Goal: Task Accomplishment & Management: Manage account settings

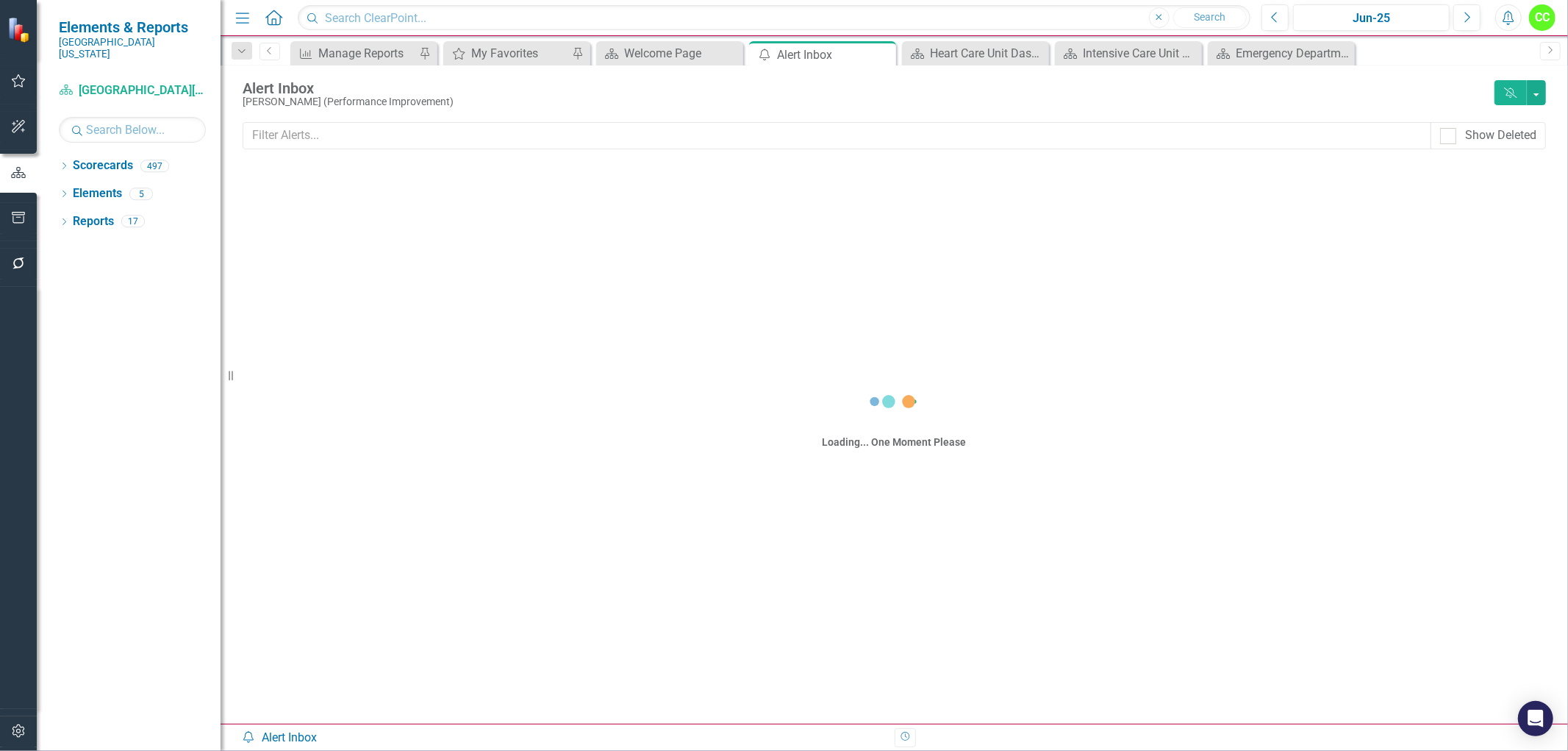
click at [11, 218] on icon "button" at bounding box center [19, 218] width 15 height 12
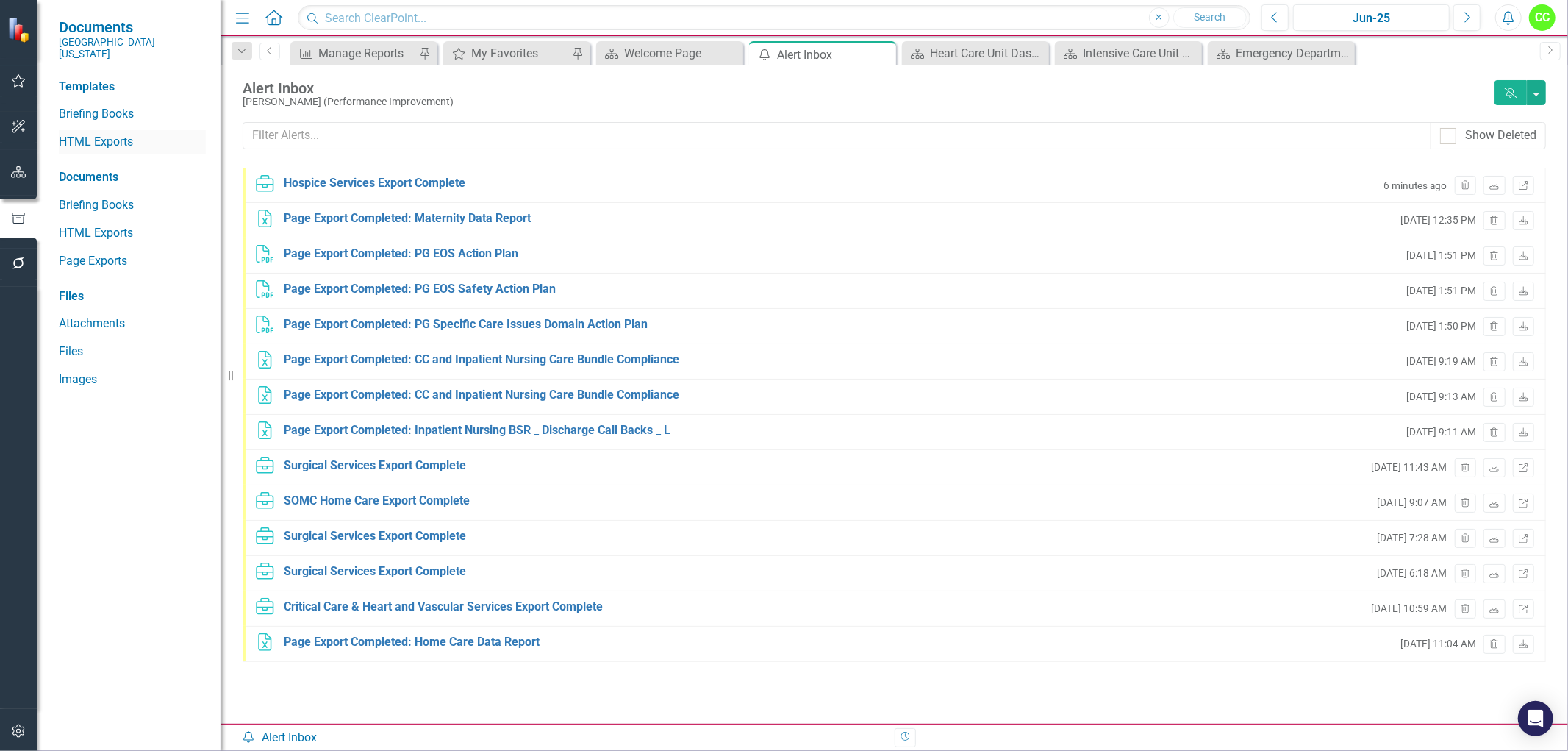
click at [91, 134] on link "HTML Exports" at bounding box center [132, 142] width 147 height 17
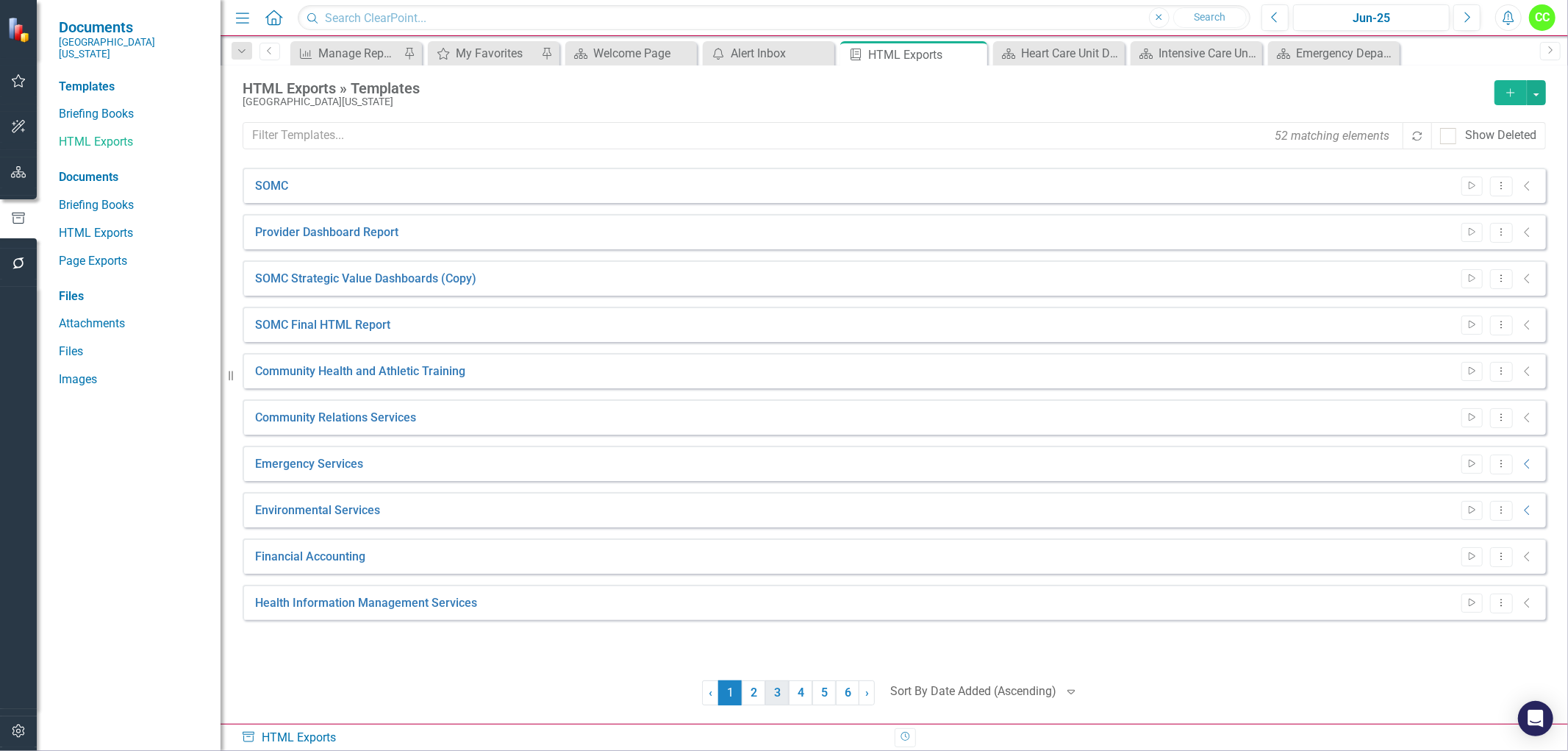
click at [782, 692] on link "3" at bounding box center [776, 692] width 23 height 25
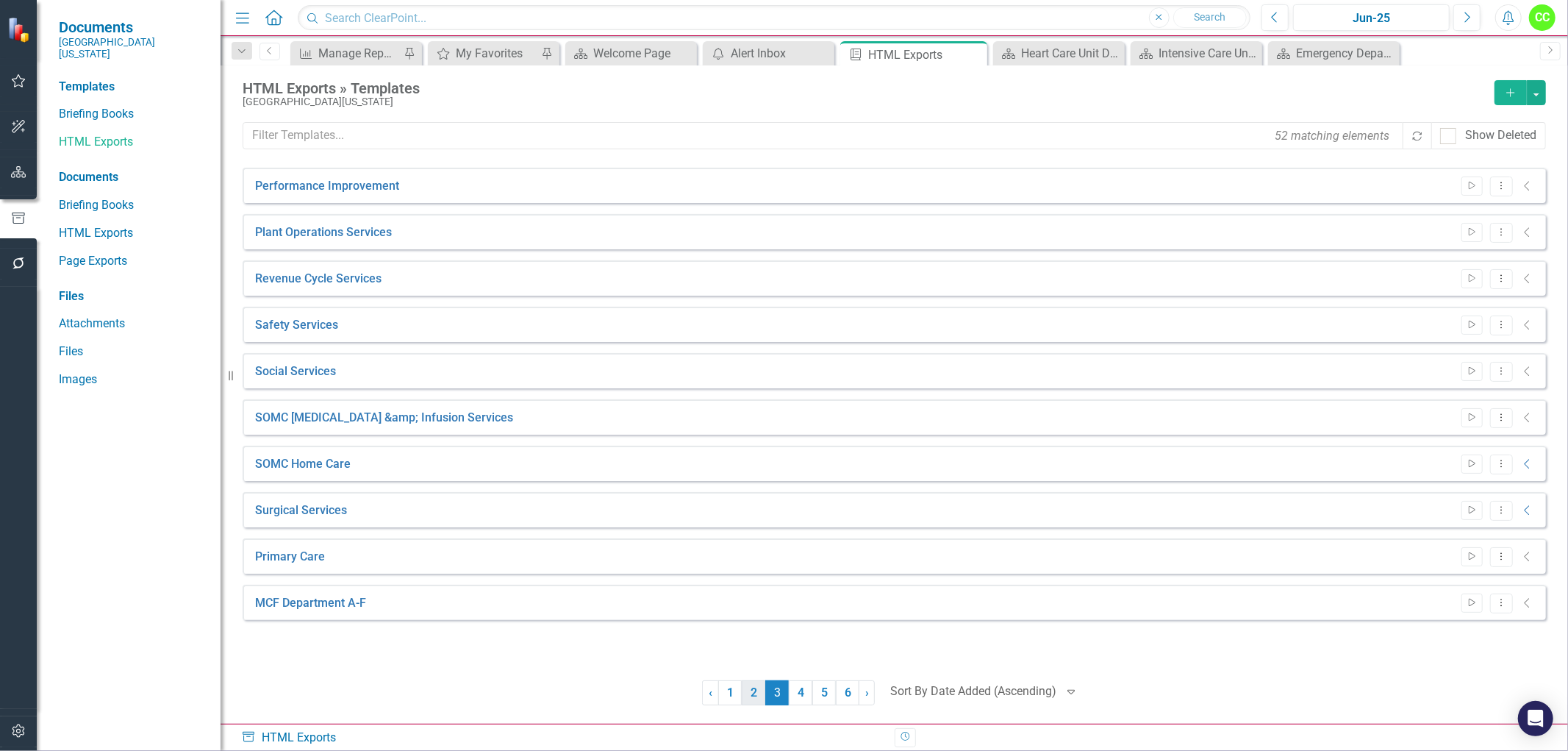
click at [751, 697] on link "2" at bounding box center [753, 692] width 23 height 25
click at [804, 693] on link "4" at bounding box center [801, 692] width 23 height 25
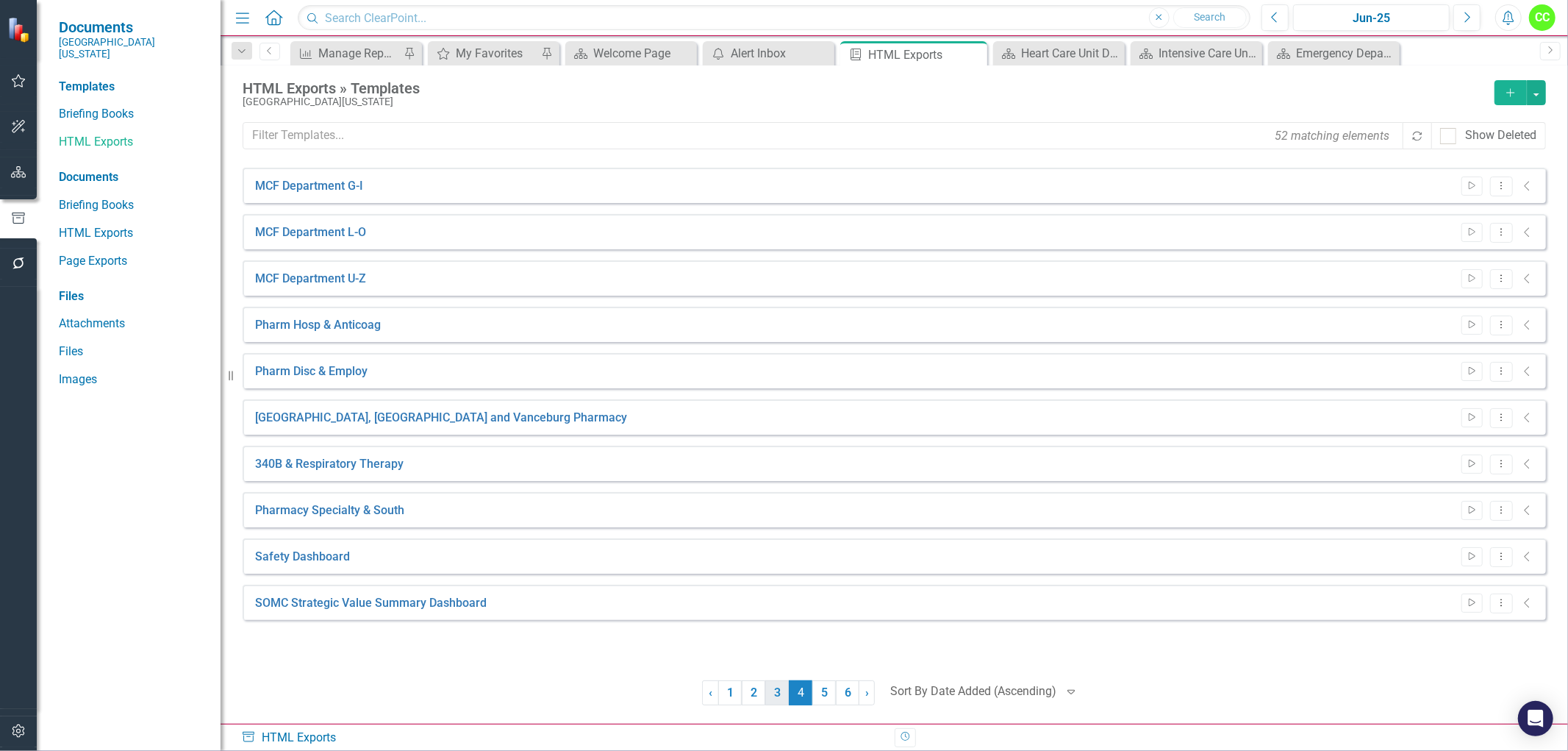
click at [769, 694] on link "3" at bounding box center [776, 692] width 23 height 25
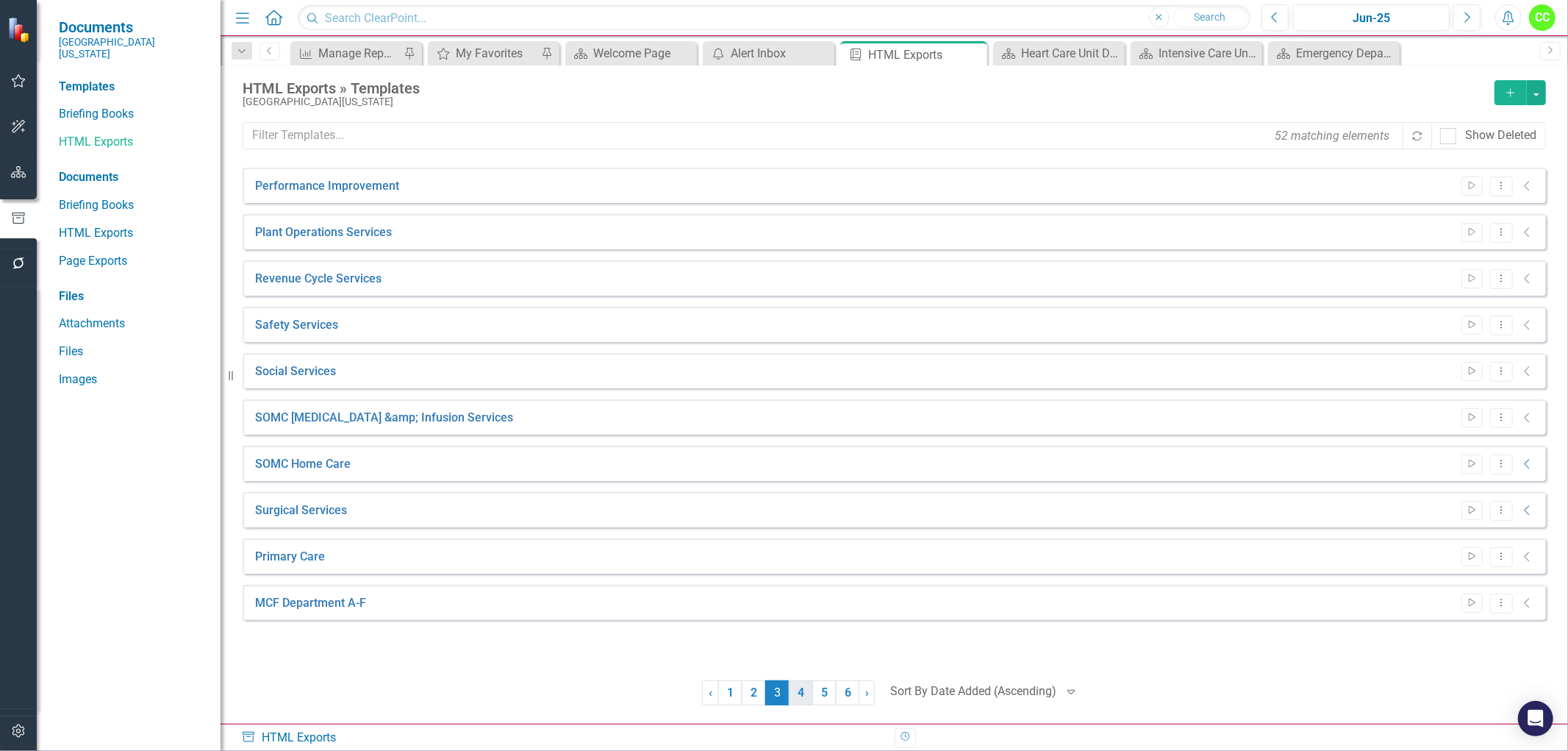
click at [795, 694] on link "4" at bounding box center [801, 692] width 23 height 25
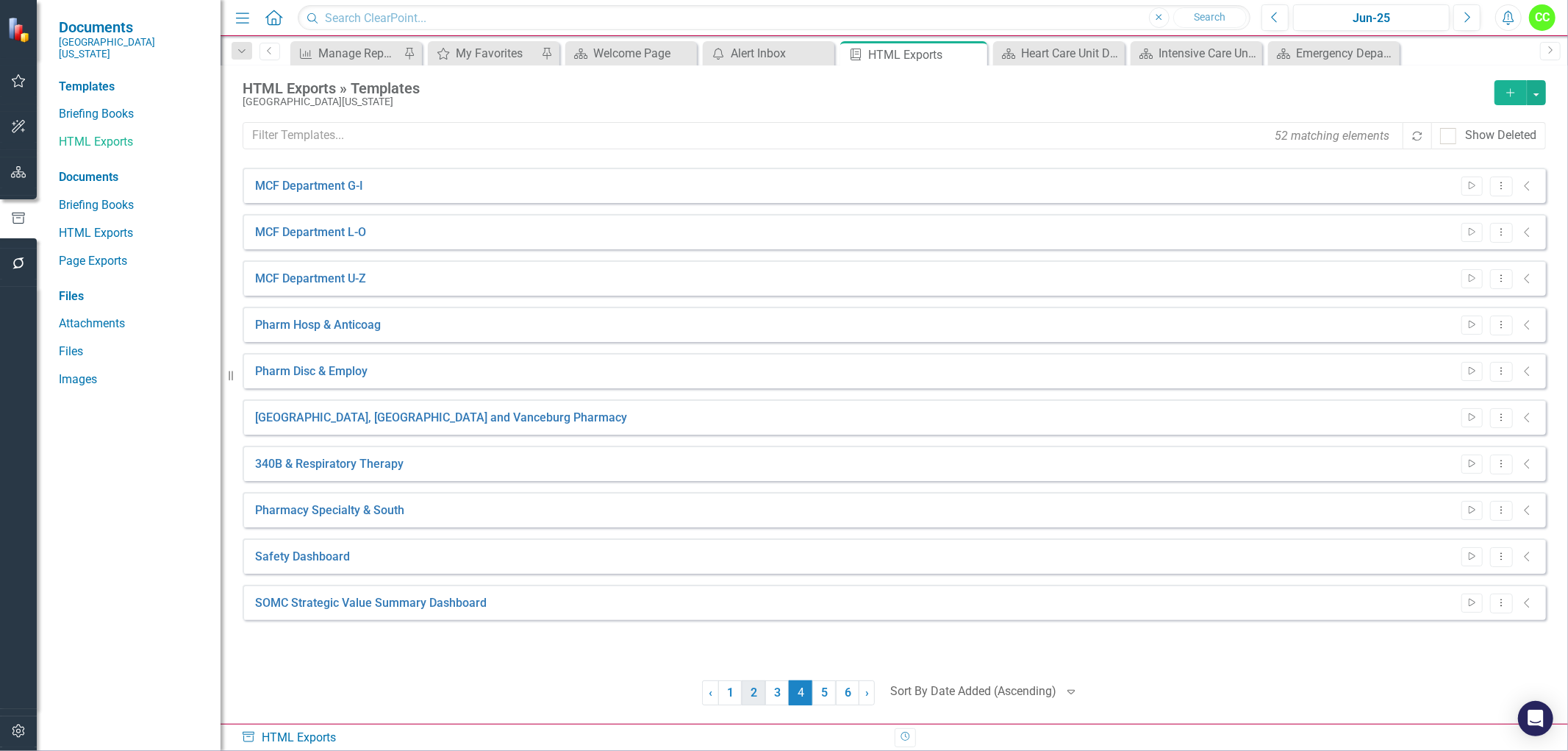
click at [745, 696] on link "2" at bounding box center [753, 692] width 23 height 25
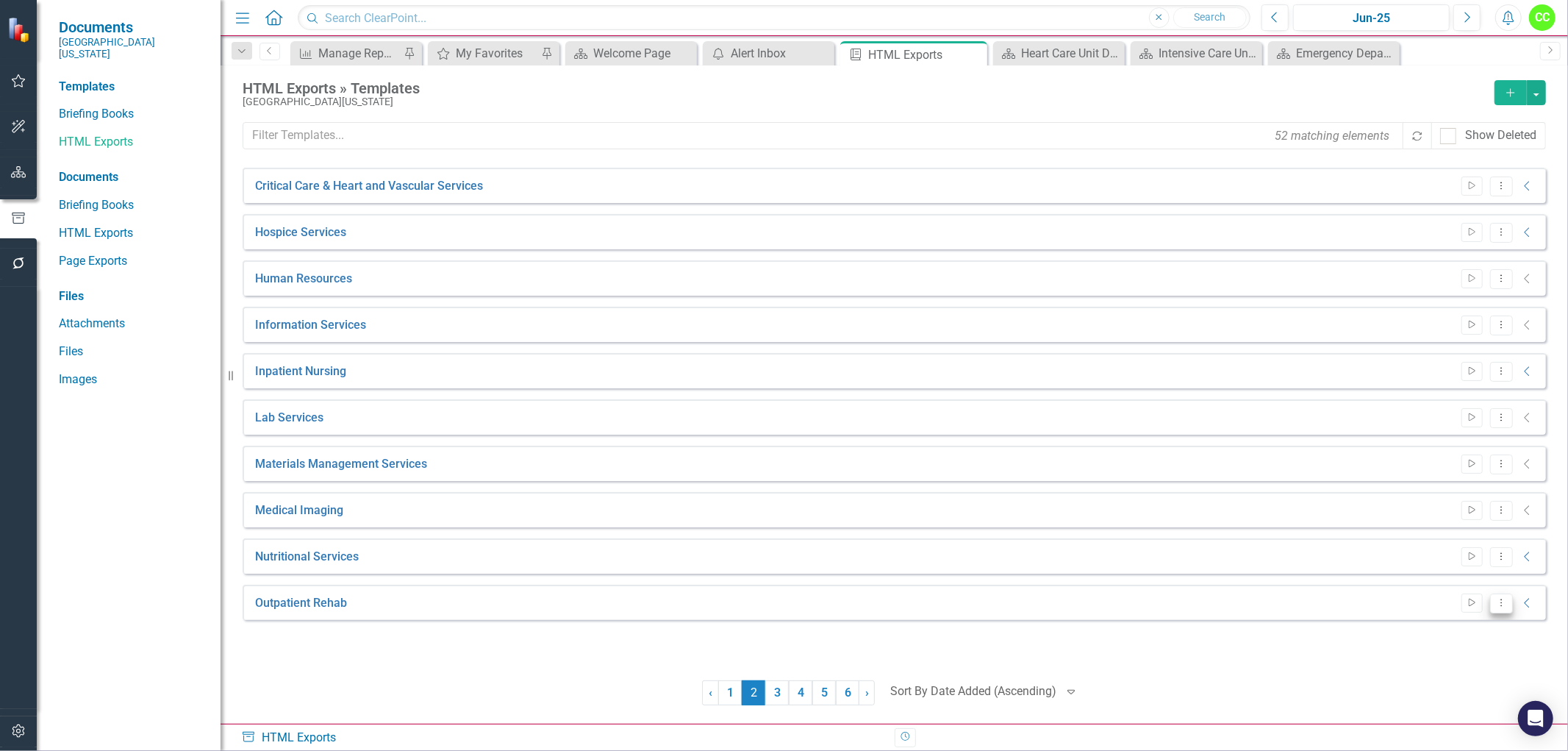
click at [1507, 604] on icon "Dropdown Menu" at bounding box center [1502, 603] width 13 height 10
click at [1414, 680] on link "Edit Edit Template" at bounding box center [1443, 682] width 136 height 27
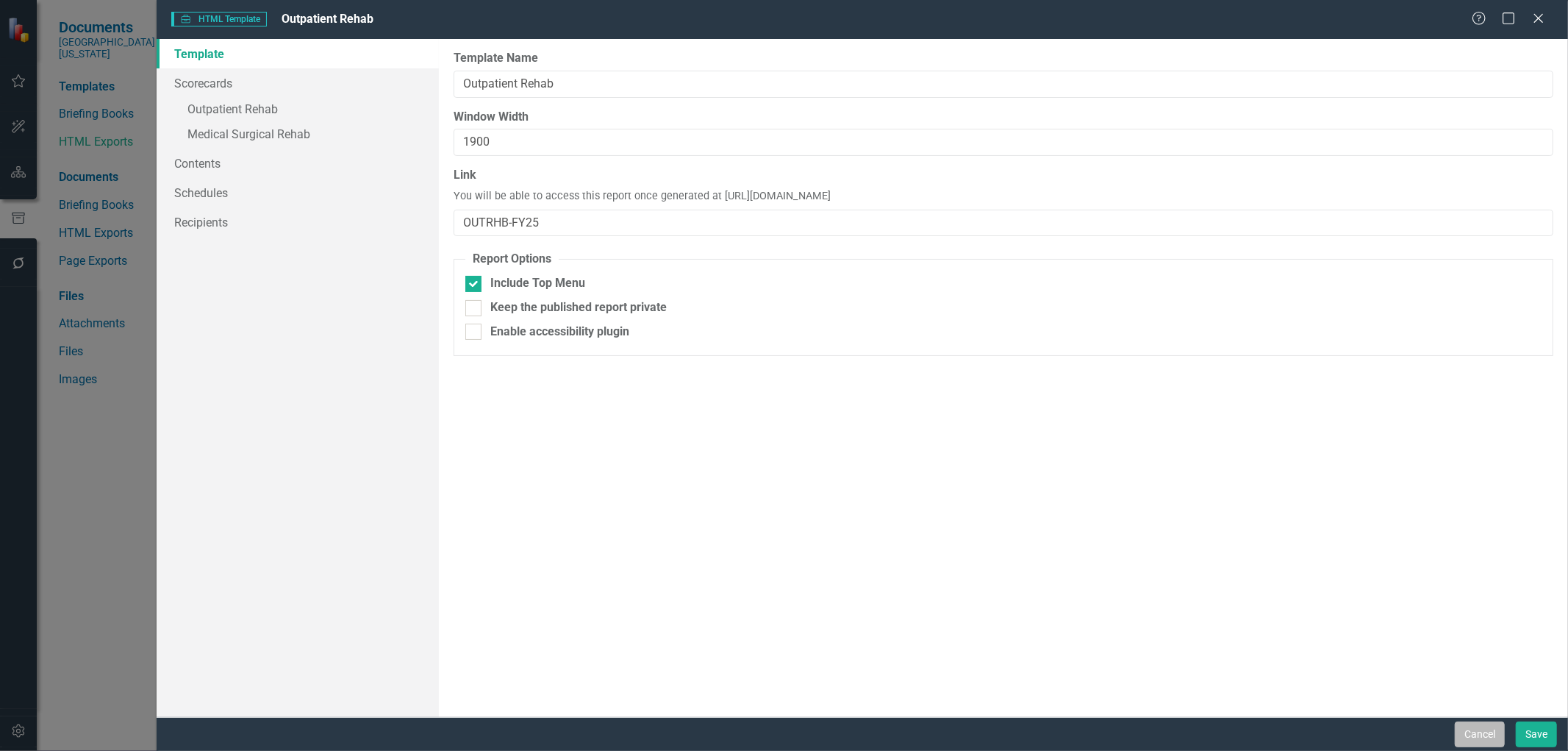
click at [1475, 732] on button "Cancel" at bounding box center [1480, 735] width 50 height 26
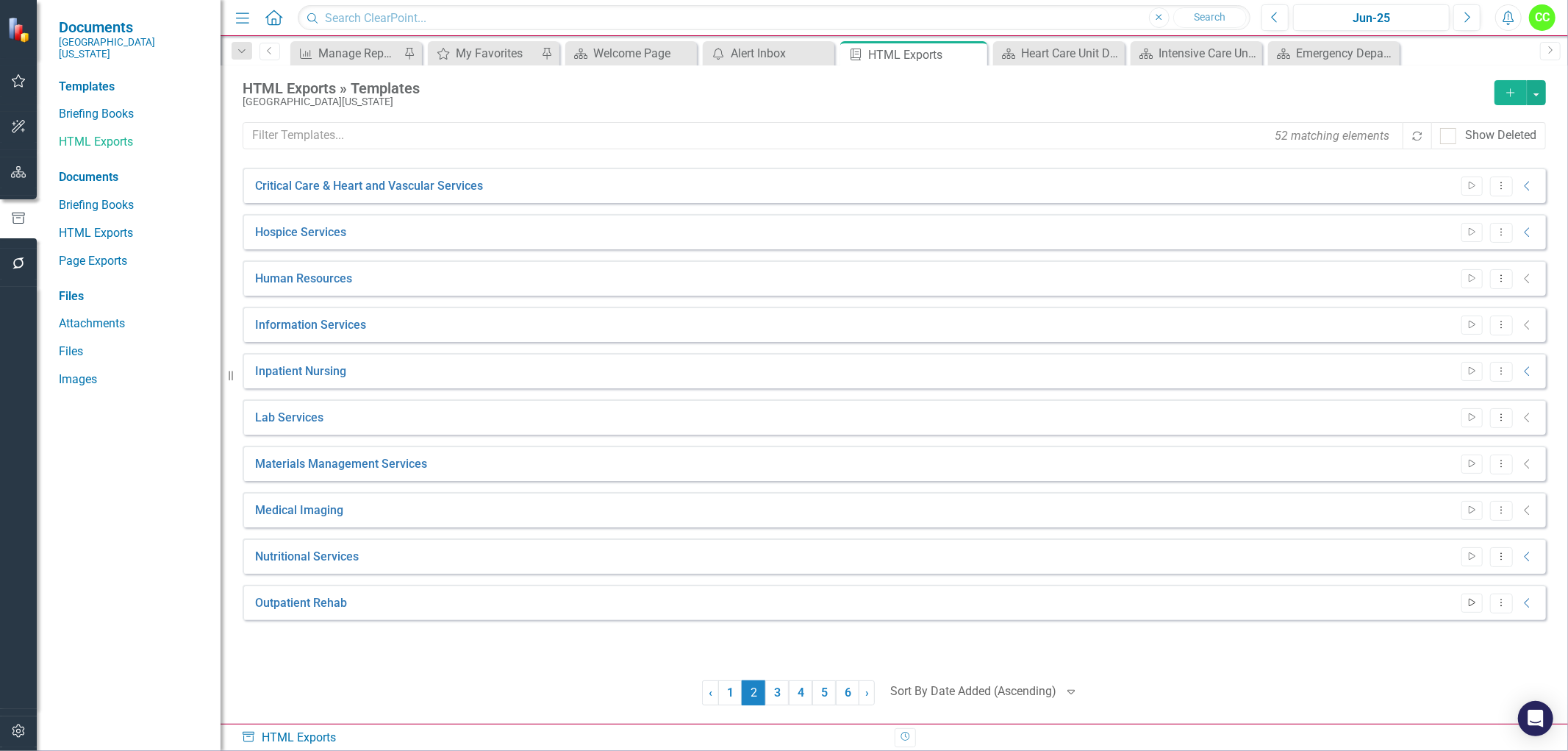
click at [1472, 601] on icon "Start" at bounding box center [1472, 603] width 11 height 9
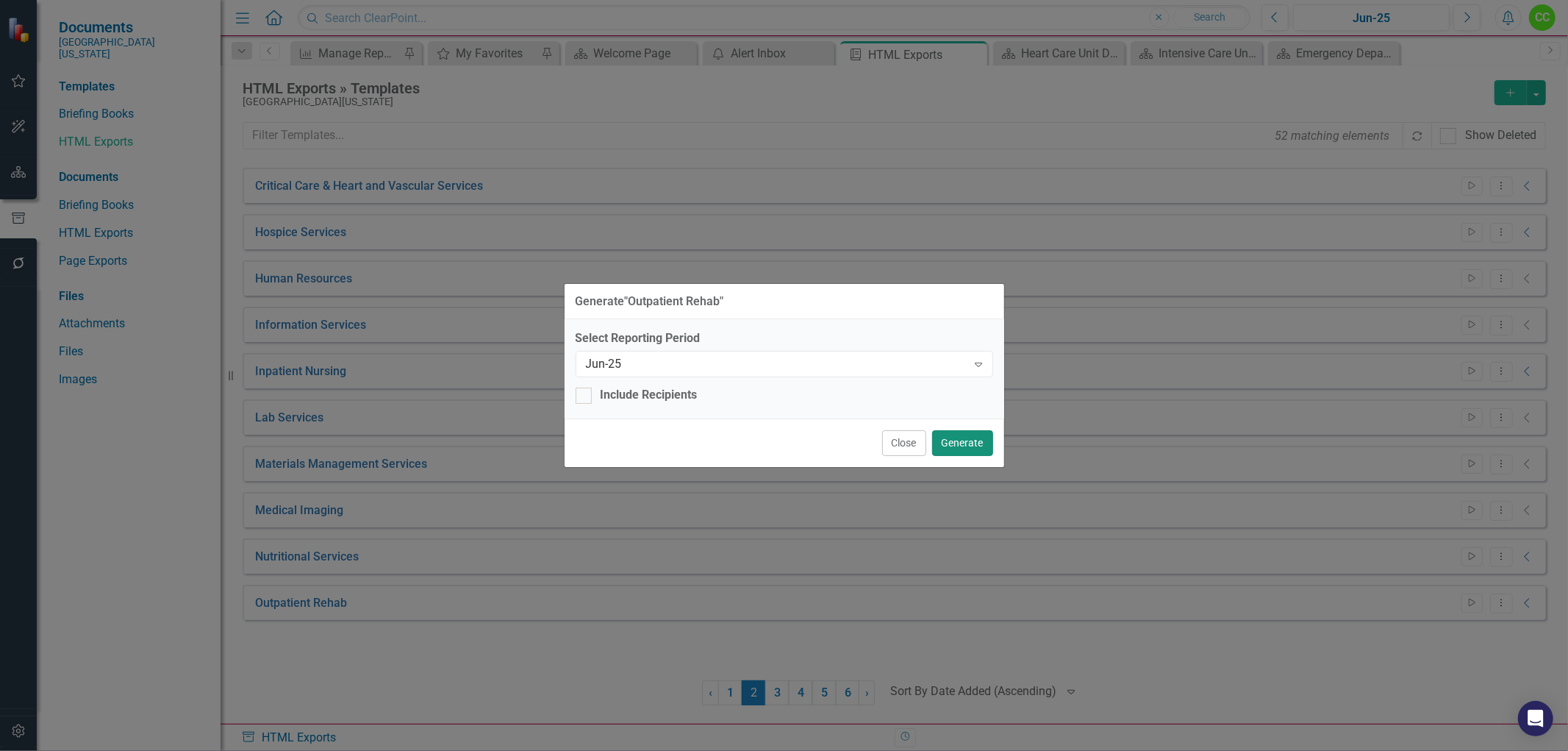
click at [958, 447] on button "Generate" at bounding box center [963, 443] width 61 height 26
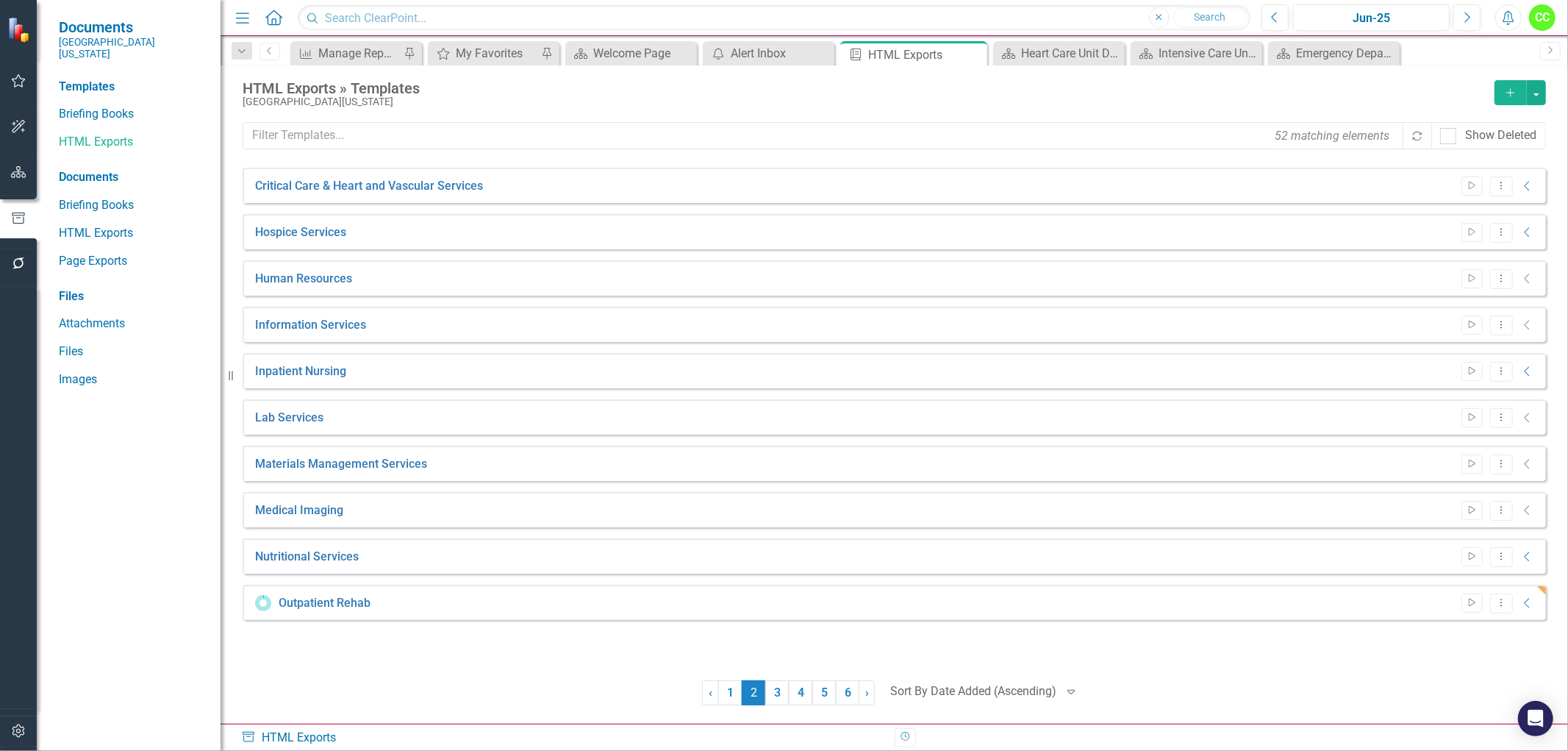
click at [1504, 15] on icon "Alerts" at bounding box center [1508, 18] width 15 height 15
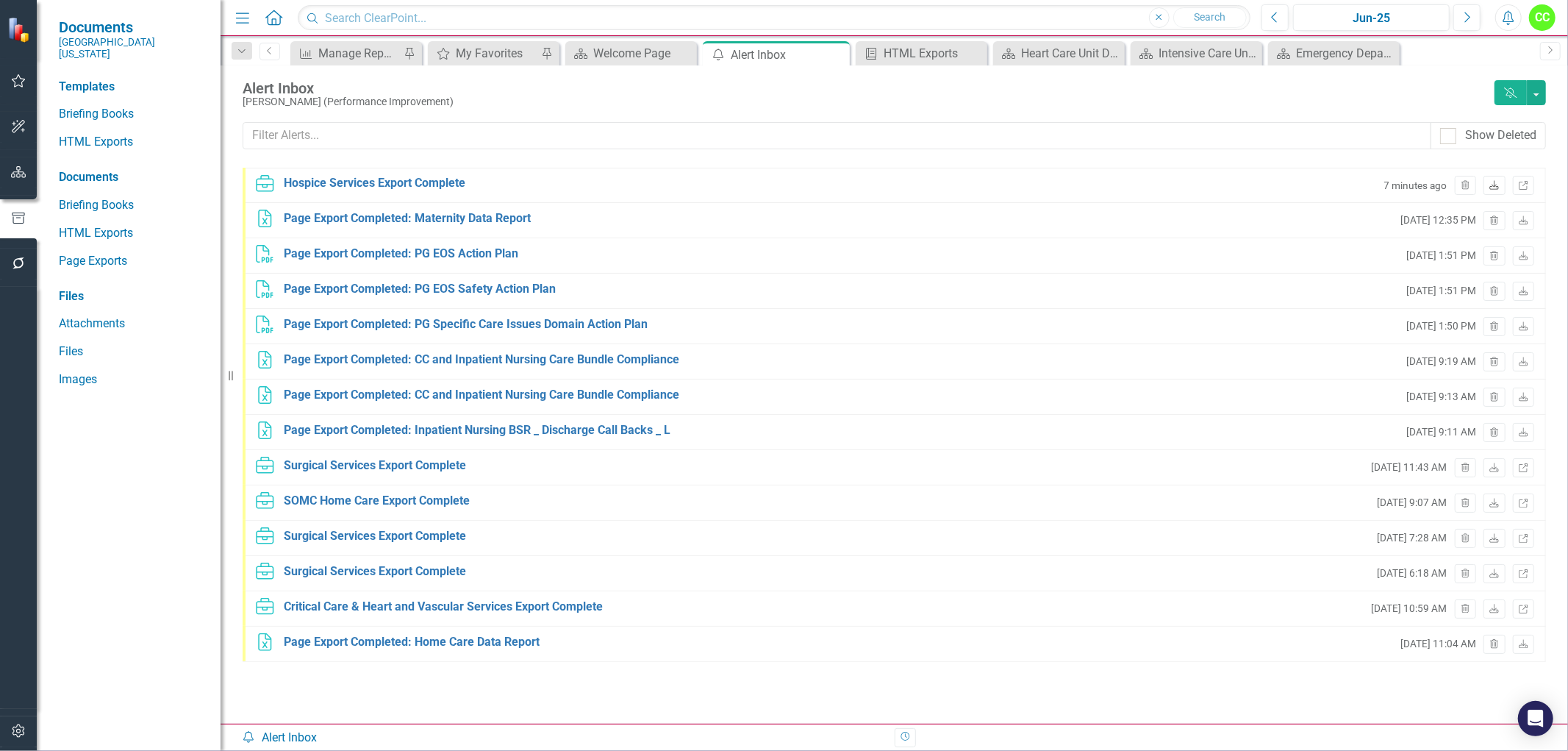
click at [1498, 181] on icon "Download" at bounding box center [1495, 185] width 11 height 9
click at [381, 187] on div "Hospice Services Export Complete" at bounding box center [374, 183] width 181 height 17
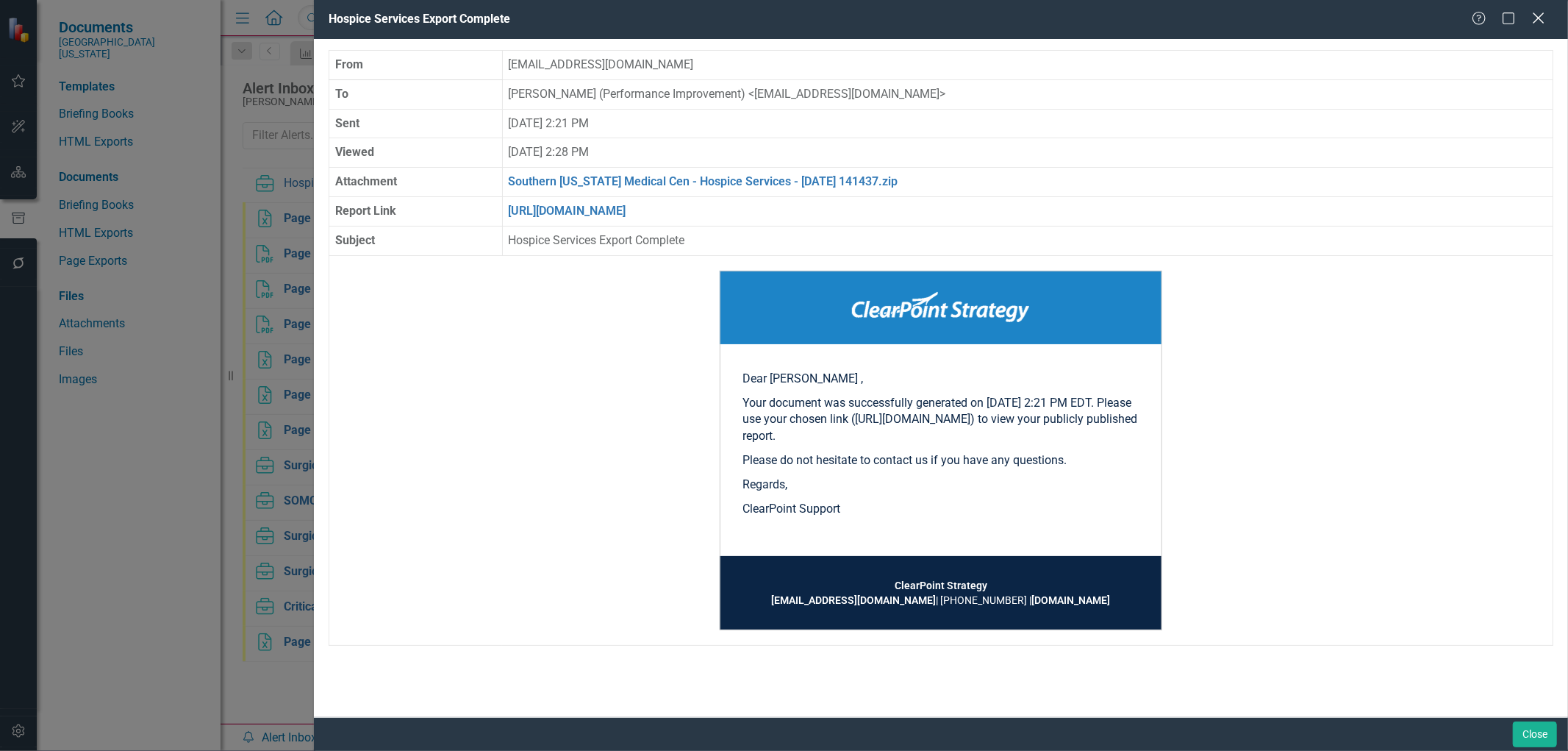
click at [1545, 24] on icon "Close" at bounding box center [1538, 18] width 19 height 14
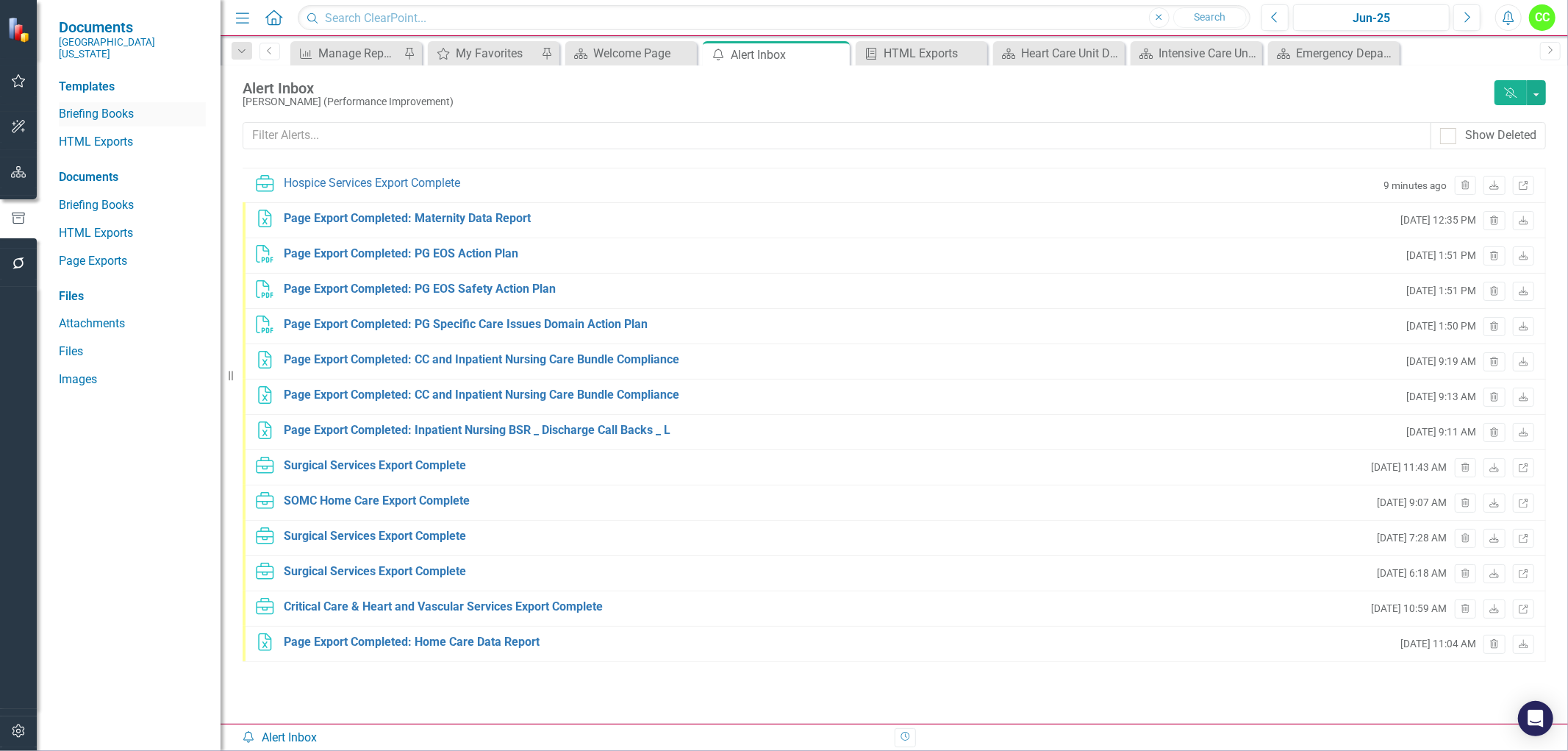
click at [78, 106] on link "Briefing Books" at bounding box center [132, 114] width 147 height 17
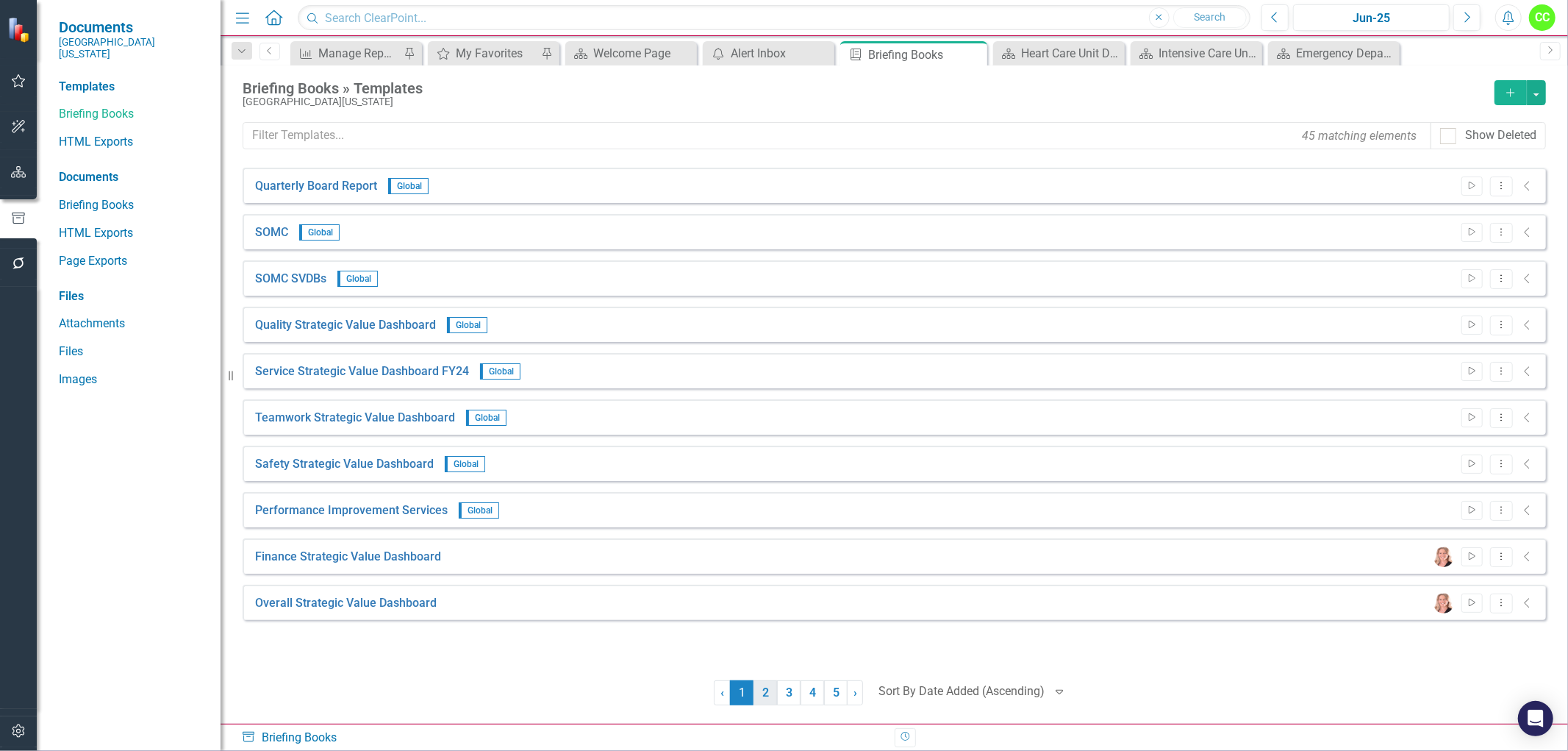
click at [759, 699] on link "2" at bounding box center [765, 692] width 23 height 25
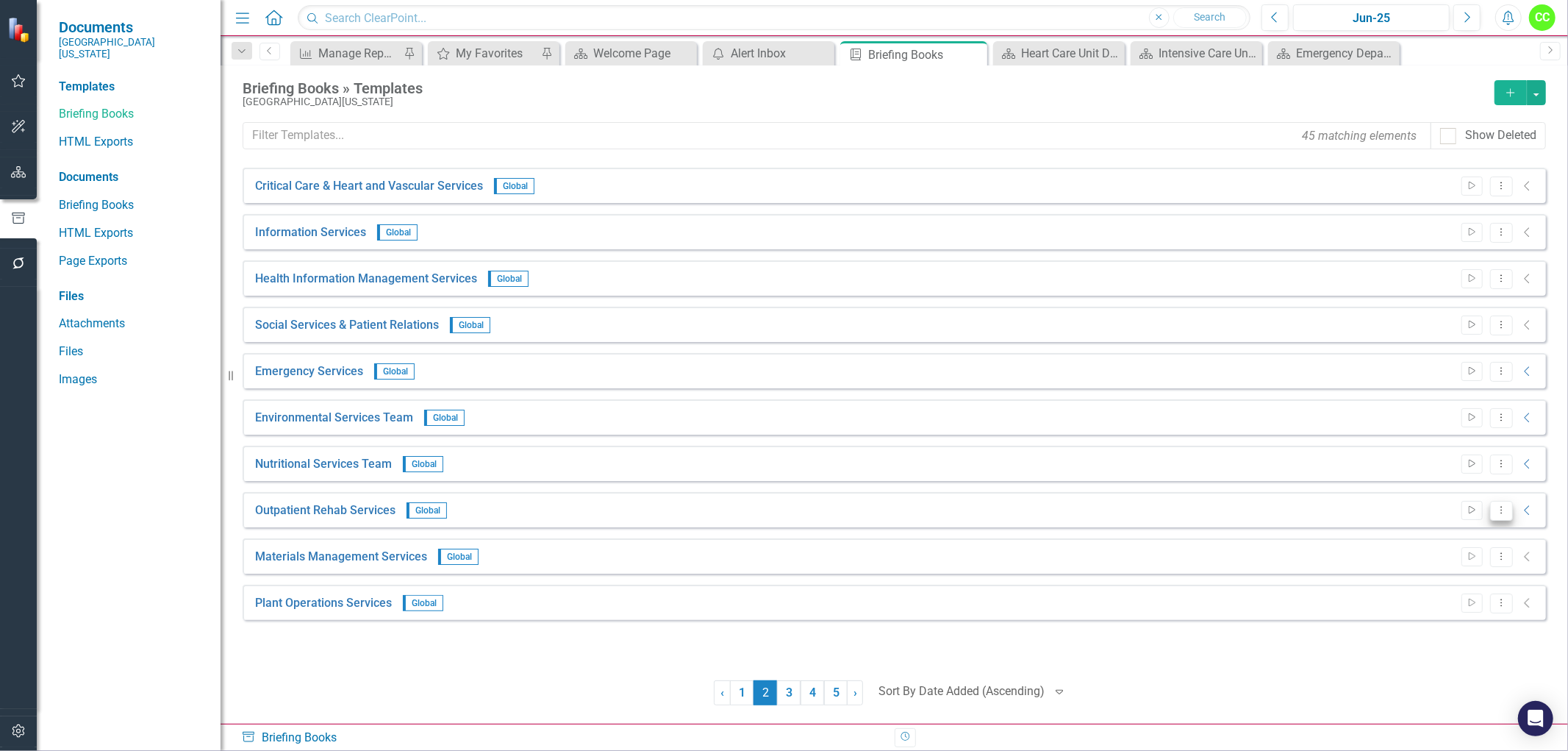
click at [1505, 508] on icon "Dropdown Menu" at bounding box center [1502, 510] width 13 height 10
click at [1441, 590] on link "Edit Edit Template" at bounding box center [1443, 590] width 136 height 27
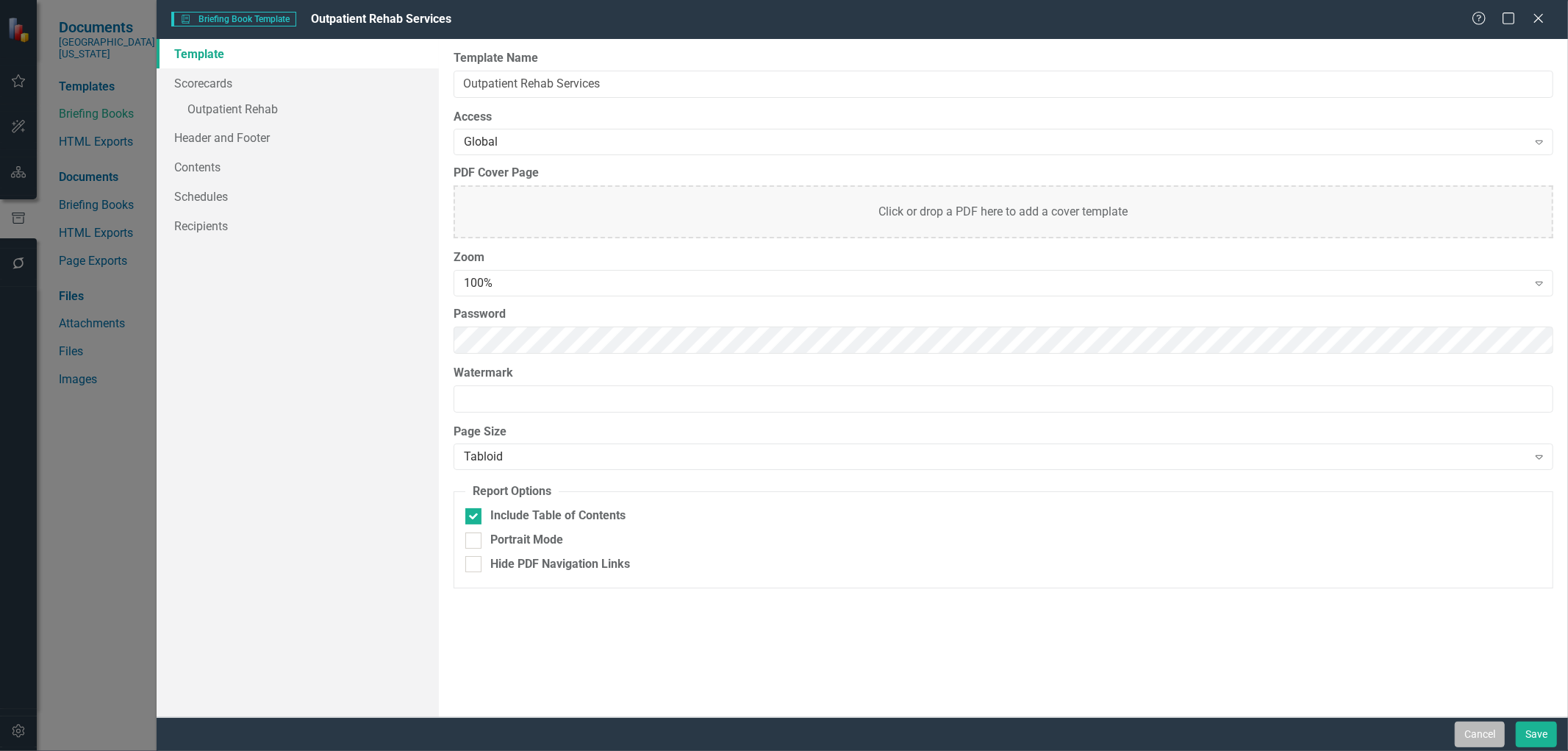
click at [1482, 729] on button "Cancel" at bounding box center [1480, 735] width 50 height 26
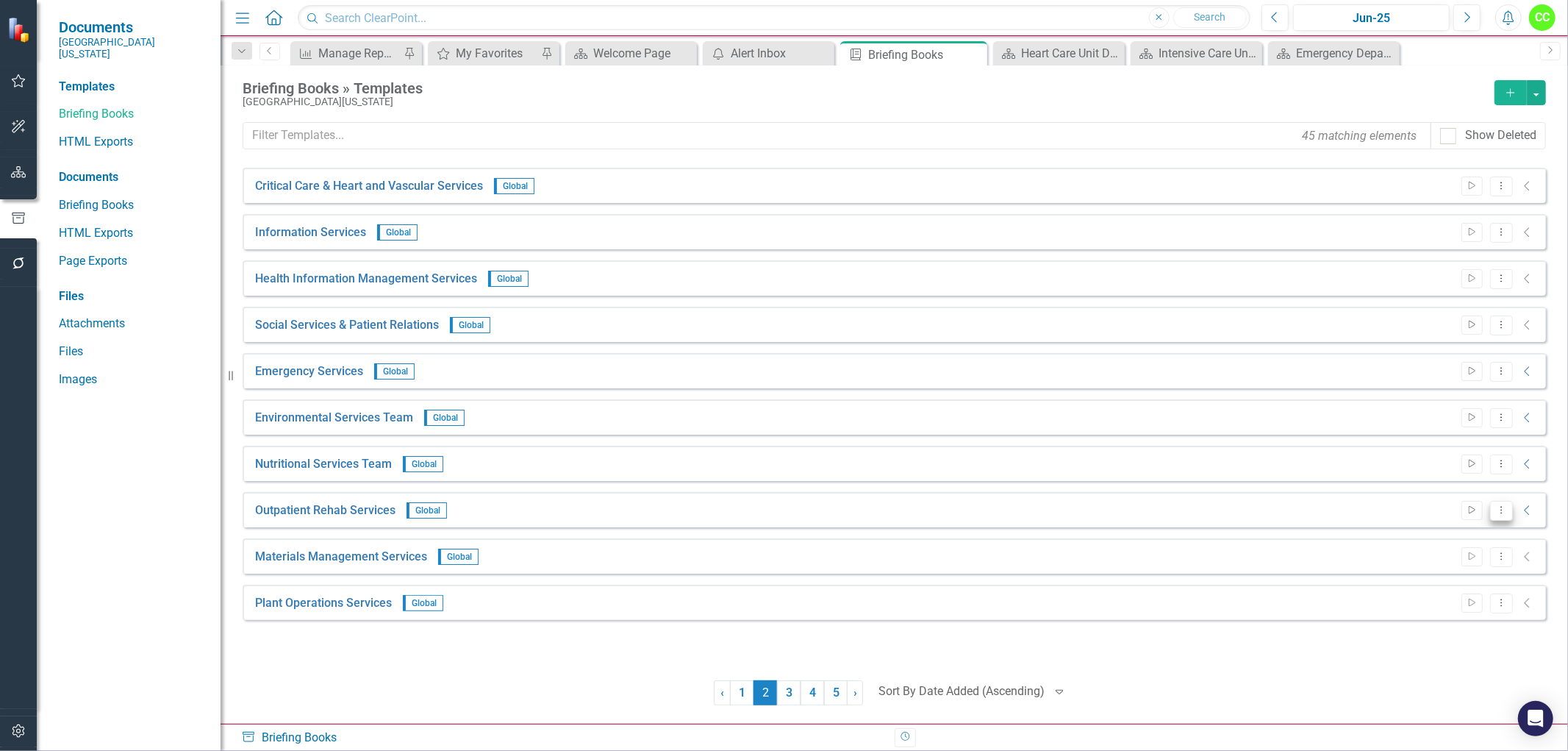
click at [1503, 510] on icon "Dropdown Menu" at bounding box center [1502, 510] width 13 height 10
click at [1422, 591] on link "Edit Edit Template" at bounding box center [1443, 590] width 136 height 27
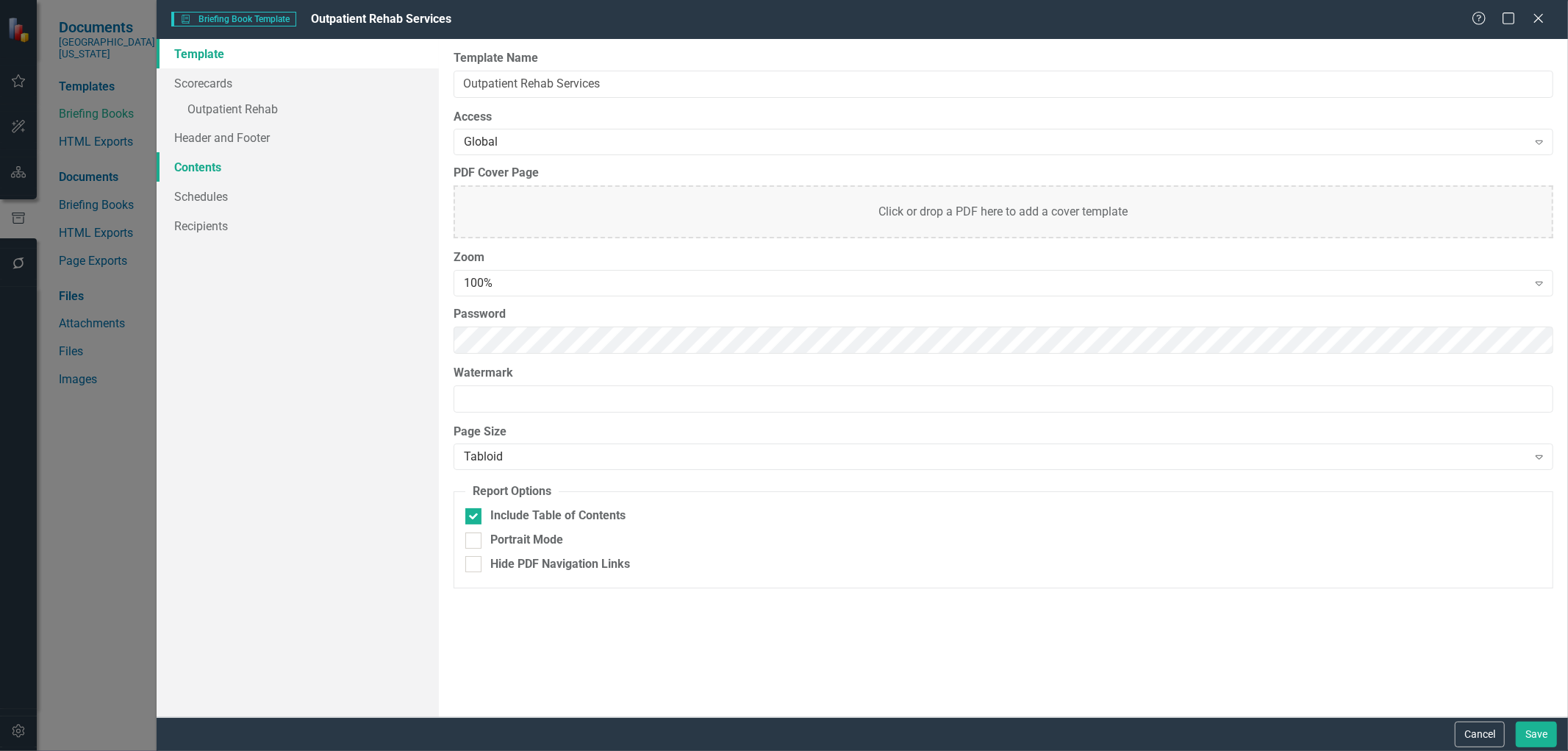
click at [214, 163] on link "Contents" at bounding box center [297, 167] width 283 height 30
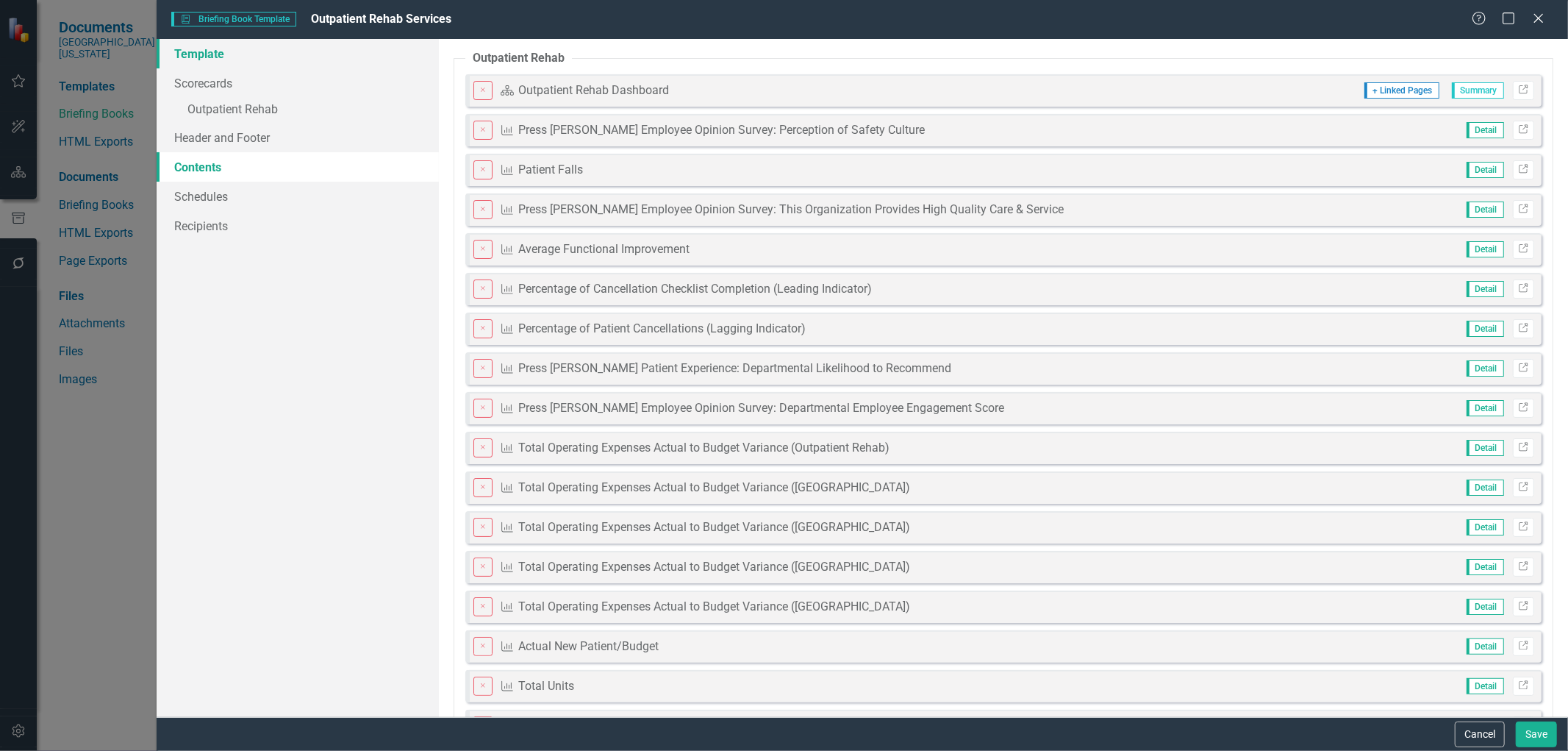
click at [208, 48] on link "Template" at bounding box center [297, 53] width 283 height 30
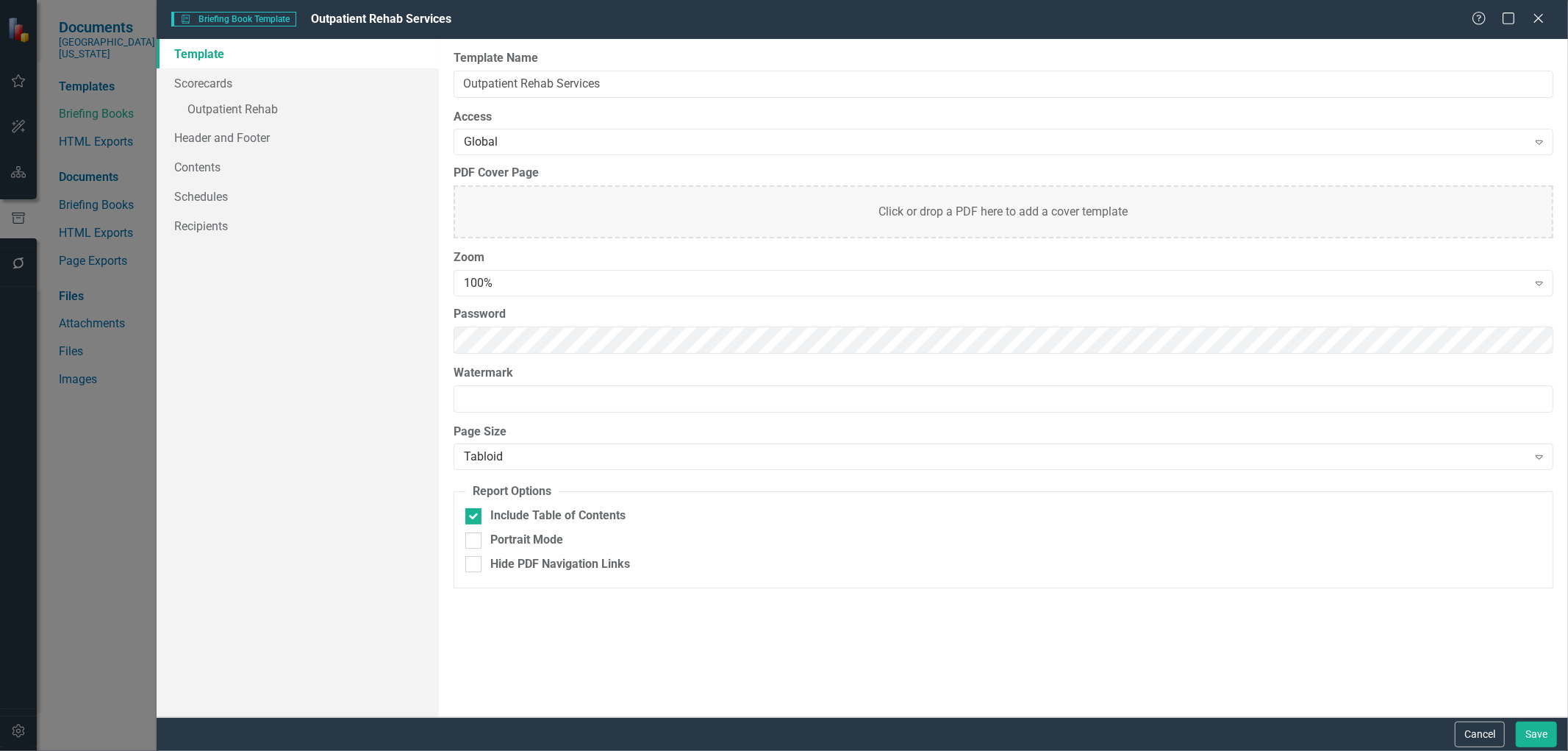
click at [1465, 743] on button "Cancel" at bounding box center [1480, 735] width 50 height 26
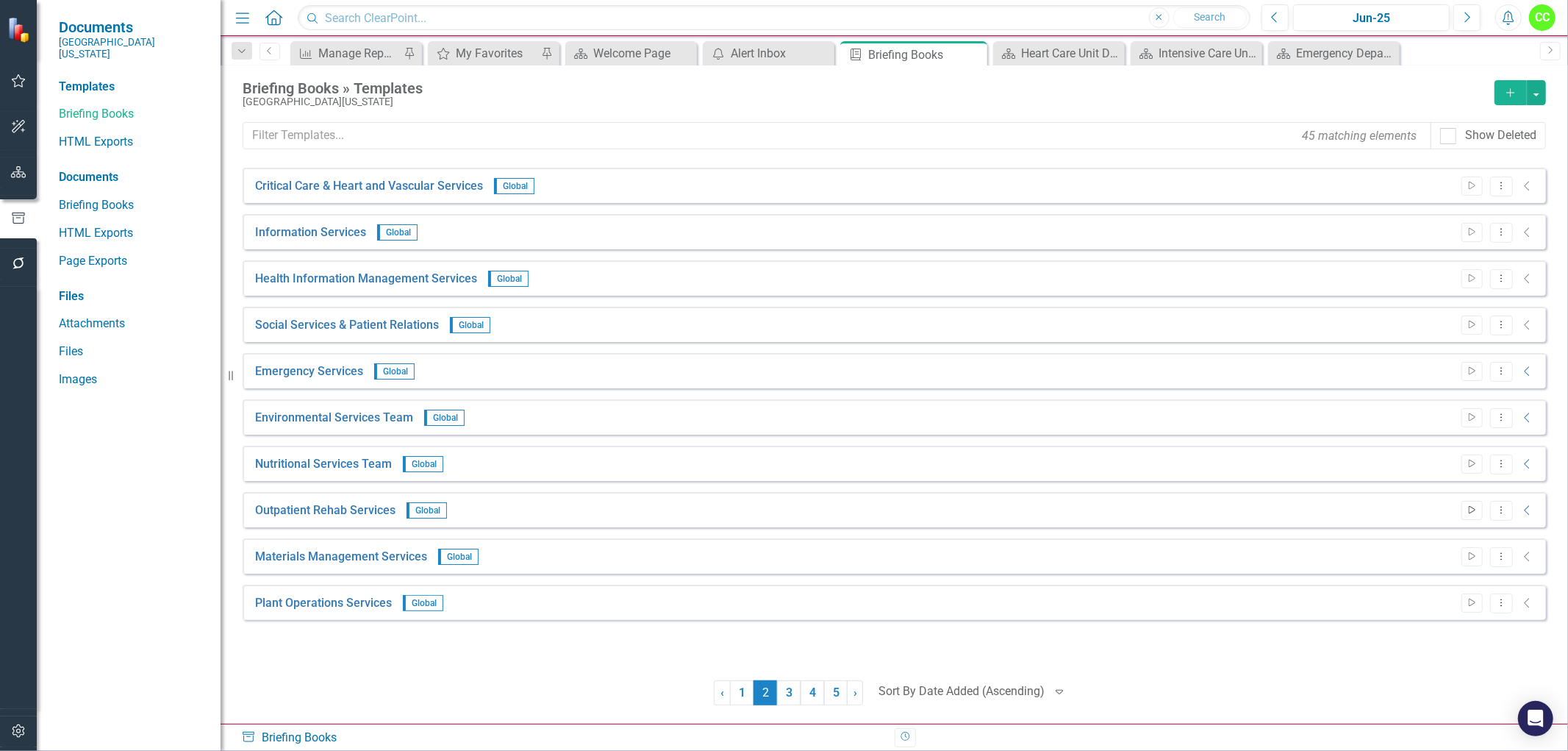
click at [1474, 511] on icon "Start" at bounding box center [1472, 510] width 11 height 9
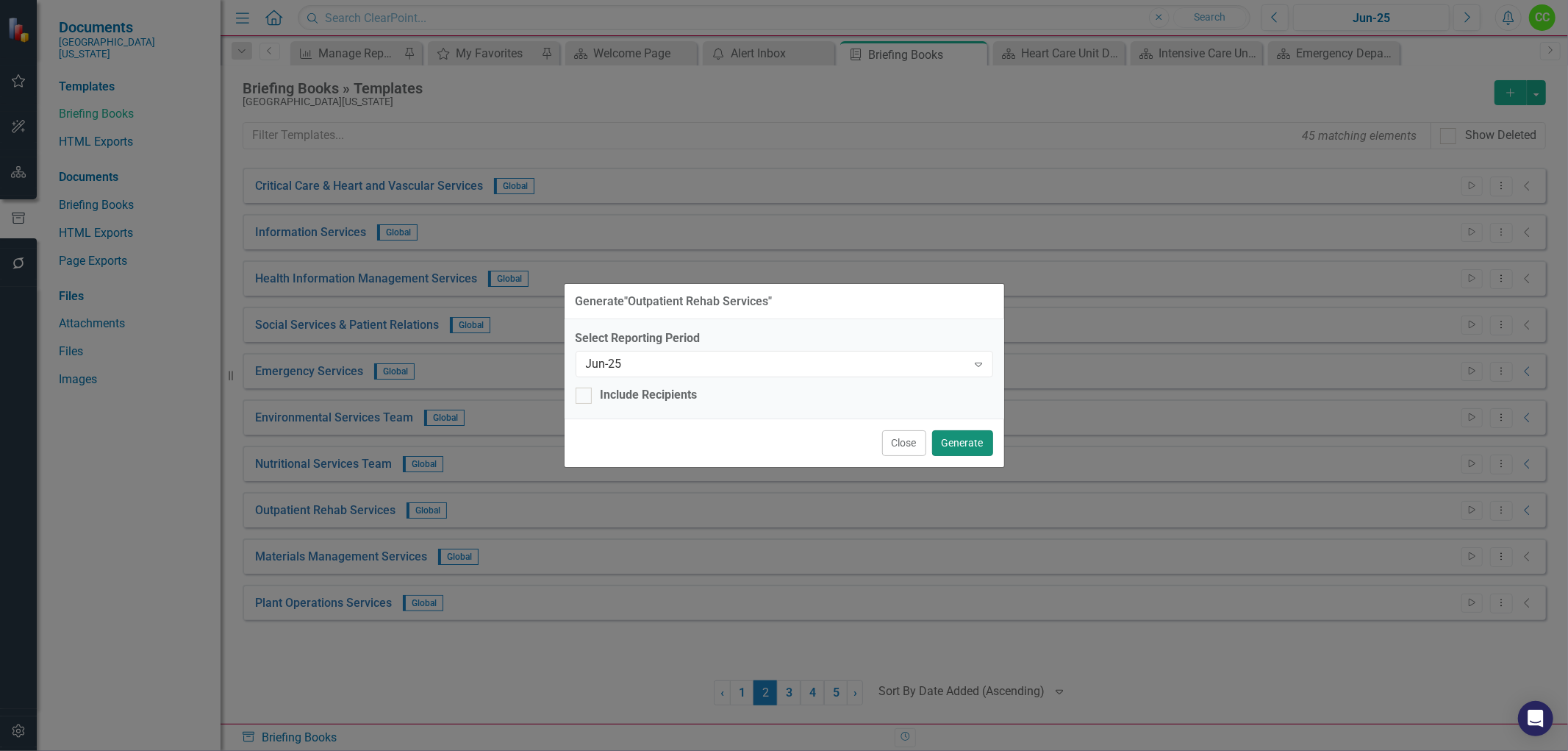
click at [966, 443] on button "Generate" at bounding box center [963, 443] width 61 height 26
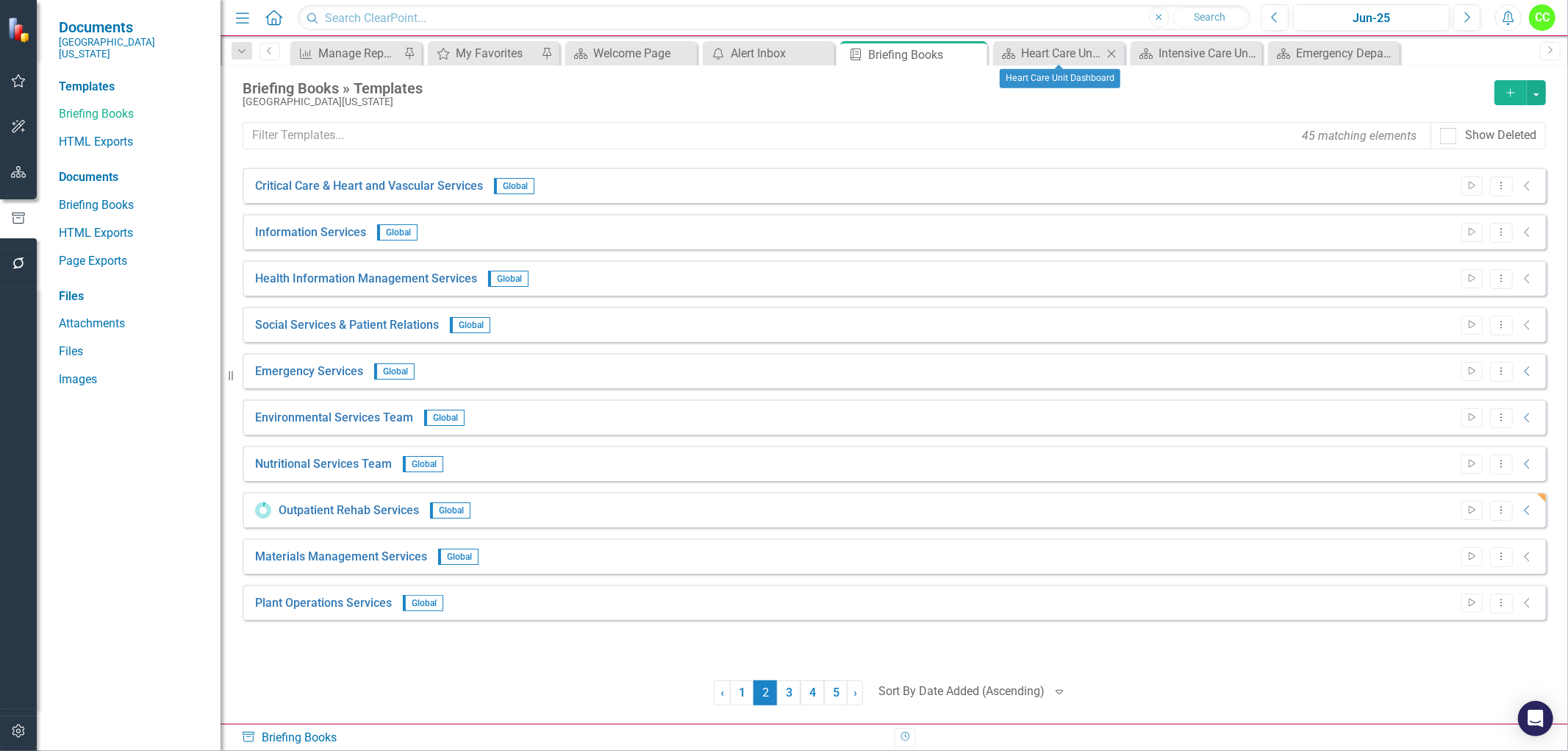
click at [1113, 55] on icon "Close" at bounding box center [1111, 53] width 14 height 12
click at [1189, 54] on icon at bounding box center [1189, 53] width 8 height 8
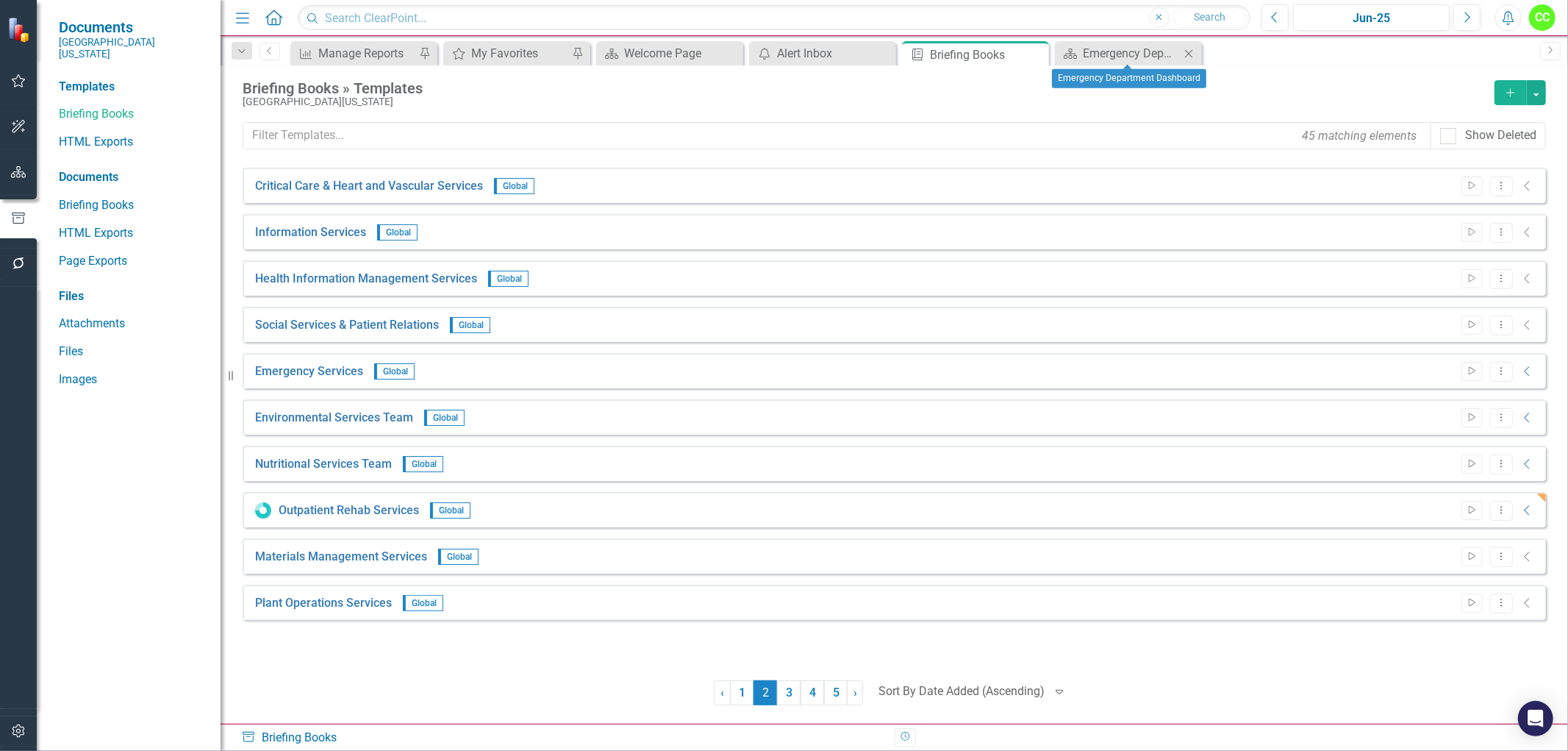
click at [1192, 50] on icon at bounding box center [1189, 53] width 8 height 8
click at [743, 689] on link "1" at bounding box center [742, 692] width 23 height 25
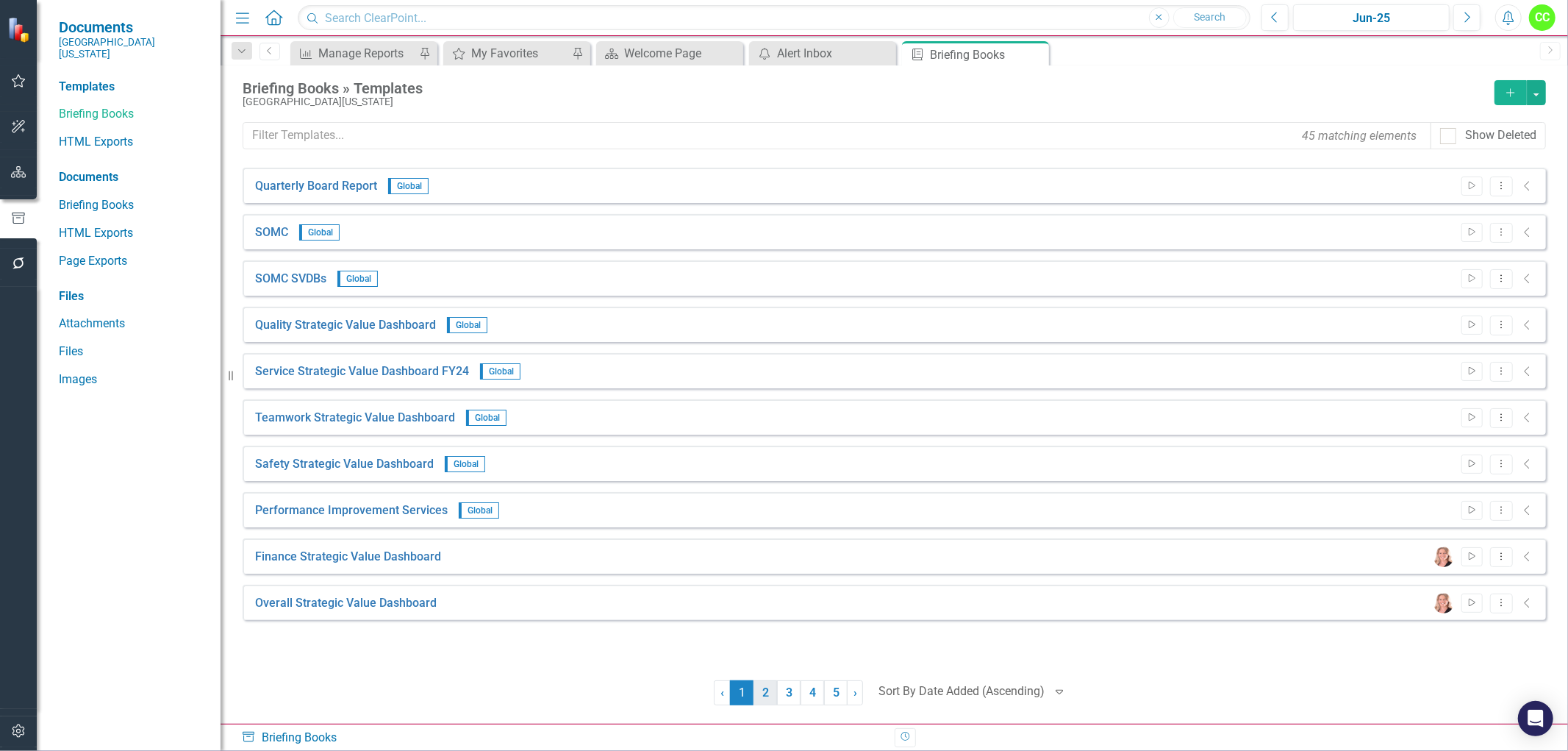
click at [770, 692] on link "2" at bounding box center [765, 692] width 23 height 25
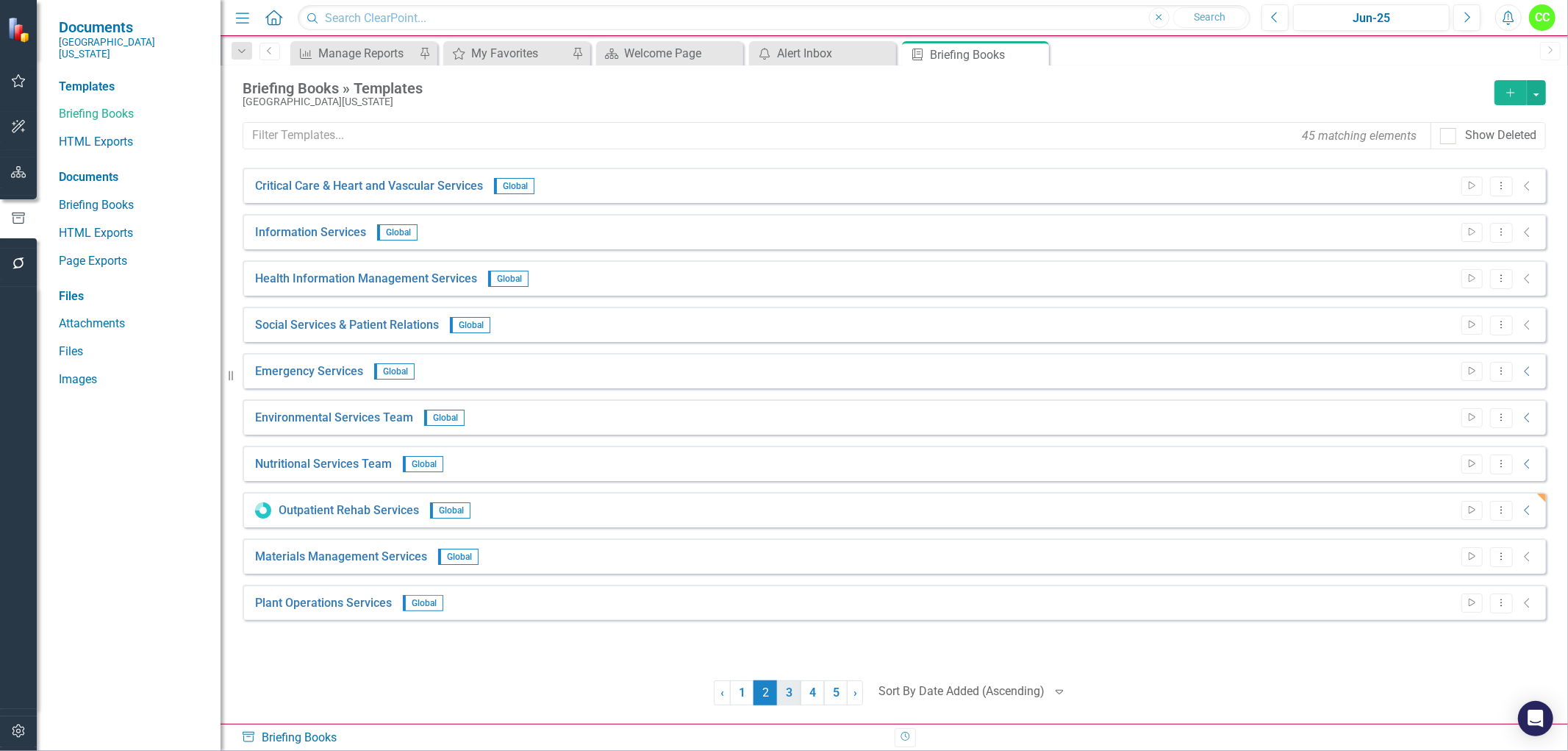
click at [788, 695] on link "3" at bounding box center [788, 692] width 23 height 25
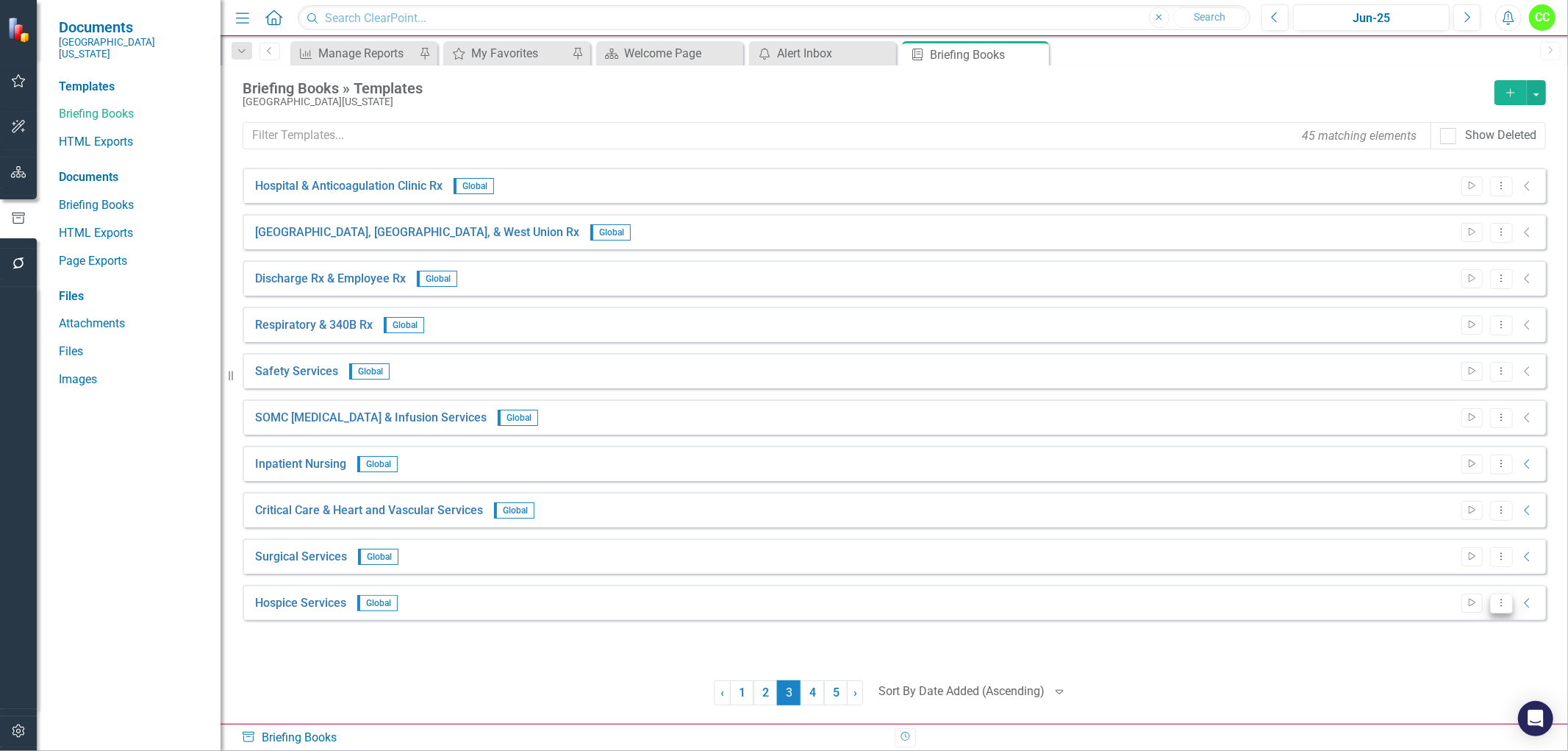
click at [1503, 602] on icon "Dropdown Menu" at bounding box center [1502, 603] width 13 height 10
click at [1412, 631] on link "Start Run Template" at bounding box center [1443, 627] width 136 height 27
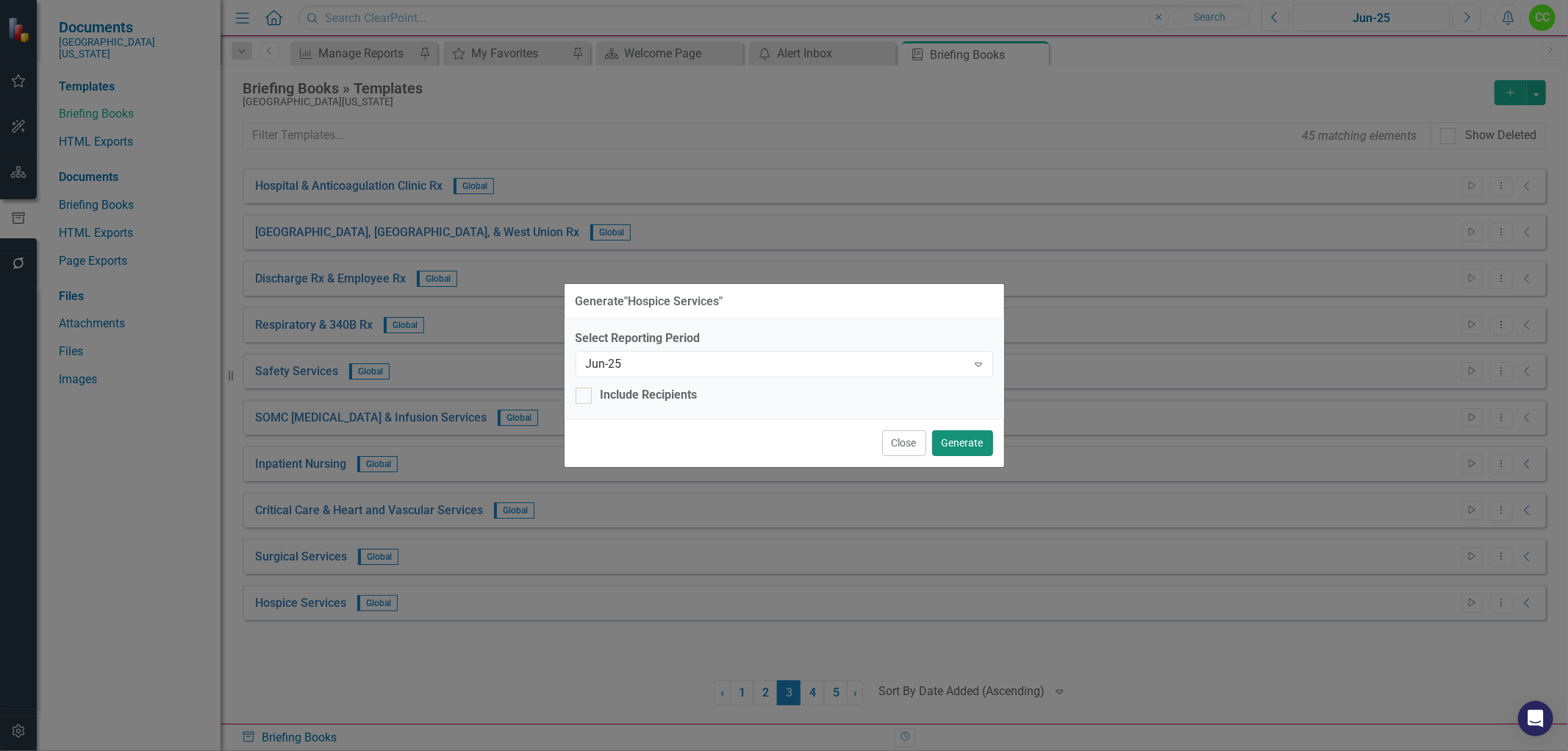
click at [959, 449] on button "Generate" at bounding box center [963, 443] width 61 height 26
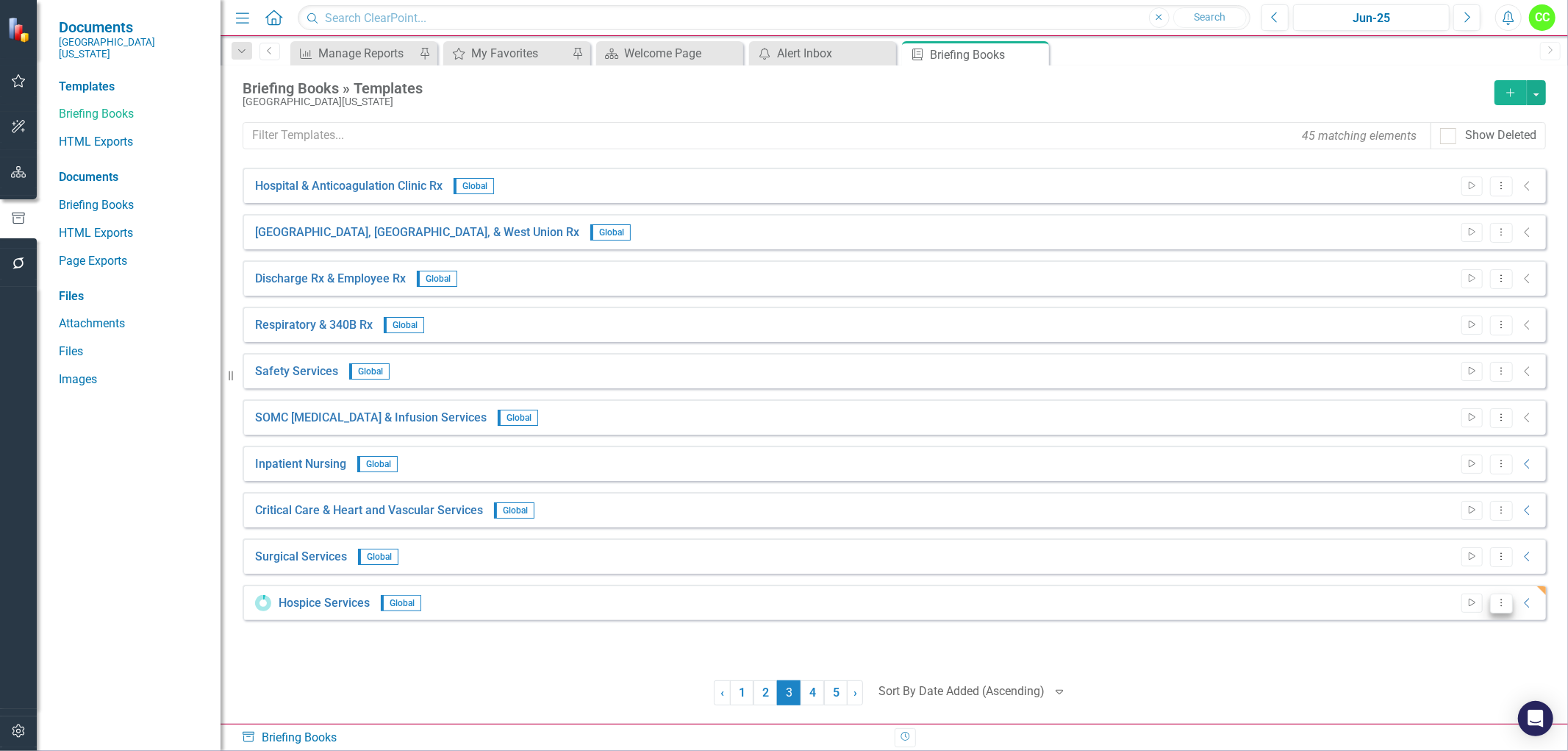
click at [1504, 601] on icon "Dropdown Menu" at bounding box center [1502, 603] width 13 height 10
click at [1438, 656] on link "Preview Preview Template" at bounding box center [1443, 654] width 136 height 27
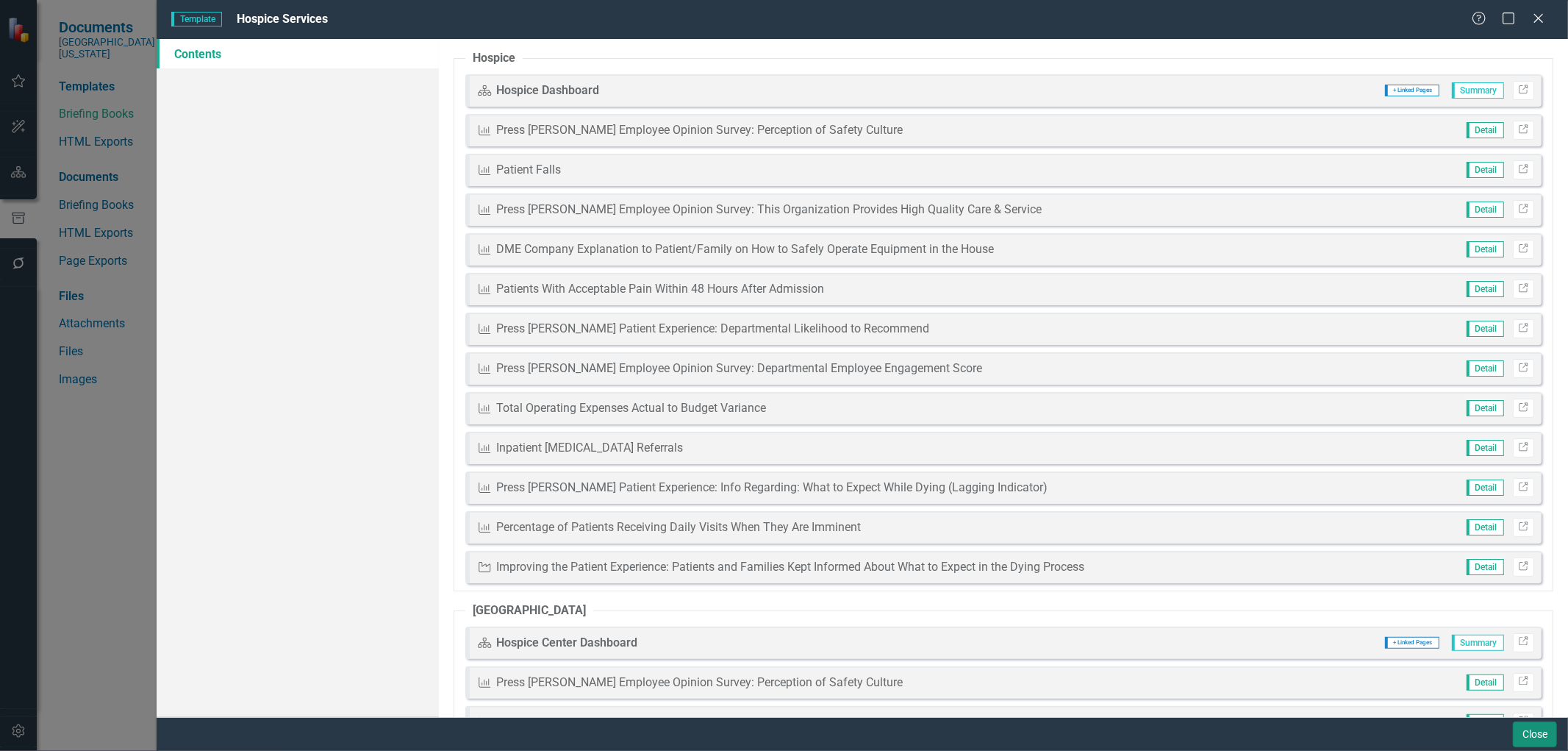
click at [1535, 734] on button "Close" at bounding box center [1535, 735] width 44 height 26
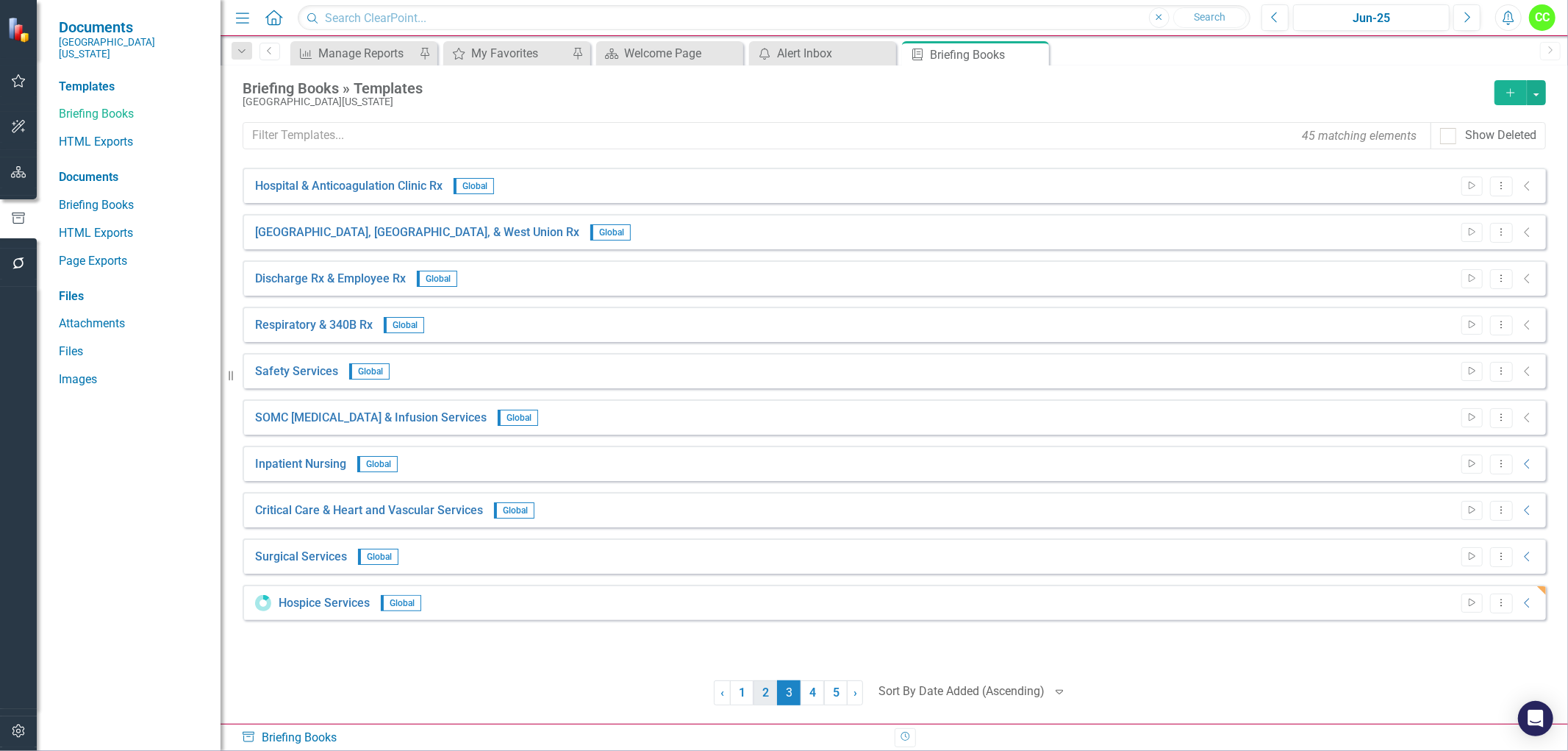
click at [767, 691] on link "2" at bounding box center [765, 692] width 23 height 25
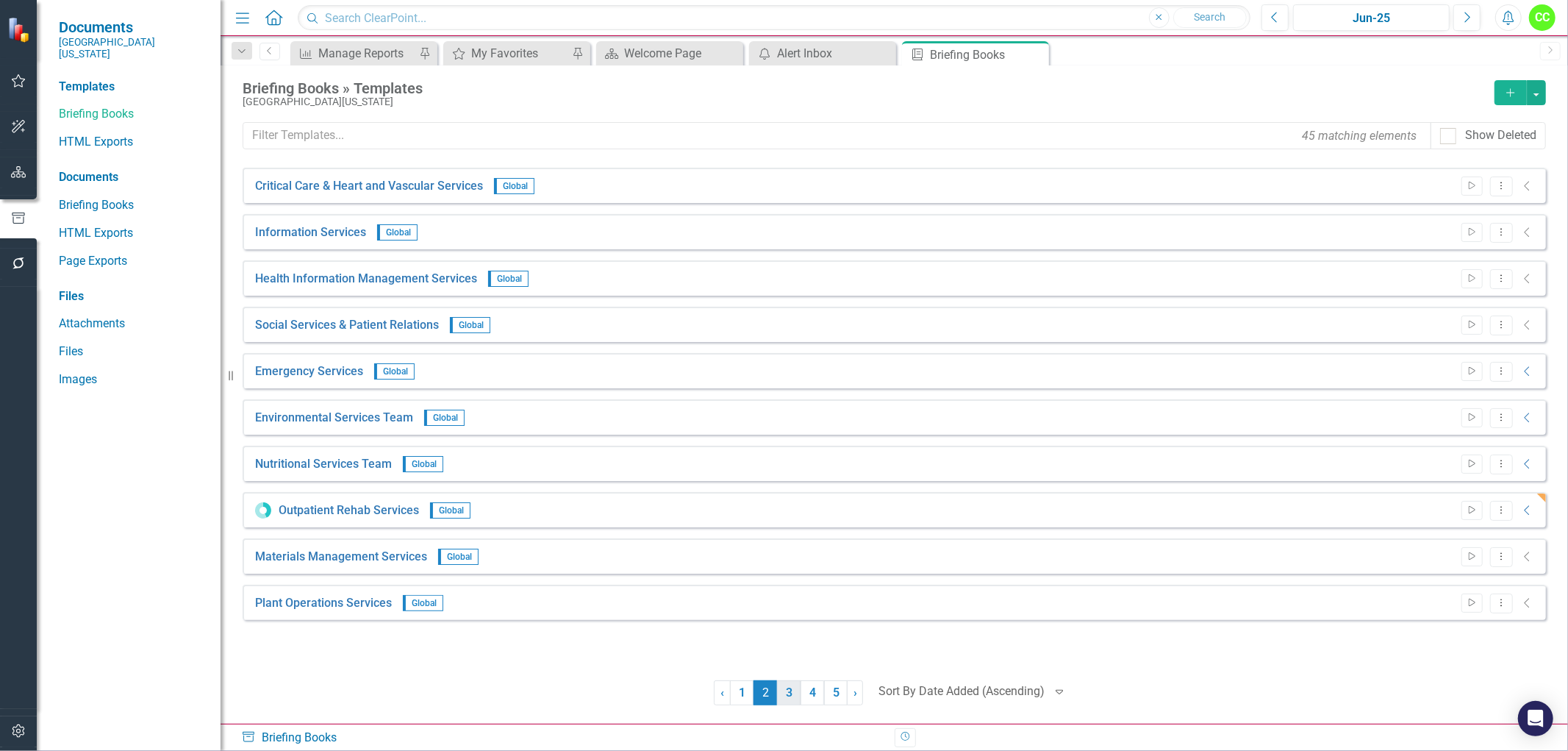
click at [788, 691] on link "3" at bounding box center [788, 692] width 23 height 25
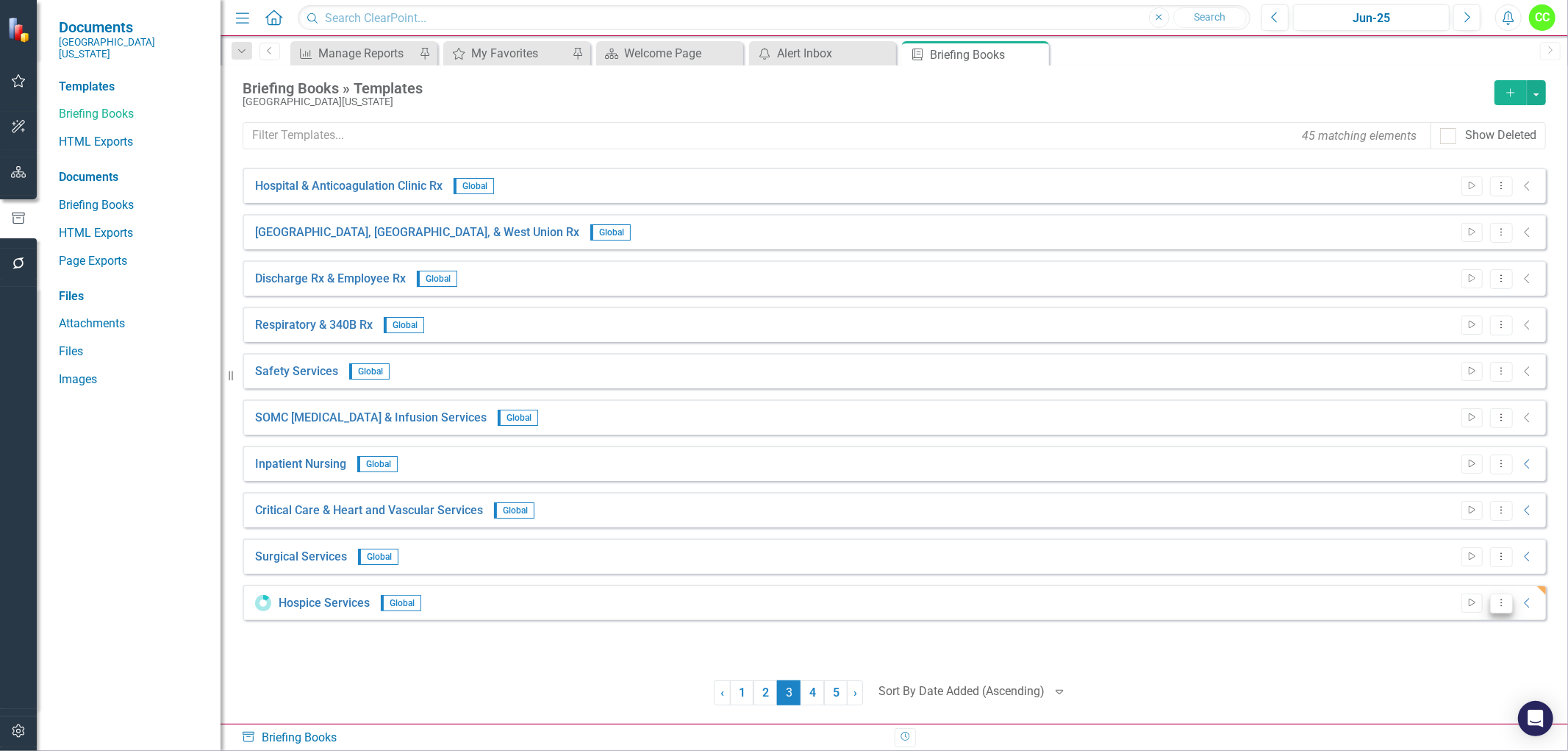
click at [1508, 600] on button "Dropdown Menu" at bounding box center [1502, 604] width 23 height 20
click at [1442, 680] on link "Edit Edit Template" at bounding box center [1443, 682] width 136 height 27
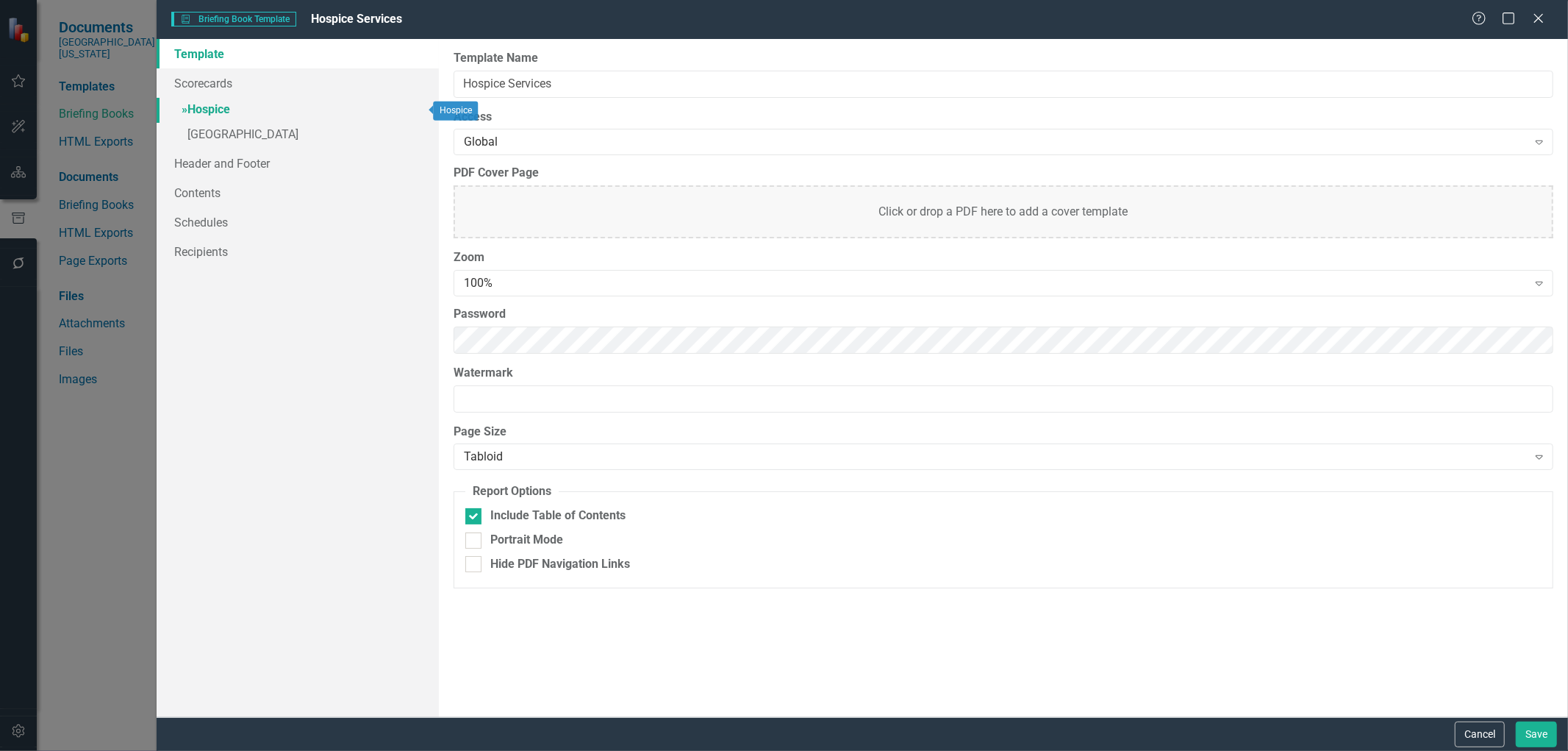
click at [217, 109] on link "» Hospice" at bounding box center [297, 110] width 283 height 26
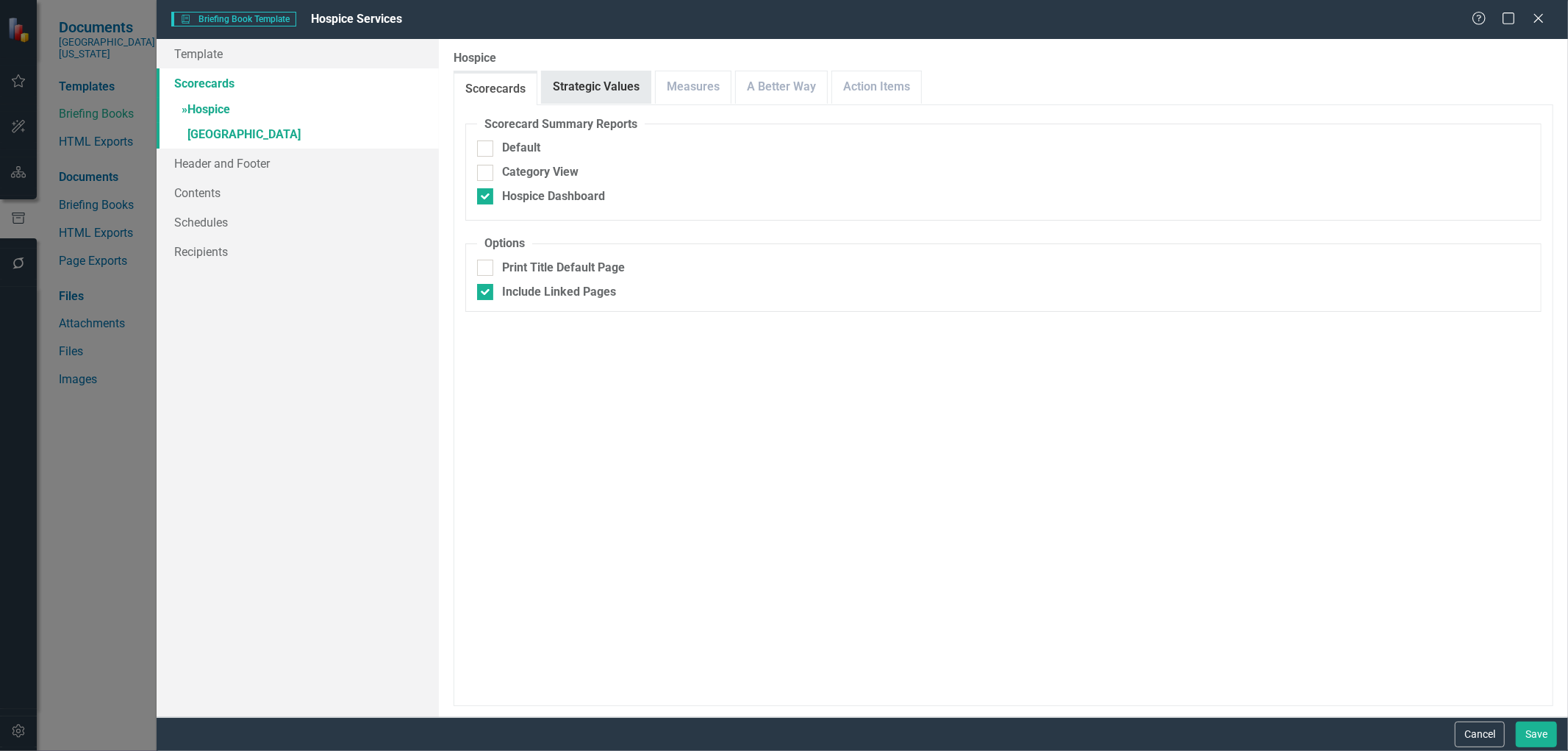
click at [620, 84] on link "Strategic Values" at bounding box center [596, 87] width 109 height 31
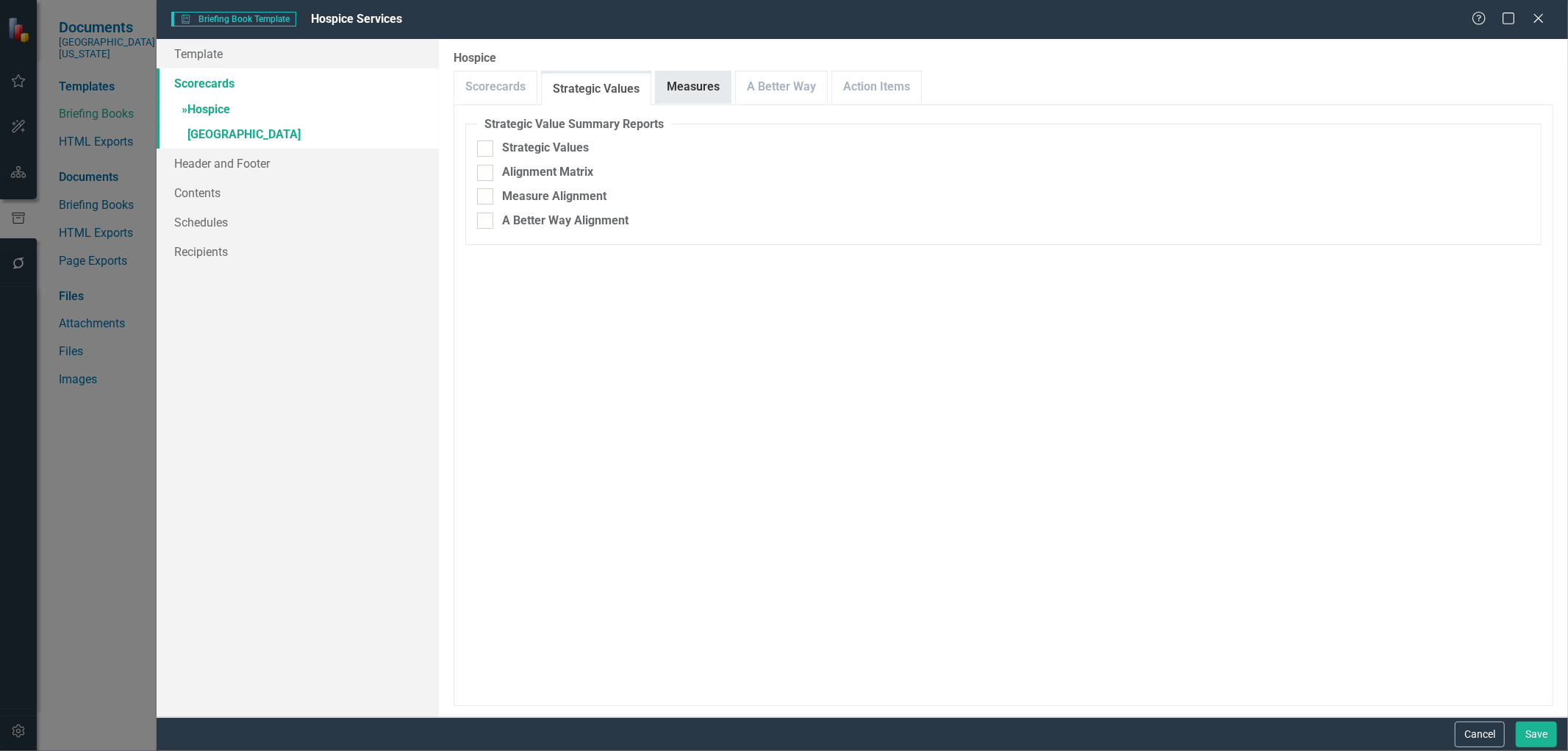
click at [689, 89] on link "Measures" at bounding box center [693, 87] width 75 height 31
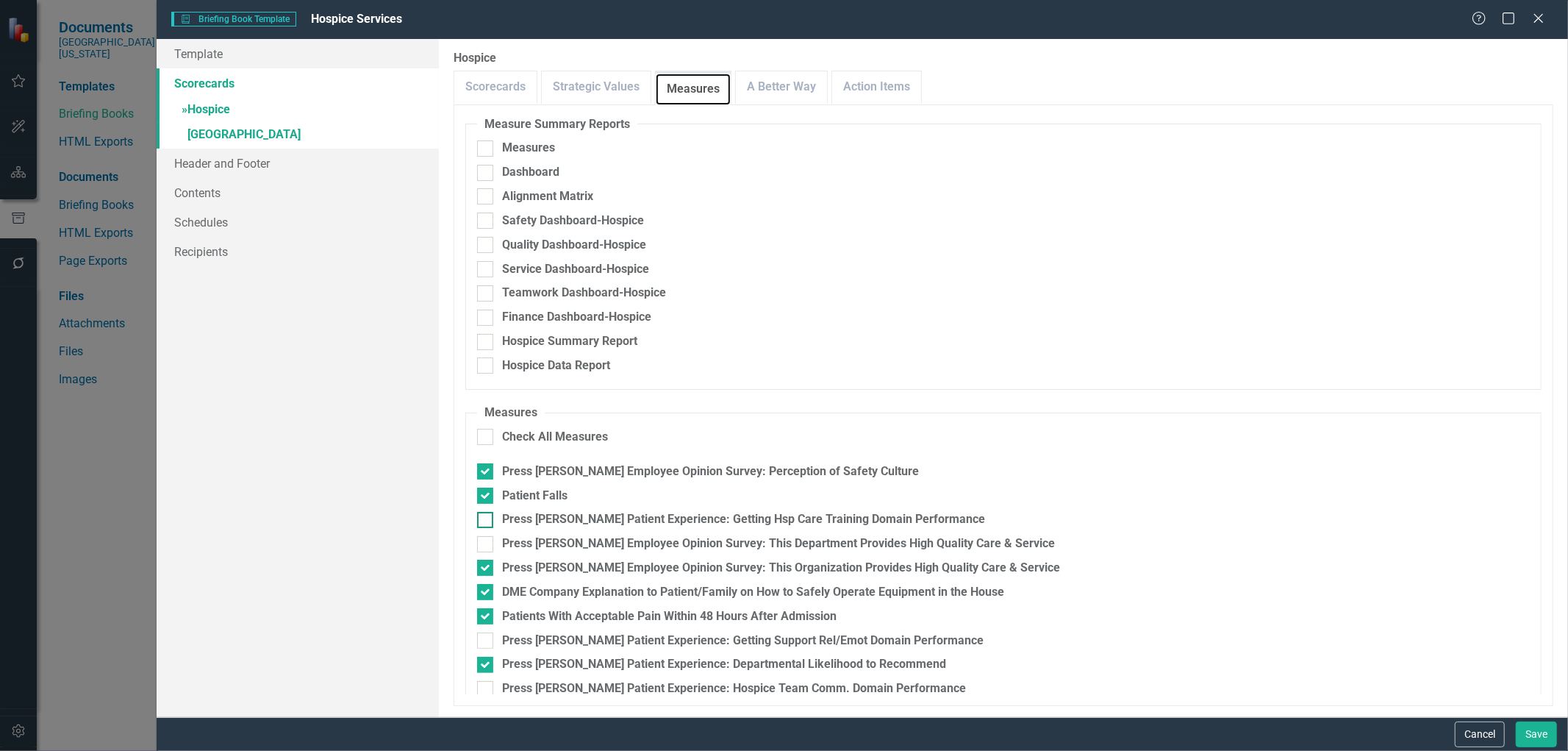
scroll to position [164, 0]
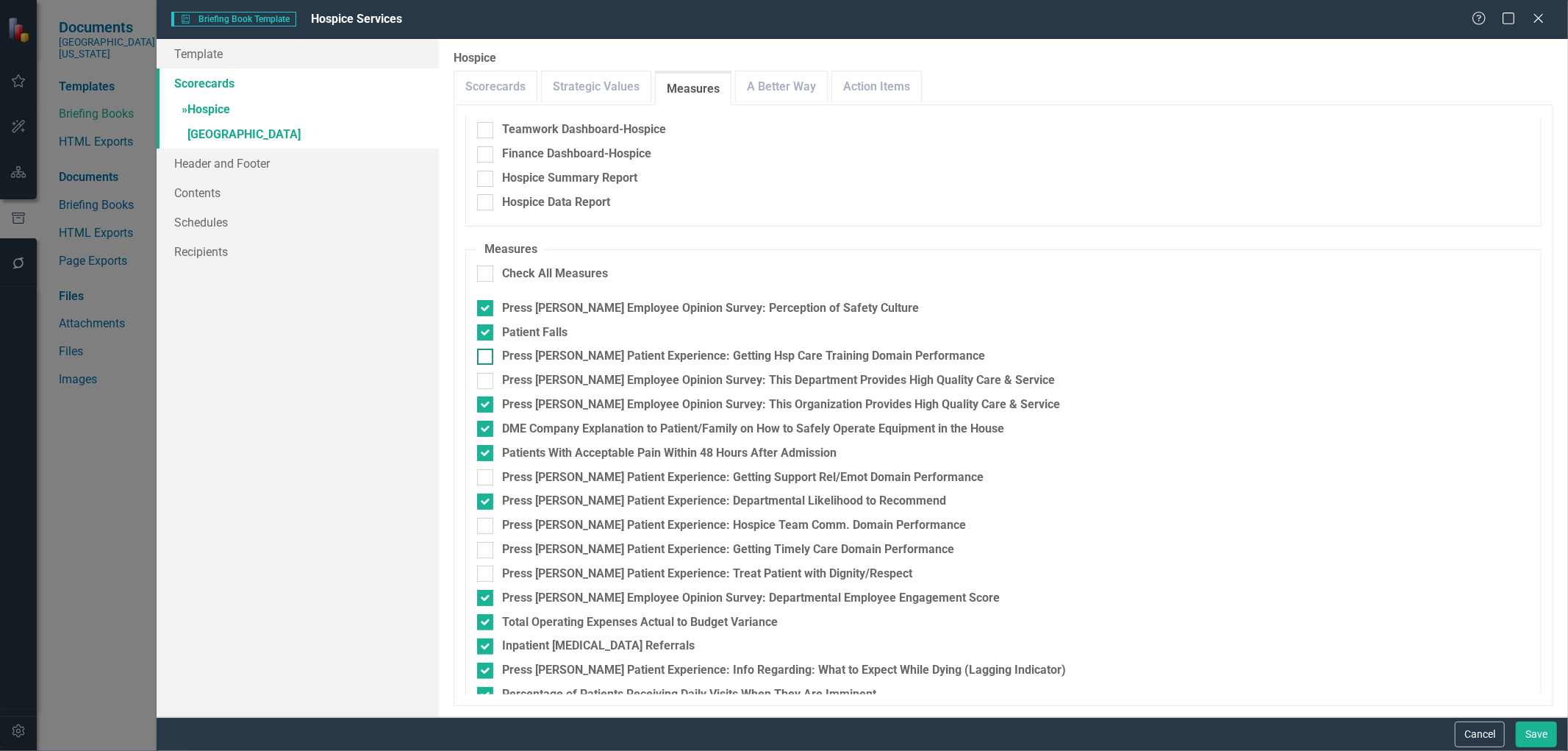
click at [478, 355] on input "Press [PERSON_NAME] Patient Experience: Getting Hsp Care Training Domain Perfor…" at bounding box center [482, 354] width 10 height 10
checkbox input "true"
click at [478, 384] on div at bounding box center [485, 381] width 16 height 16
click at [478, 383] on input "Press [PERSON_NAME] Employee Opinion Survey: This Department Provides High Qual…" at bounding box center [482, 378] width 10 height 10
checkbox input "true"
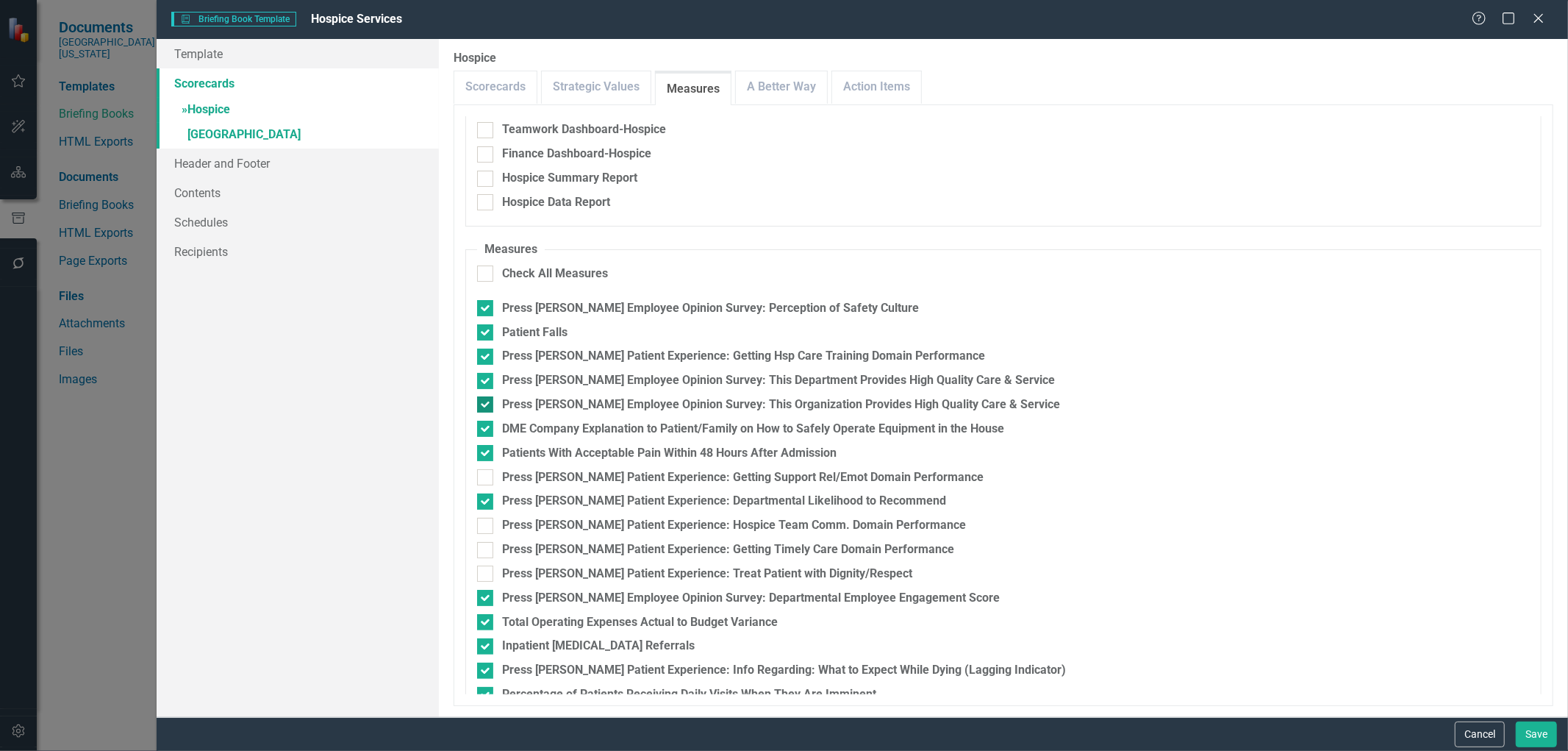
click at [481, 403] on input "Press [PERSON_NAME] Employee Opinion Survey: This Organization Provides High Qu…" at bounding box center [482, 401] width 10 height 10
checkbox input "false"
click at [482, 479] on div at bounding box center [485, 477] width 16 height 16
click at [482, 479] on input "Press [PERSON_NAME] Patient Experience: Getting Support Rel/Emot Domain Perform…" at bounding box center [482, 474] width 10 height 10
checkbox input "true"
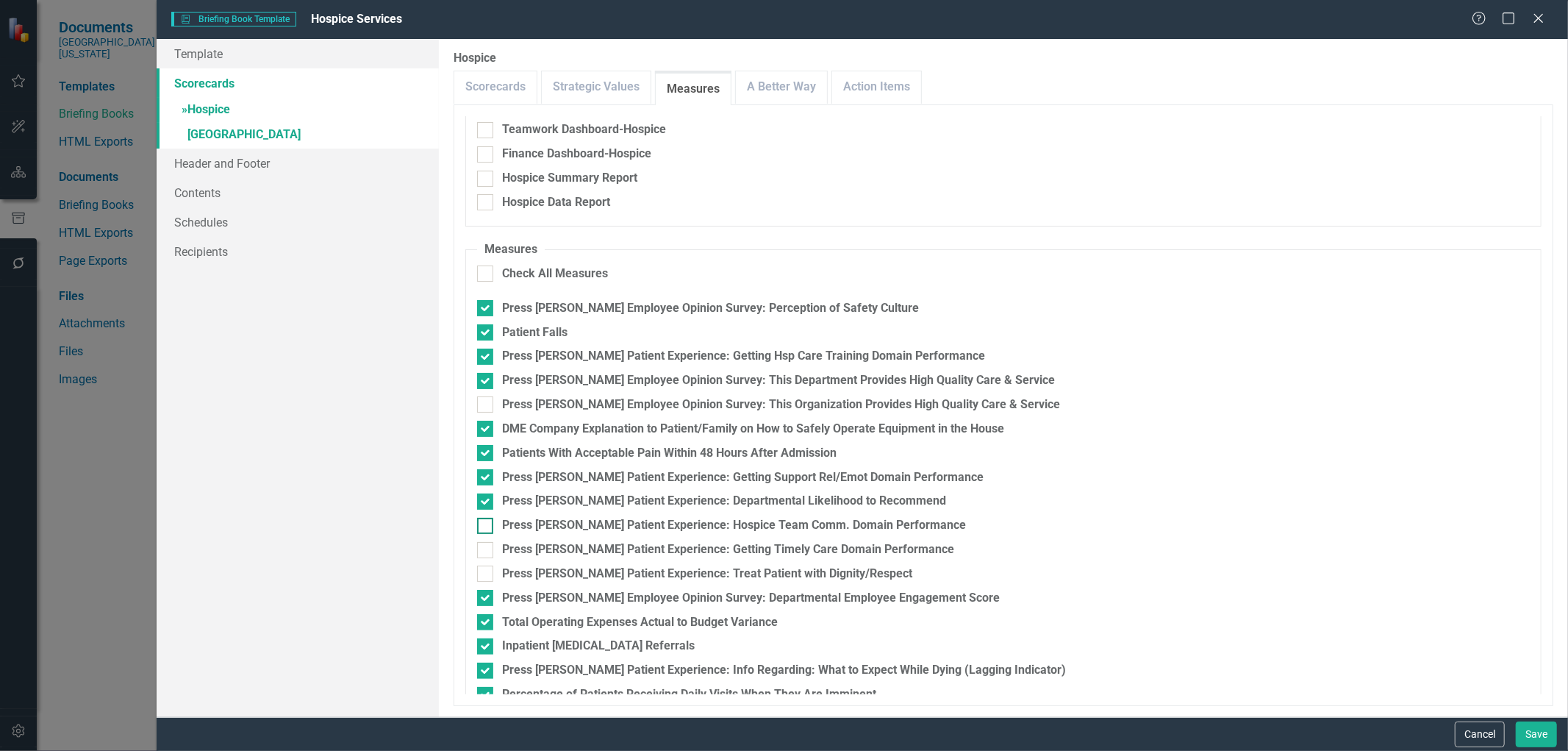
click at [482, 528] on div at bounding box center [485, 526] width 16 height 16
click at [482, 528] on input "Press [PERSON_NAME] Patient Experience: Hospice Team Comm. Domain Performance" at bounding box center [482, 523] width 10 height 10
checkbox input "true"
click at [486, 554] on div at bounding box center [485, 550] width 16 height 16
click at [486, 552] on input "Press [PERSON_NAME] Patient Experience: Getting Timely Care Domain Performance" at bounding box center [482, 547] width 10 height 10
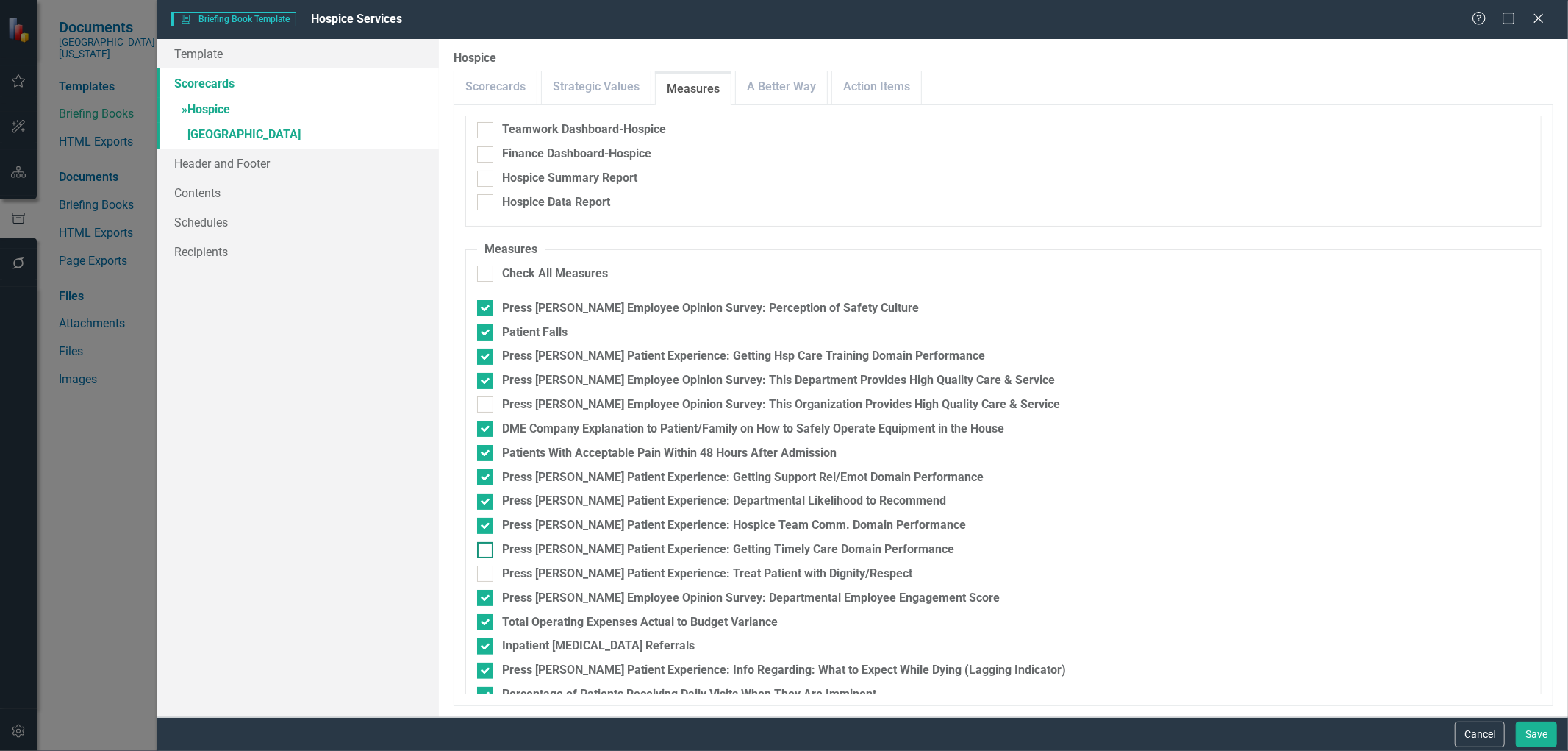
checkbox input "true"
click at [483, 579] on div at bounding box center [485, 574] width 16 height 16
click at [483, 575] on input "Press [PERSON_NAME] Patient Experience: Treat Patient with Dignity/Respect" at bounding box center [482, 571] width 10 height 10
checkbox input "true"
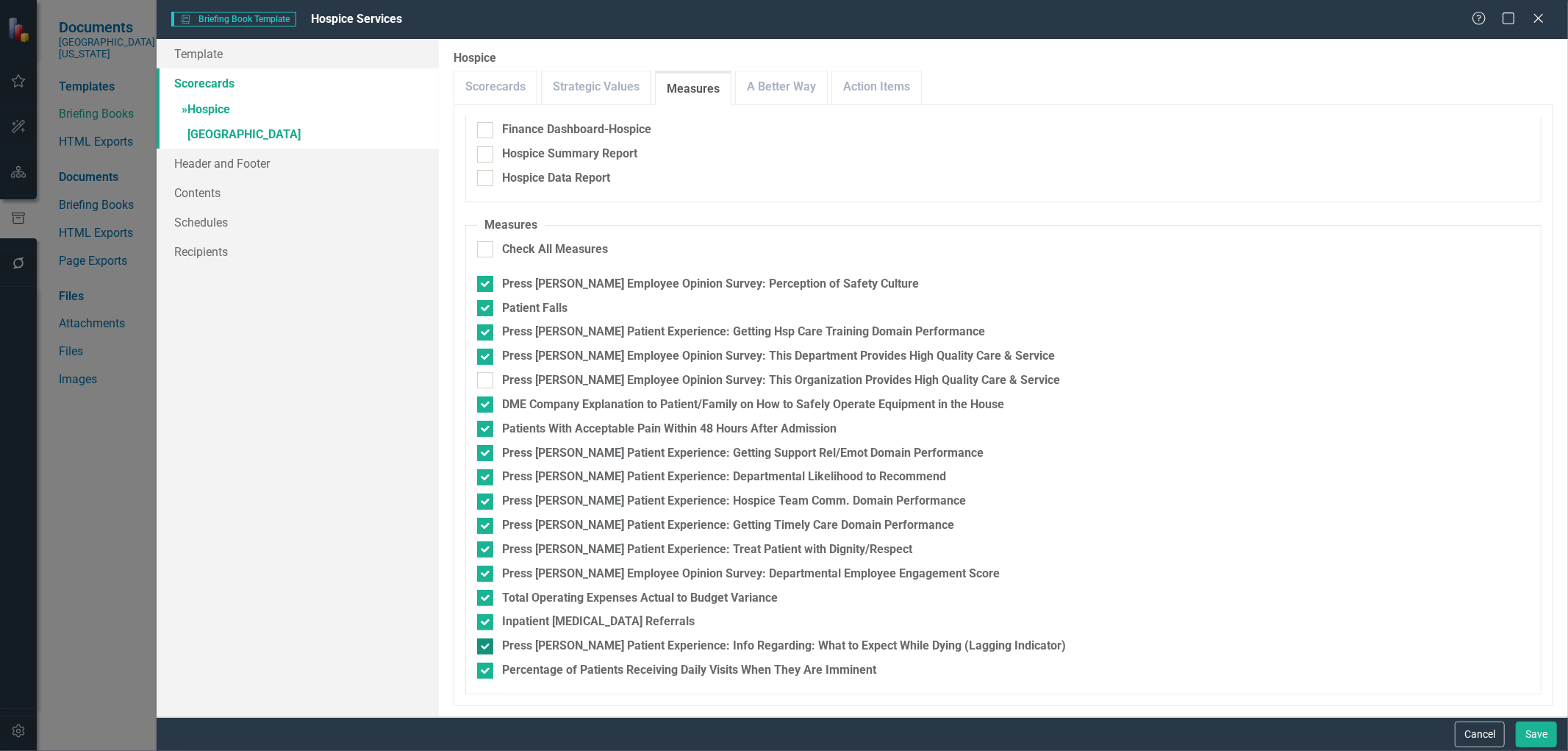
click at [481, 649] on div at bounding box center [485, 646] width 16 height 16
click at [481, 648] on input "Press [PERSON_NAME] Patient Experience: Info Regarding: What to Expect While Dy…" at bounding box center [482, 643] width 10 height 10
checkbox input "false"
click at [784, 76] on link "A Better Way" at bounding box center [781, 87] width 91 height 31
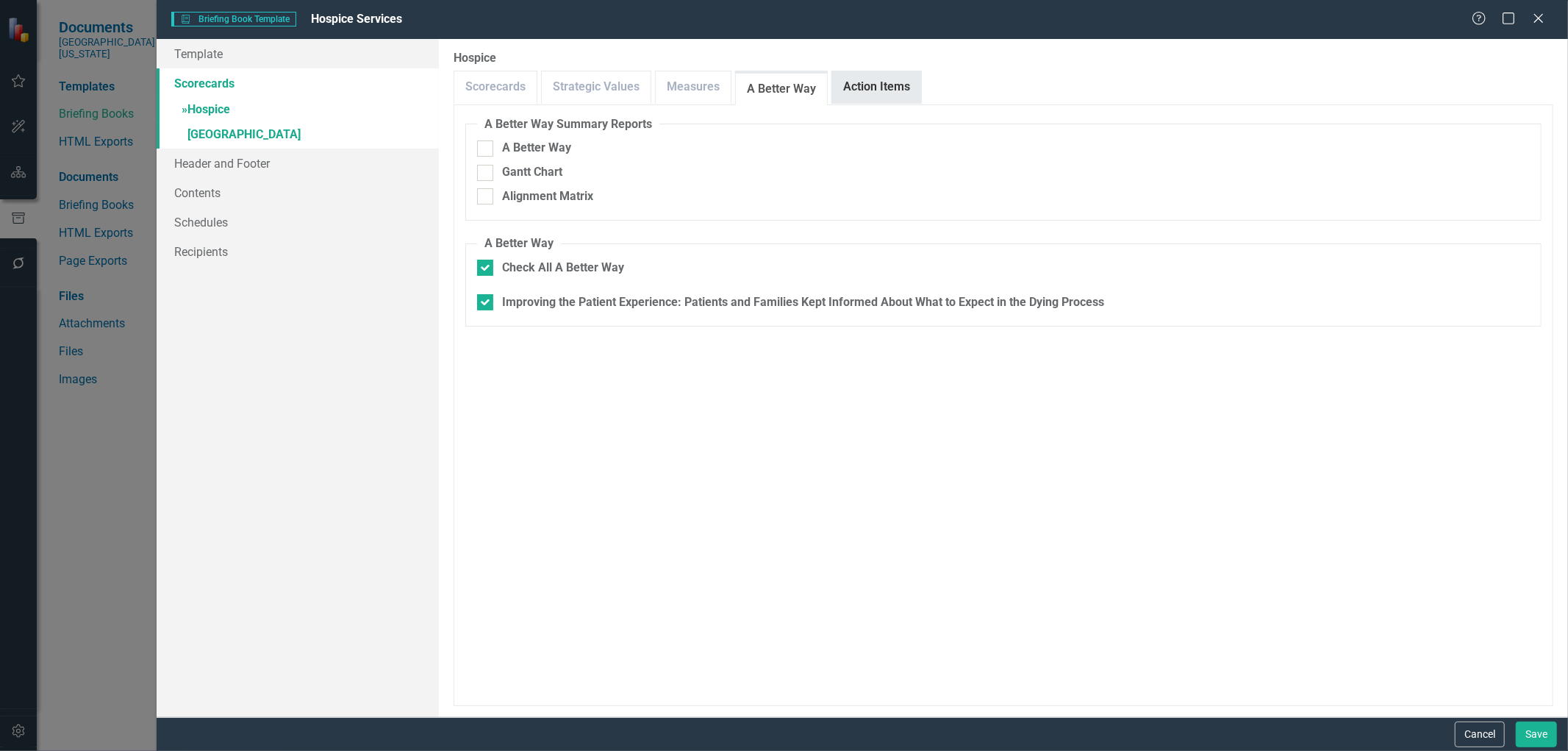
click at [900, 81] on link "Action Items" at bounding box center [876, 87] width 89 height 31
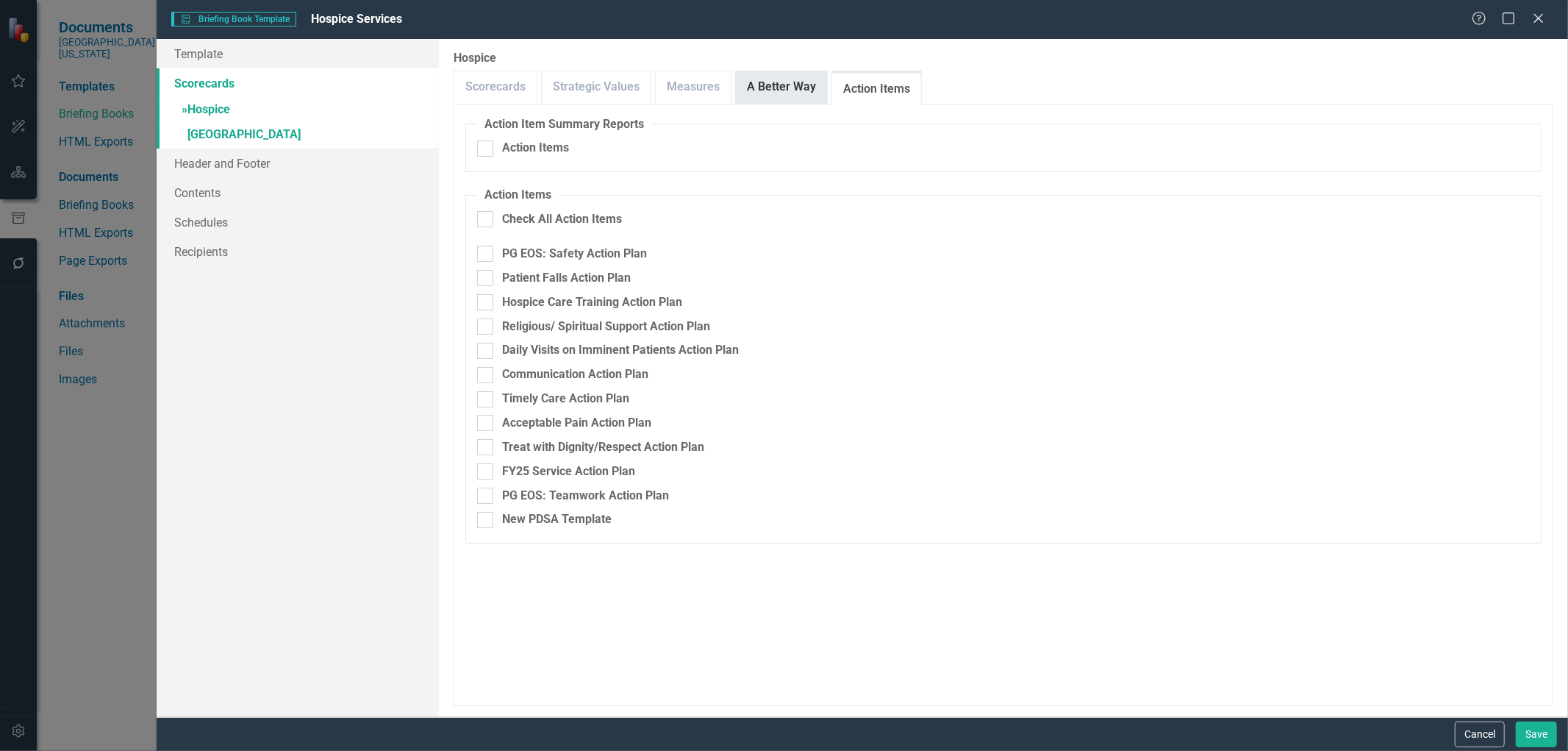
click at [781, 93] on link "A Better Way" at bounding box center [781, 87] width 91 height 31
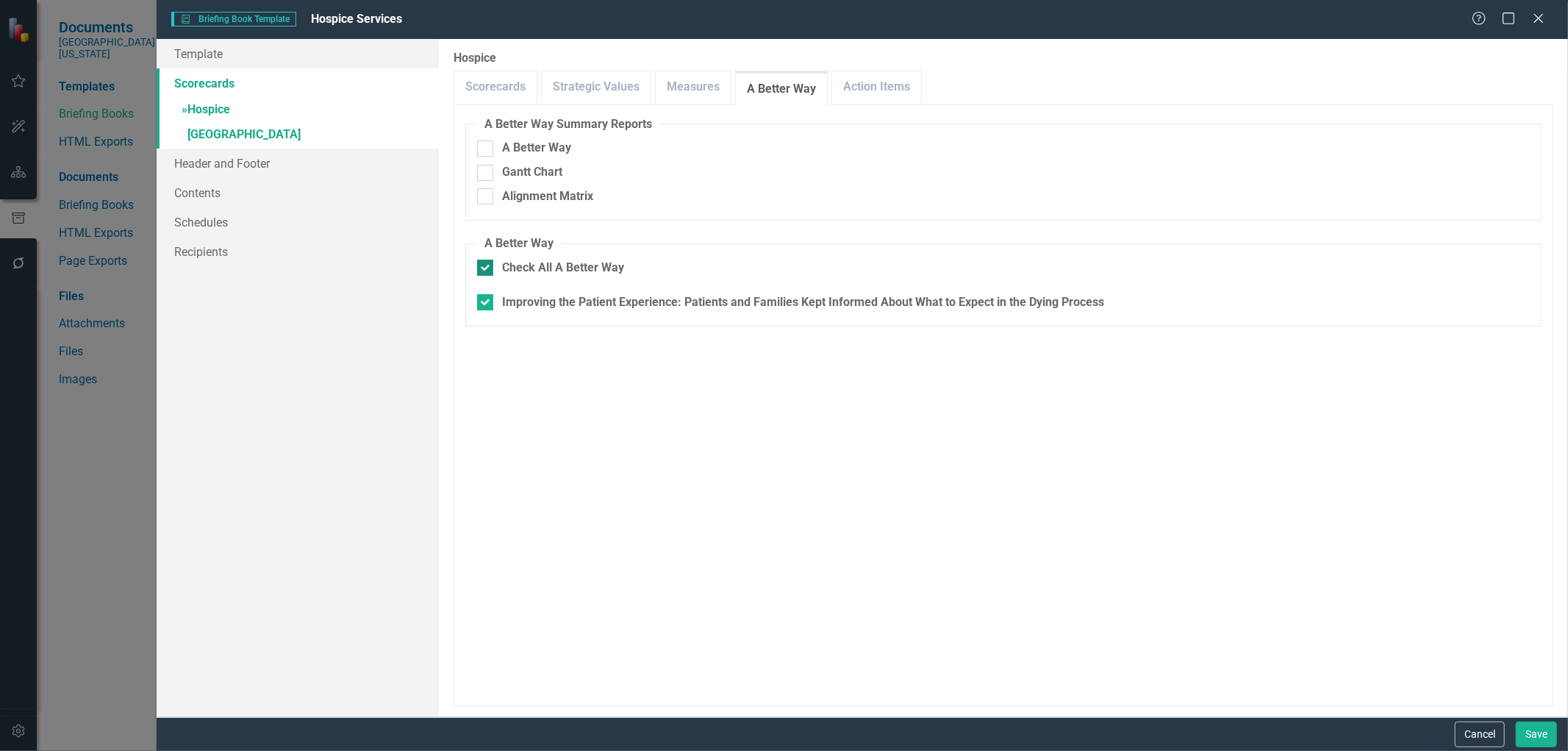
click at [494, 267] on div at bounding box center [485, 268] width 16 height 16
click at [486, 267] on input "Check All A Better Way" at bounding box center [482, 264] width 10 height 10
checkbox input "false"
click at [875, 85] on link "Action Items" at bounding box center [876, 87] width 89 height 31
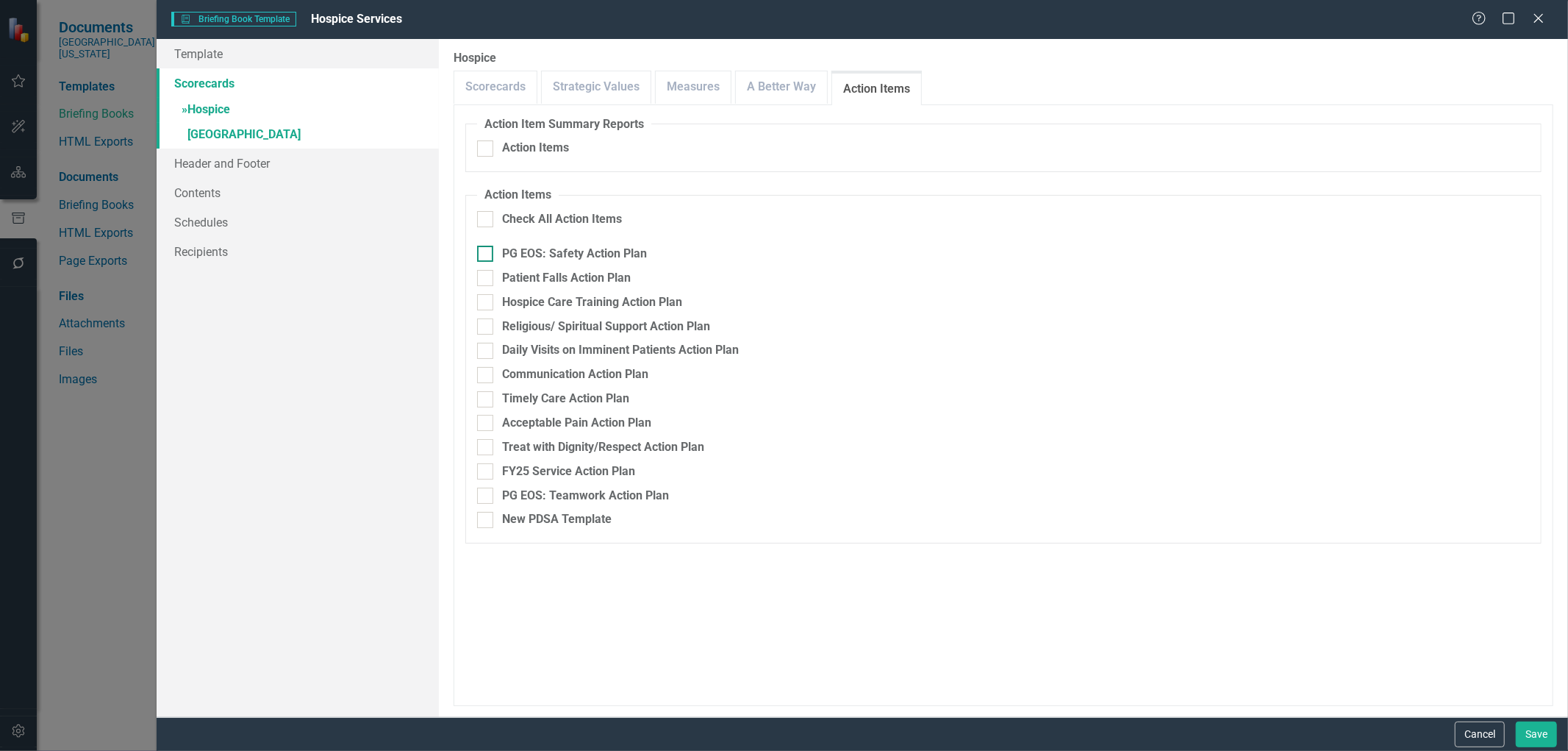
click at [478, 251] on input "PG EOS: Safety Action Plan" at bounding box center [482, 251] width 10 height 10
checkbox input "true"
click at [484, 278] on input "Patient Falls Action Plan" at bounding box center [482, 275] width 10 height 10
checkbox input "true"
click at [482, 305] on div at bounding box center [485, 302] width 16 height 16
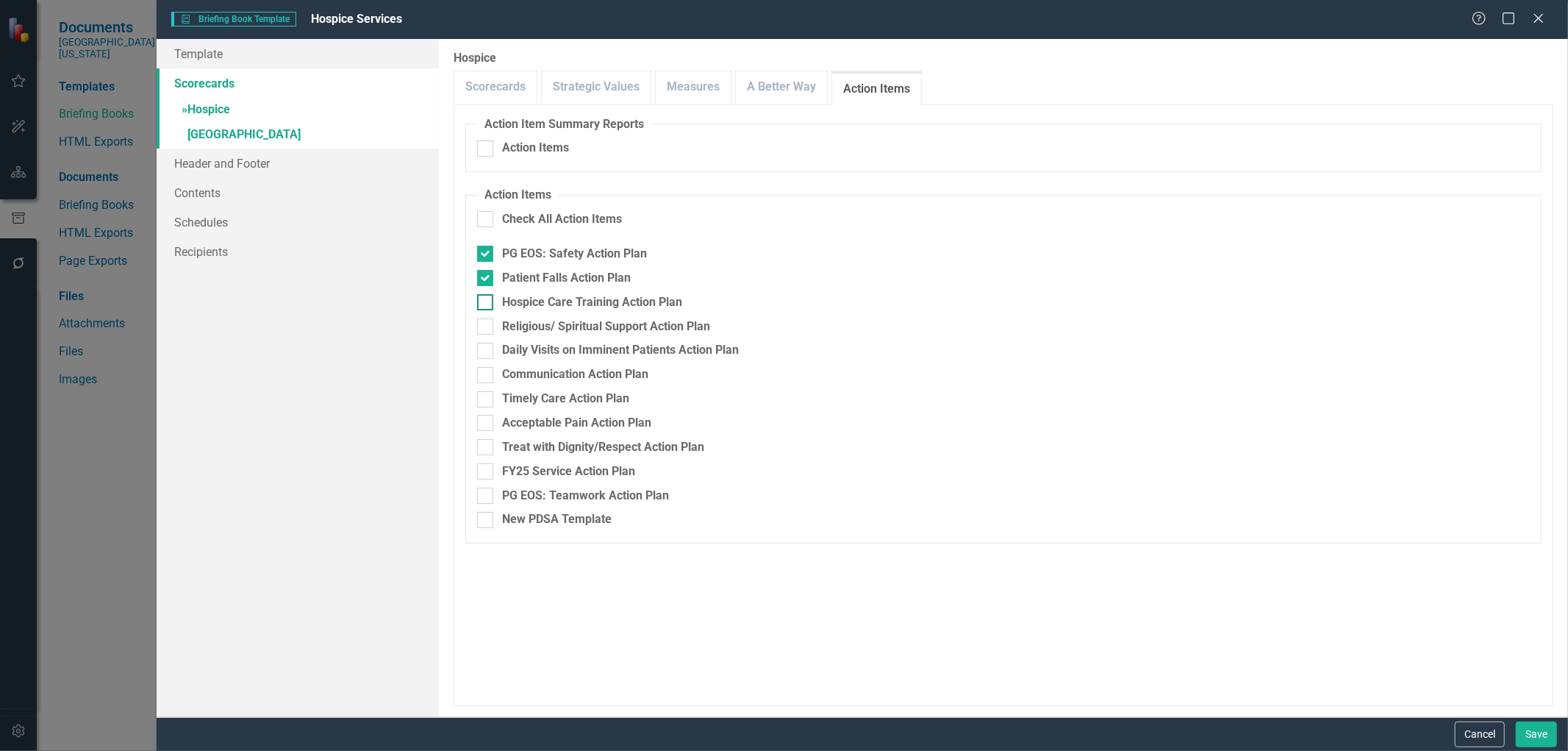
click at [482, 304] on input "Hospice Care Training Action Plan" at bounding box center [482, 299] width 10 height 10
checkbox input "true"
click at [482, 329] on div at bounding box center [485, 326] width 16 height 16
click at [482, 328] on input "Religious/ Spiritual Support Action Plan" at bounding box center [482, 323] width 10 height 10
checkbox input "true"
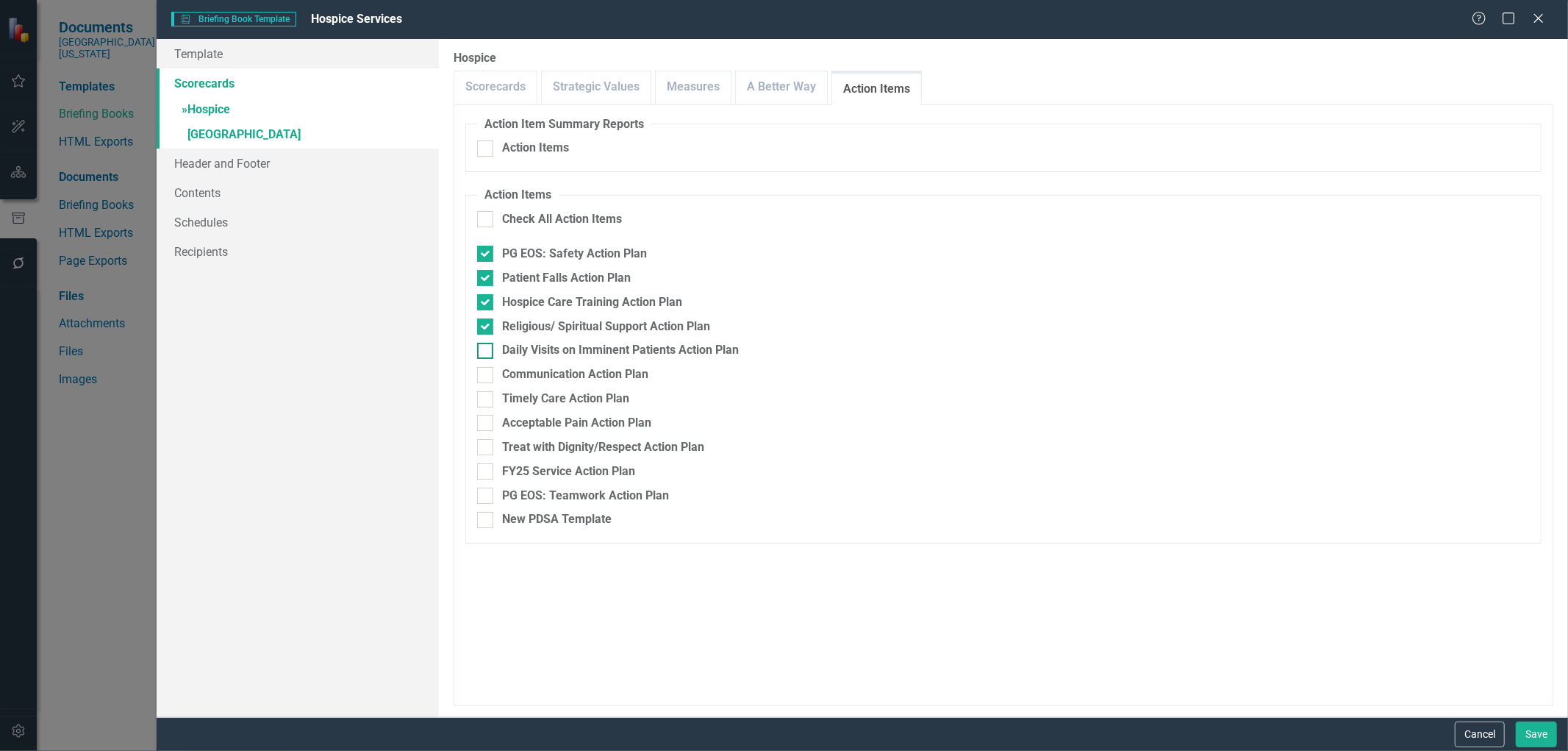
click at [490, 350] on div at bounding box center [485, 351] width 16 height 16
click at [486, 350] on input "Daily Visits on Imminent Patients Action Plan" at bounding box center [482, 347] width 10 height 10
checkbox input "true"
click at [490, 377] on div at bounding box center [485, 376] width 16 height 16
click at [486, 376] on input "Communication Action Plan" at bounding box center [482, 372] width 10 height 10
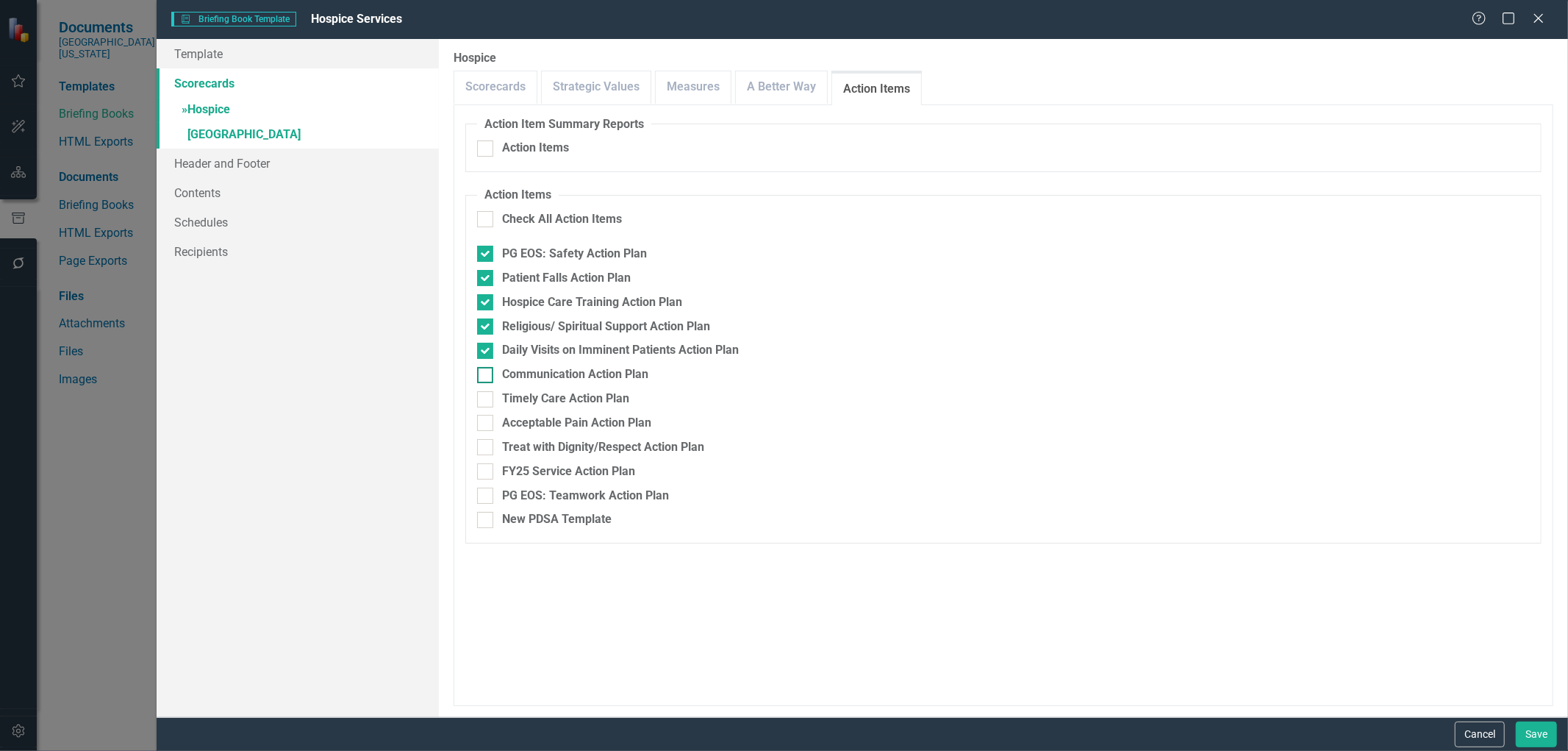
checkbox input "true"
click at [484, 400] on input "Timely Care Action Plan" at bounding box center [482, 396] width 10 height 10
checkbox input "true"
click at [486, 425] on div at bounding box center [485, 423] width 16 height 16
click at [486, 425] on input "Acceptable Pain Action Plan" at bounding box center [482, 420] width 10 height 10
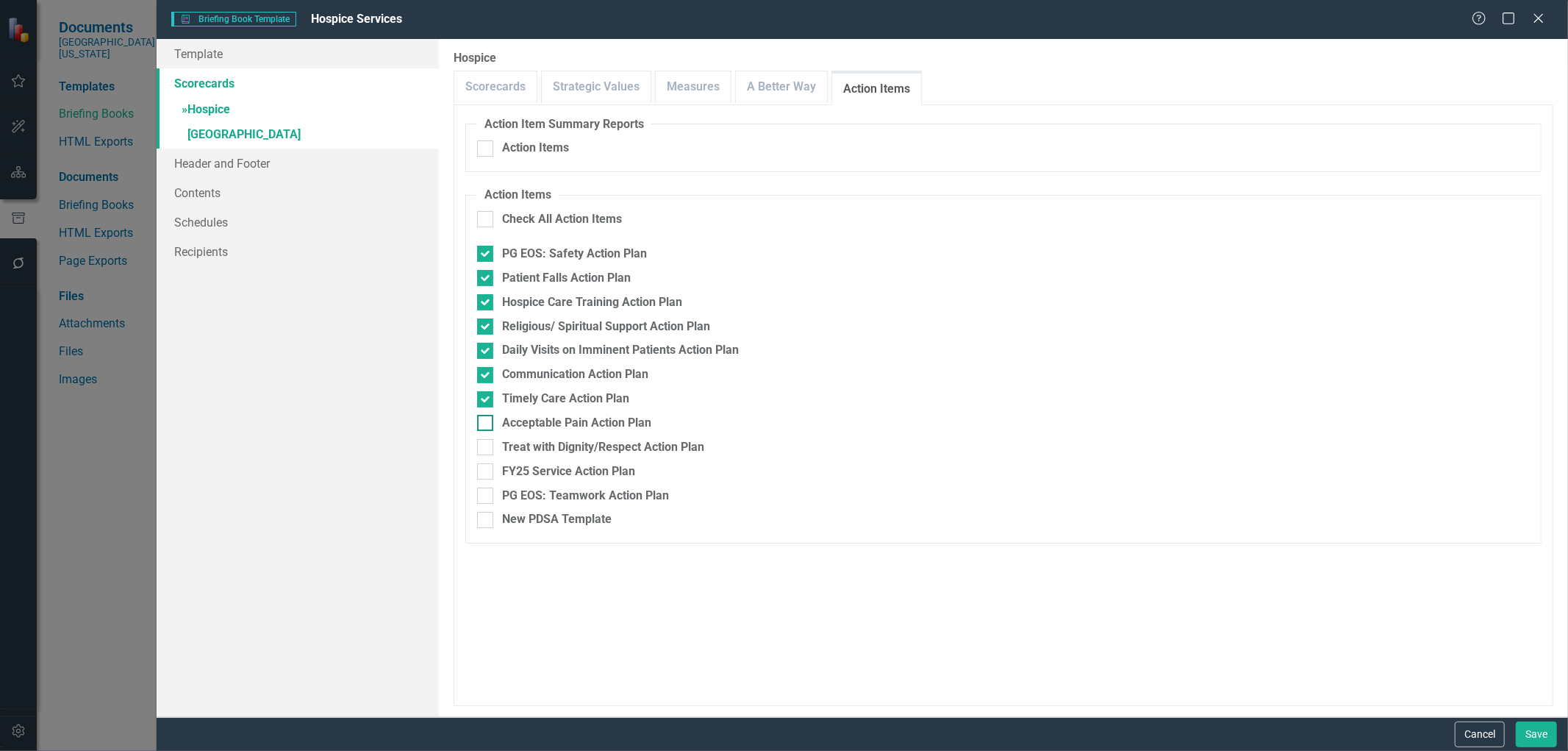
checkbox input "true"
click at [482, 449] on input "Treat with Dignity/Respect Action Plan" at bounding box center [482, 444] width 10 height 10
checkbox input "true"
click at [484, 474] on div at bounding box center [485, 471] width 16 height 16
click at [484, 473] on input "FY25 Service Action Plan" at bounding box center [482, 468] width 10 height 10
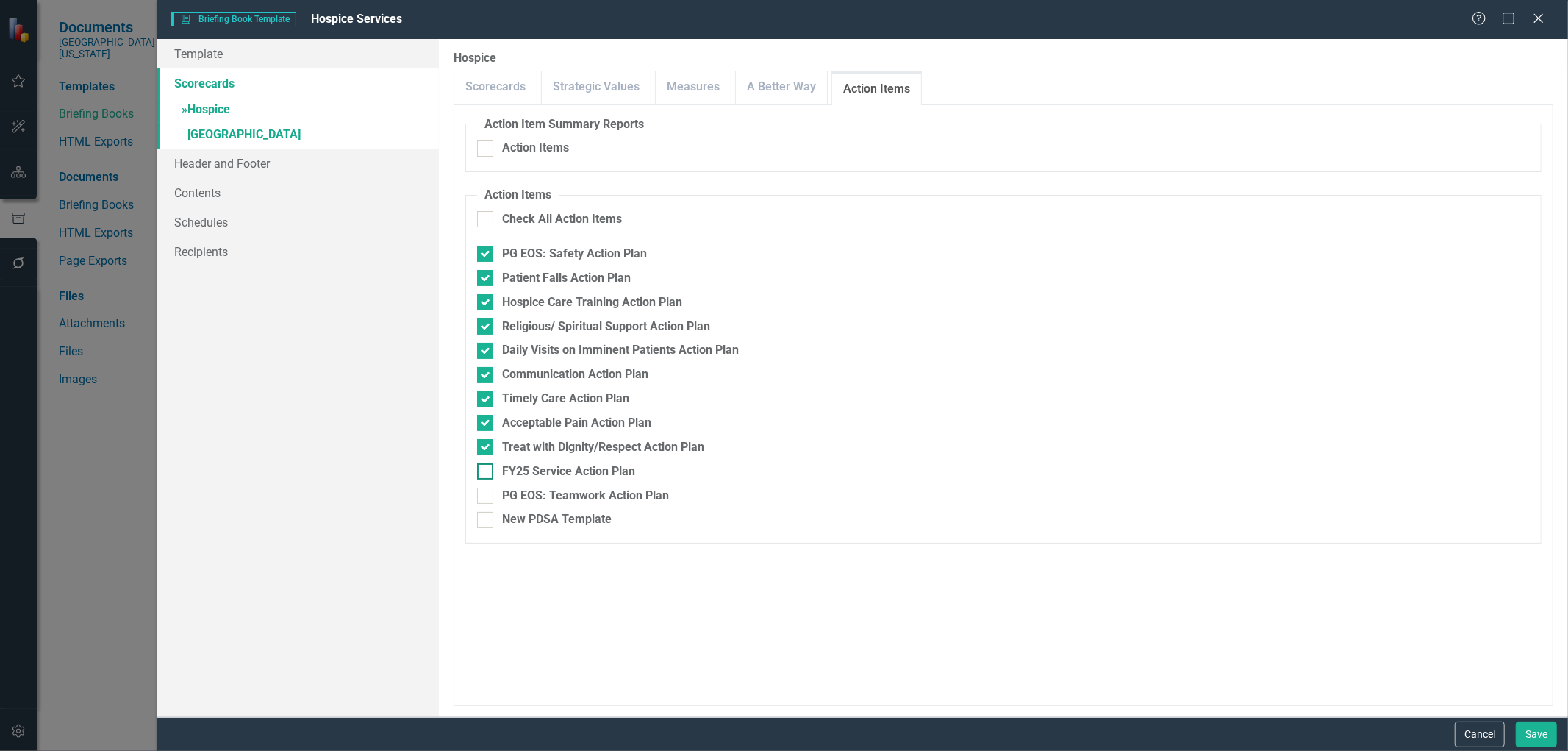
checkbox input "true"
click at [482, 488] on input "PG EOS: Teamwork Action Plan" at bounding box center [482, 492] width 10 height 10
checkbox input "true"
click at [769, 85] on link "A Better Way" at bounding box center [781, 87] width 91 height 31
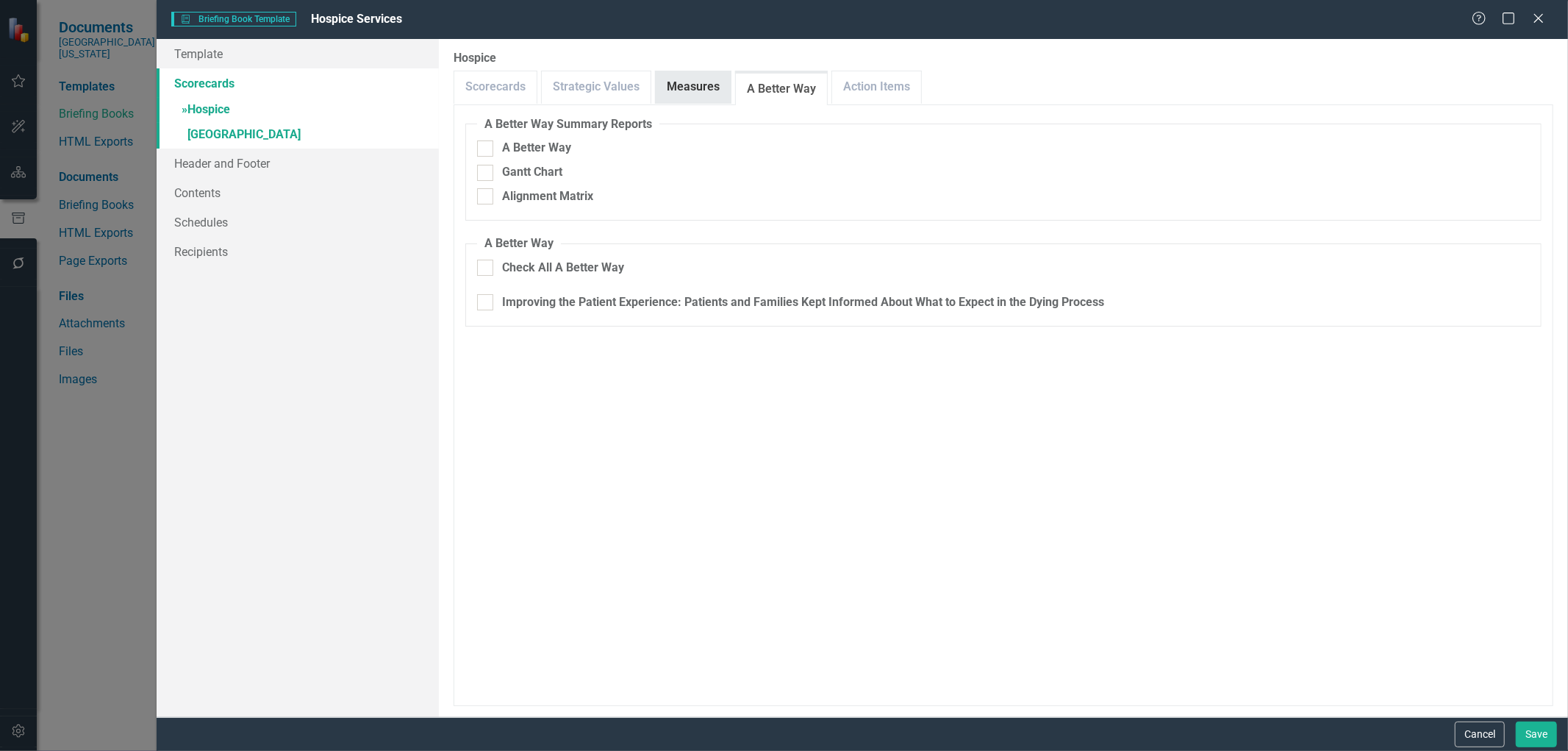
click at [708, 86] on link "Measures" at bounding box center [693, 87] width 75 height 31
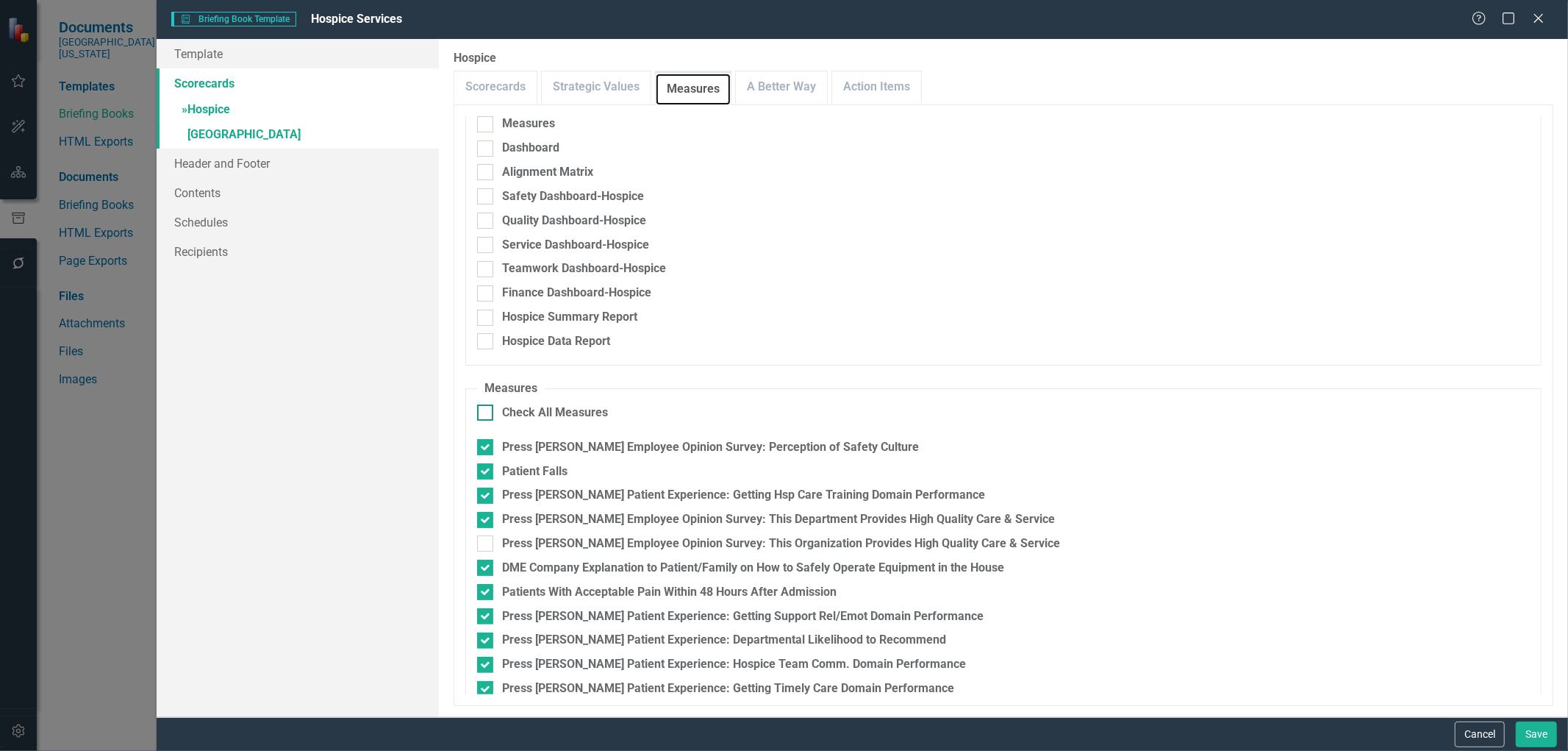
scroll to position [0, 0]
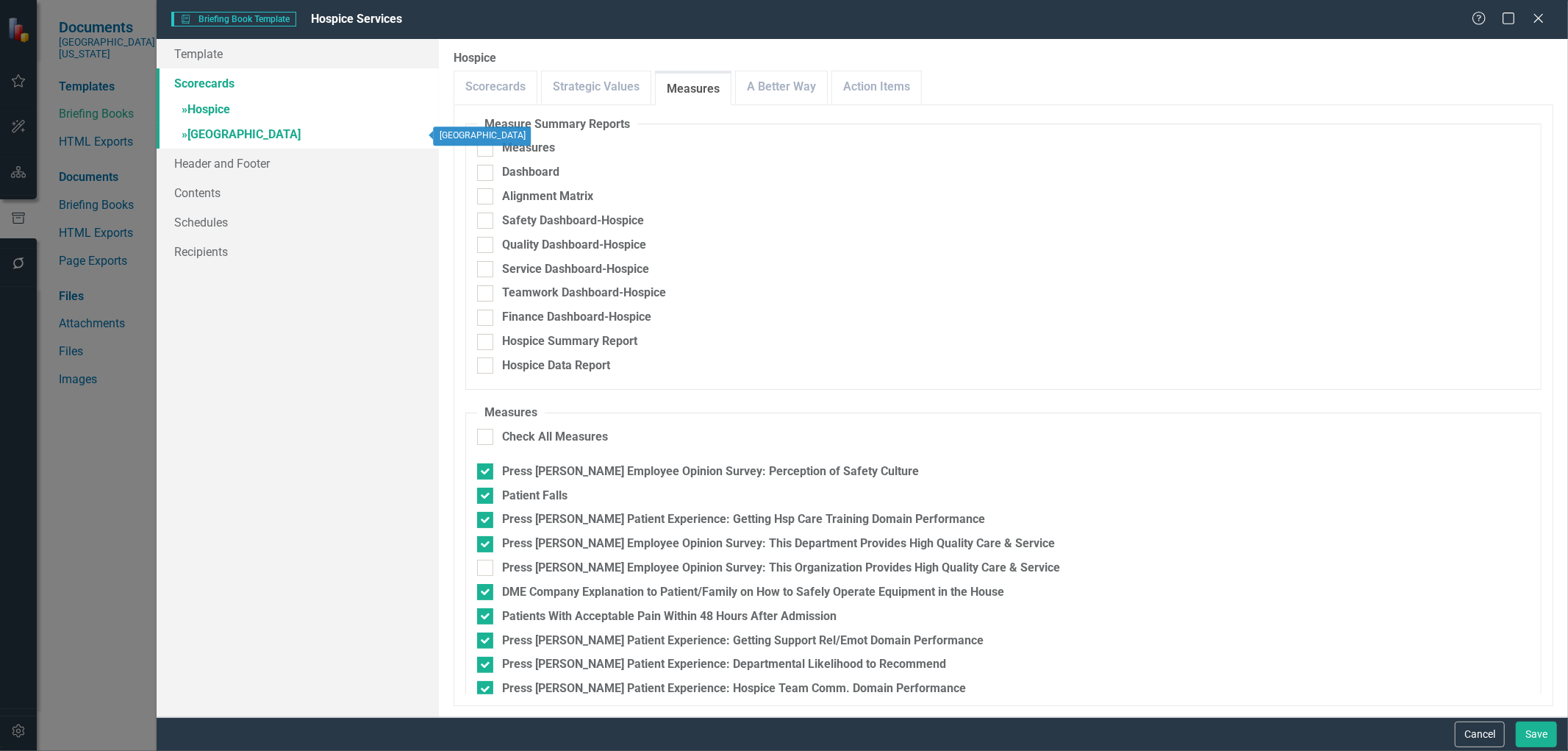
click at [255, 136] on link "» [GEOGRAPHIC_DATA]" at bounding box center [297, 135] width 283 height 26
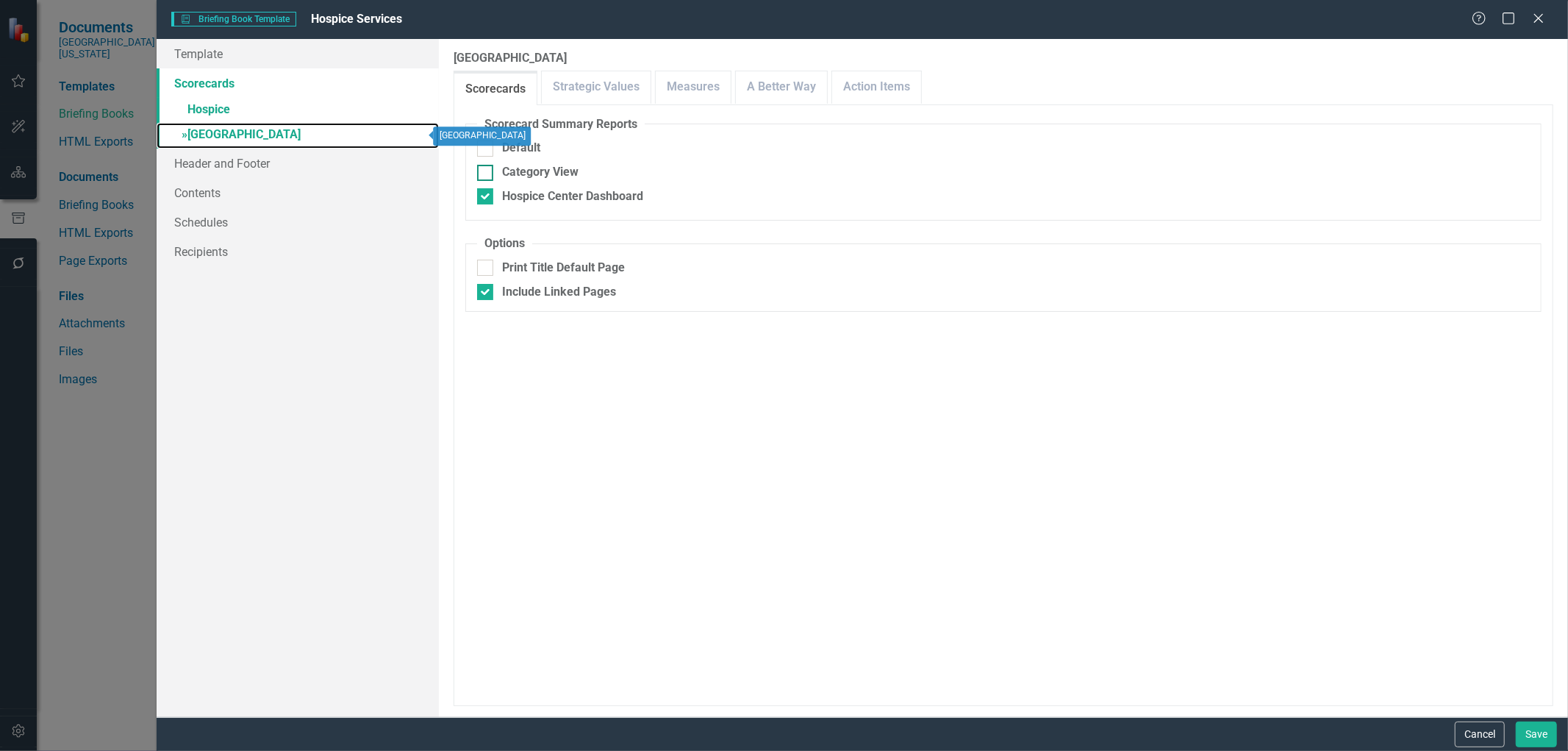
checkbox input "false"
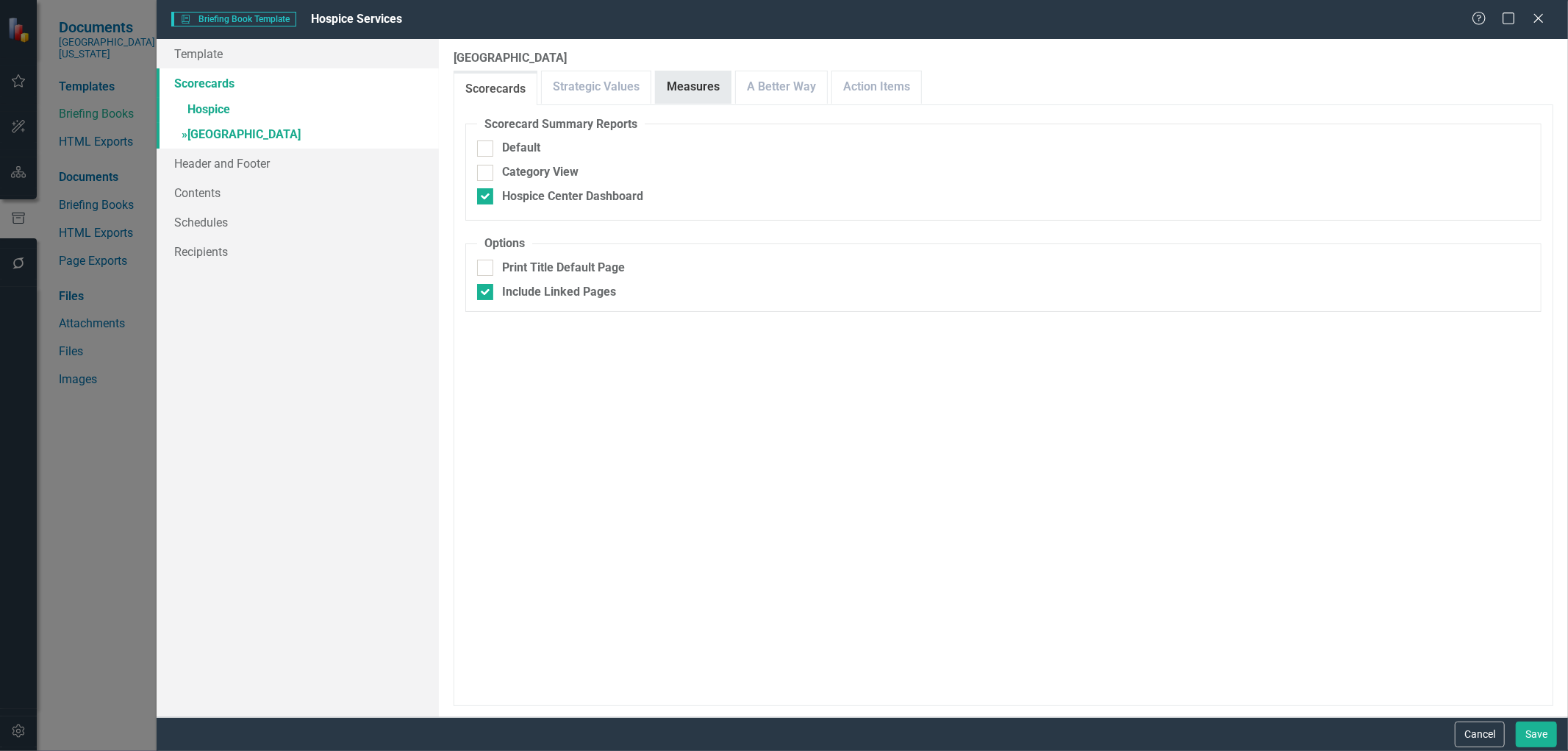
click at [685, 91] on link "Measures" at bounding box center [693, 87] width 75 height 31
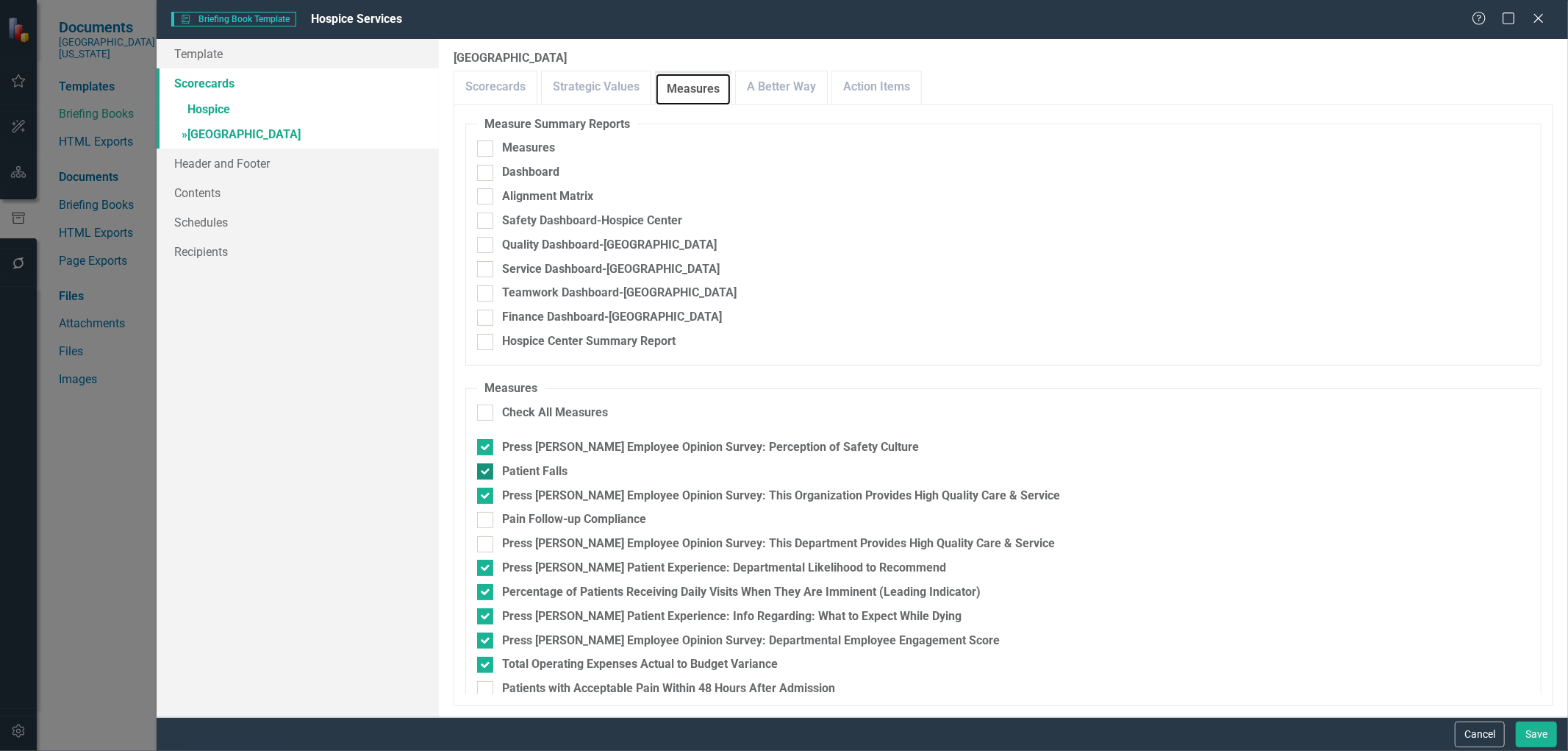
scroll to position [43, 0]
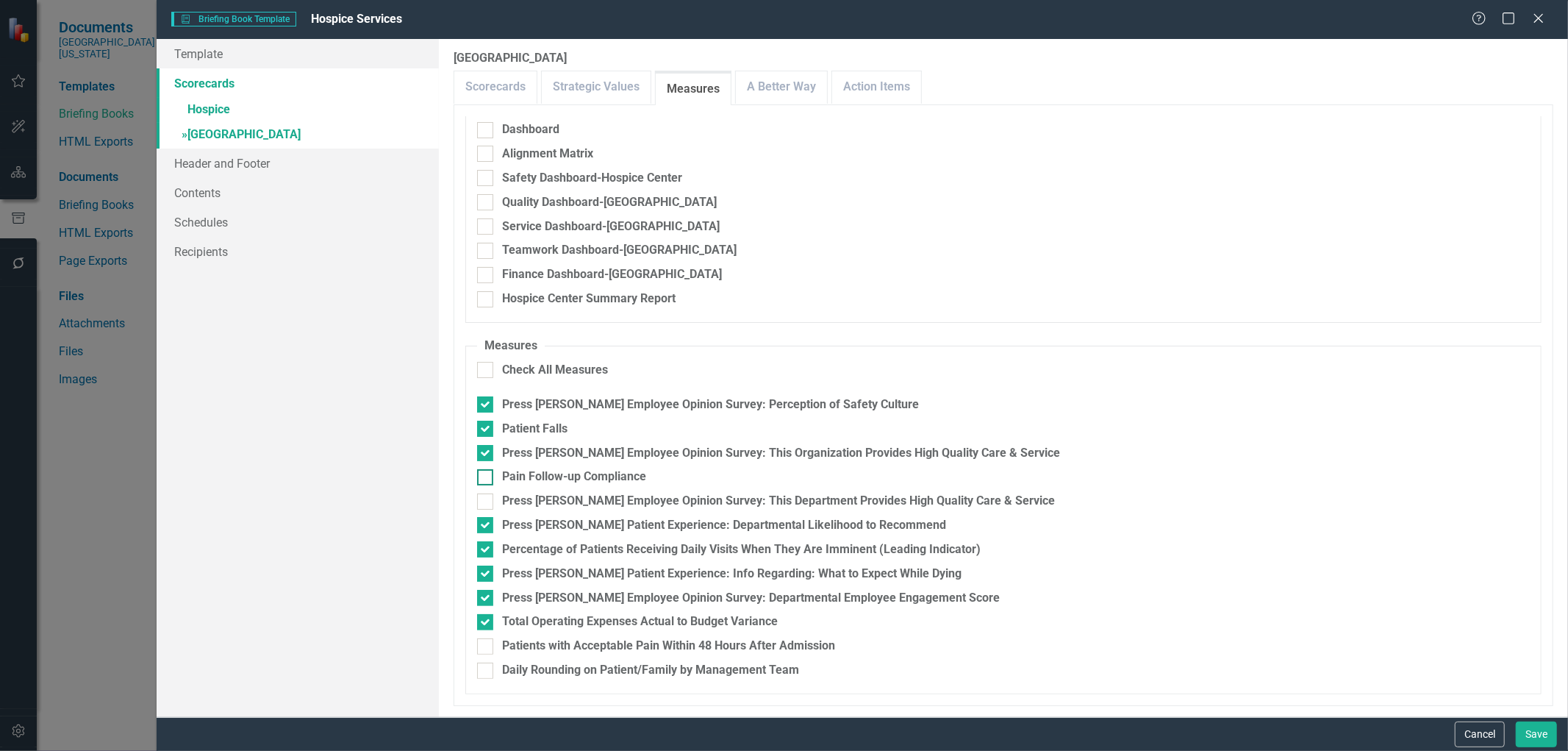
click at [486, 479] on div at bounding box center [485, 477] width 16 height 16
click at [486, 479] on input "Pain Follow-up Compliance" at bounding box center [482, 474] width 10 height 10
checkbox input "true"
click at [482, 505] on div at bounding box center [485, 502] width 16 height 16
click at [482, 503] on input "Press [PERSON_NAME] Employee Opinion Survey: This Department Provides High Qual…" at bounding box center [482, 499] width 10 height 10
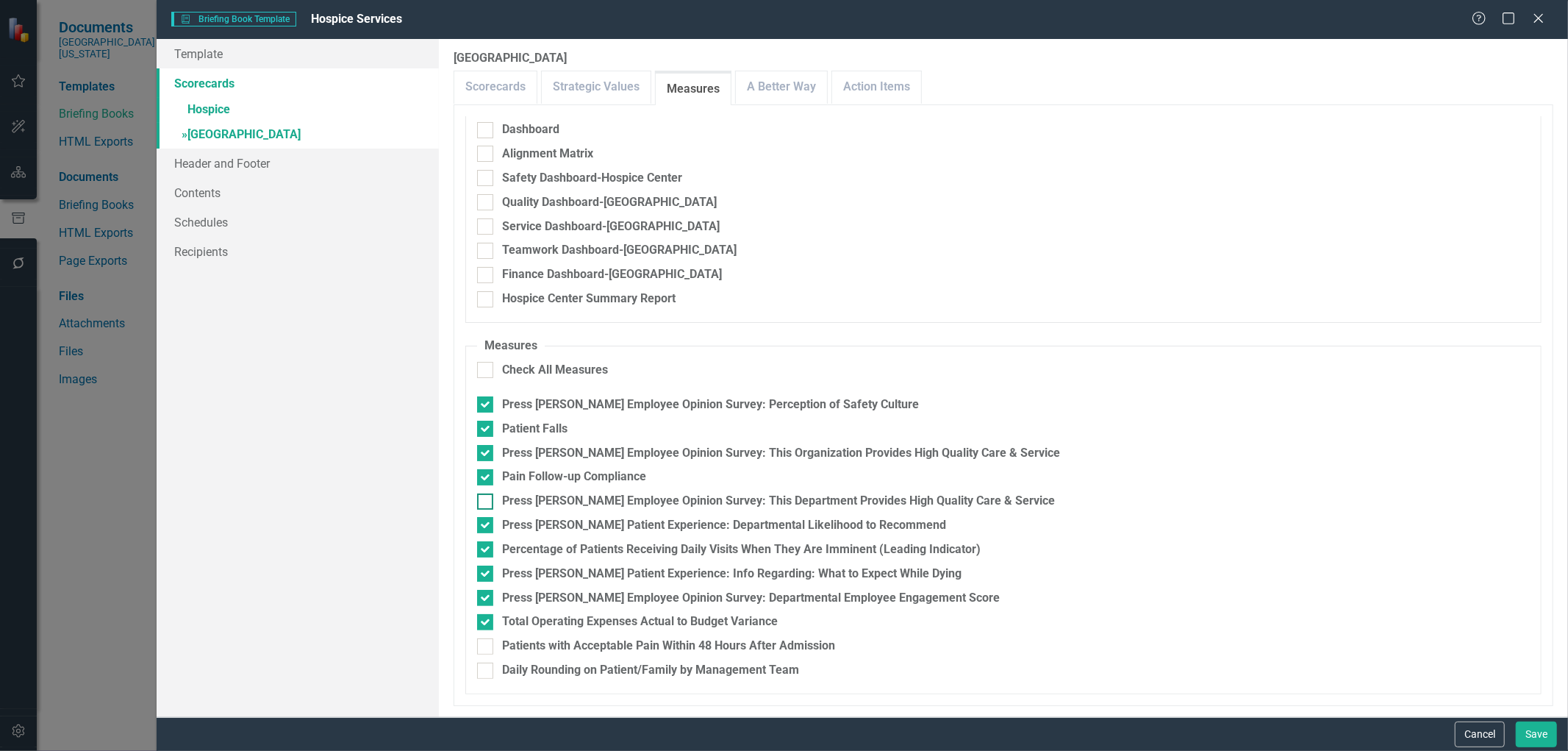
checkbox input "true"
click at [486, 452] on input "Press [PERSON_NAME] Employee Opinion Survey: This Organization Provides High Qu…" at bounding box center [482, 450] width 10 height 10
checkbox input "false"
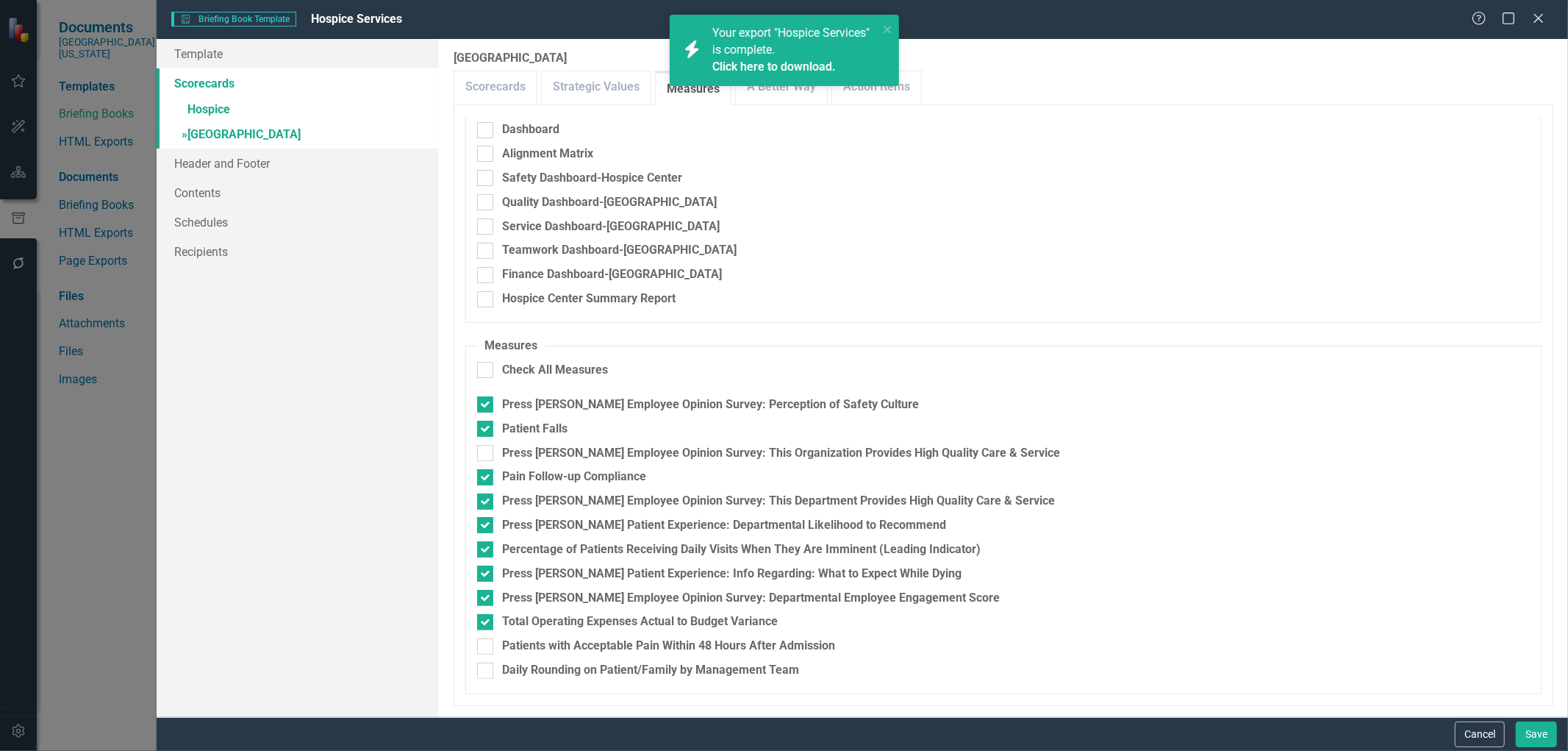
click at [801, 86] on div "icon.bolt Your export "Hospice Services" is complete. Click here to download." at bounding box center [784, 56] width 235 height 89
click at [799, 92] on div "icon.bolt Your export "Hospice Services" is complete. Click here to download." at bounding box center [784, 56] width 235 height 89
click at [802, 92] on div "icon.bolt Your export "Hospice Services" is complete. Click here to download." at bounding box center [784, 56] width 235 height 89
click at [1160, 122] on div "Dashboard" at bounding box center [1003, 130] width 1053 height 17
click at [486, 122] on input "Dashboard" at bounding box center [482, 127] width 10 height 10
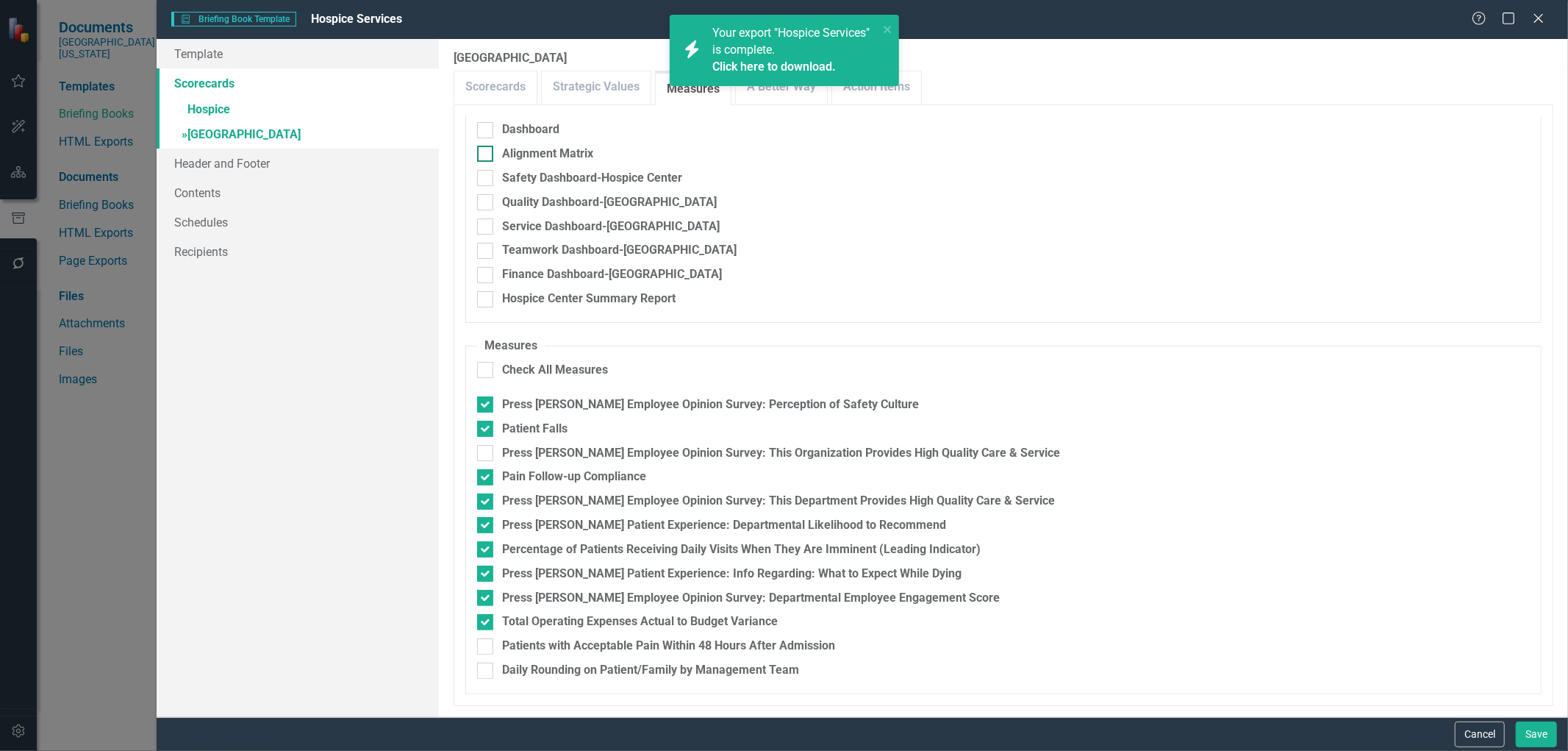
checkbox input "true"
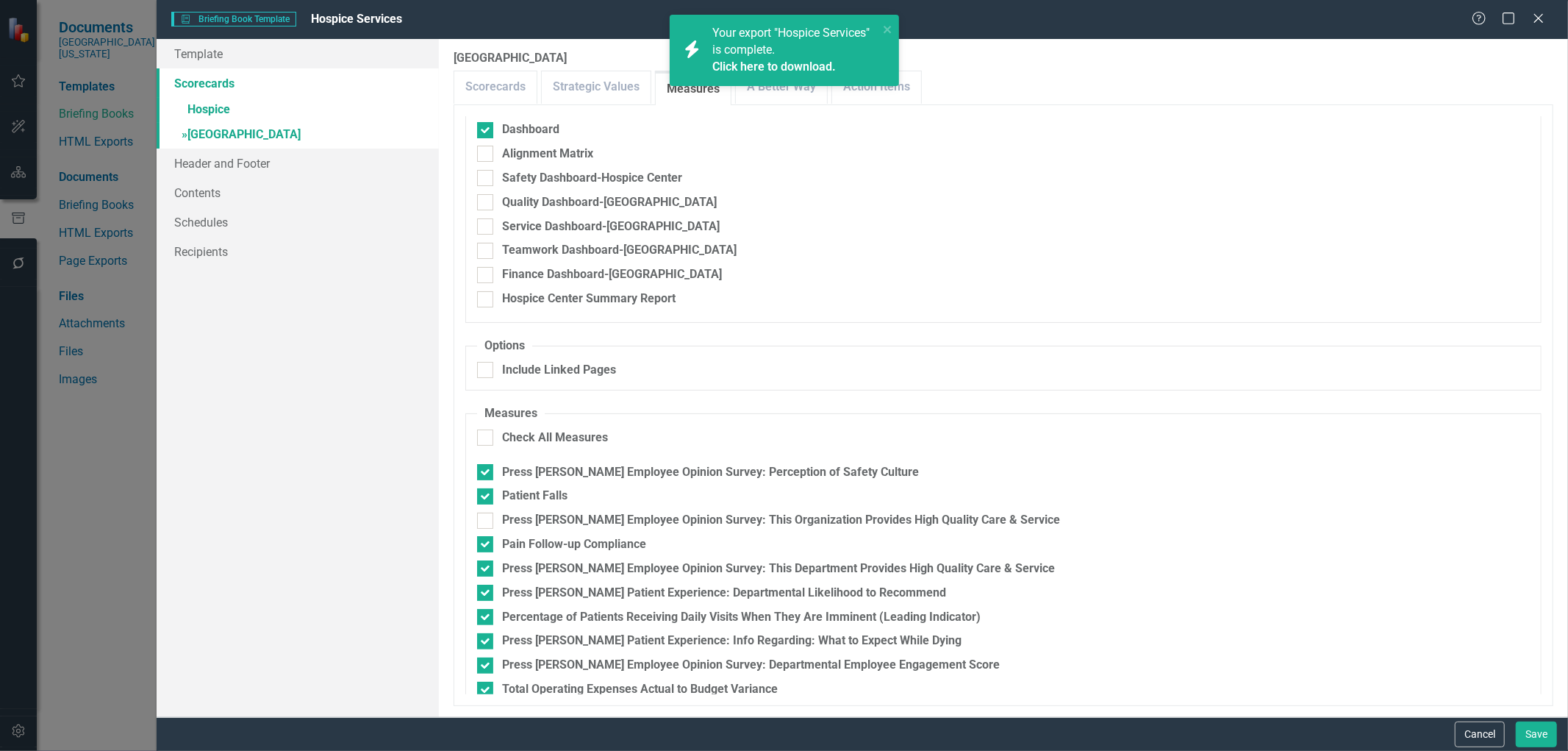
click at [780, 96] on div "icon.bolt Your export "Hospice Services" is complete. Click here to download." at bounding box center [784, 56] width 235 height 89
click at [912, 94] on link "Action Items" at bounding box center [876, 87] width 89 height 31
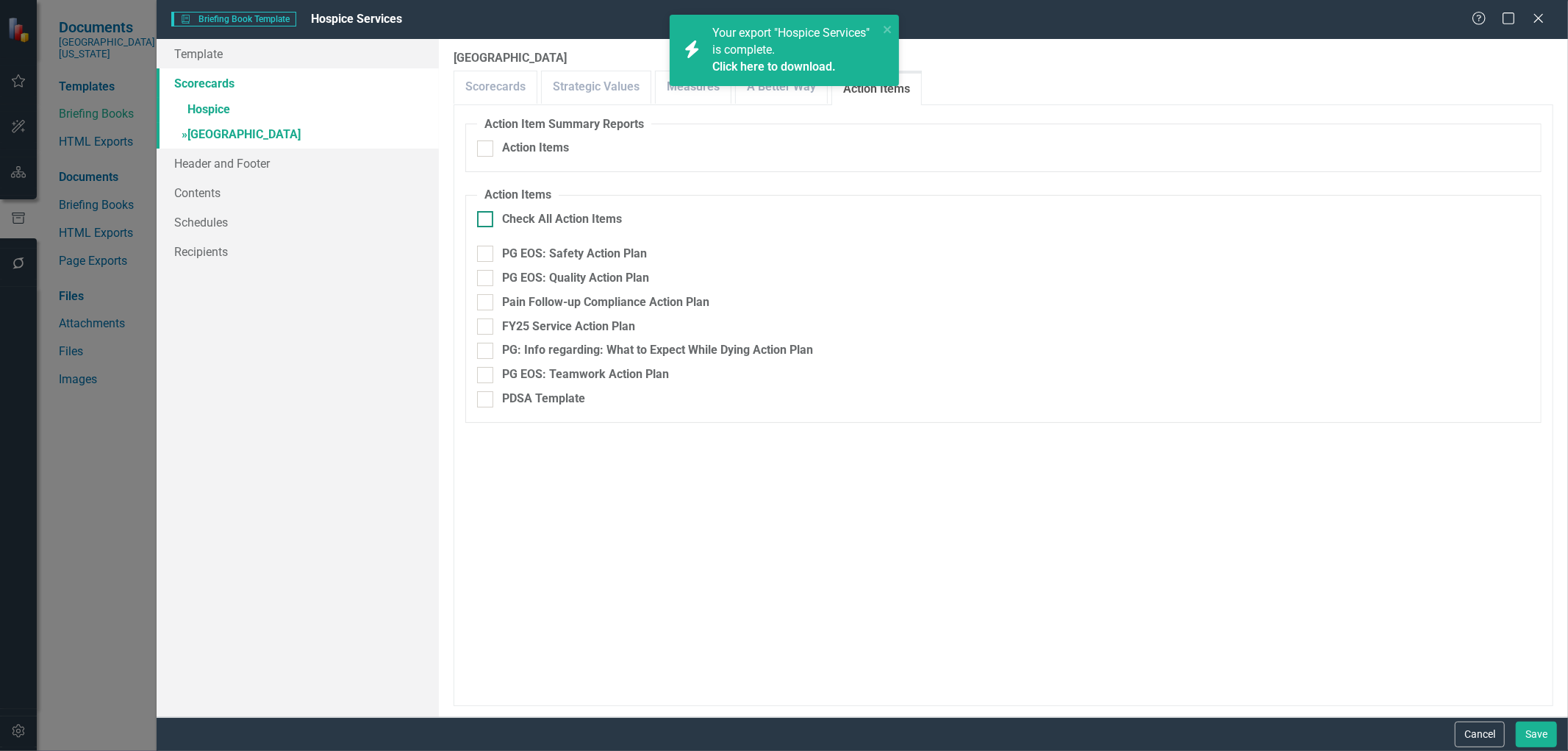
click at [488, 214] on div at bounding box center [485, 219] width 16 height 16
click at [486, 214] on input "Check All Action Items" at bounding box center [482, 216] width 10 height 10
checkbox input "true"
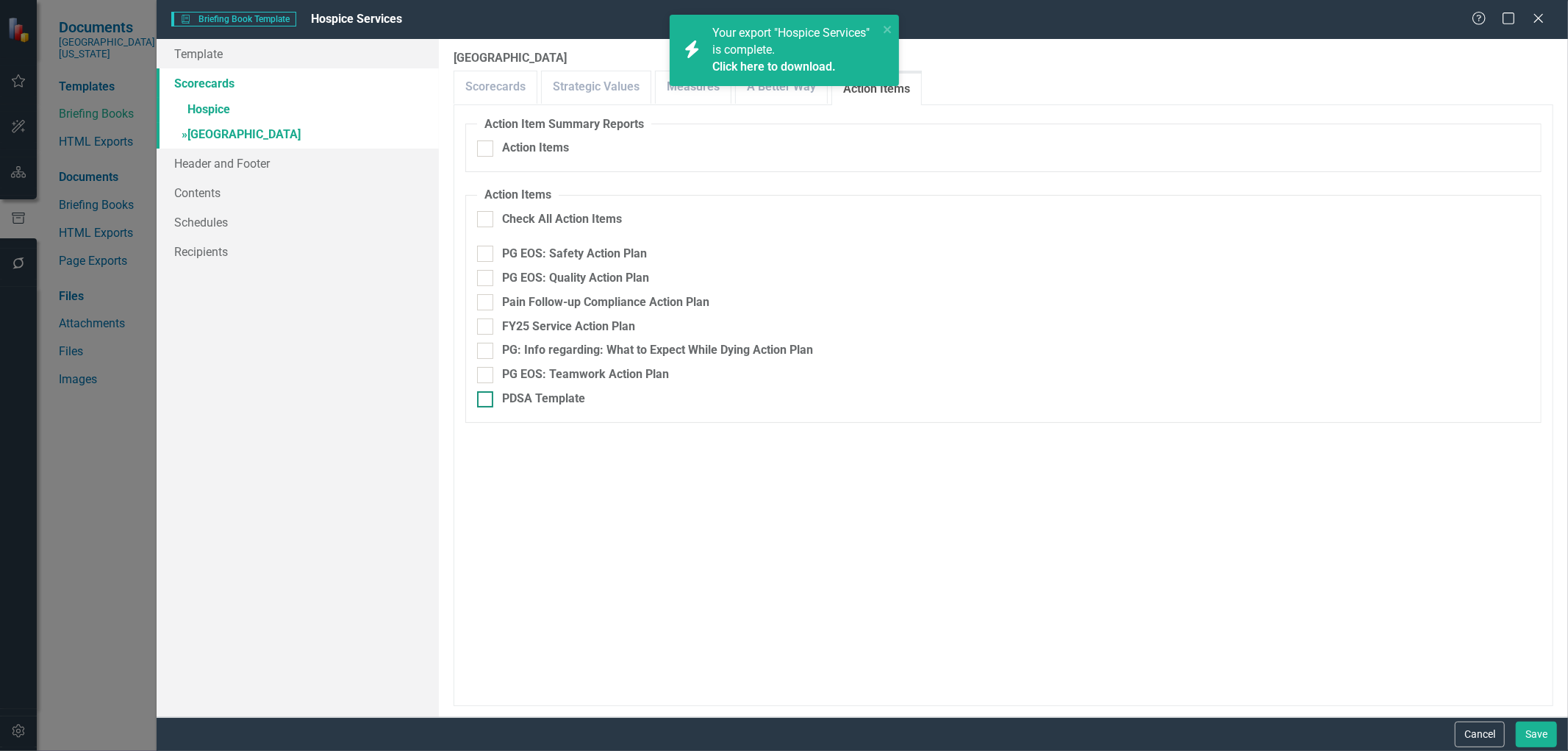
checkbox input "true"
click at [486, 394] on input "PDSA Template" at bounding box center [482, 396] width 10 height 10
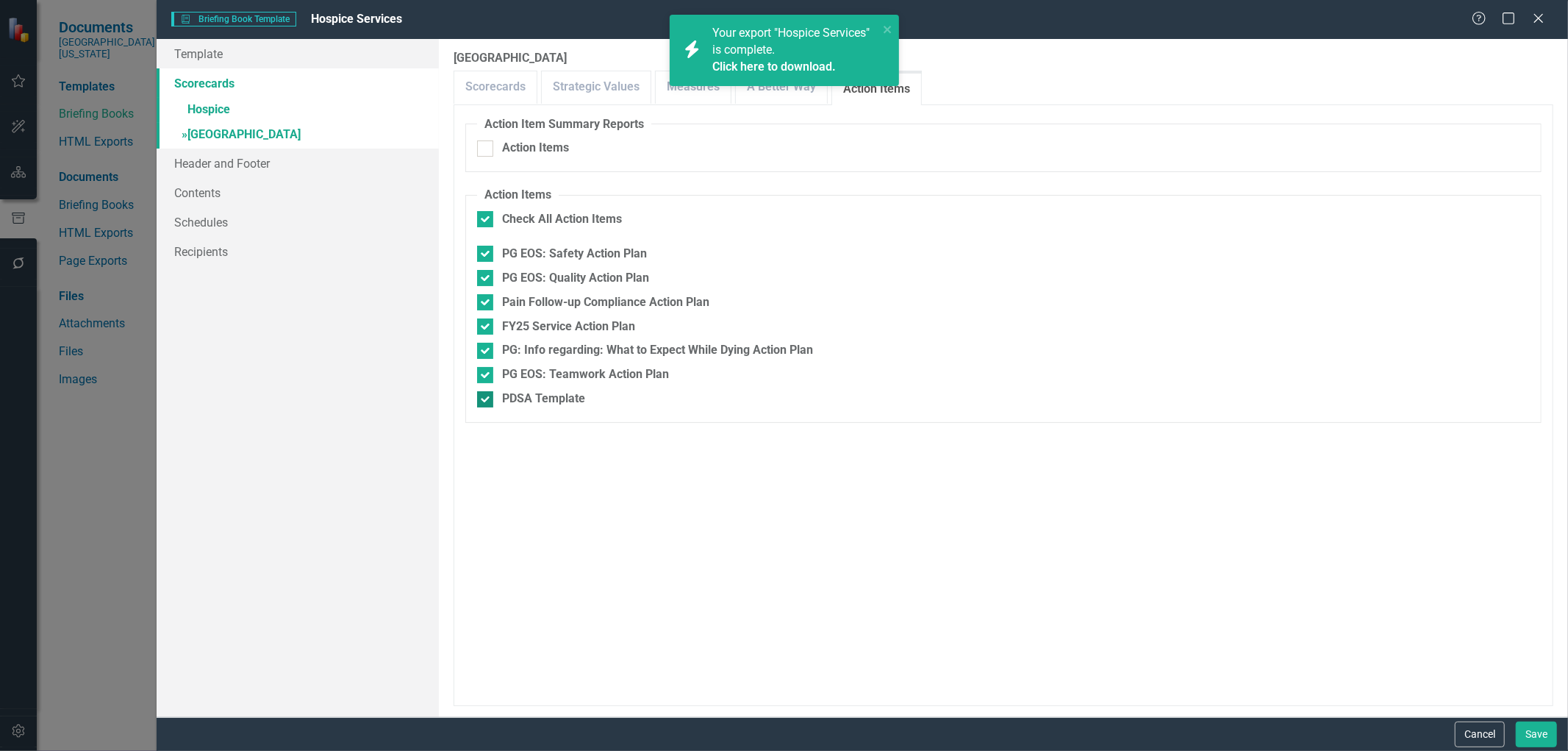
checkbox input "false"
click at [784, 93] on div "icon.bolt Your export "Hospice Services" is complete. Click here to download." at bounding box center [784, 56] width 235 height 89
click at [685, 96] on div "icon.bolt Your export "Hospice Services" is complete. Click here to download." at bounding box center [784, 56] width 235 height 89
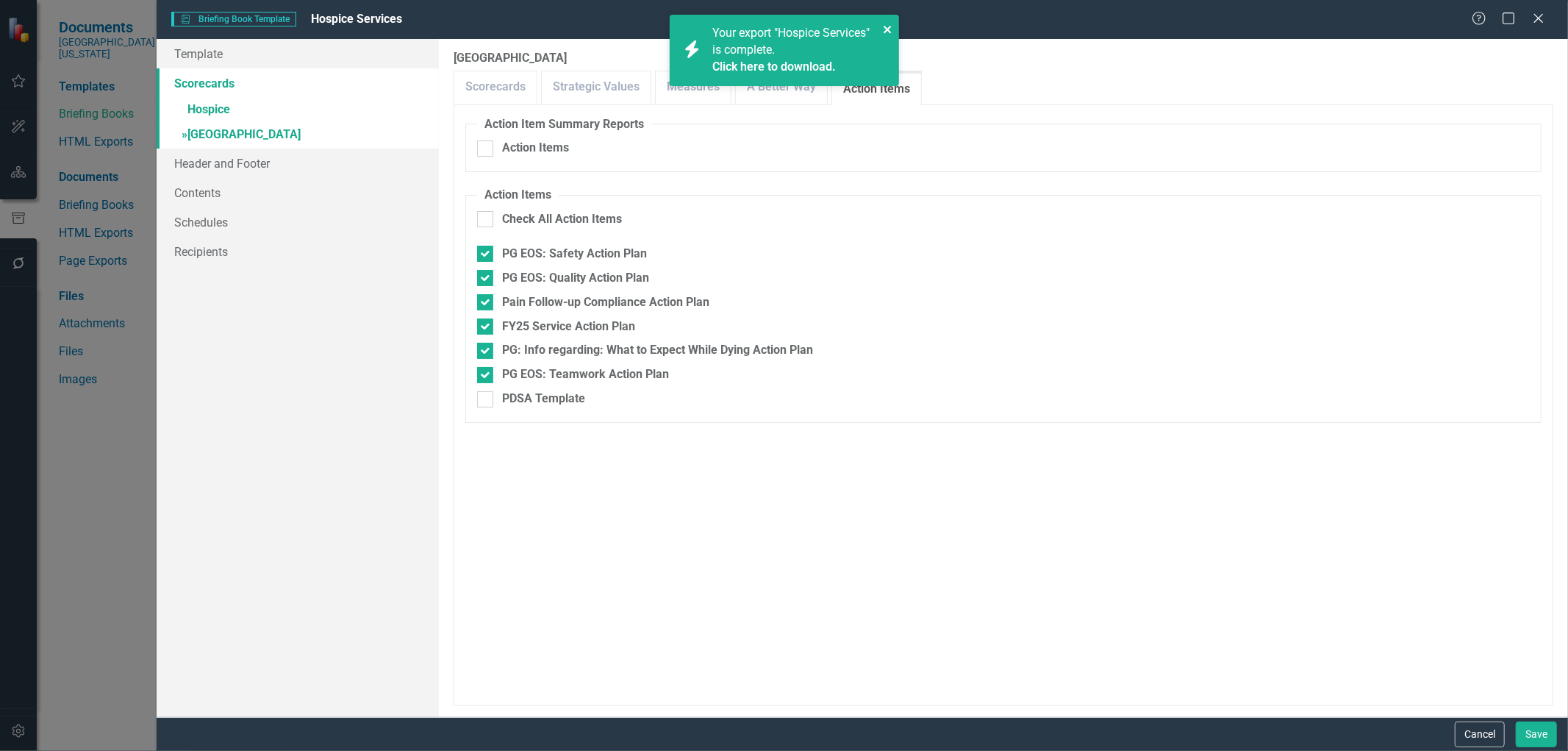
click at [887, 30] on icon "close" at bounding box center [887, 29] width 7 height 7
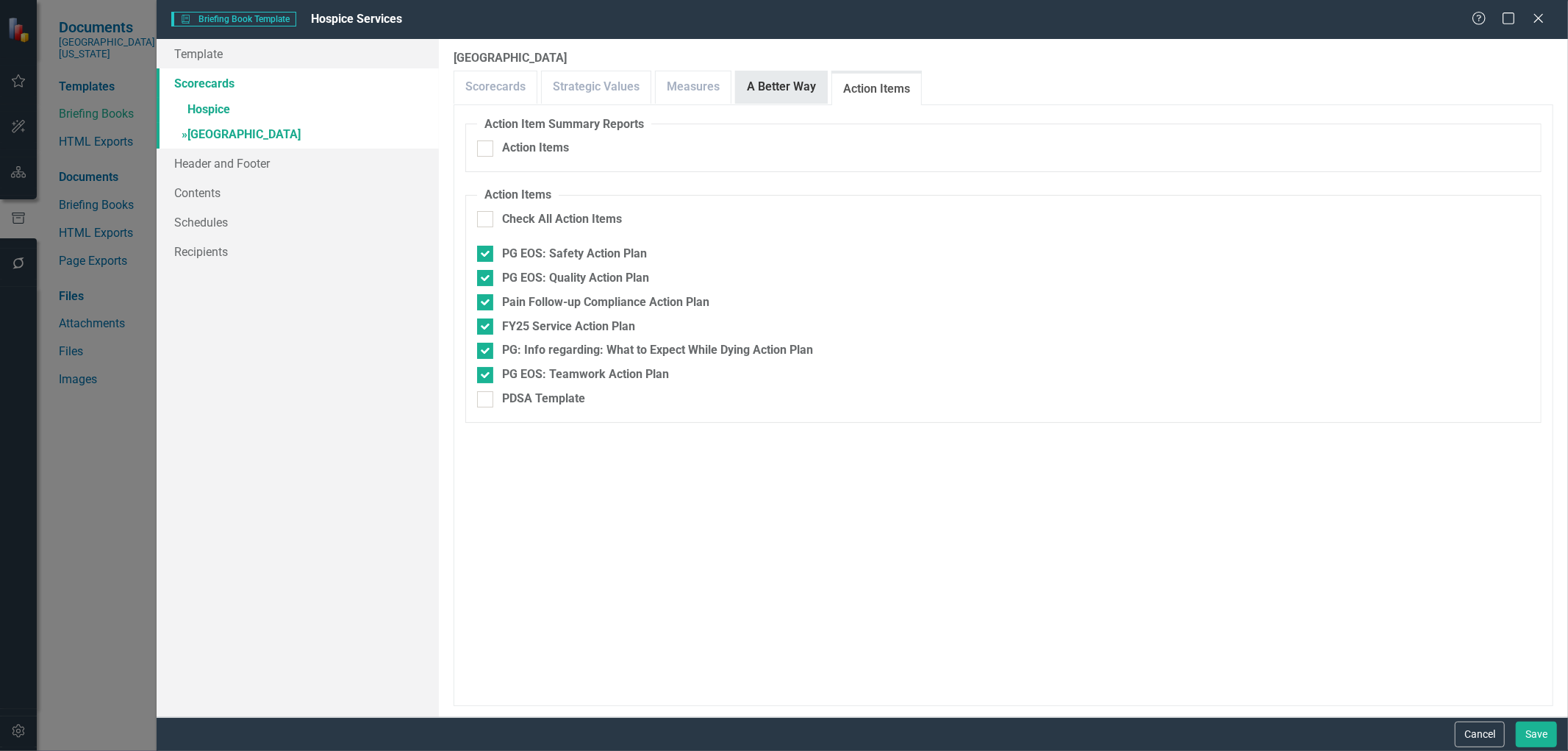
click at [774, 89] on link "A Better Way" at bounding box center [781, 87] width 91 height 31
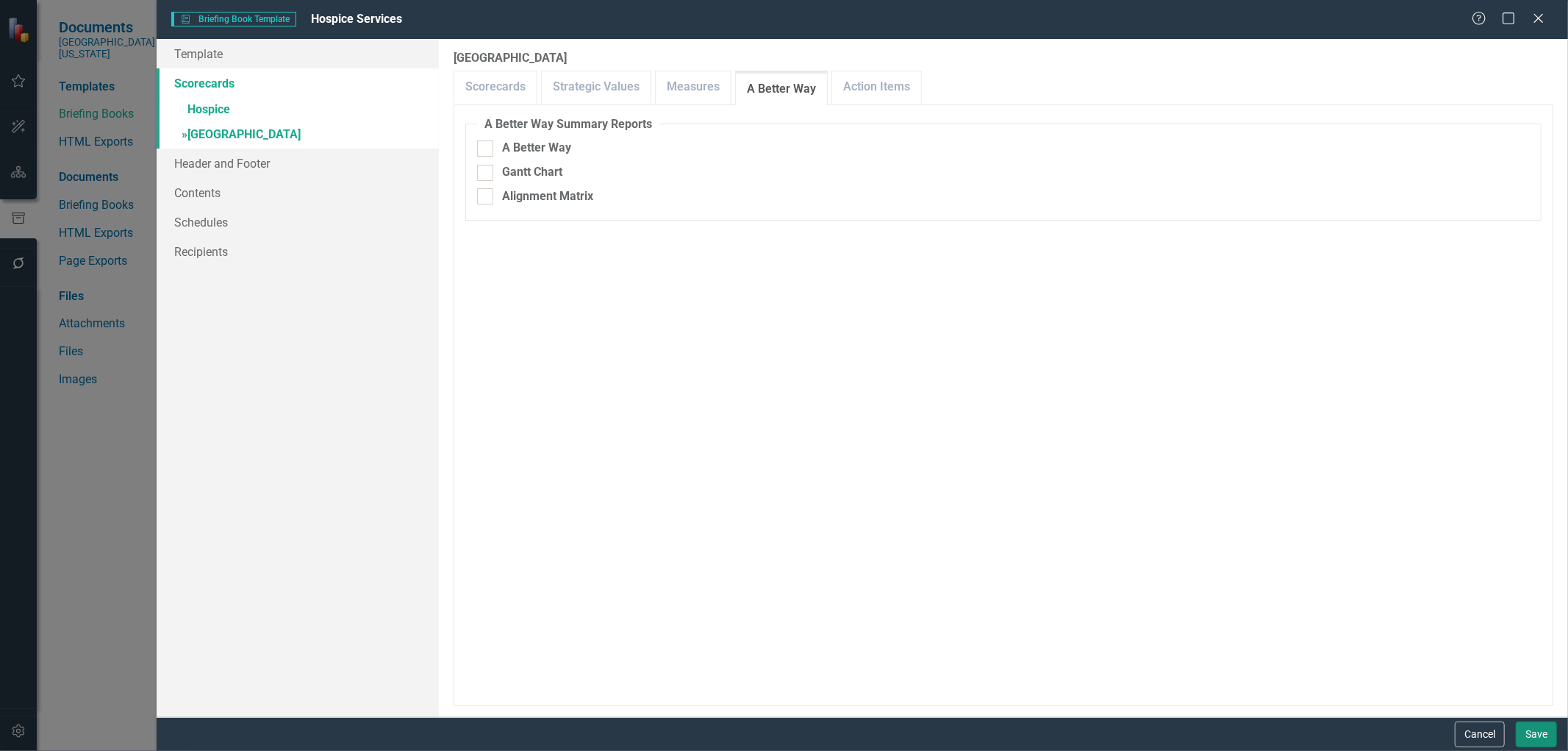
click at [1540, 729] on button "Save" at bounding box center [1536, 735] width 41 height 26
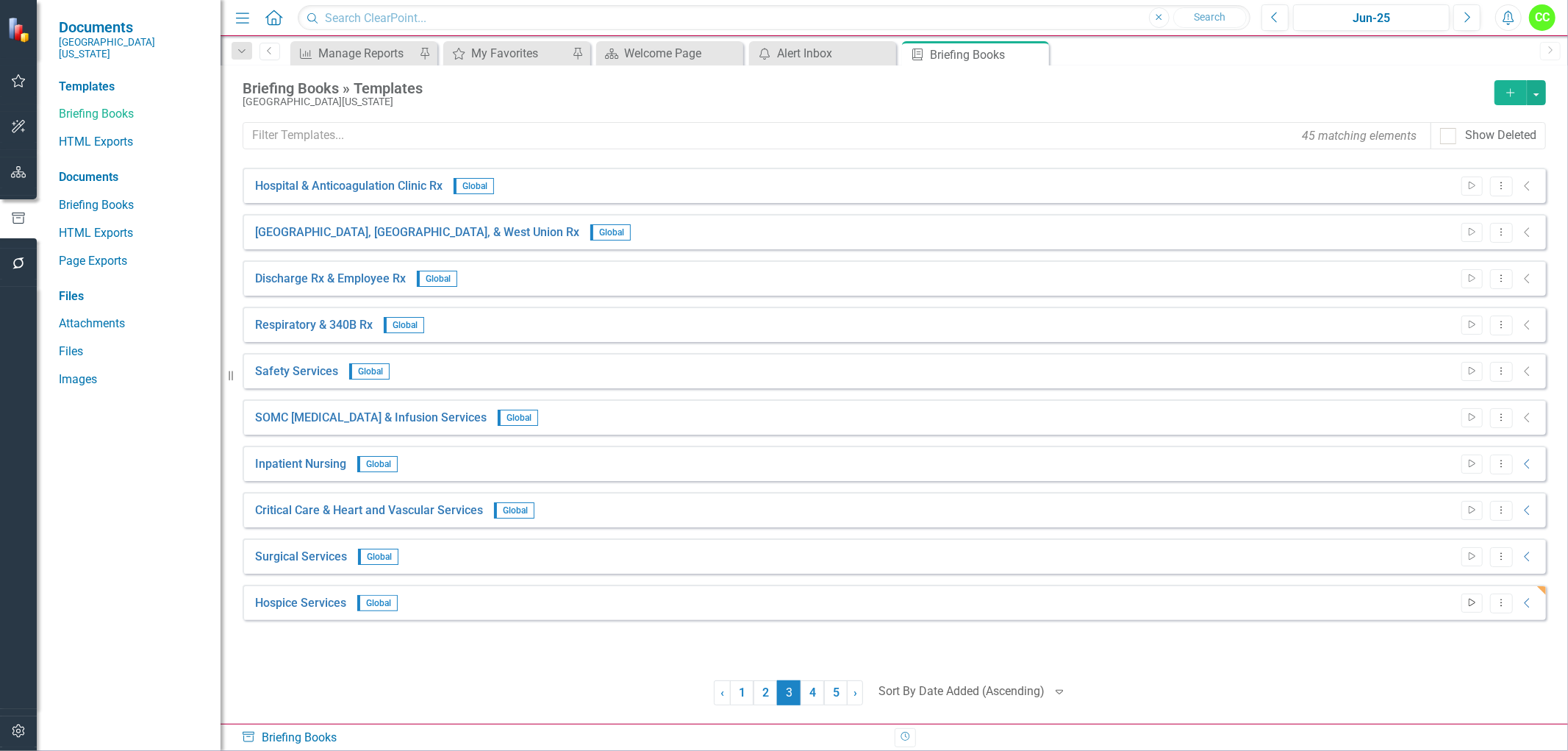
click at [1471, 601] on icon "Start" at bounding box center [1472, 603] width 11 height 9
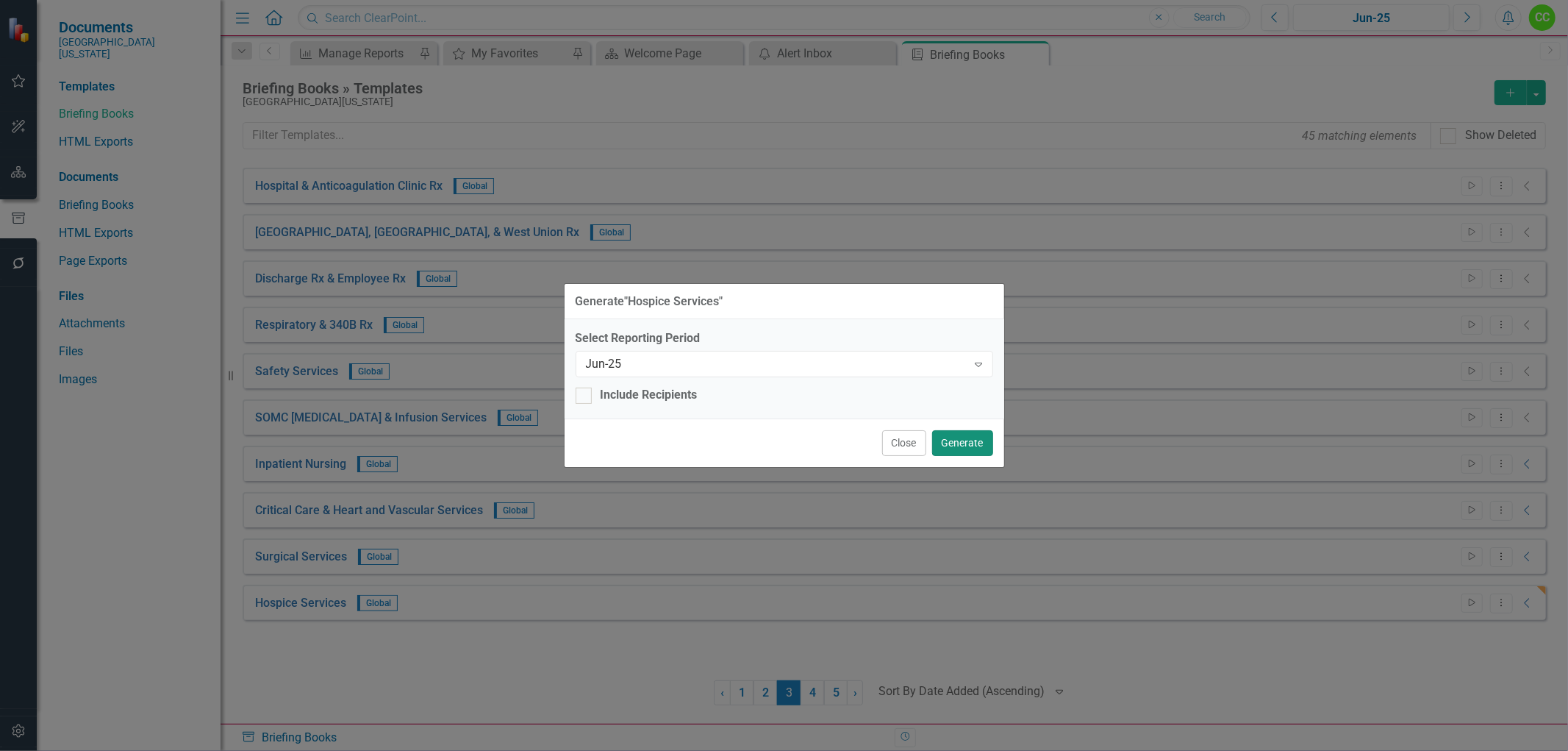
click at [983, 450] on button "Generate" at bounding box center [963, 443] width 61 height 26
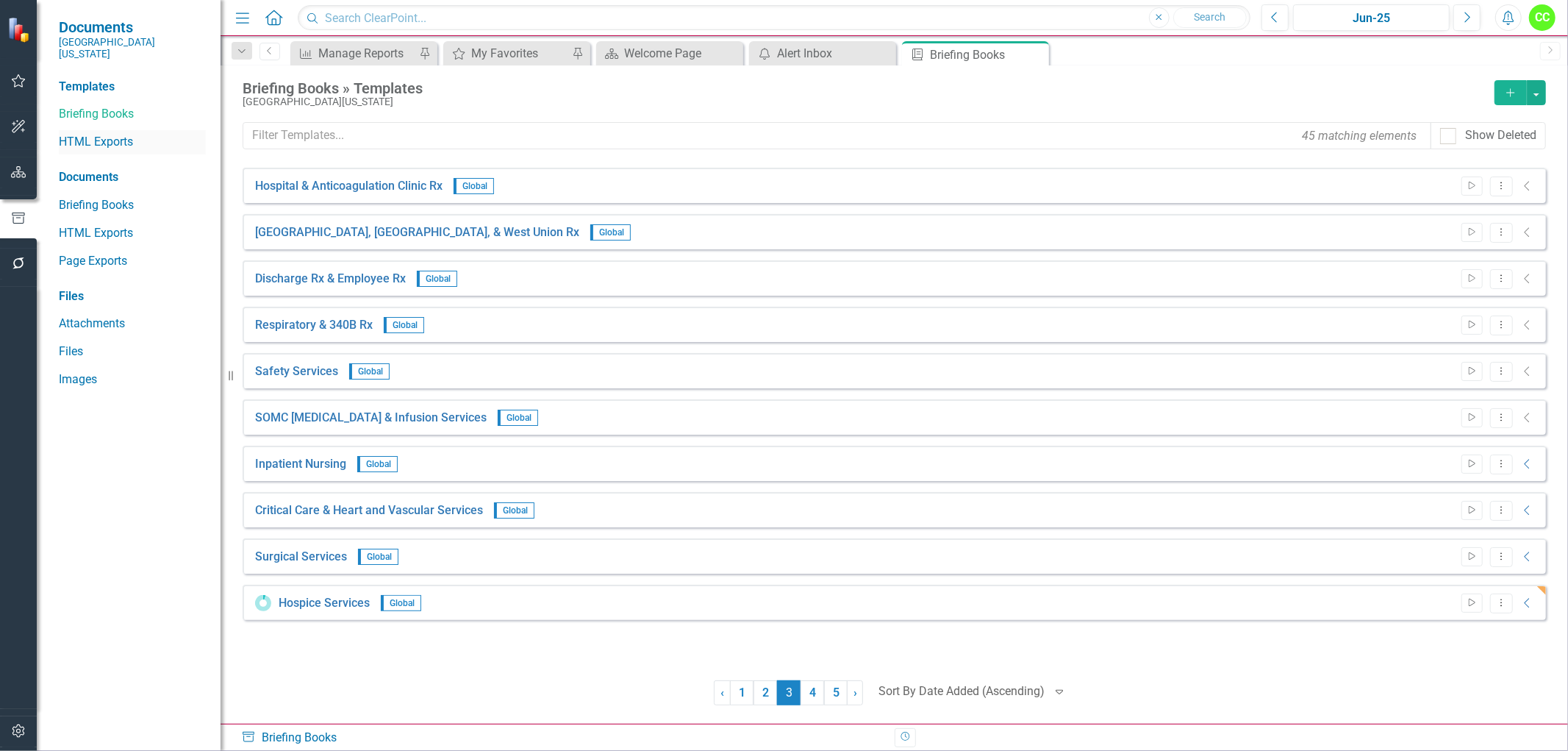
click at [101, 134] on link "HTML Exports" at bounding box center [132, 142] width 147 height 17
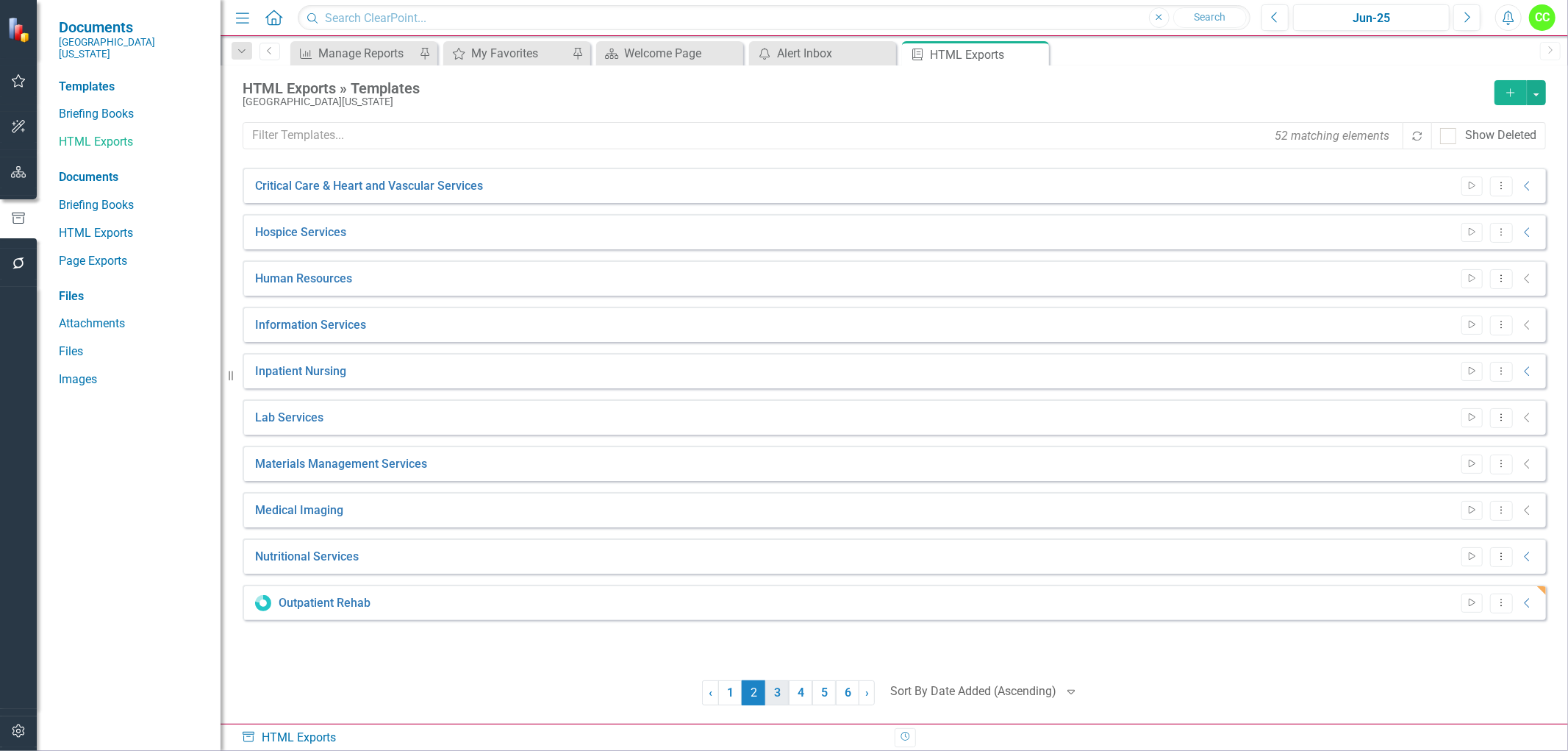
click at [783, 691] on link "3" at bounding box center [776, 692] width 23 height 25
click at [747, 687] on link "2" at bounding box center [753, 692] width 23 height 25
click at [1498, 230] on icon "Dropdown Menu" at bounding box center [1502, 232] width 13 height 10
click at [1467, 309] on link "Edit Edit Template" at bounding box center [1443, 311] width 136 height 27
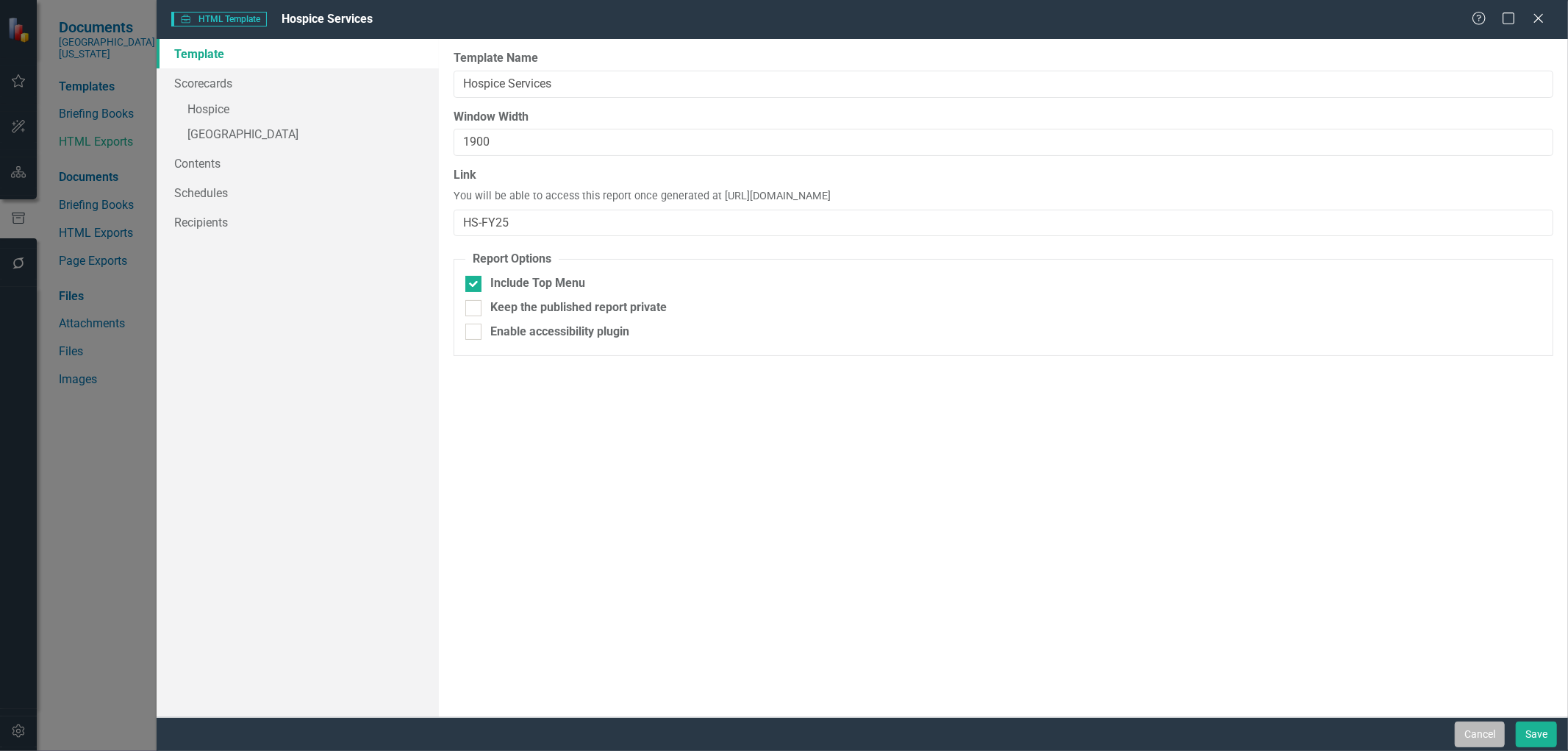
click at [1499, 729] on button "Cancel" at bounding box center [1480, 735] width 50 height 26
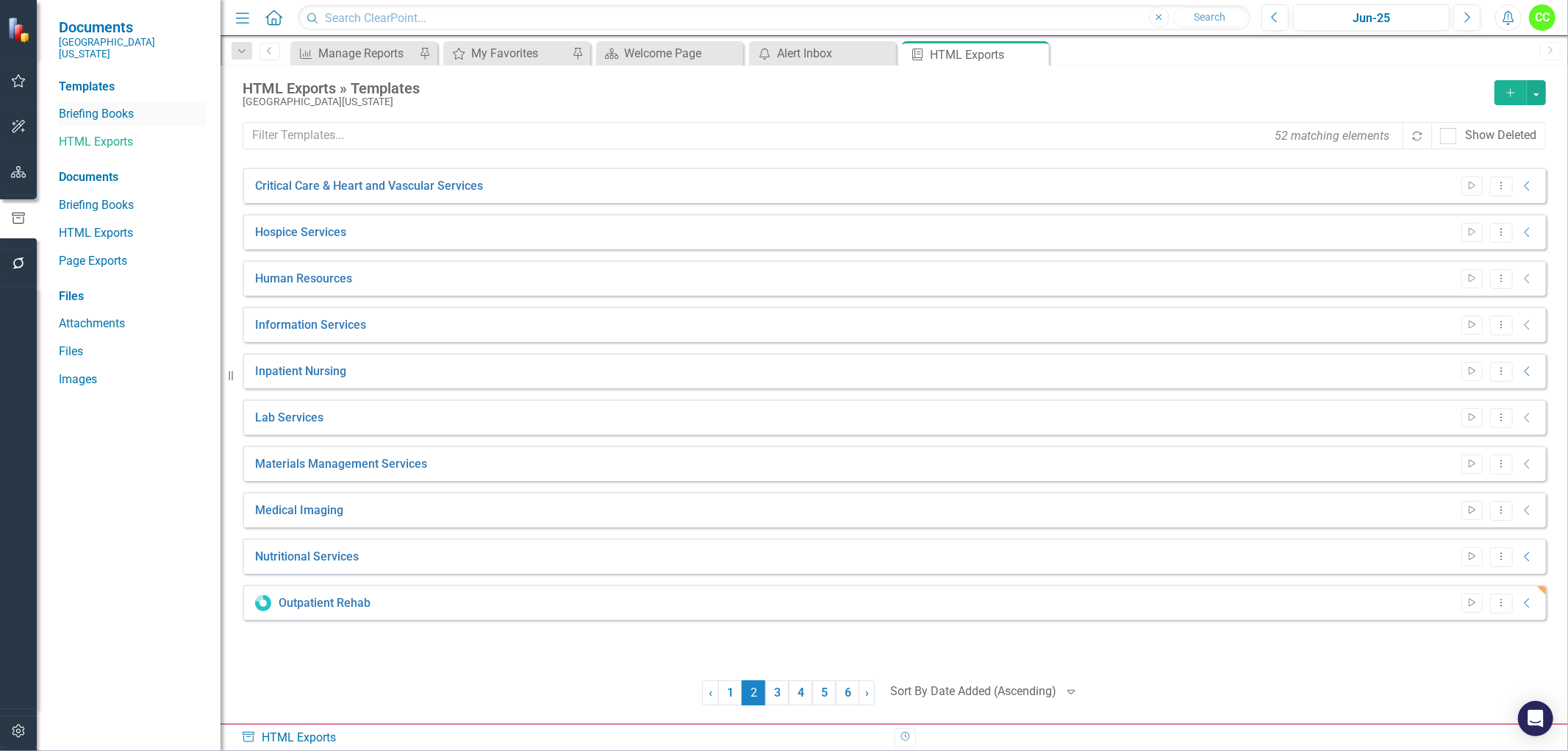
click at [96, 106] on link "Briefing Books" at bounding box center [132, 114] width 147 height 17
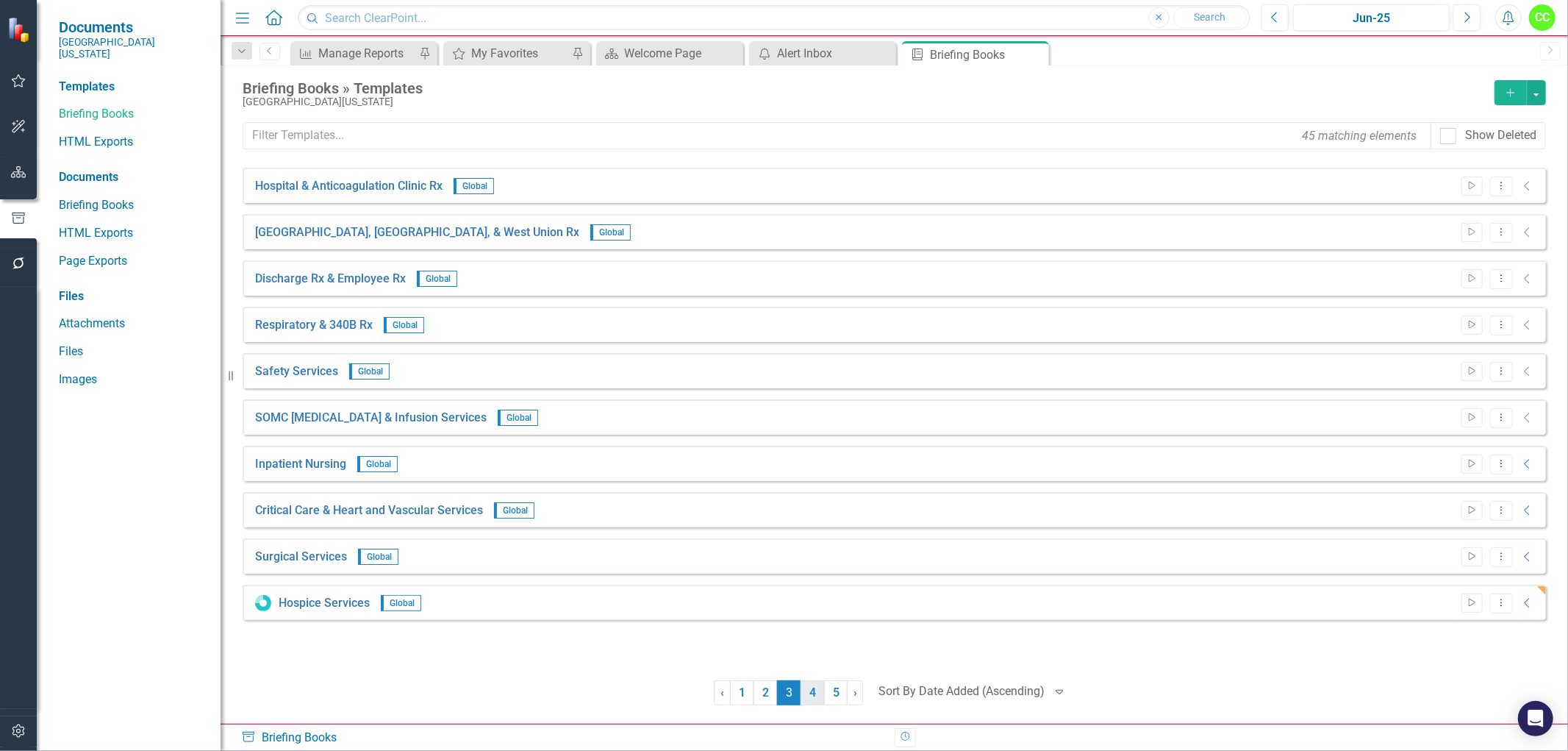
click at [813, 693] on link "4" at bounding box center [812, 692] width 23 height 25
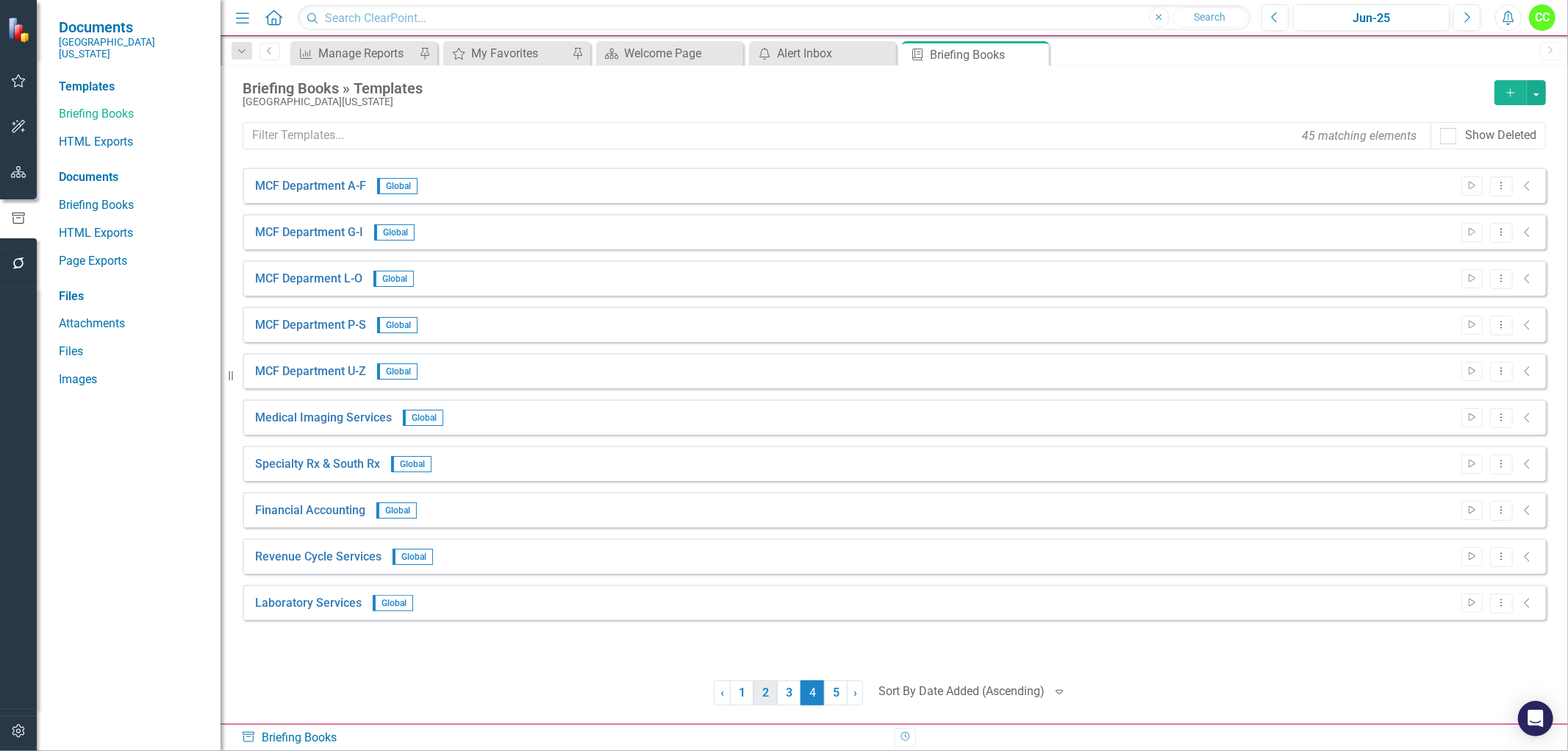
click at [764, 695] on link "2" at bounding box center [765, 692] width 23 height 25
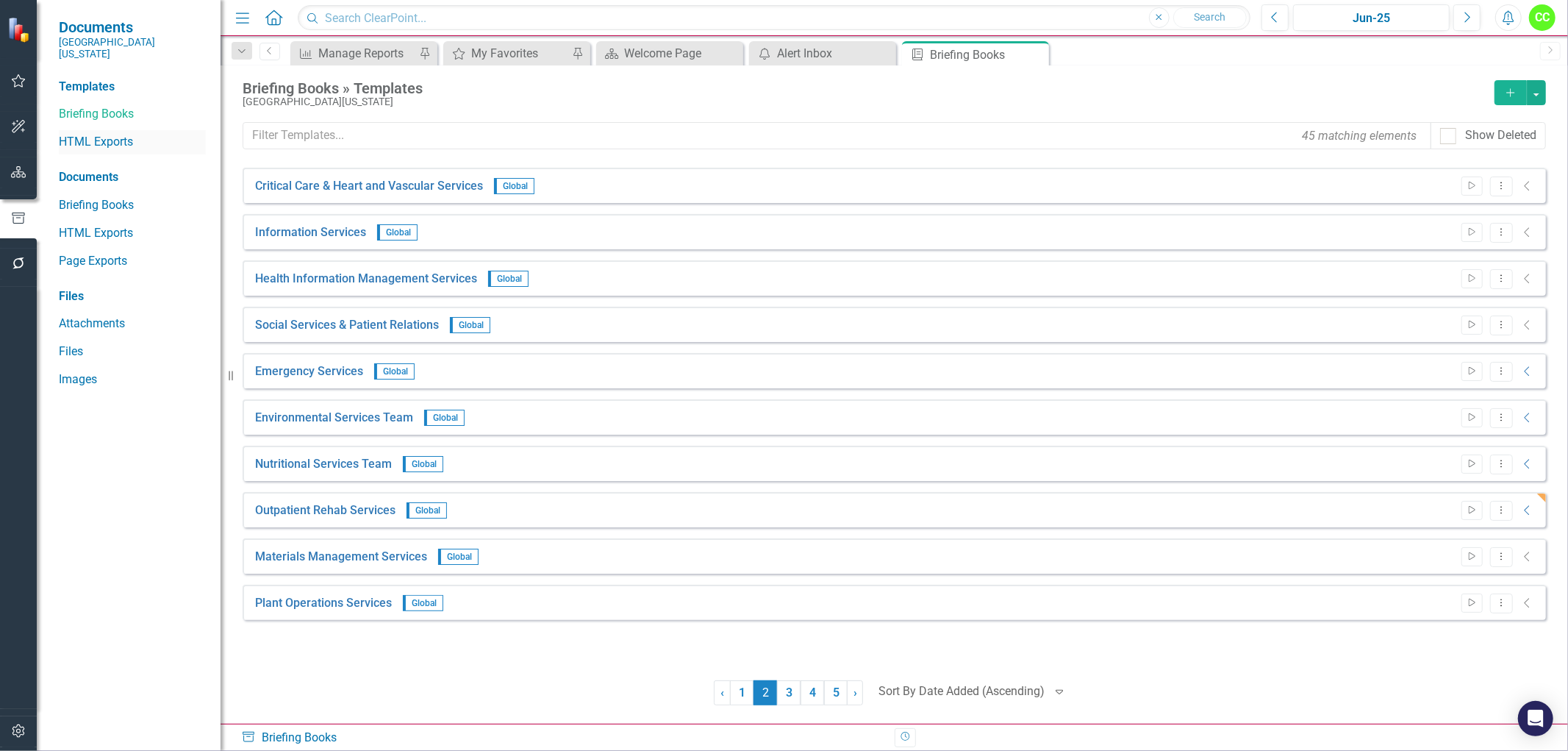
click at [97, 134] on link "HTML Exports" at bounding box center [132, 142] width 147 height 17
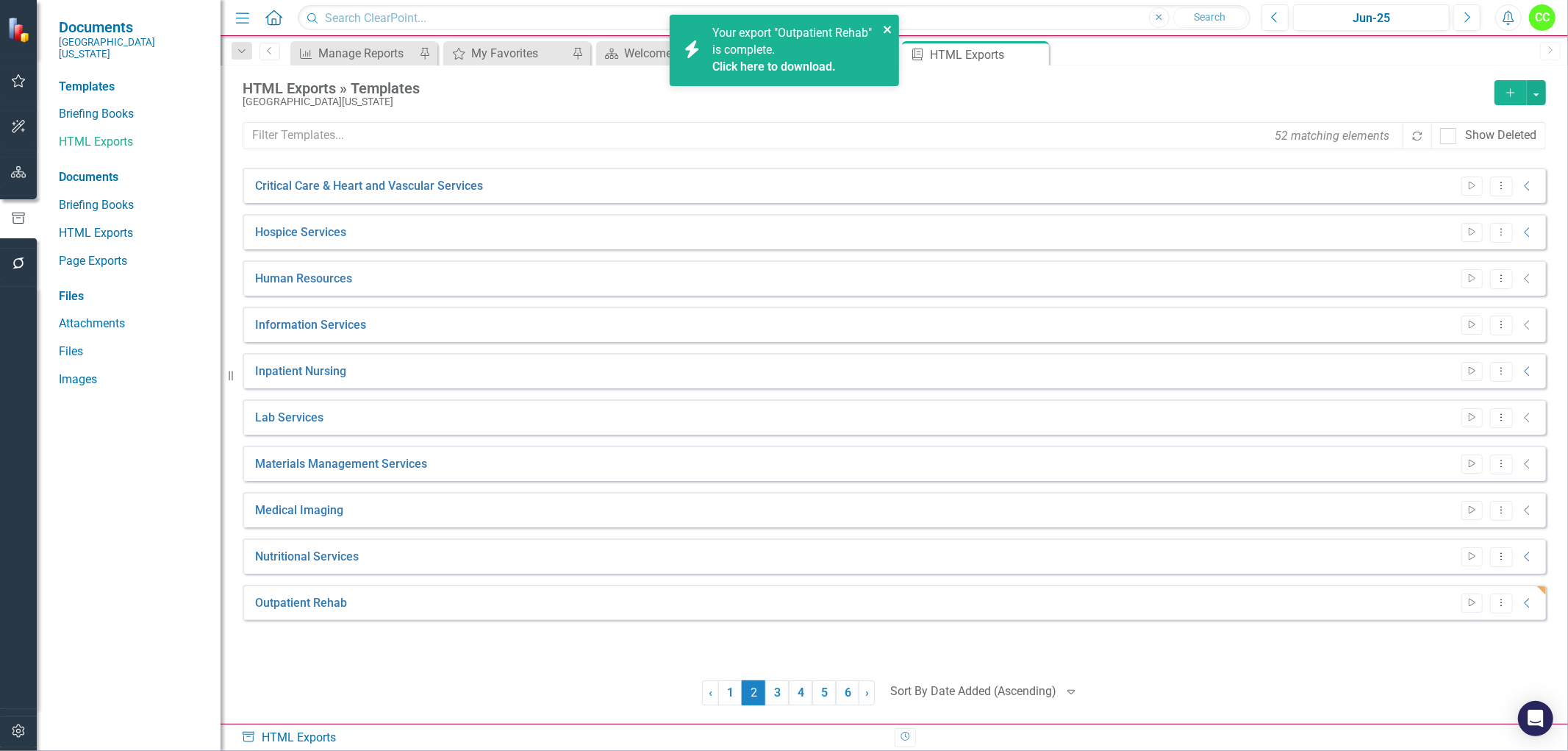
click at [887, 26] on icon "close" at bounding box center [887, 29] width 10 height 12
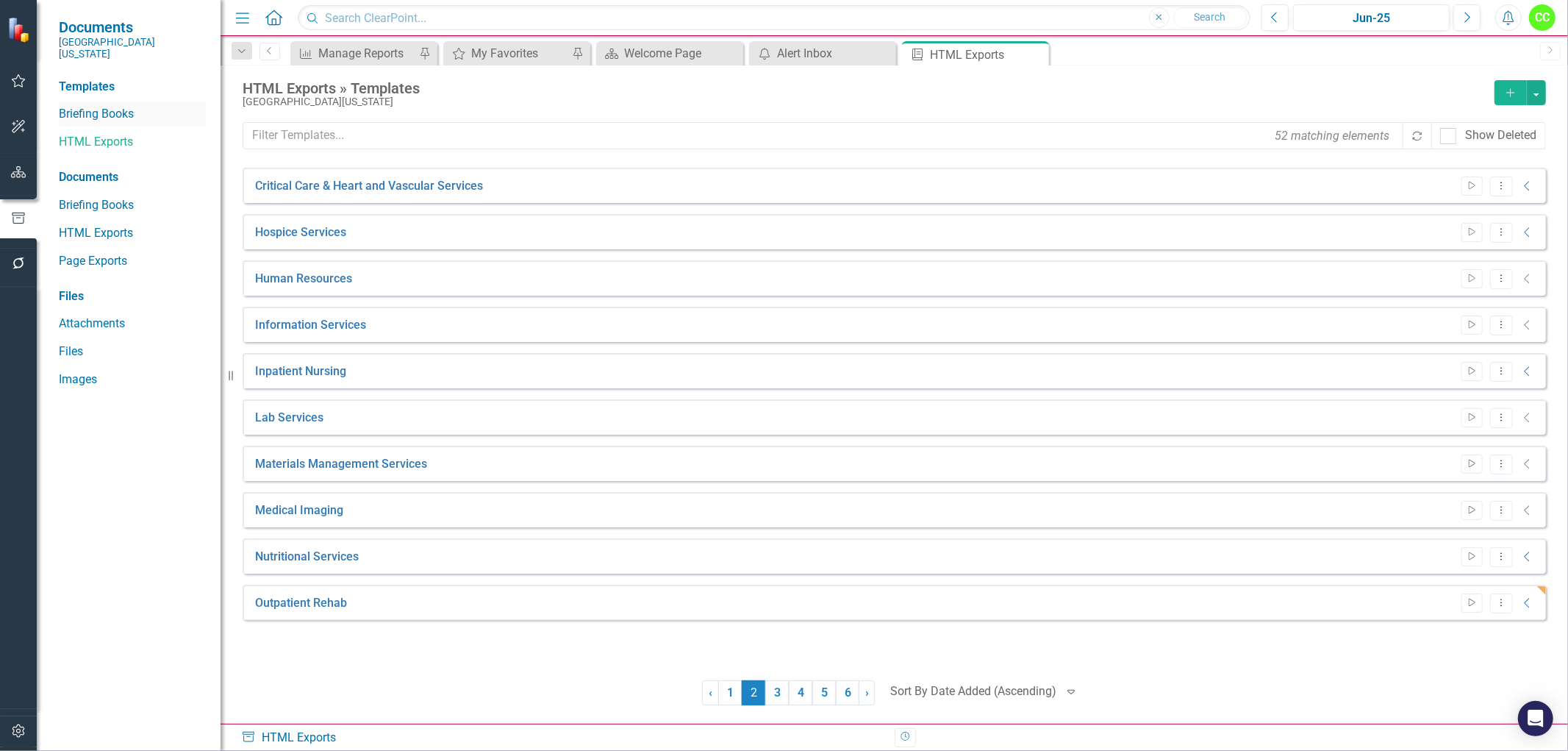
click at [105, 106] on link "Briefing Books" at bounding box center [132, 114] width 147 height 17
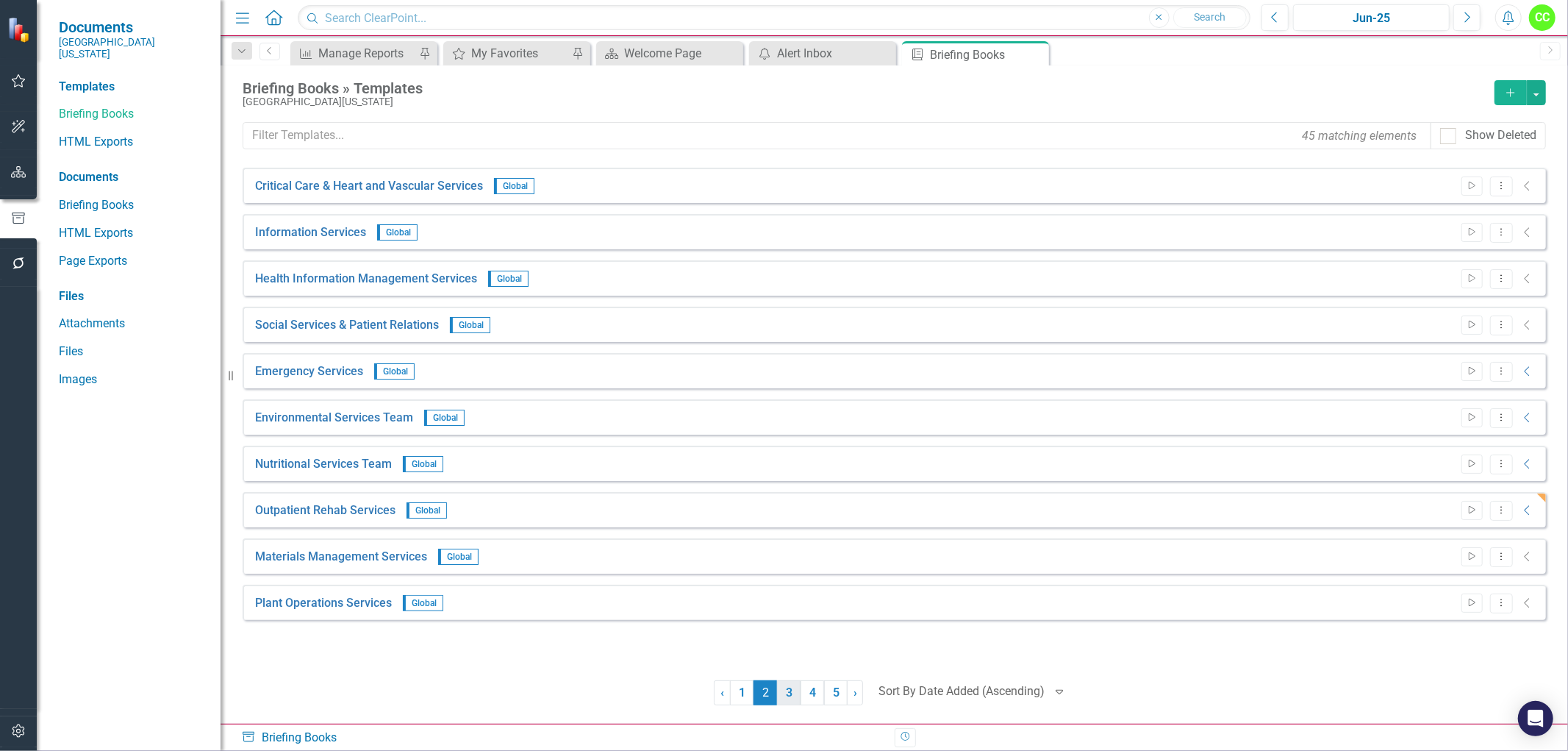
click at [790, 689] on link "3" at bounding box center [788, 692] width 23 height 25
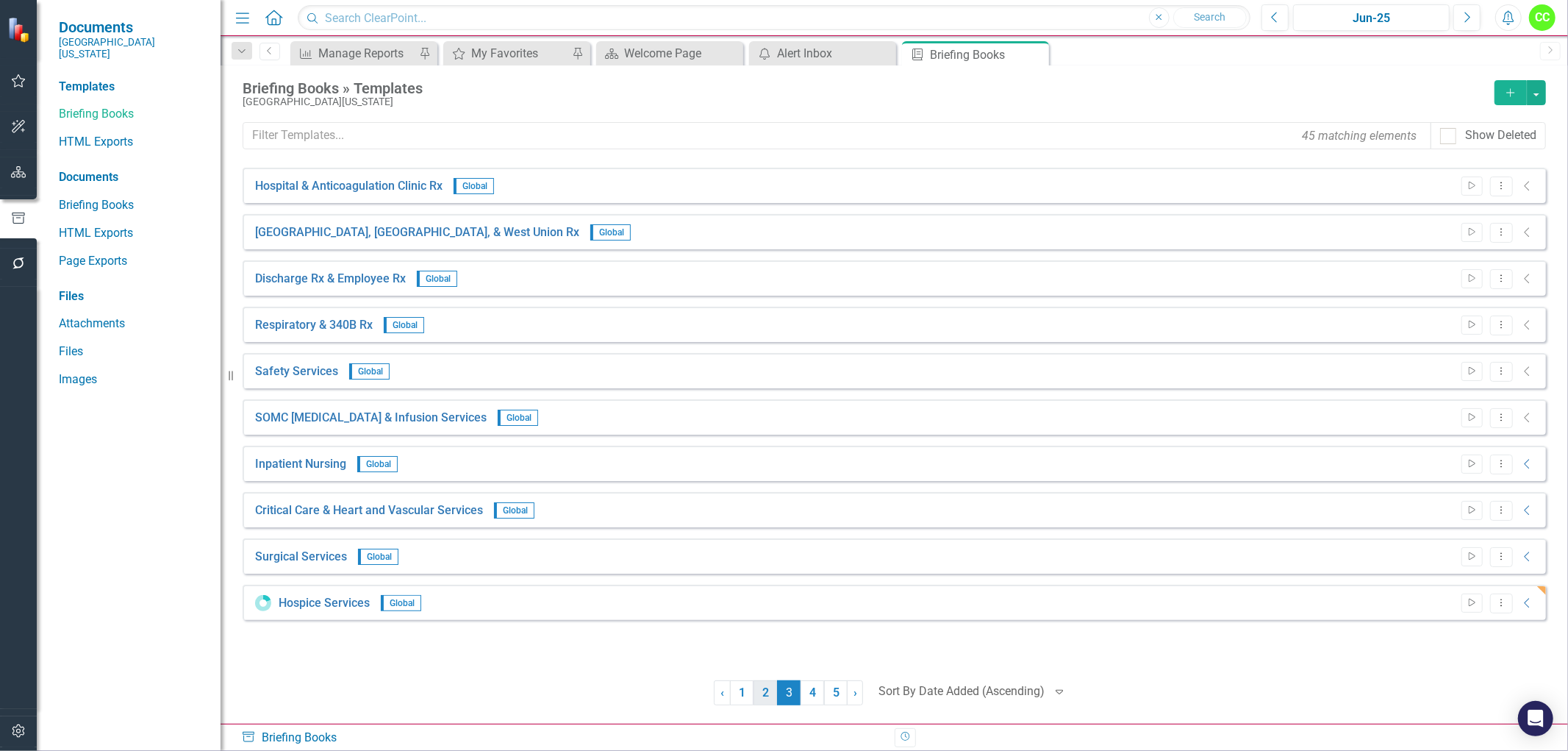
click at [759, 693] on link "2" at bounding box center [765, 692] width 23 height 25
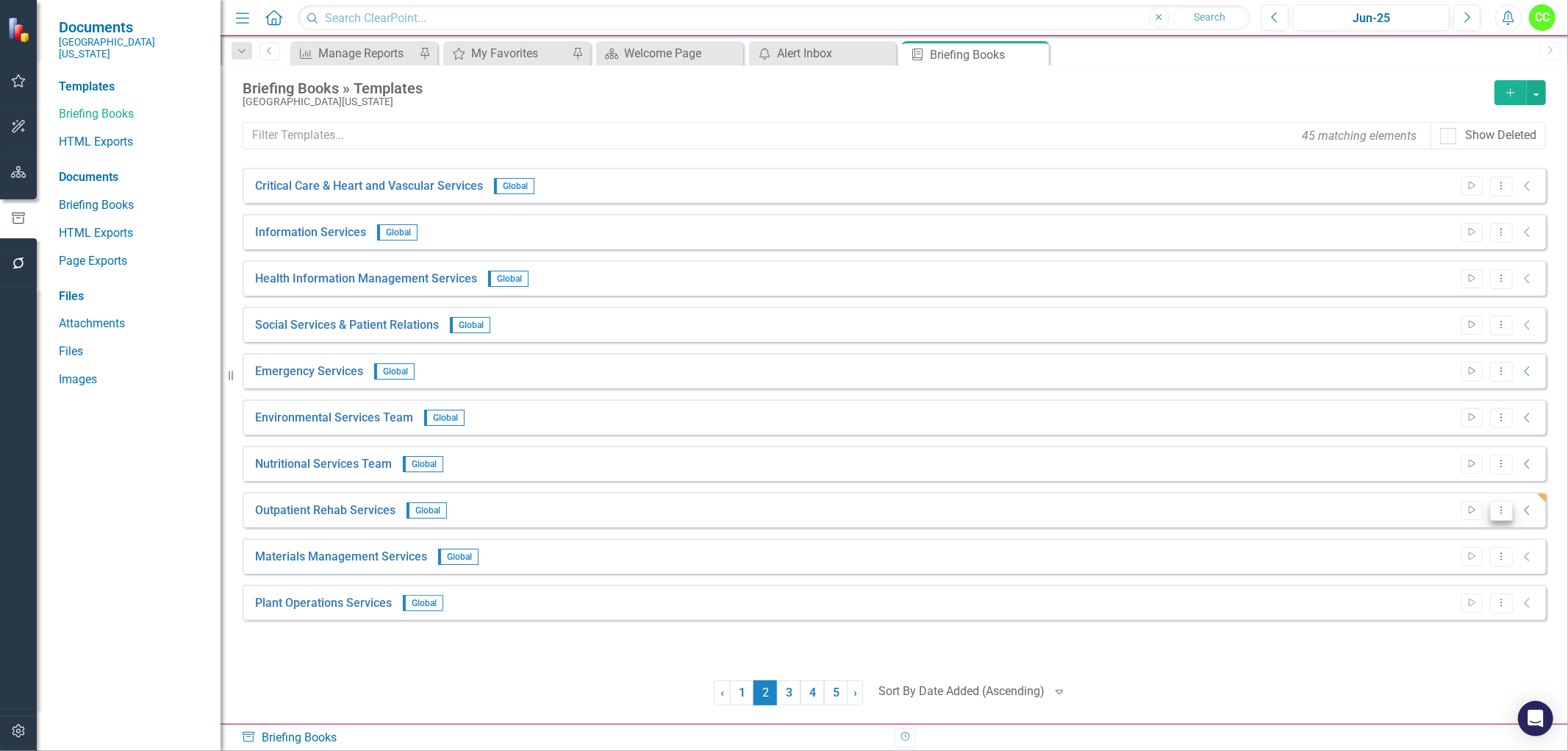
click at [1504, 512] on icon "Dropdown Menu" at bounding box center [1502, 510] width 13 height 10
click at [1434, 583] on link "Edit Edit Template" at bounding box center [1443, 590] width 136 height 27
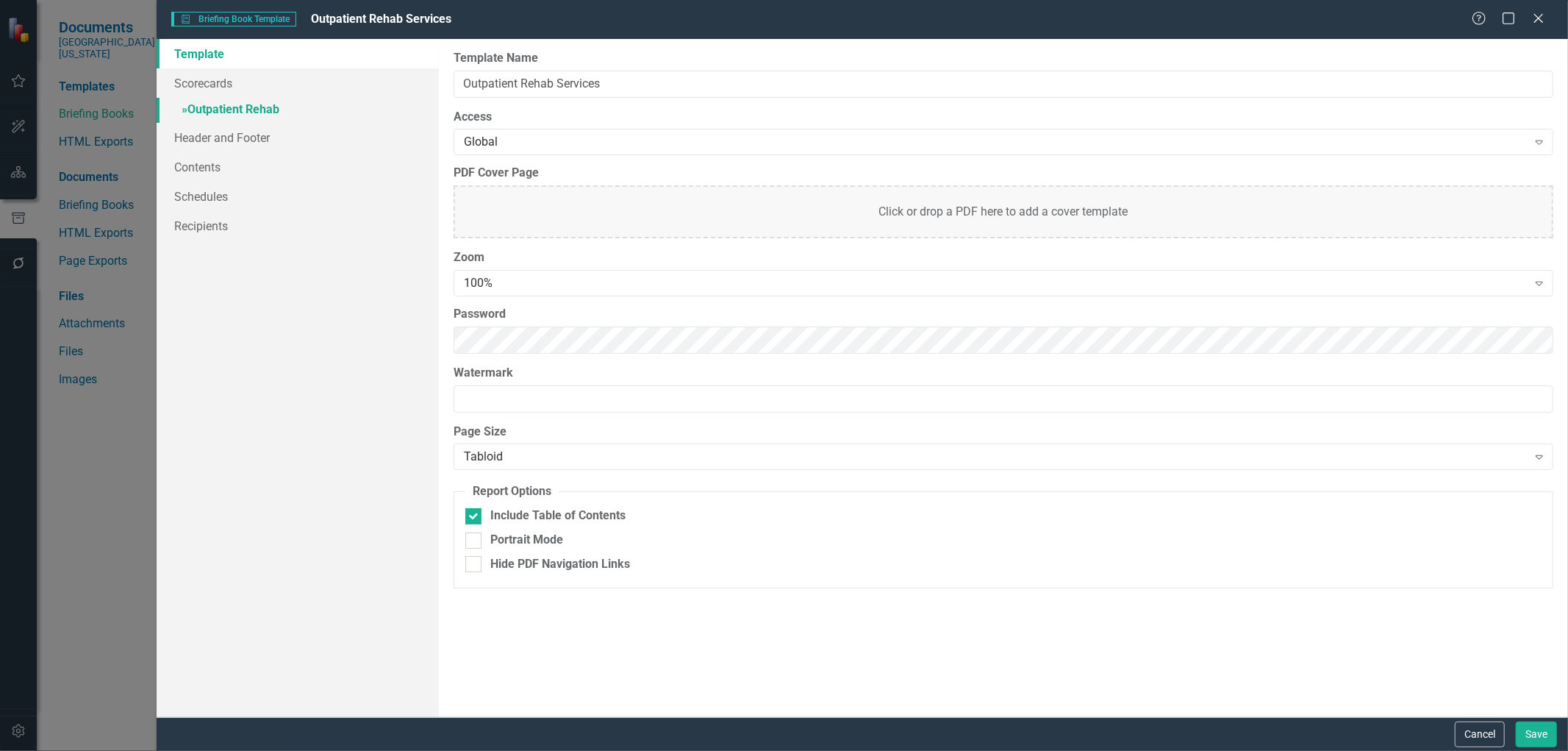
click at [225, 109] on link "» Outpatient Rehab" at bounding box center [297, 110] width 283 height 26
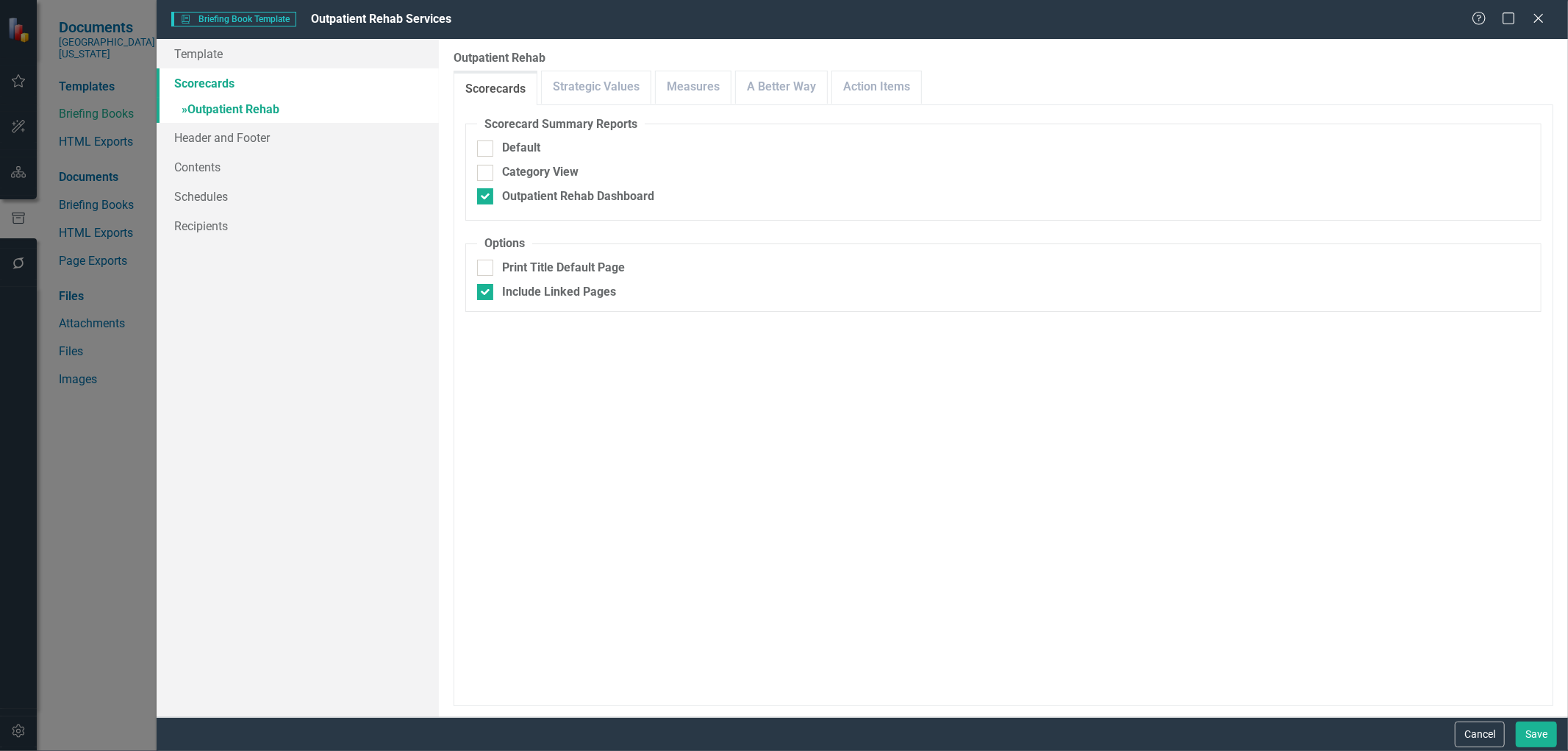
checkbox input "false"
click at [694, 87] on link "Measures" at bounding box center [693, 87] width 75 height 31
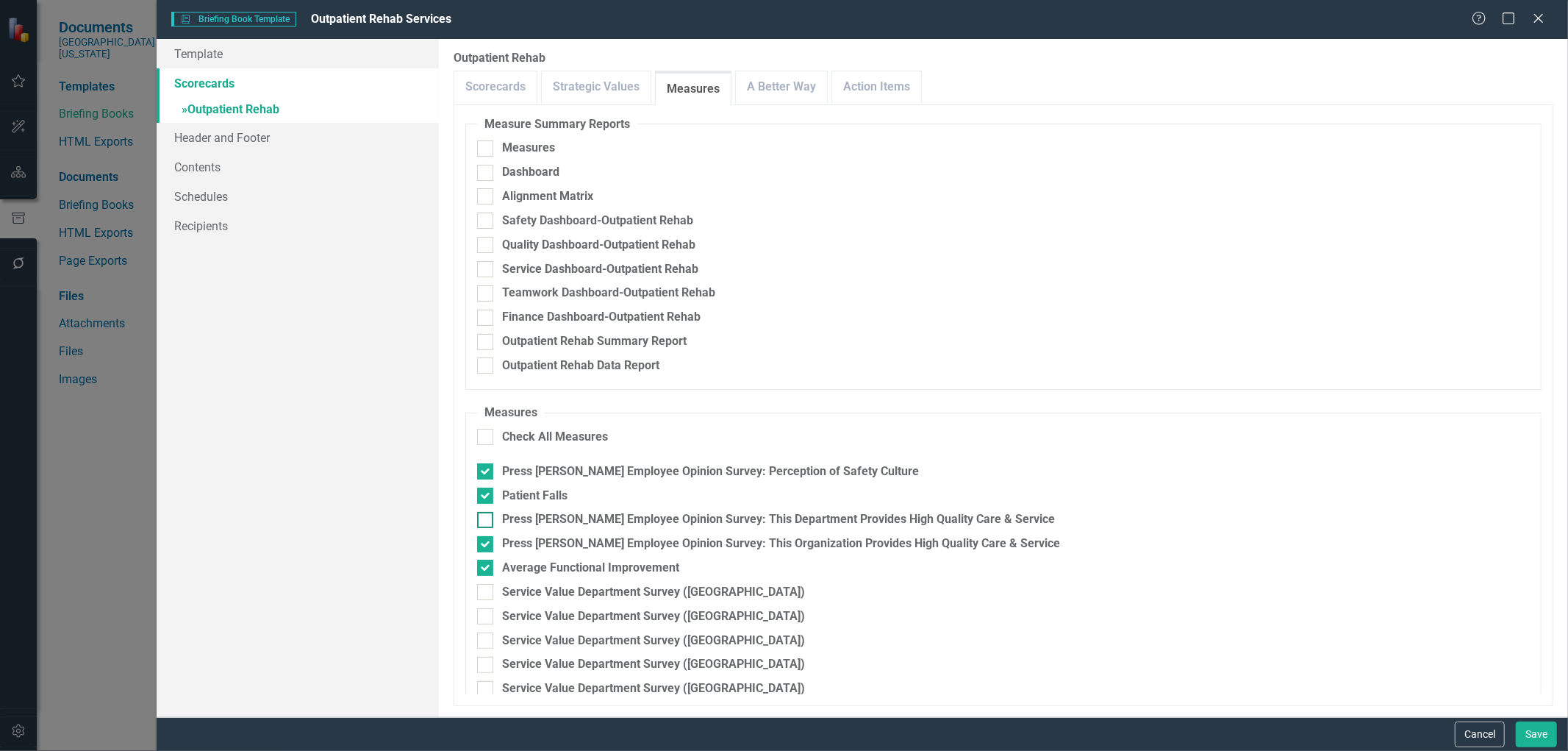
click at [489, 526] on div at bounding box center [485, 520] width 16 height 16
click at [486, 521] on input "Press [PERSON_NAME] Employee Opinion Survey: This Department Provides High Qual…" at bounding box center [482, 517] width 10 height 10
checkbox input "true"
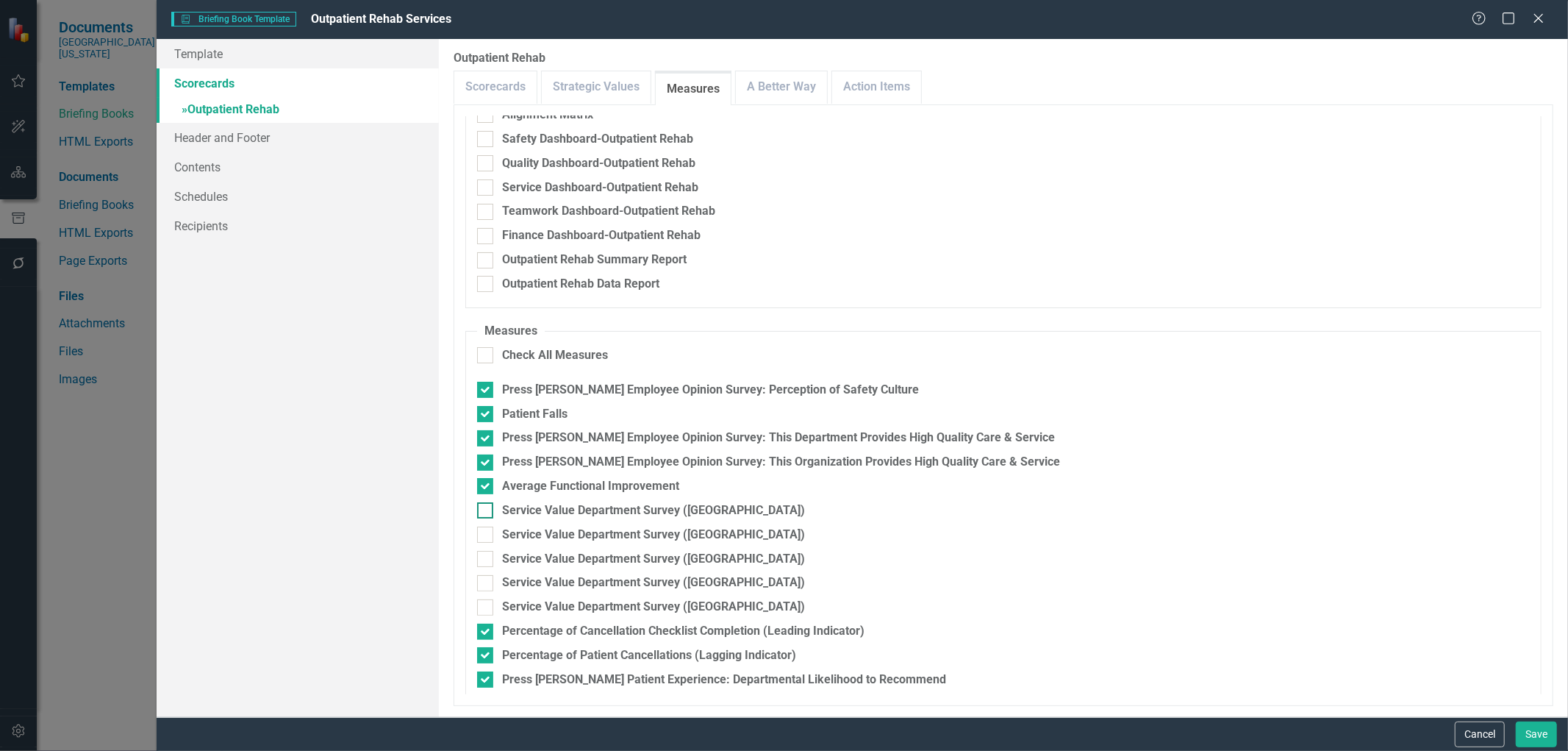
scroll to position [164, 0]
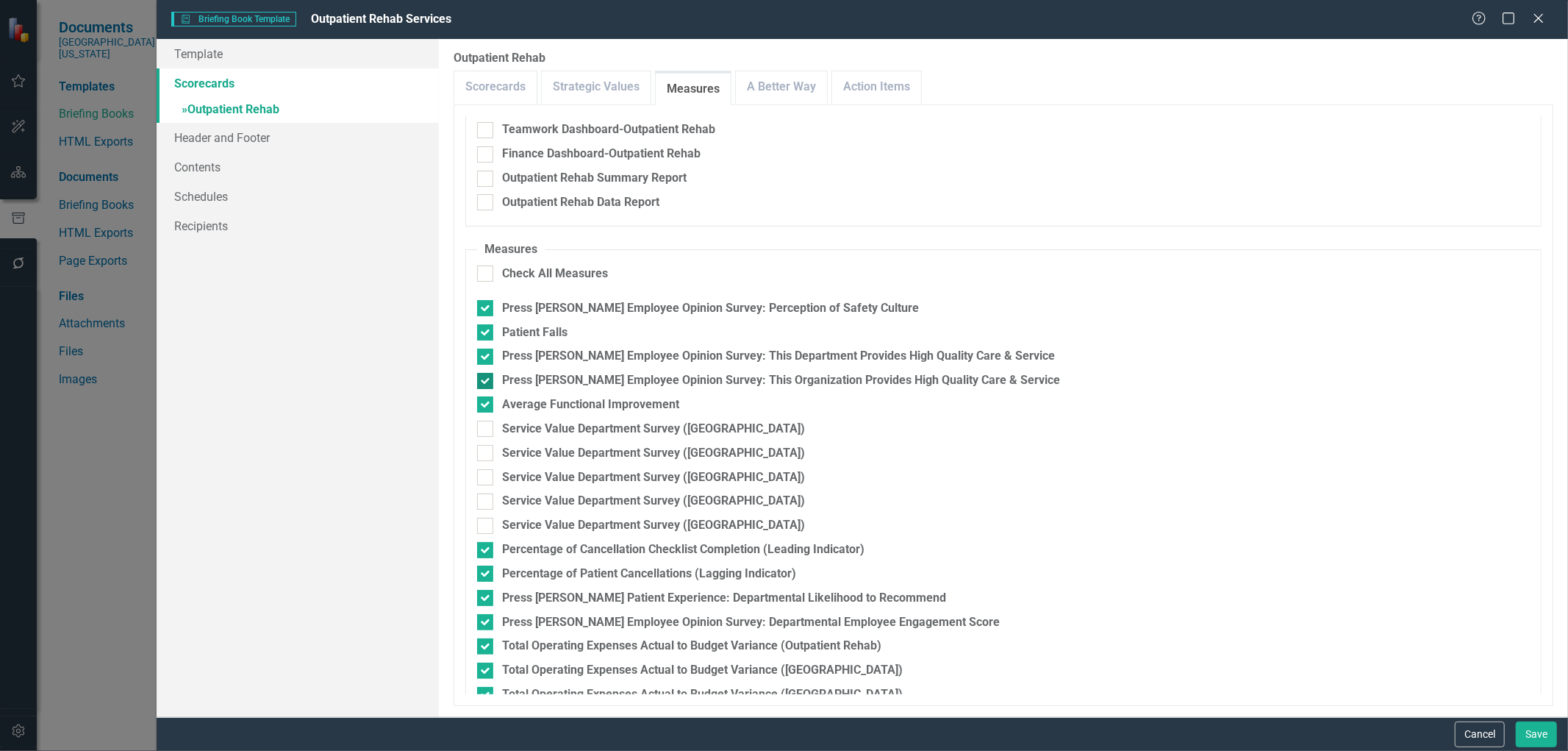
click at [482, 377] on input "Press [PERSON_NAME] Employee Opinion Survey: This Organization Provides High Qu…" at bounding box center [482, 378] width 10 height 10
checkbox input "false"
click at [482, 433] on div at bounding box center [485, 429] width 16 height 16
click at [482, 430] on input "Service Value Department Survey ([GEOGRAPHIC_DATA])" at bounding box center [482, 425] width 10 height 10
click at [486, 427] on input "Service Value Department Survey ([GEOGRAPHIC_DATA])" at bounding box center [482, 425] width 10 height 10
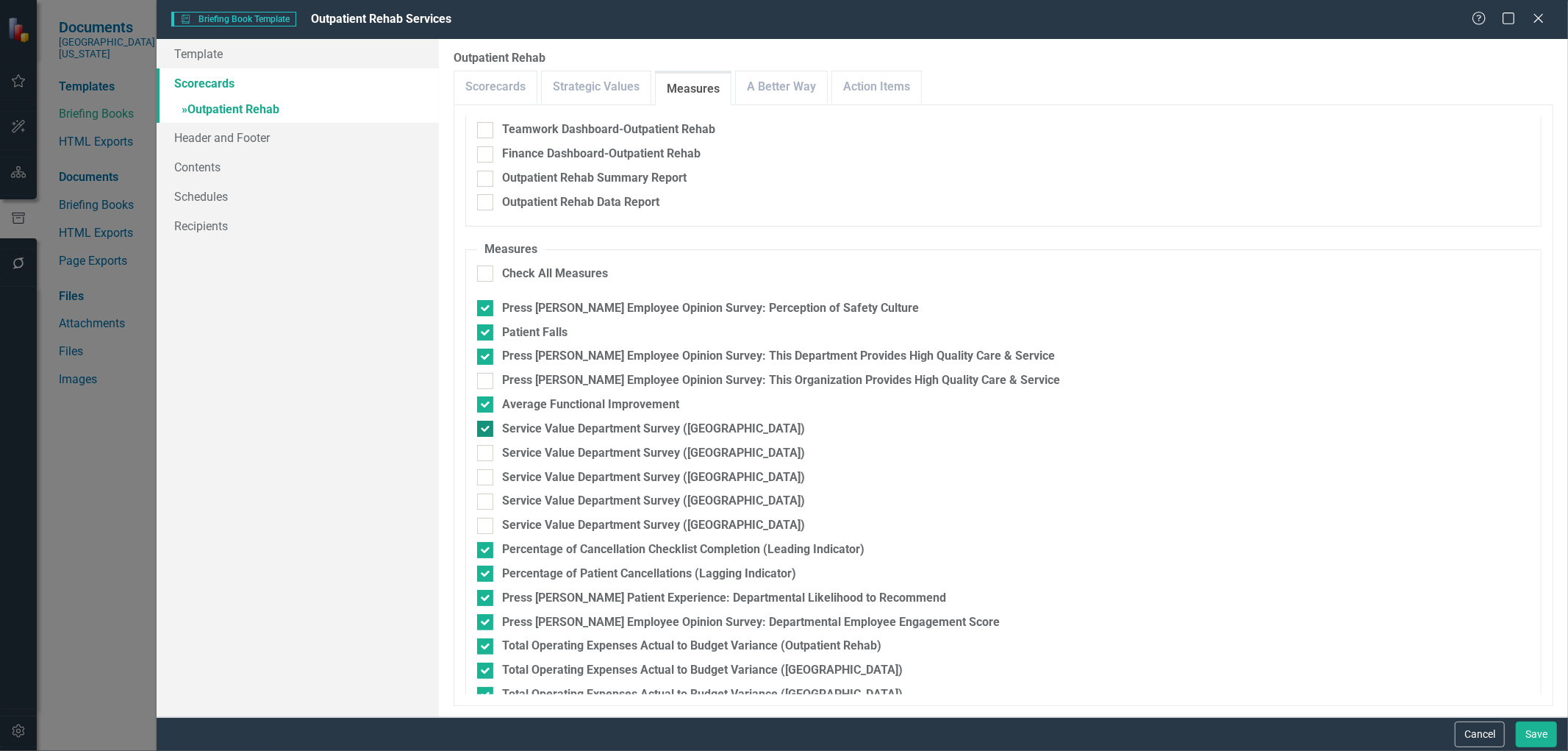
checkbox input "false"
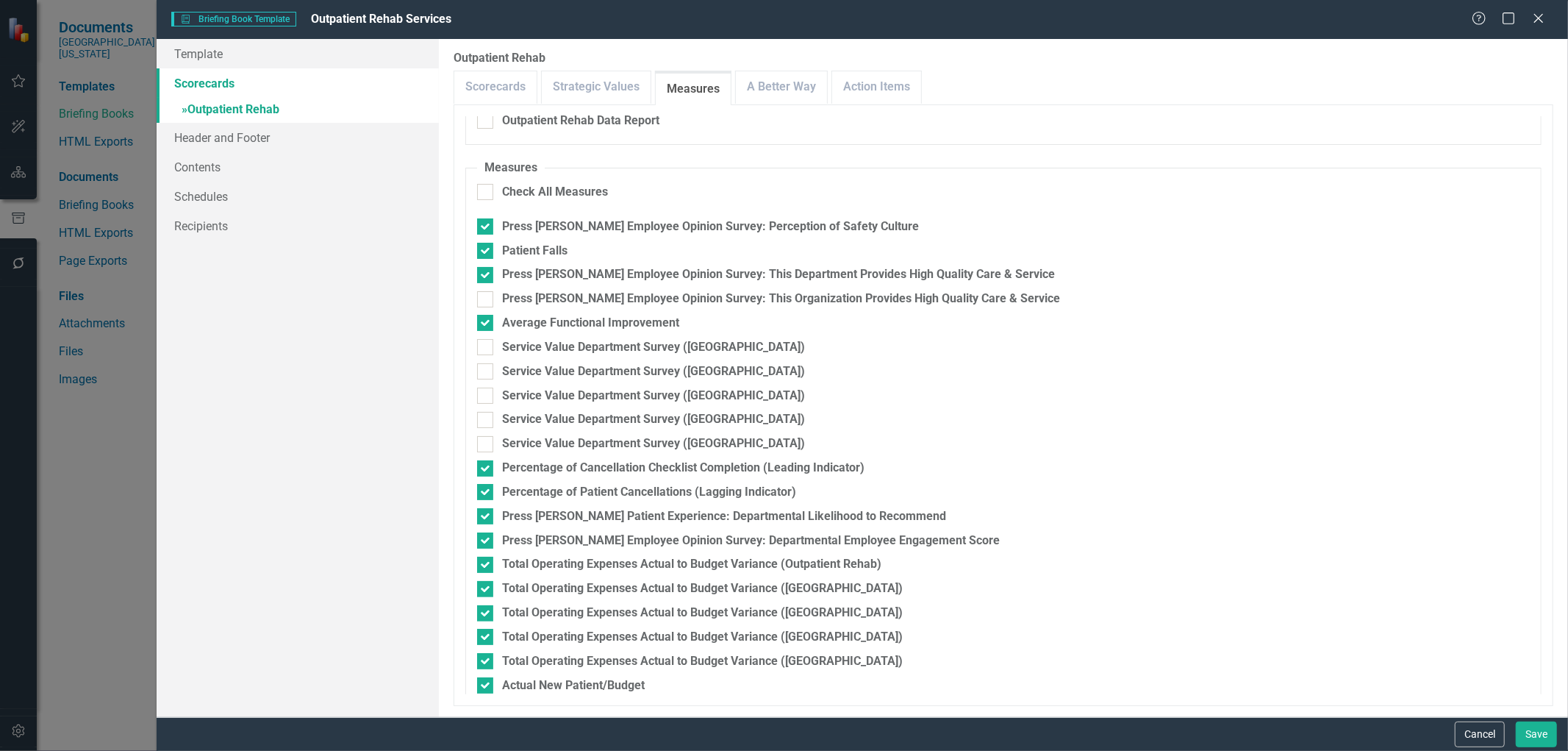
scroll to position [309, 0]
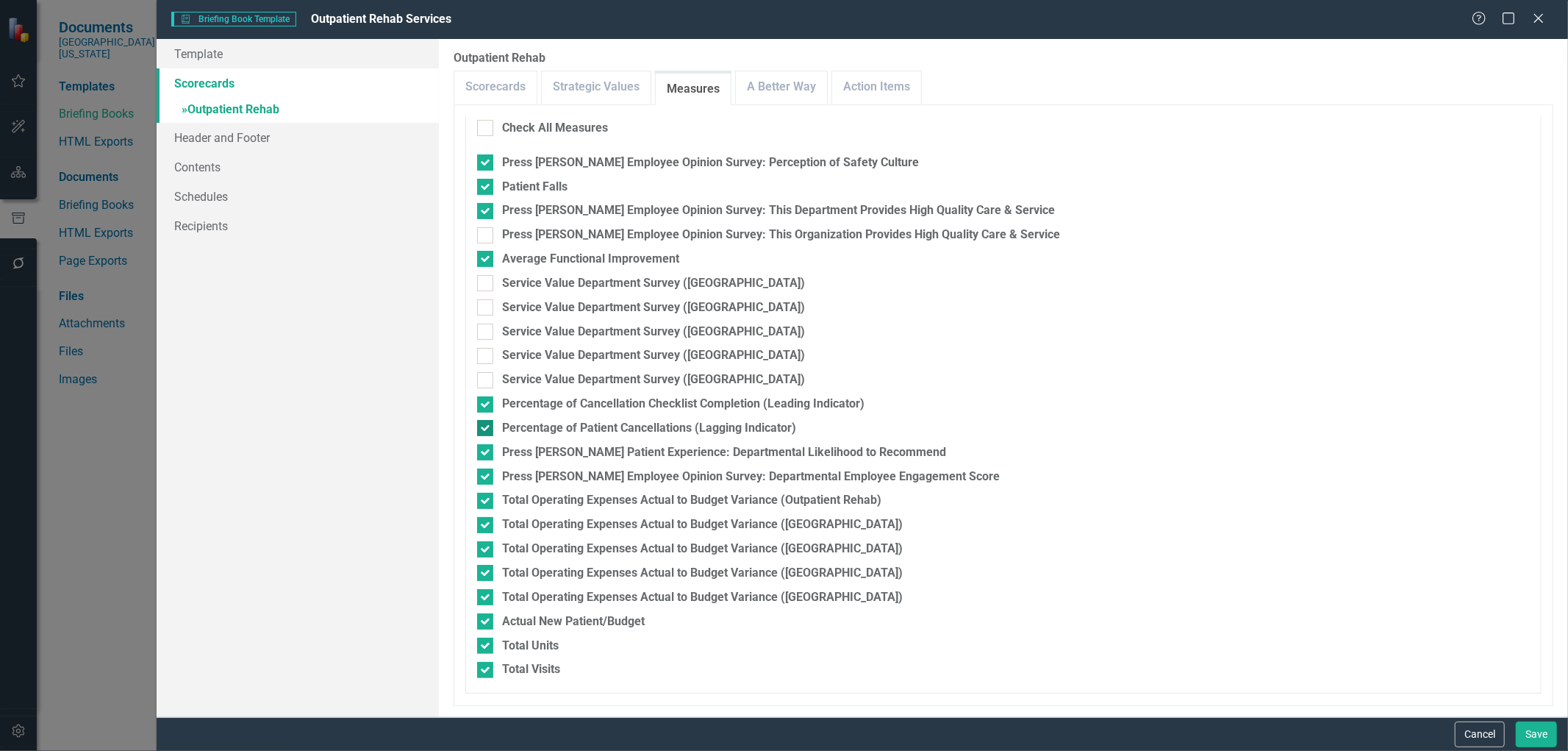
click at [489, 427] on div at bounding box center [485, 428] width 16 height 16
click at [486, 427] on input "Percentage of Patient Cancellations (Lagging Indicator)" at bounding box center [482, 425] width 10 height 10
checkbox input "false"
click at [478, 405] on input "Percentage of Cancellation Checklist Completion (Leading Indicator)" at bounding box center [482, 401] width 10 height 10
checkbox input "false"
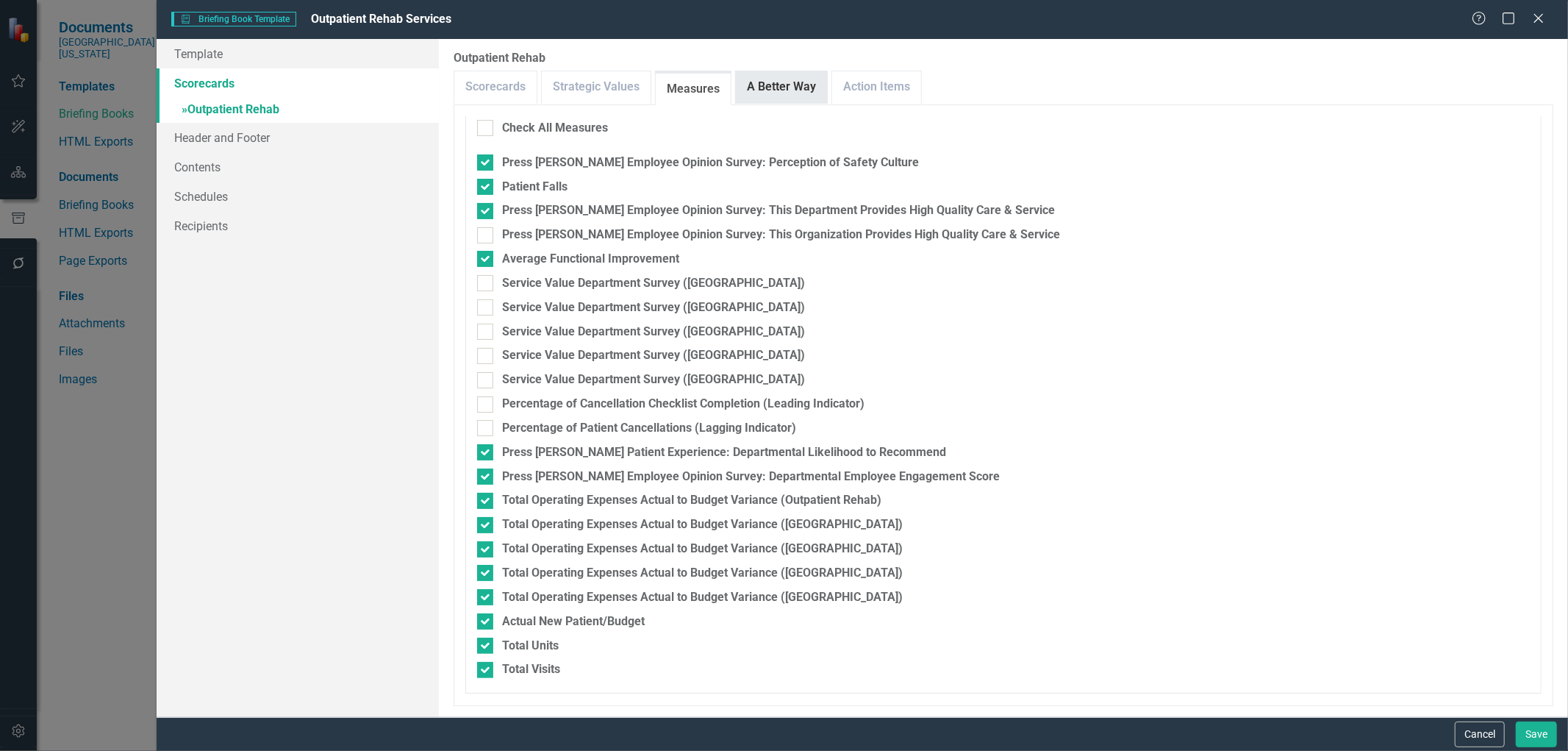
click at [758, 89] on link "A Better Way" at bounding box center [781, 87] width 91 height 31
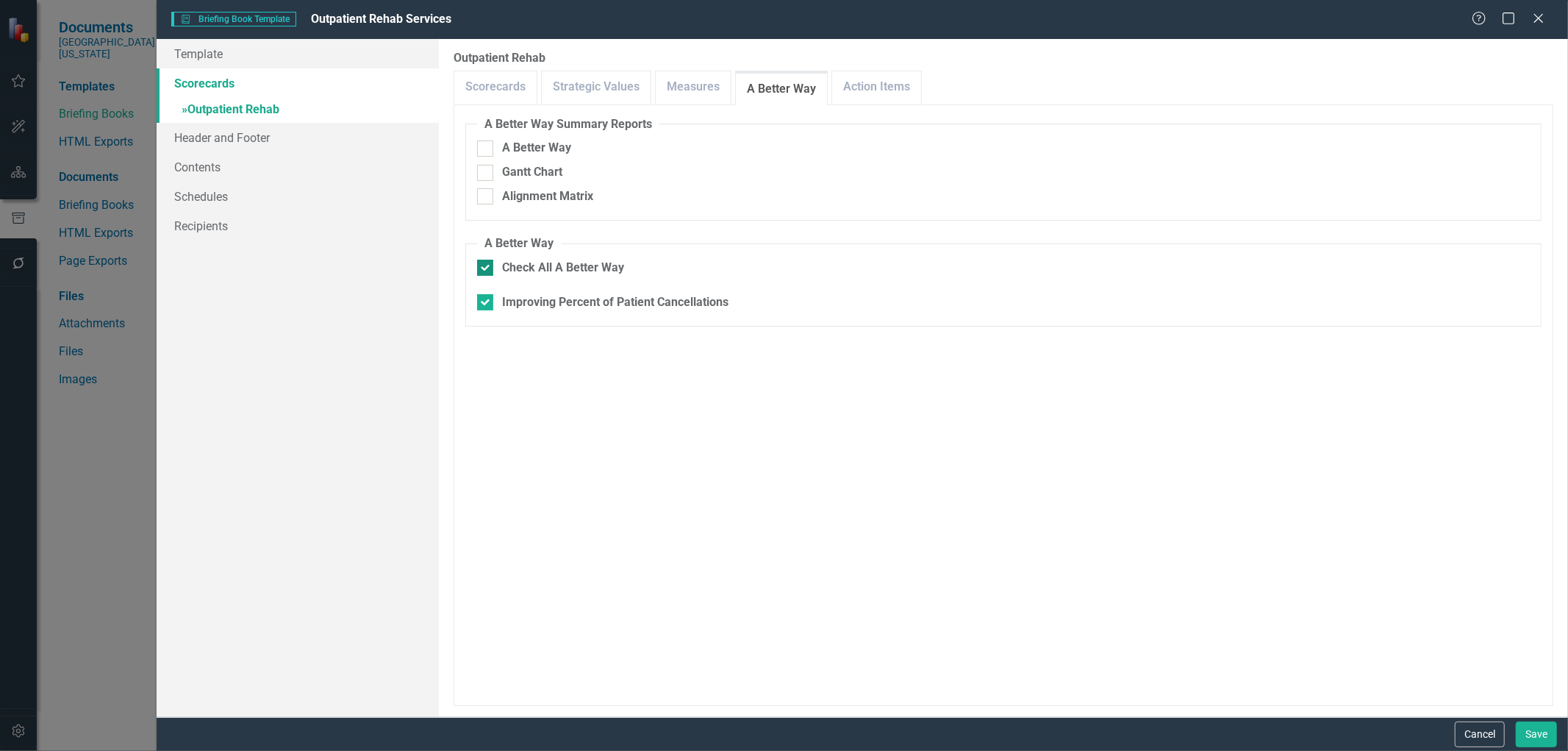
click at [486, 273] on div at bounding box center [485, 268] width 16 height 16
click at [486, 269] on input "Check All A Better Way" at bounding box center [482, 264] width 10 height 10
checkbox input "false"
click at [856, 90] on link "Action Items" at bounding box center [876, 87] width 89 height 31
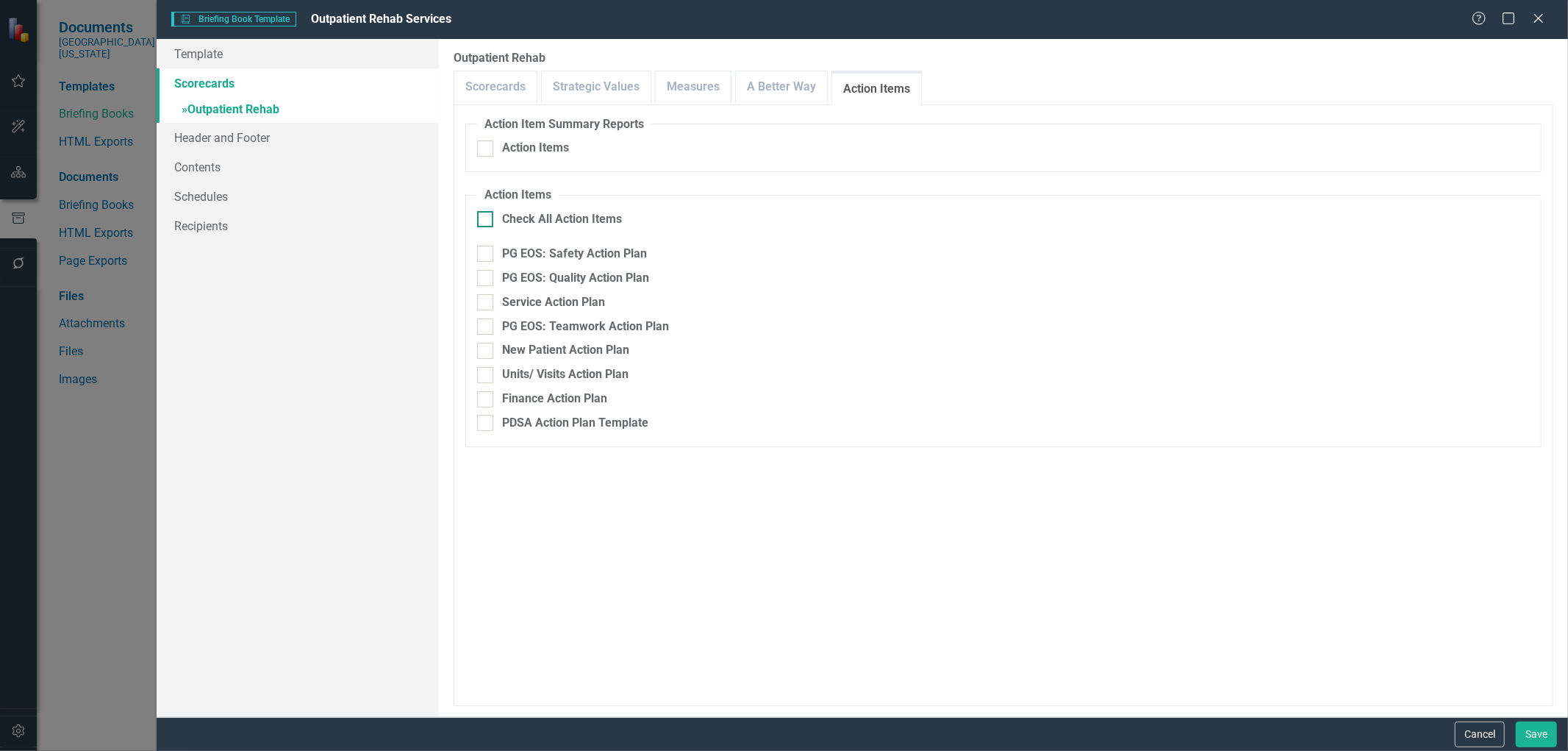
click at [489, 223] on div at bounding box center [485, 219] width 16 height 16
click at [486, 221] on input "Check All Action Items" at bounding box center [482, 216] width 10 height 10
checkbox input "true"
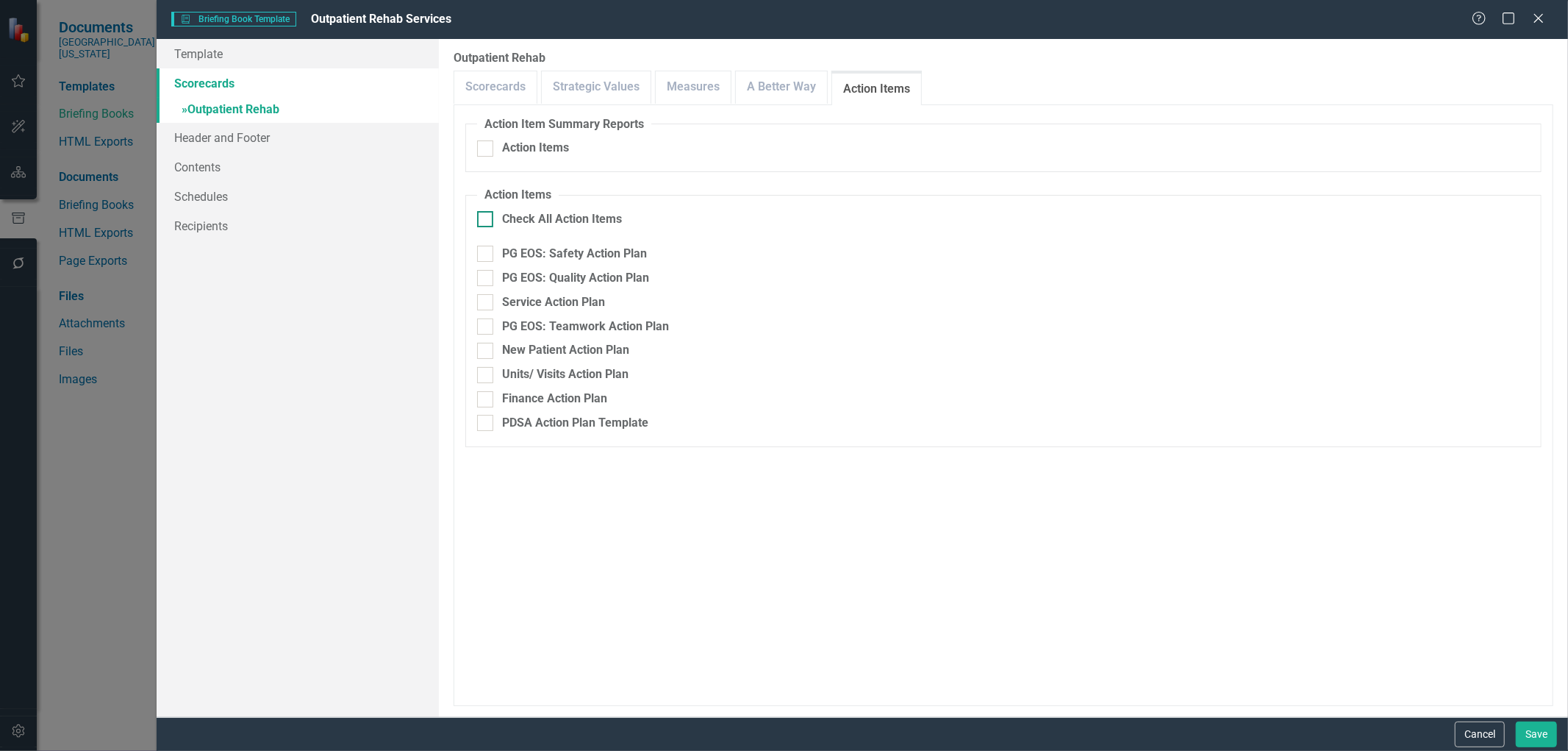
checkbox input "true"
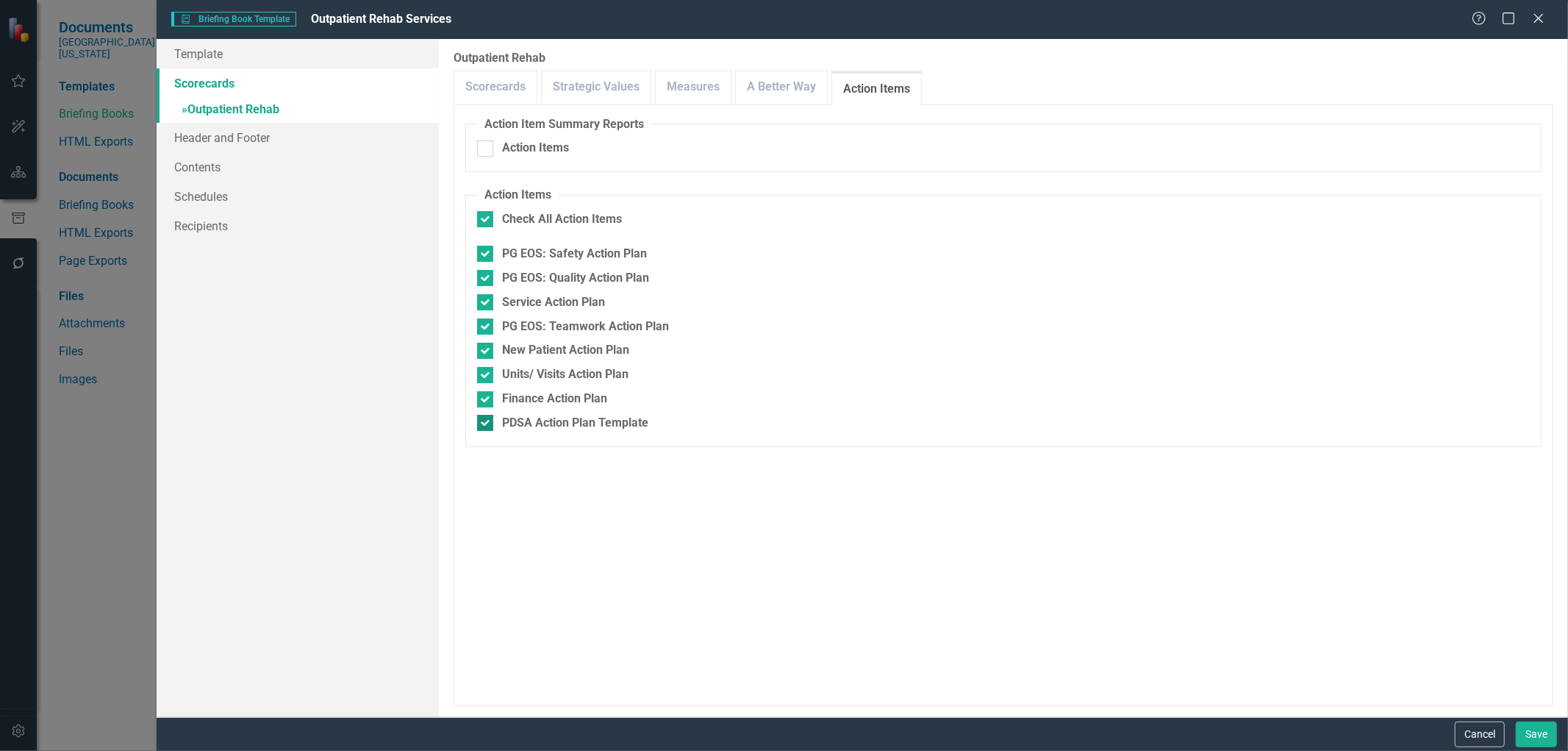
click at [487, 419] on div at bounding box center [485, 423] width 16 height 16
click at [486, 419] on input "PDSA Action Plan Template" at bounding box center [482, 420] width 10 height 10
checkbox input "false"
click at [1541, 731] on button "Save" at bounding box center [1536, 735] width 41 height 26
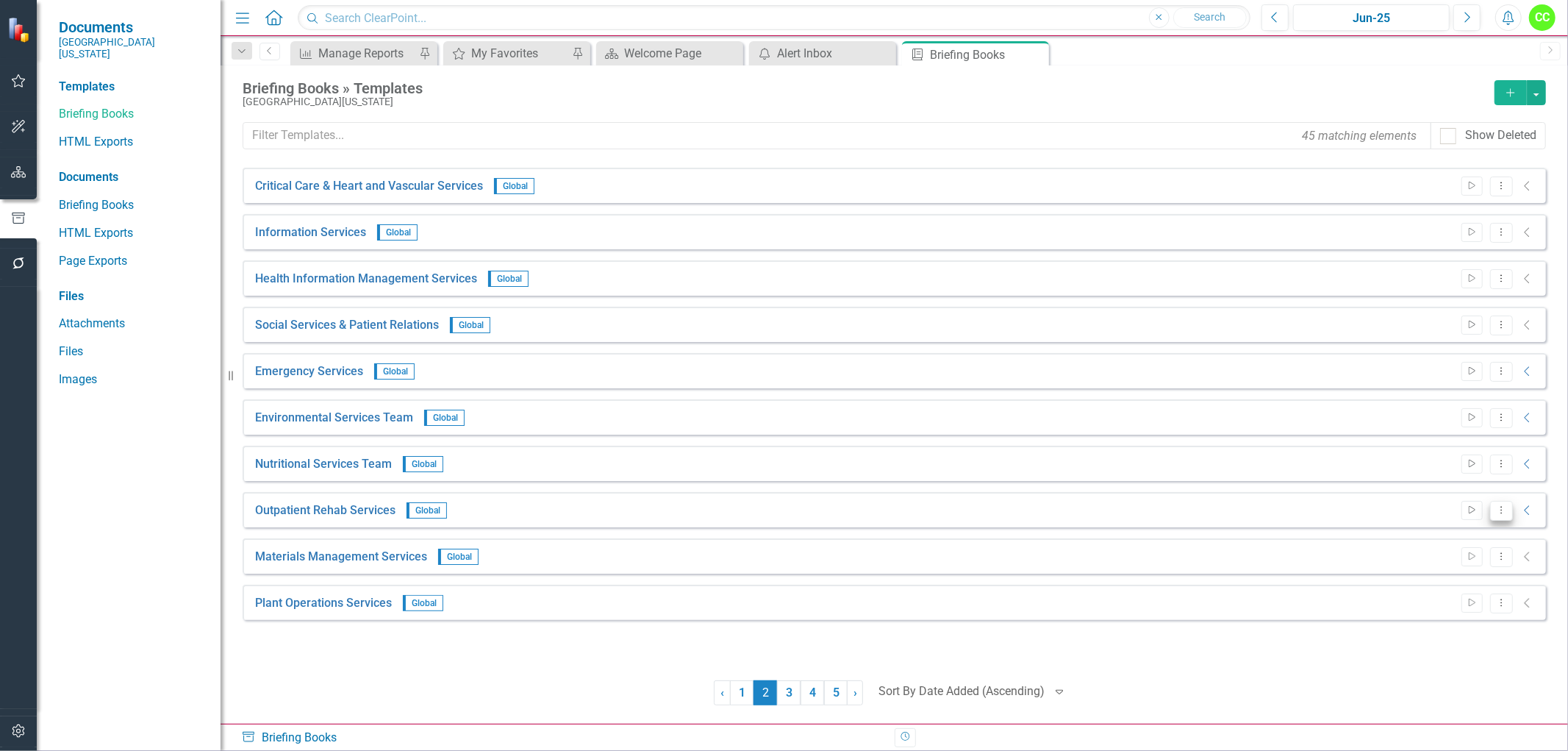
click at [1505, 512] on icon "Dropdown Menu" at bounding box center [1502, 510] width 13 height 10
click at [1410, 582] on link "Edit Edit Template" at bounding box center [1443, 590] width 136 height 27
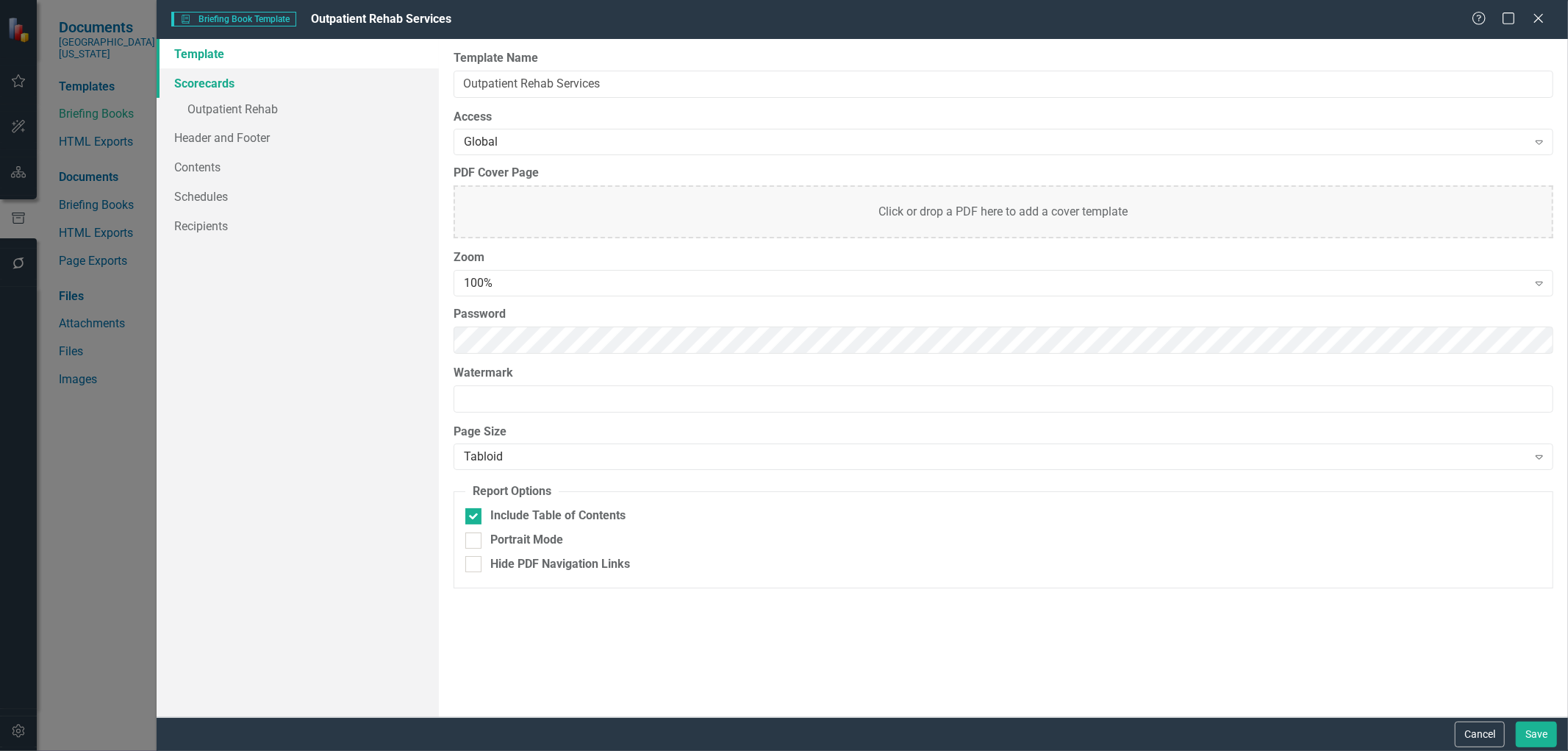
click at [207, 85] on link "Scorecards" at bounding box center [297, 83] width 283 height 30
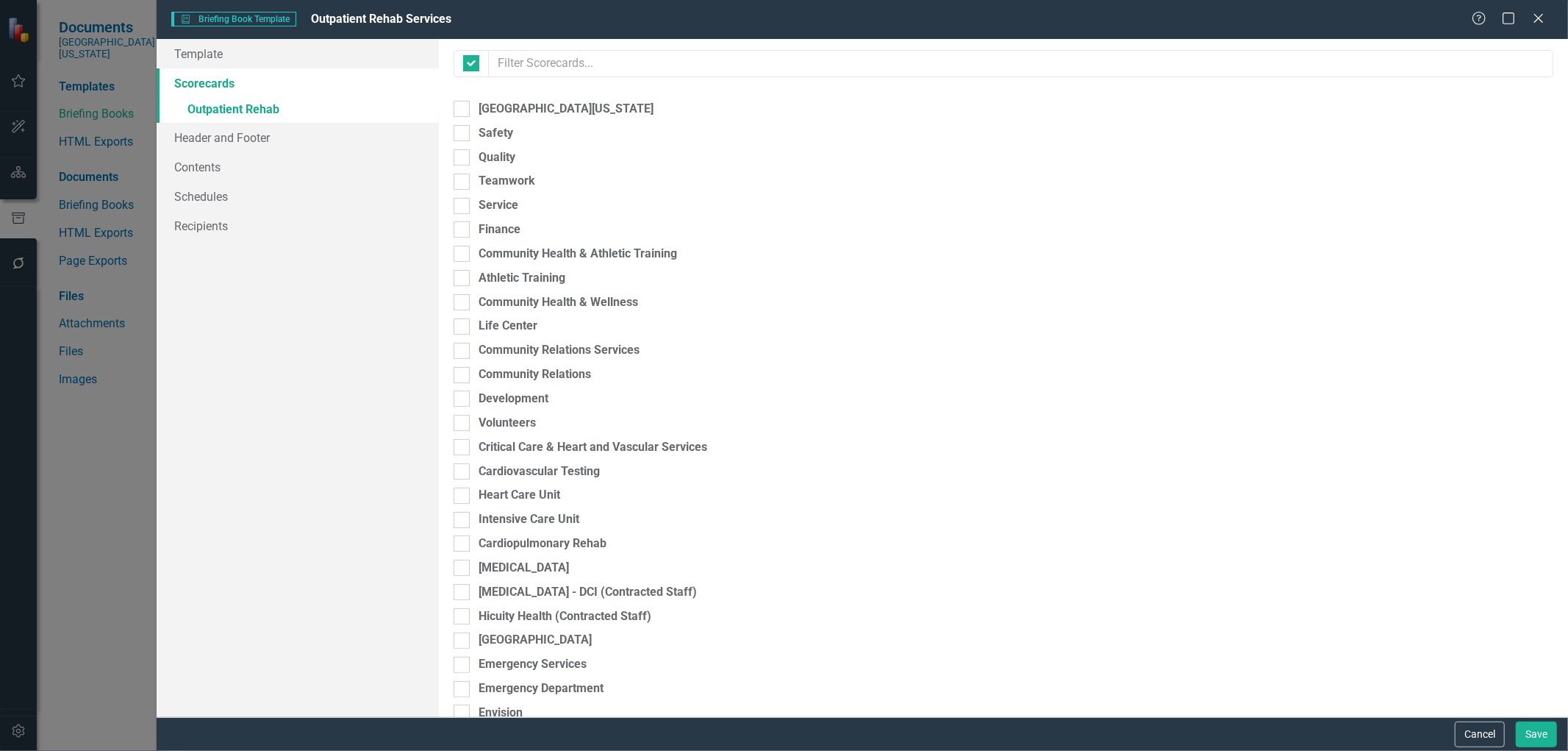
checkbox input "true"
checkbox input "false"
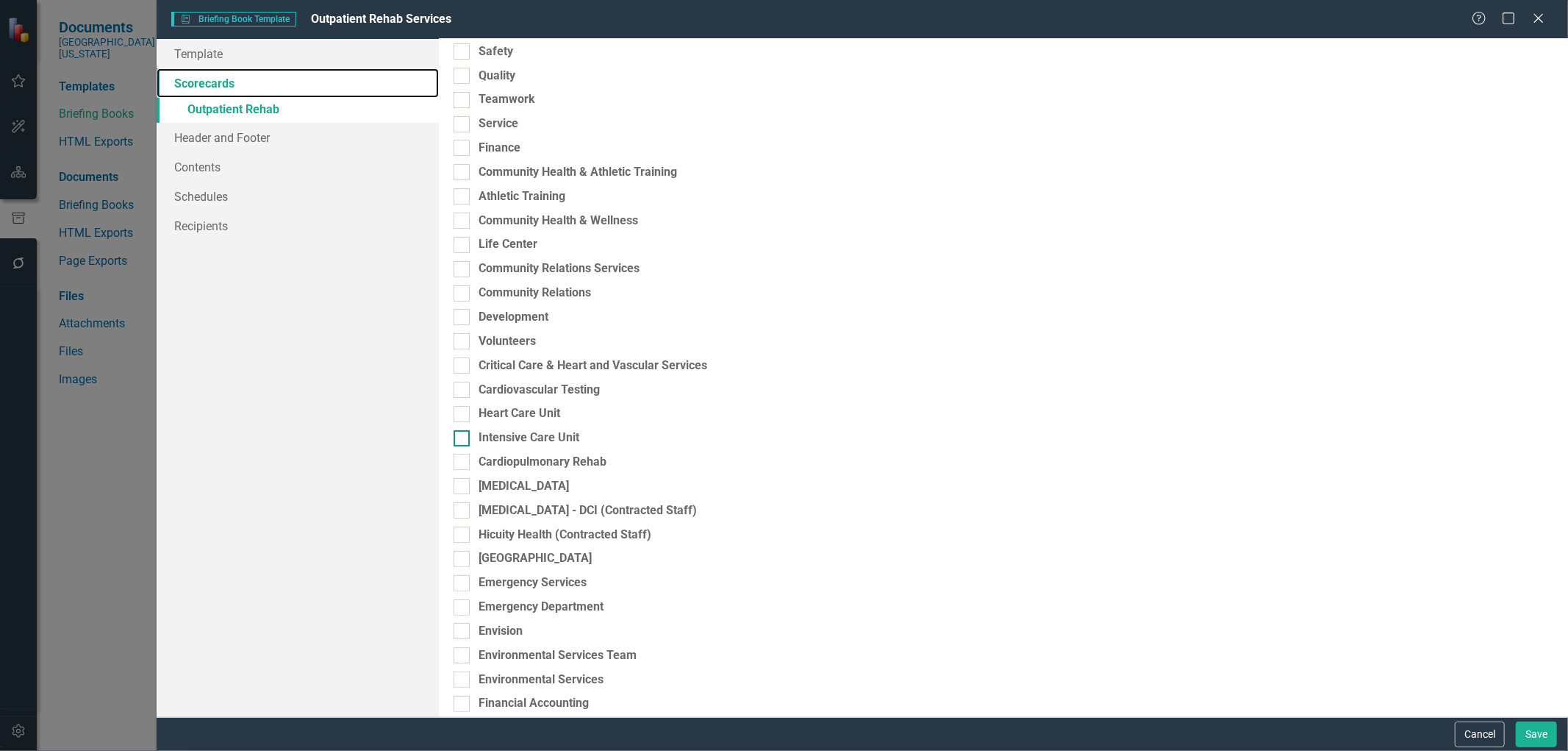
scroll to position [0, 0]
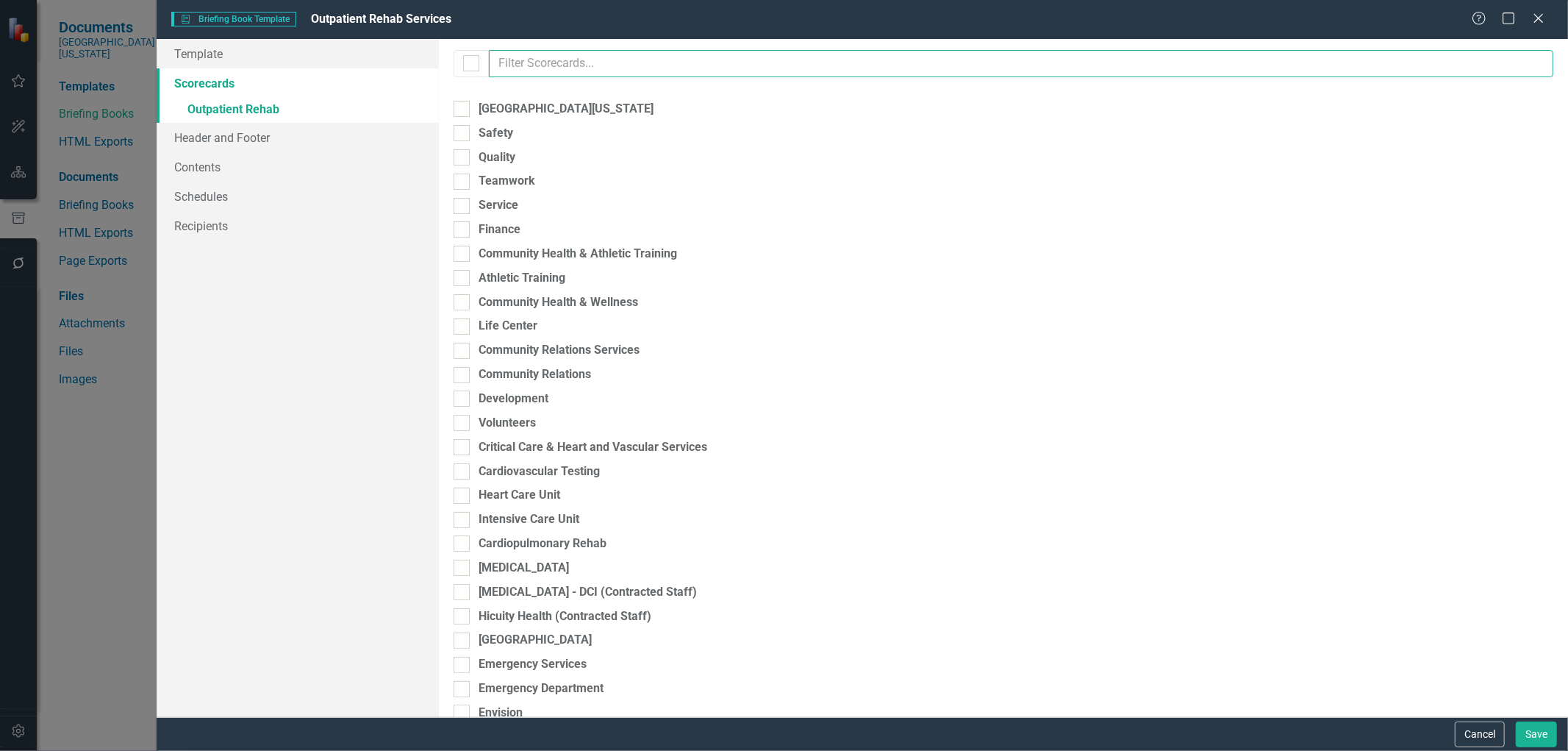
click at [638, 62] on input "text" at bounding box center [1021, 64] width 1065 height 27
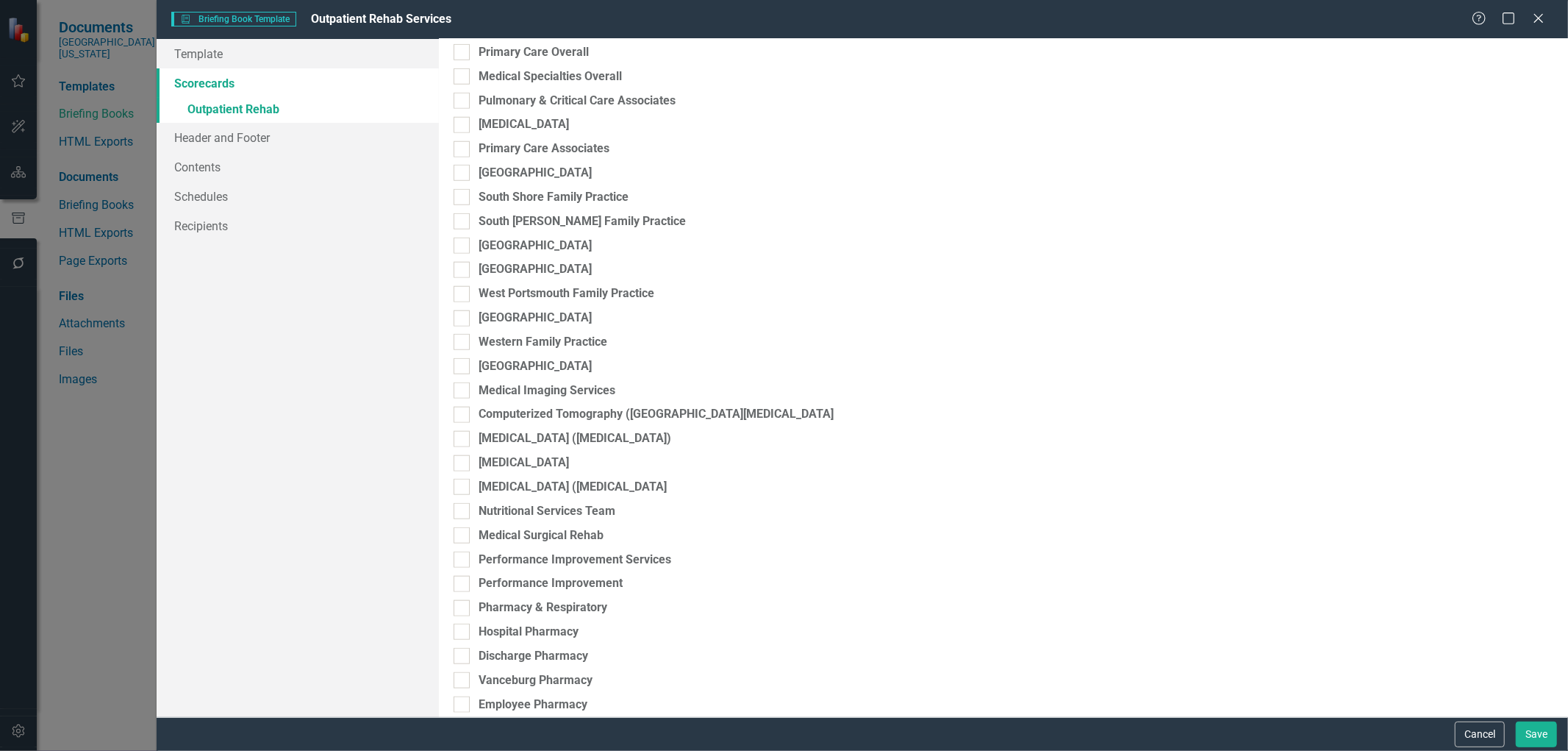
scroll to position [1307, 0]
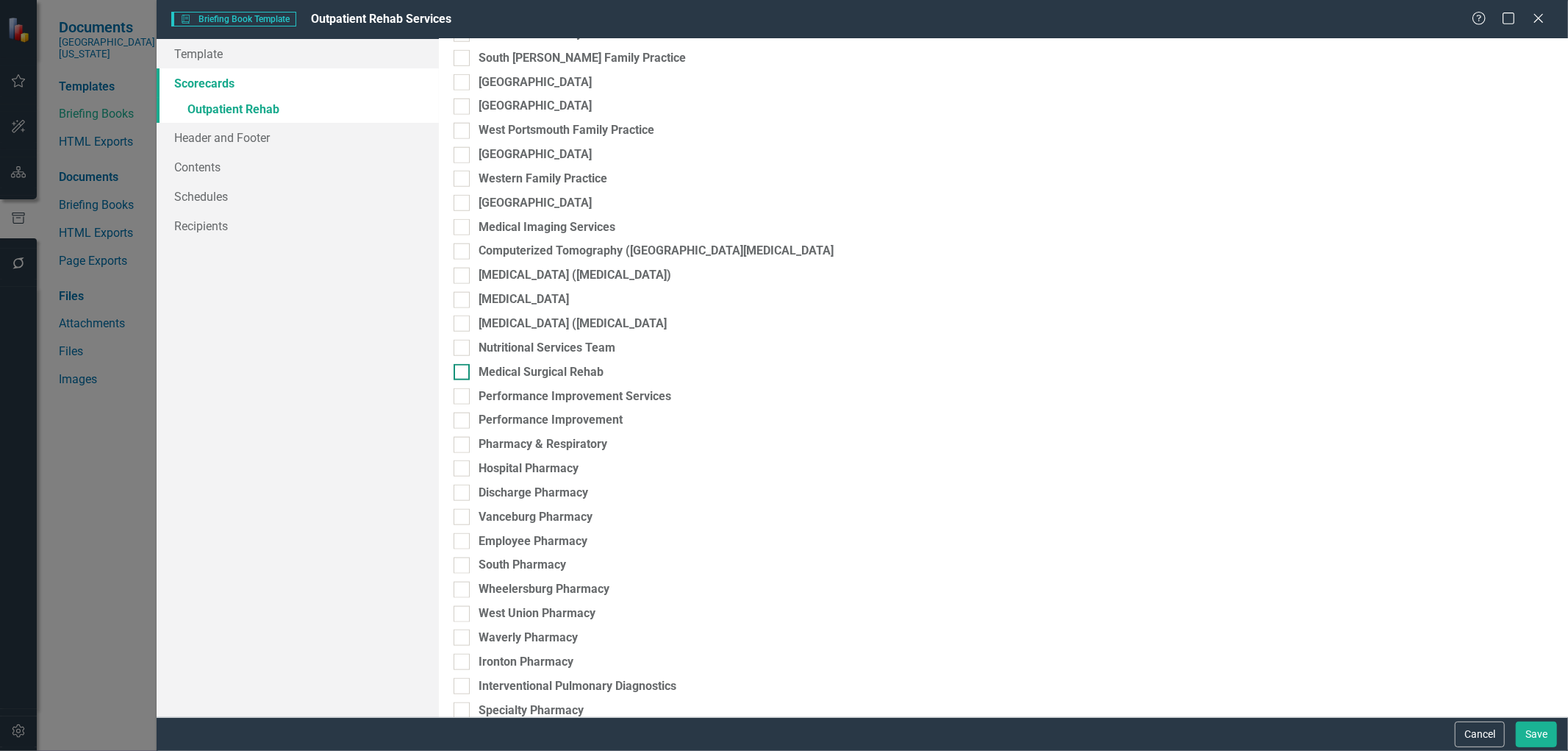
type input "m"
click at [457, 378] on div at bounding box center [461, 372] width 16 height 16
click at [457, 374] on input "Medical Surgical Rehab" at bounding box center [458, 369] width 10 height 10
checkbox input "true"
click at [294, 131] on link "» Medical Surgical Rehab" at bounding box center [297, 135] width 283 height 26
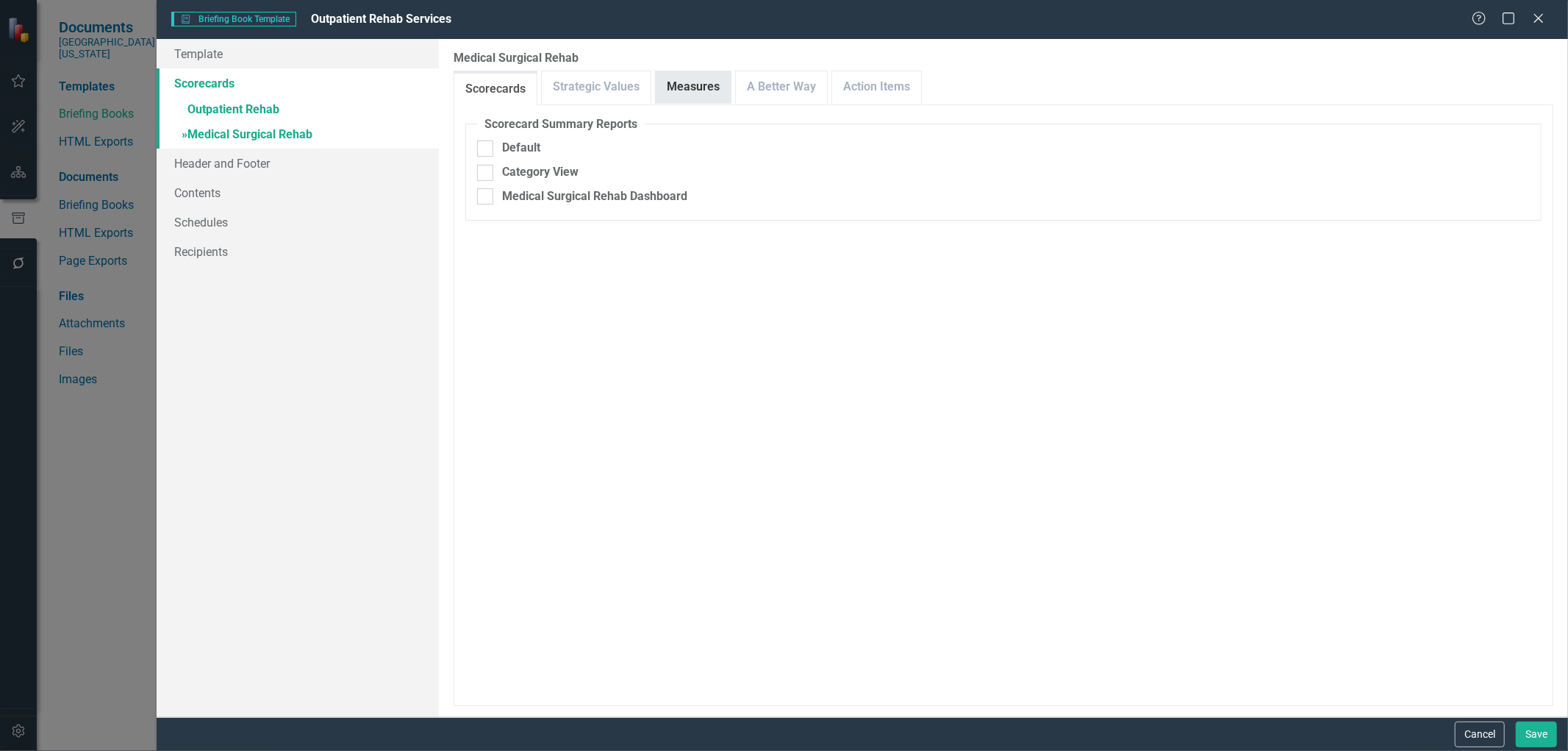
click at [689, 89] on link "Measures" at bounding box center [693, 87] width 75 height 31
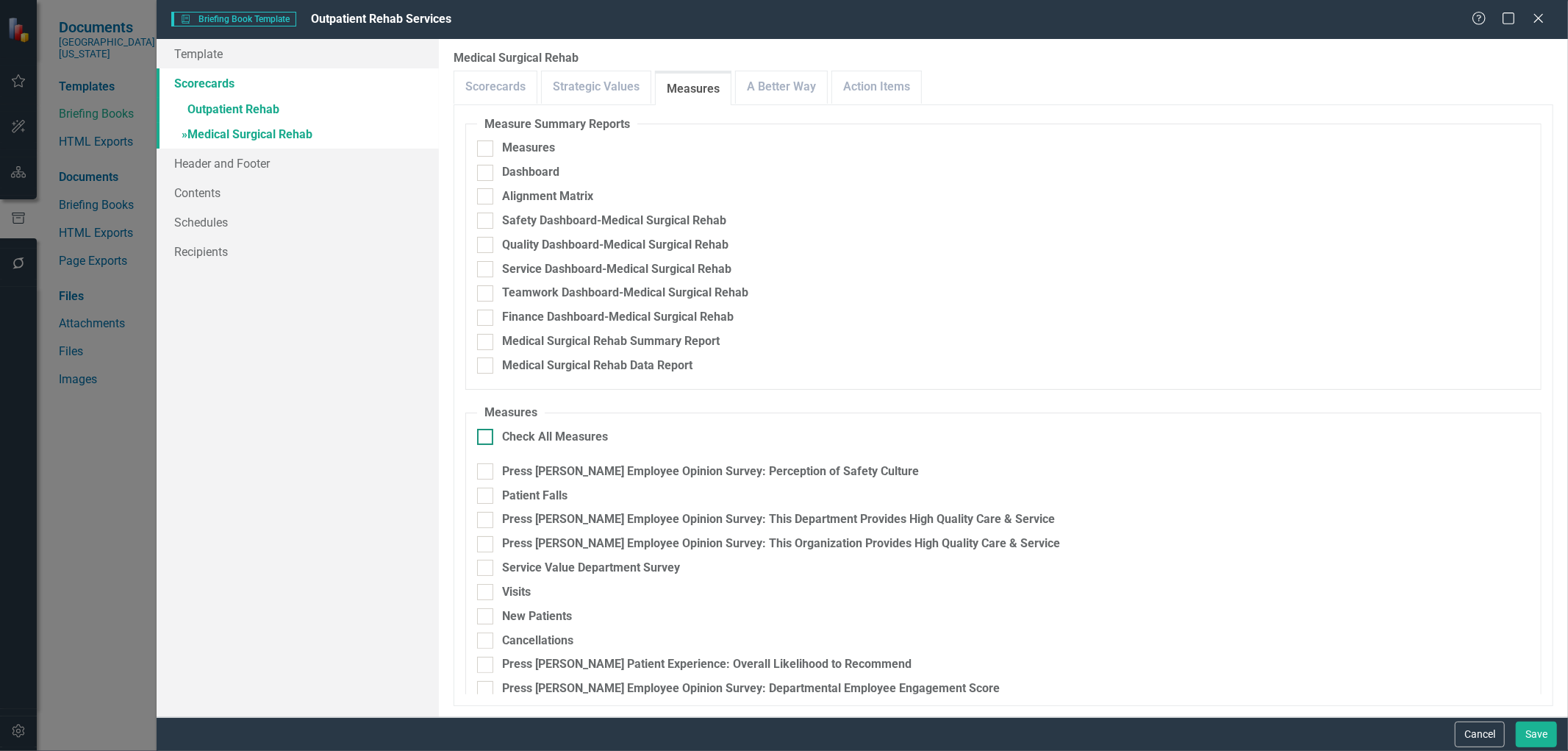
click at [482, 432] on input "Check All Measures" at bounding box center [482, 434] width 10 height 10
checkbox input "true"
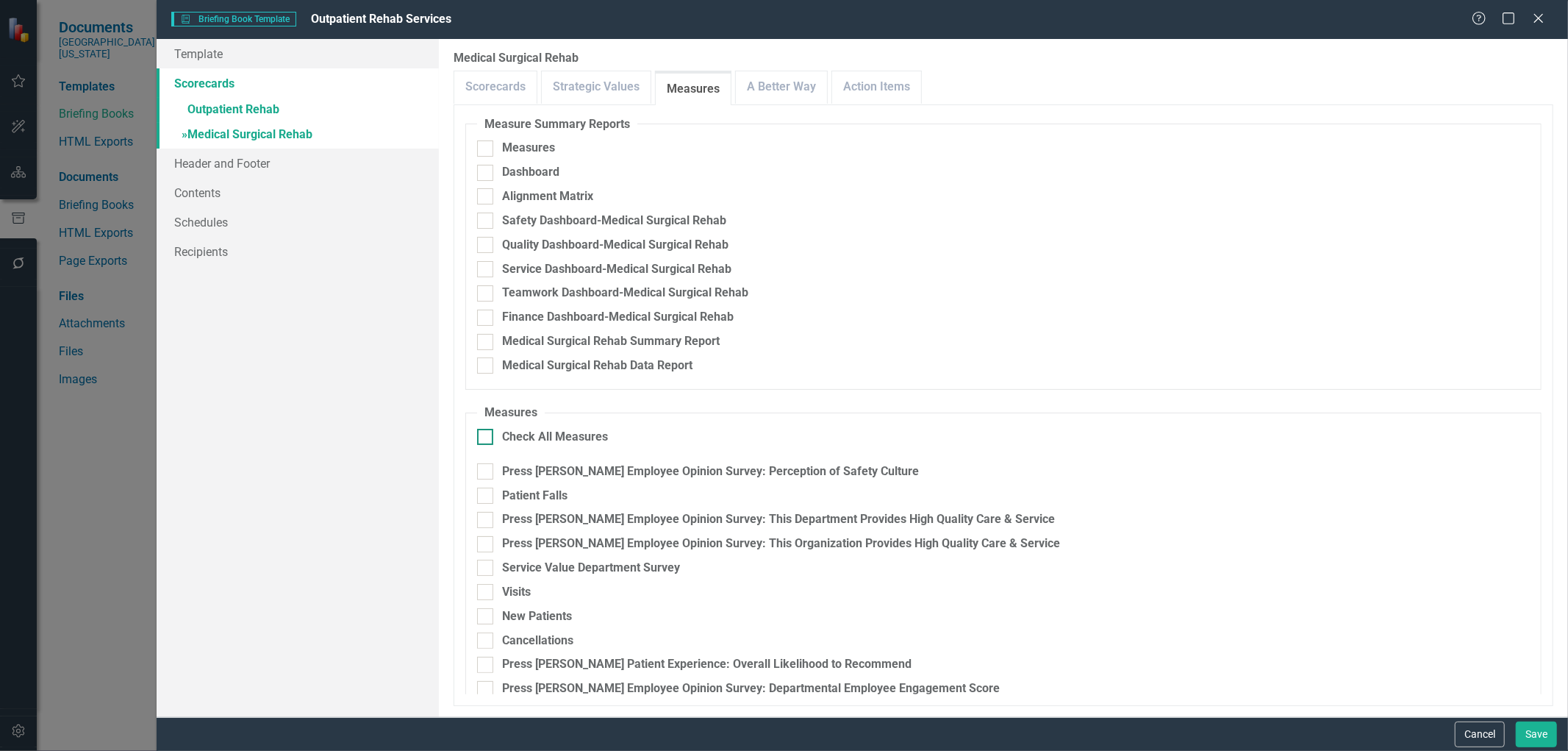
checkbox input "true"
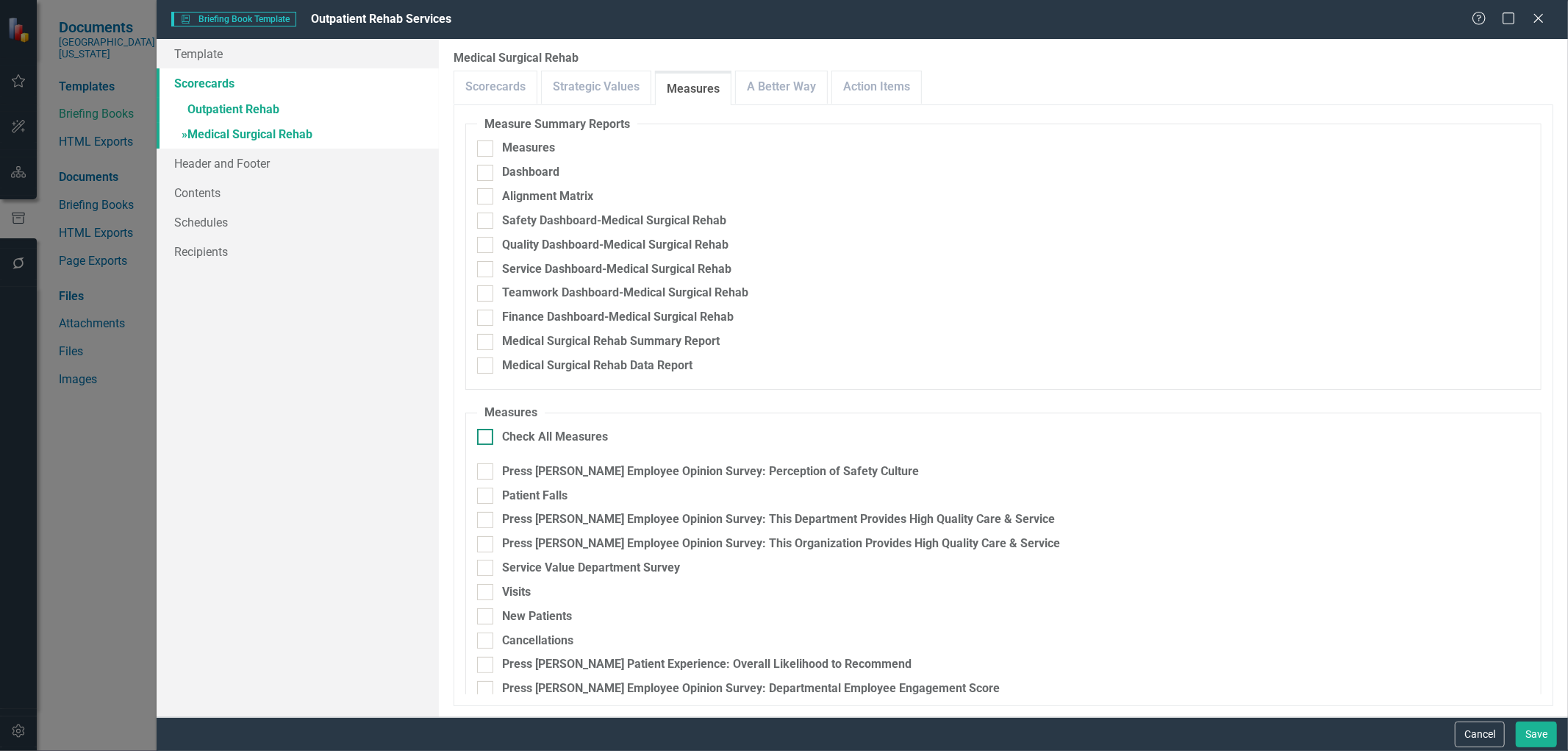
checkbox input "true"
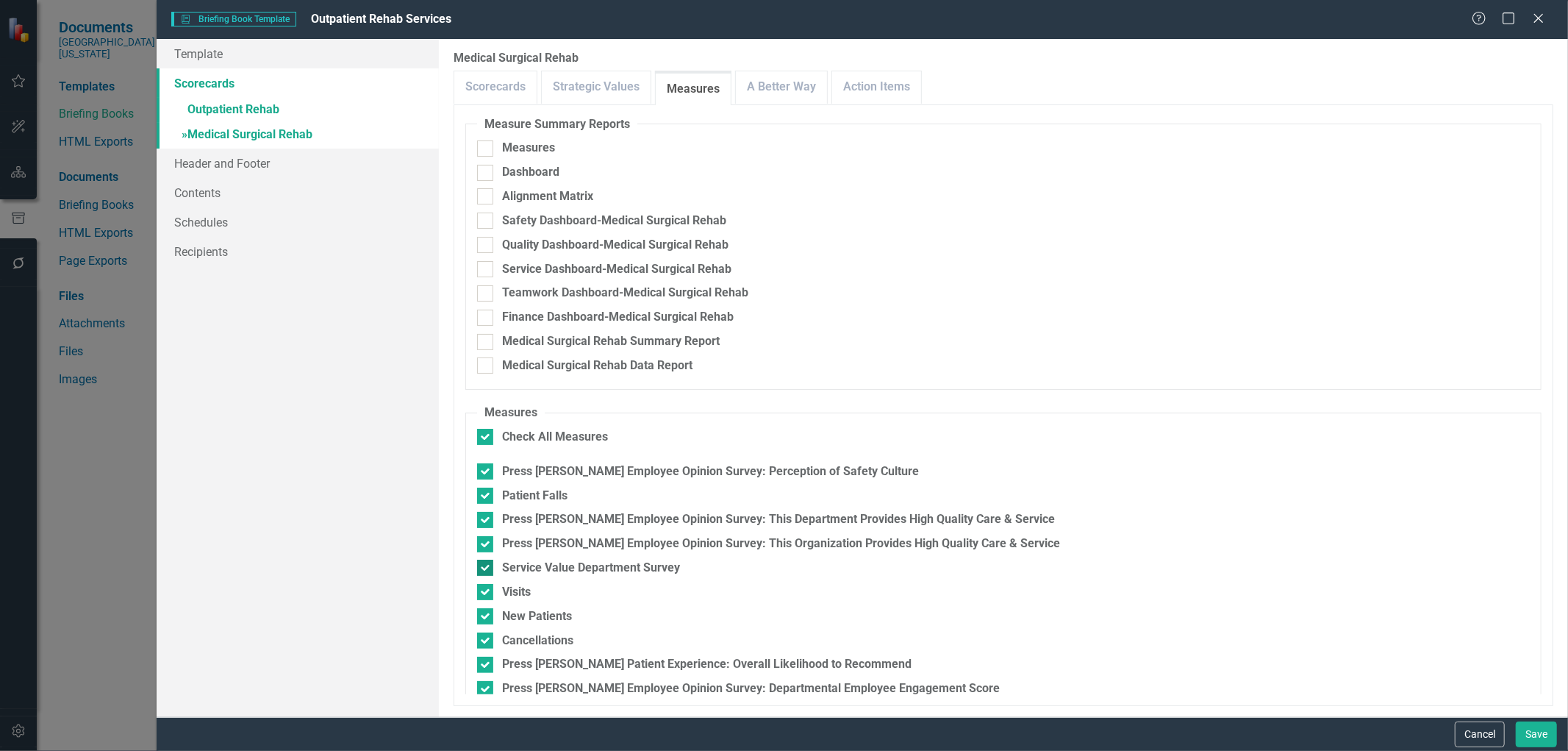
scroll to position [91, 0]
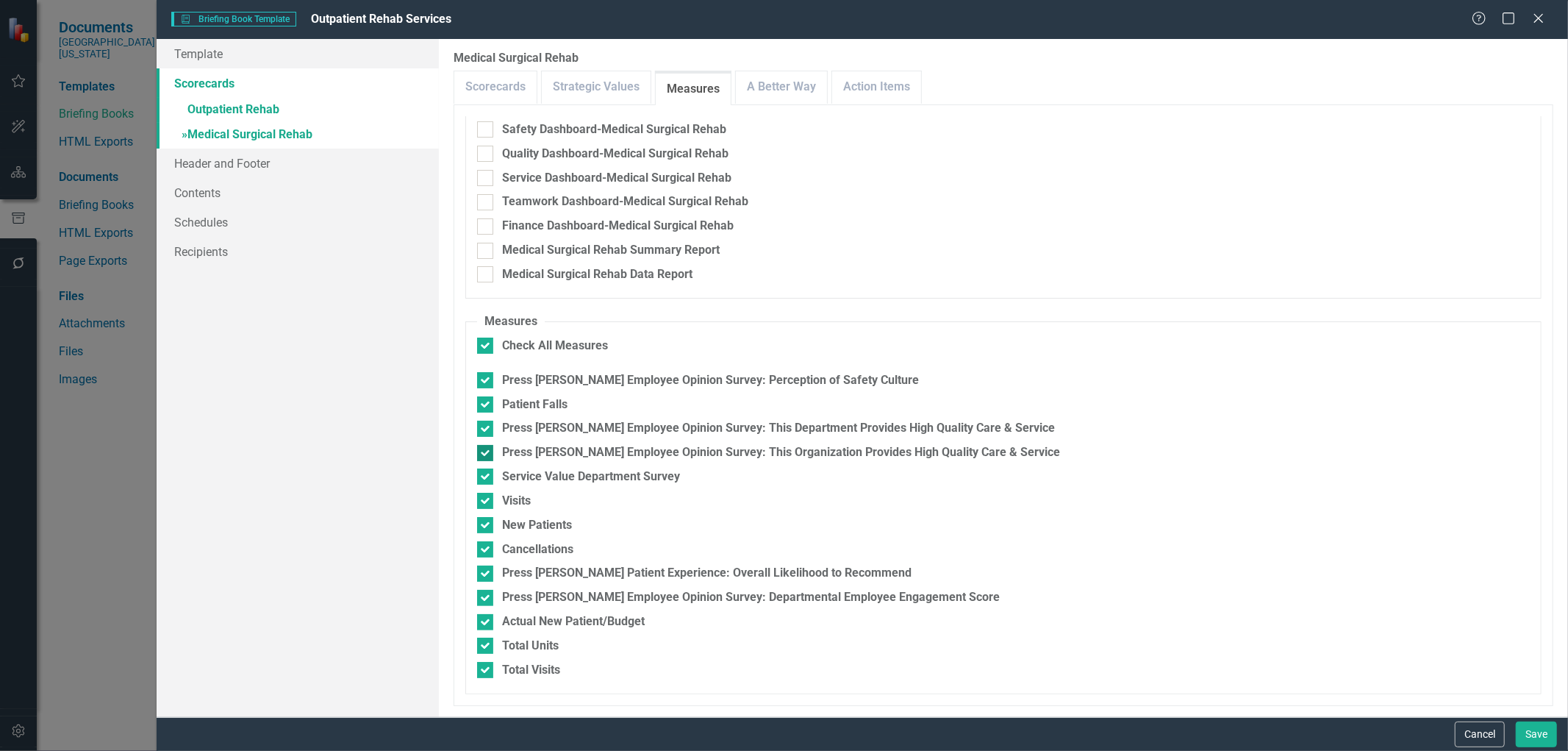
click at [490, 456] on div at bounding box center [485, 453] width 16 height 16
click at [486, 454] on input "Press [PERSON_NAME] Employee Opinion Survey: This Organization Provides High Qu…" at bounding box center [482, 450] width 10 height 10
checkbox input "false"
drag, startPoint x: 487, startPoint y: 475, endPoint x: 588, endPoint y: 493, distance: 102.6
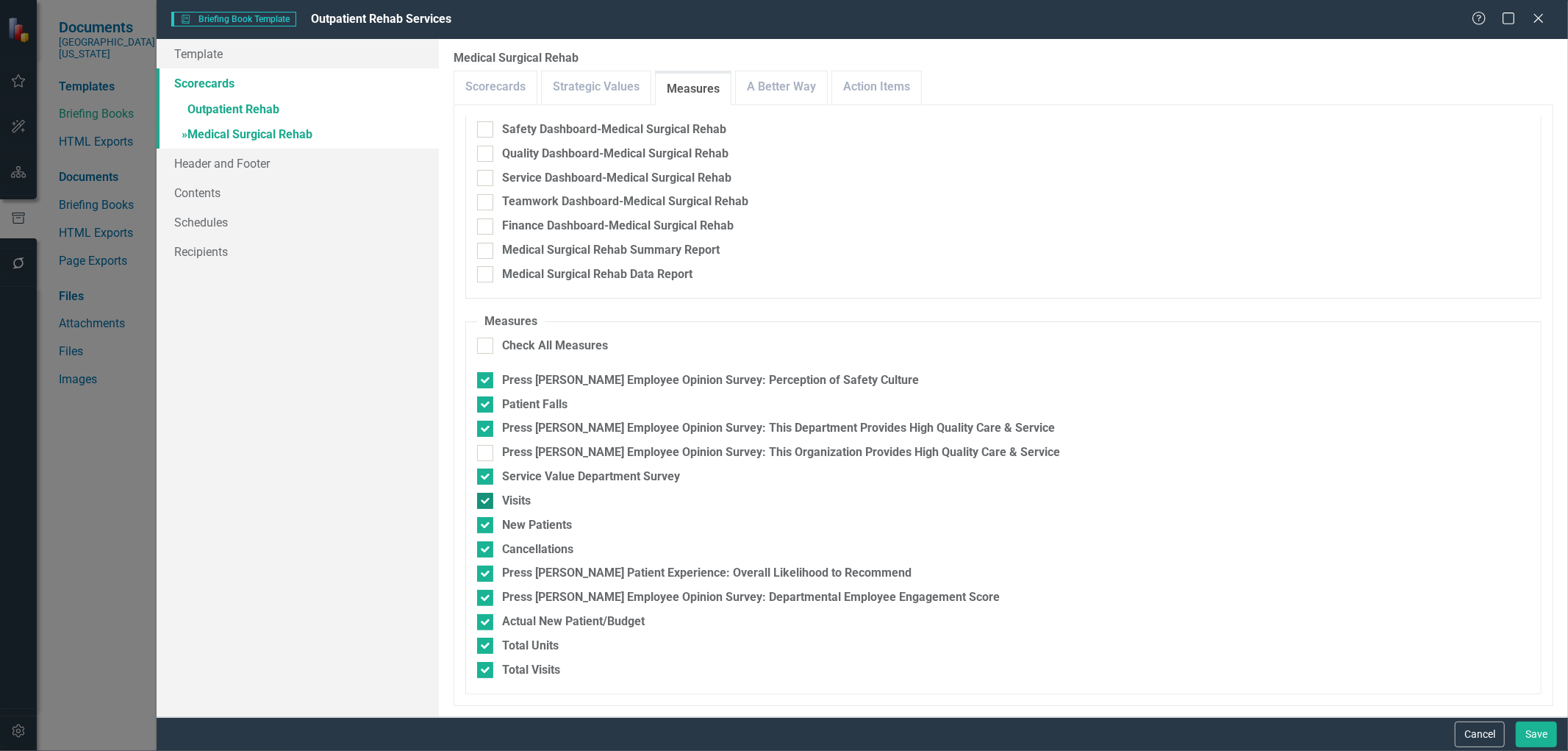
click at [486, 475] on div at bounding box center [485, 477] width 16 height 16
click at [486, 475] on input "Service Value Department Survey" at bounding box center [482, 474] width 10 height 10
checkbox input "false"
click at [479, 622] on input "Actual New Patient/Budget" at bounding box center [482, 619] width 10 height 10
checkbox input "false"
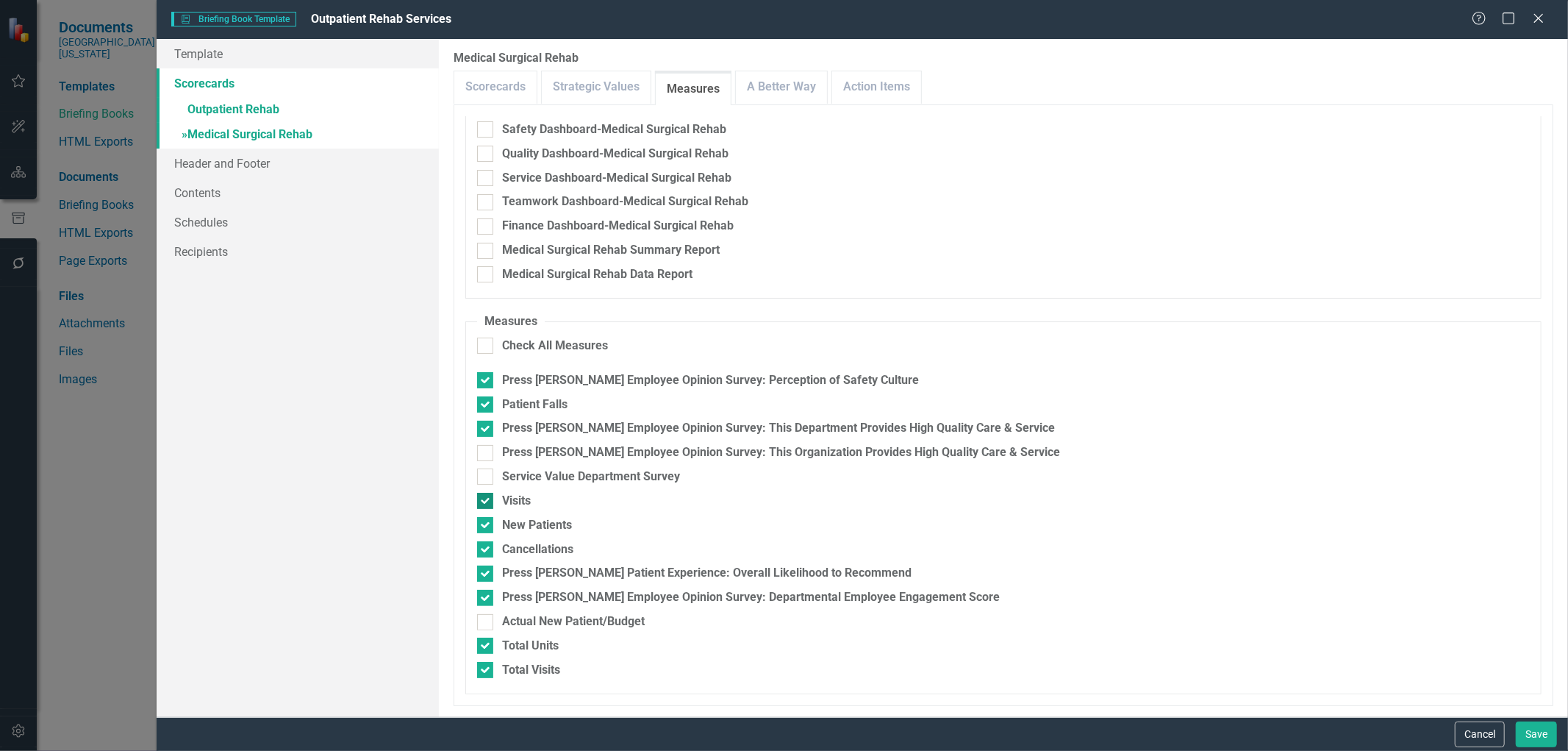
click at [491, 500] on div at bounding box center [485, 501] width 16 height 16
click at [486, 500] on input "Visits" at bounding box center [482, 498] width 10 height 10
checkbox input "false"
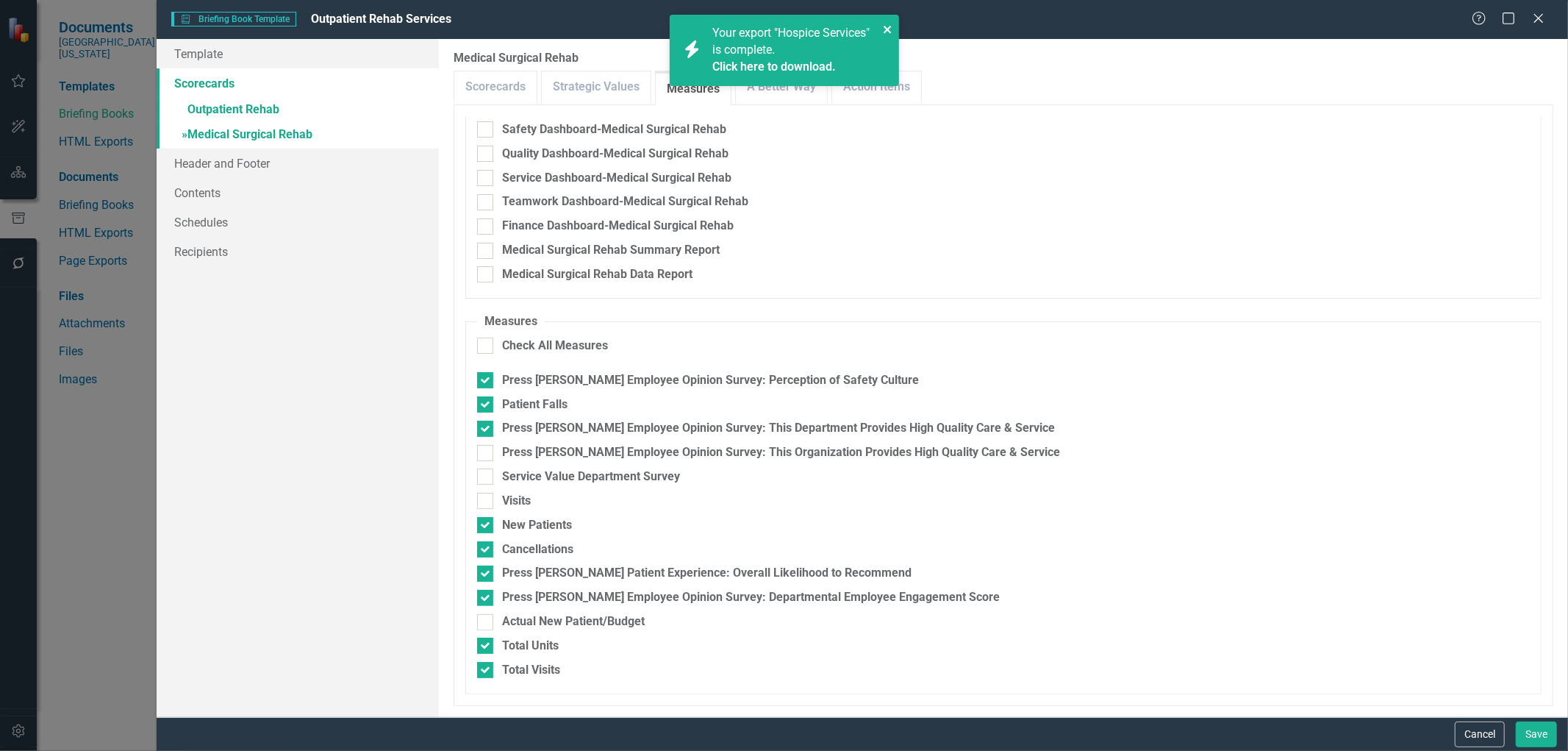
click at [883, 26] on icon "close" at bounding box center [887, 29] width 10 height 12
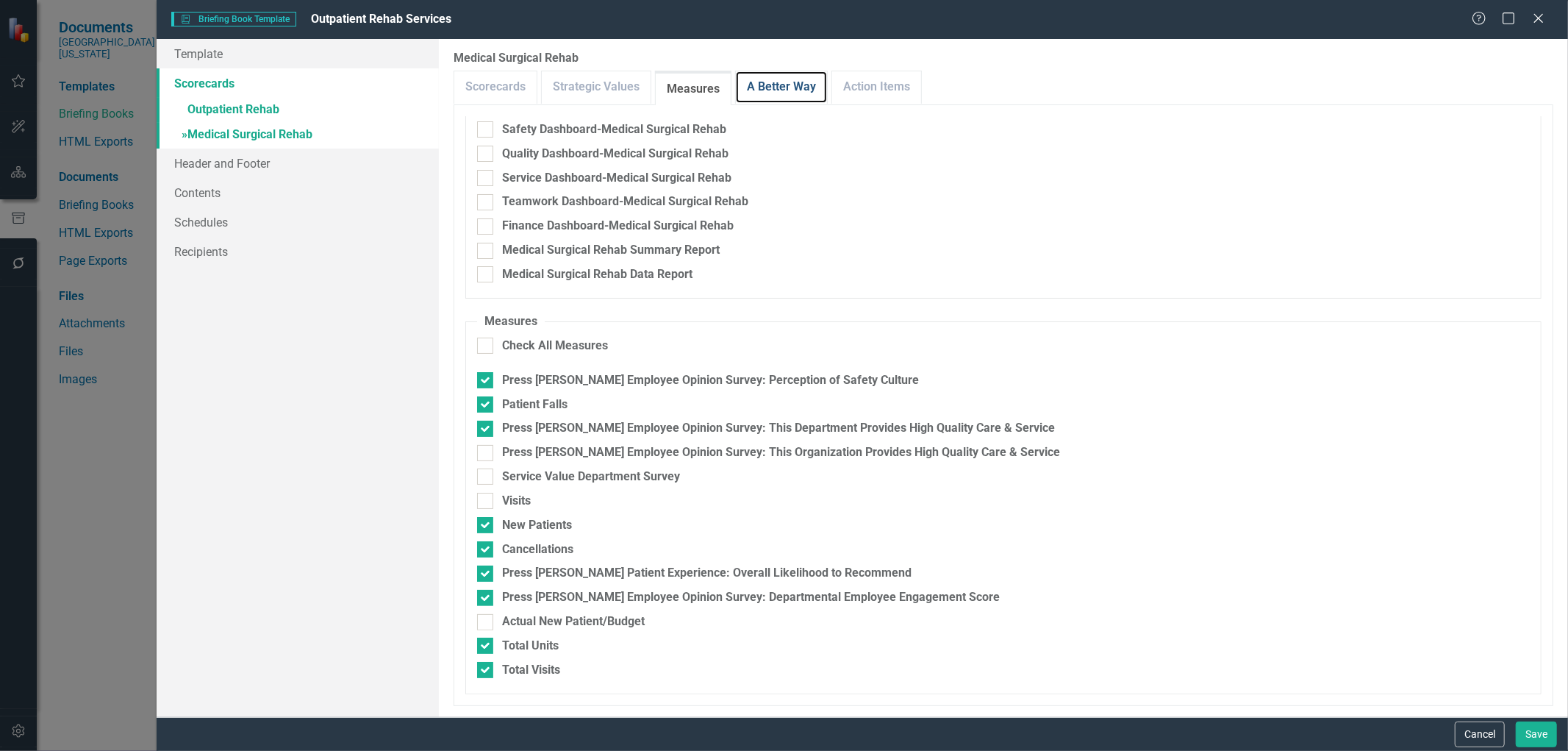
click at [789, 98] on link "A Better Way" at bounding box center [781, 87] width 91 height 31
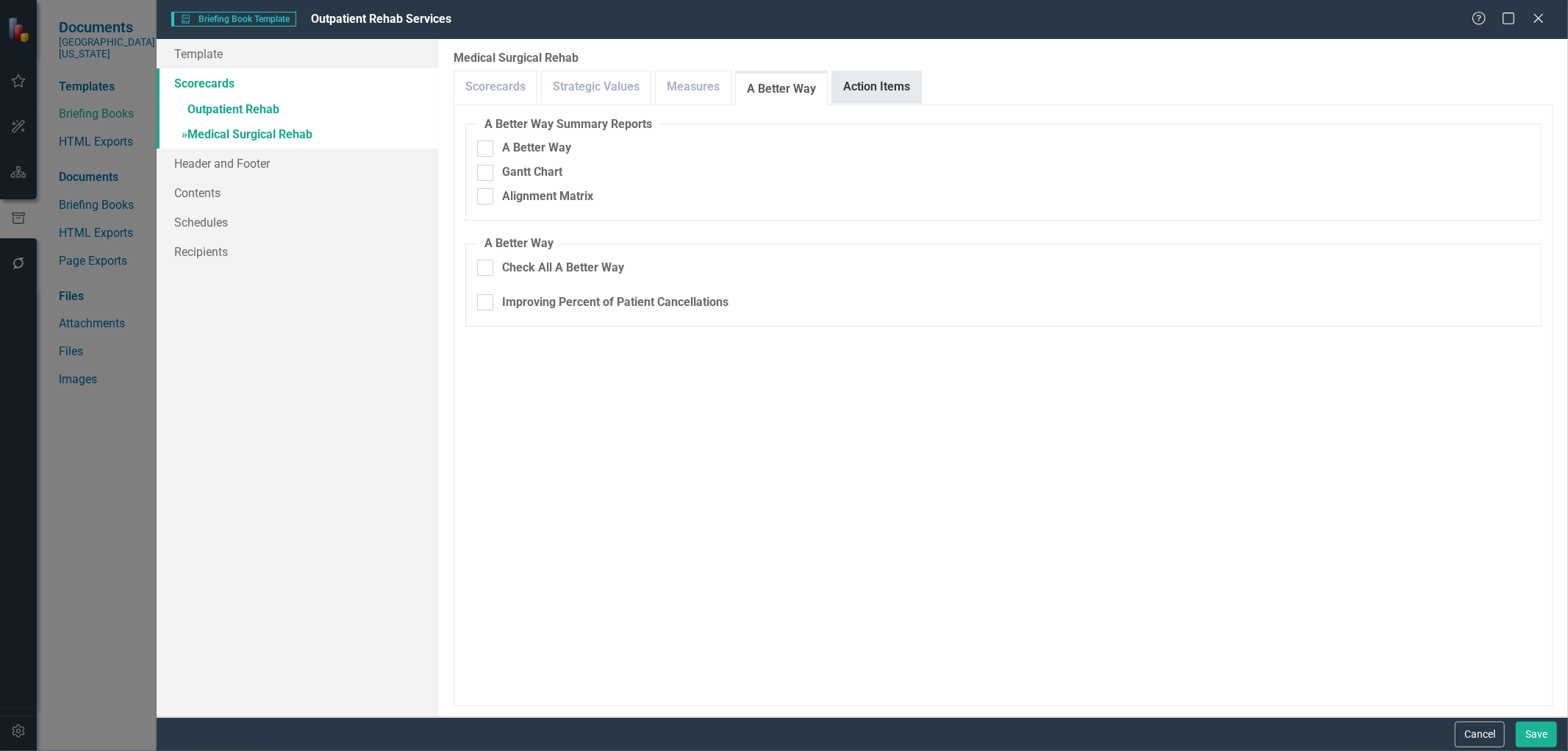
click at [887, 85] on link "Action Items" at bounding box center [876, 87] width 89 height 31
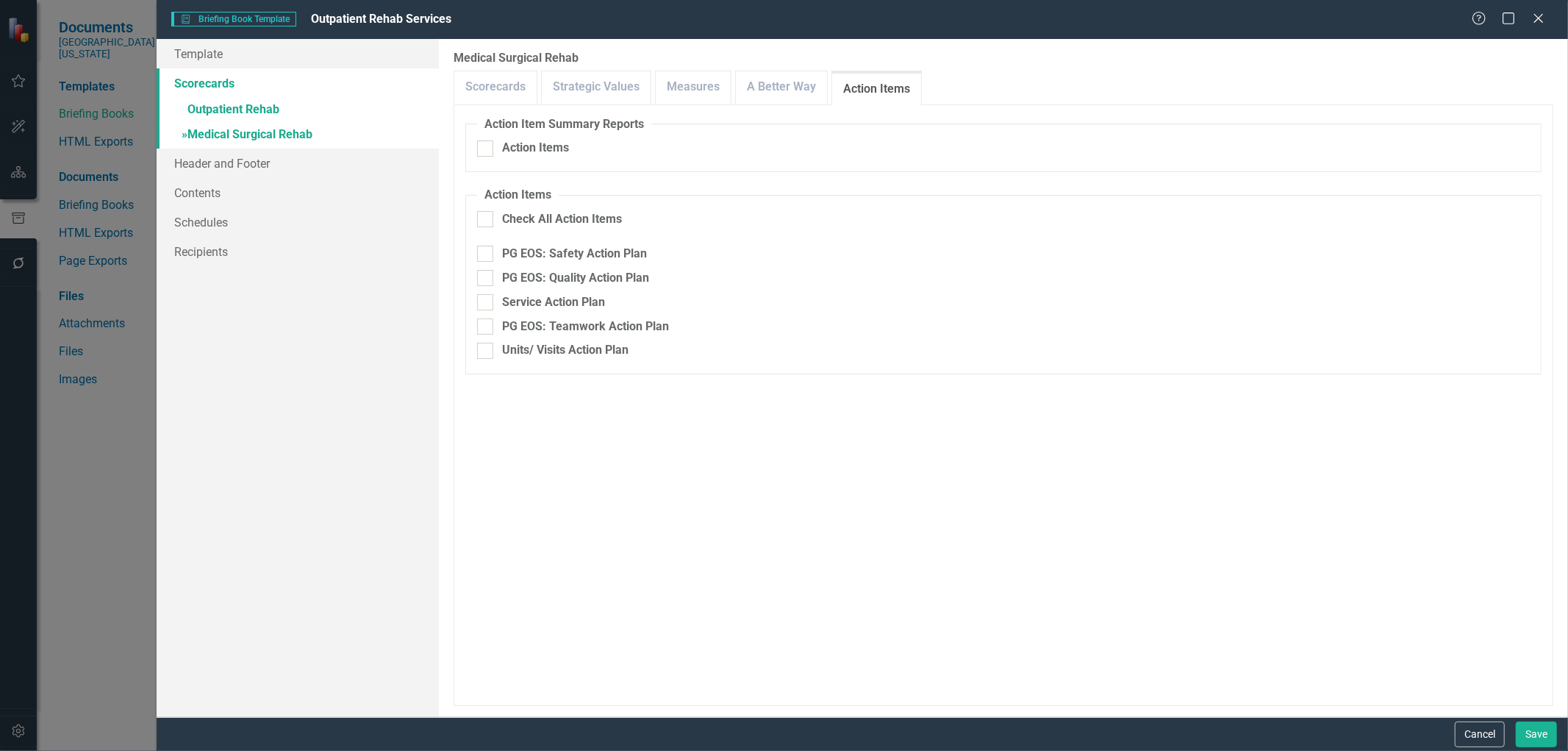
click at [496, 204] on fieldset "Action Items Check All Action Items PG EOS: Safety Action Plan PG EOS: Quality …" at bounding box center [1003, 280] width 1077 height 188
click at [486, 222] on div at bounding box center [485, 219] width 16 height 16
click at [486, 221] on input "Check All Action Items" at bounding box center [482, 216] width 10 height 10
checkbox input "true"
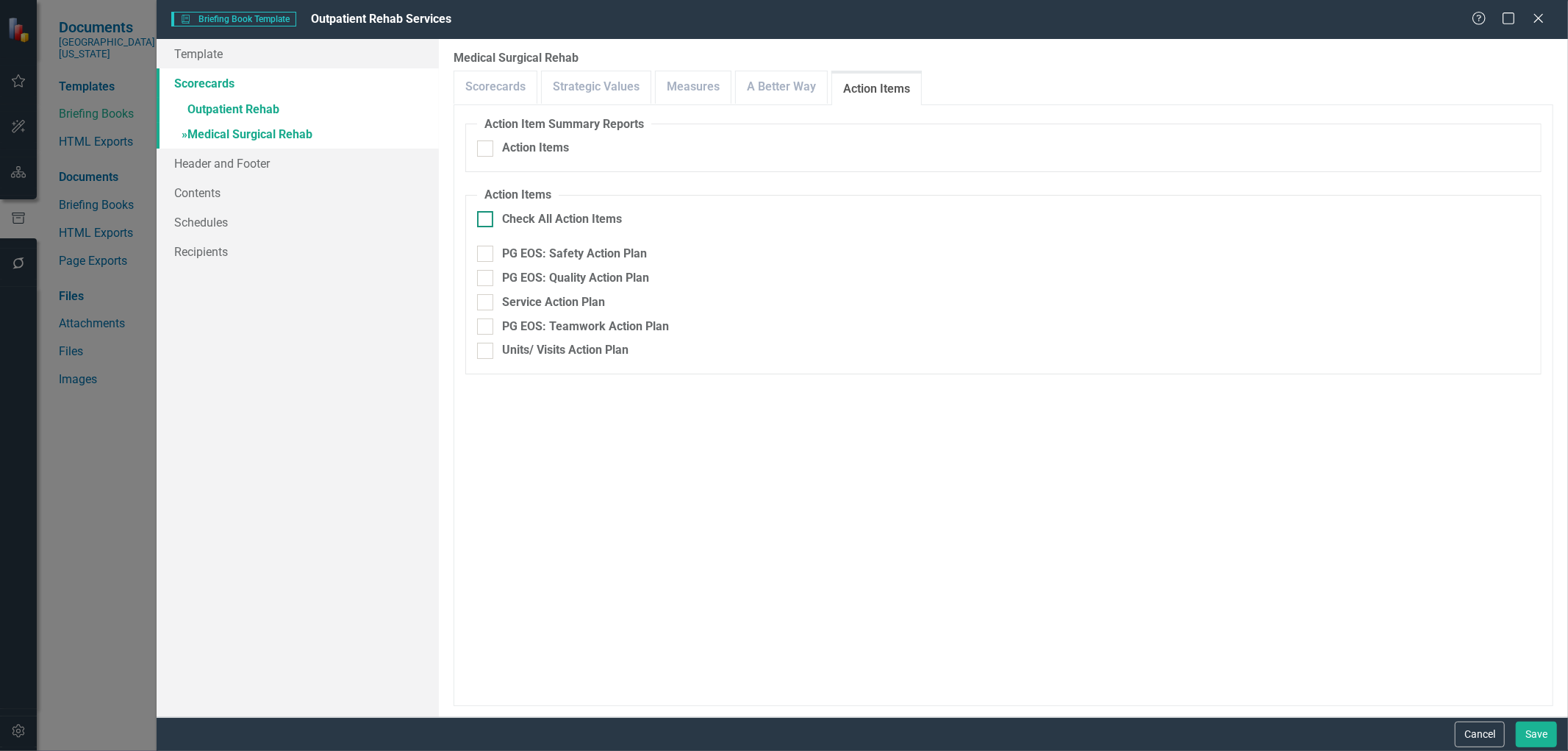
checkbox input "true"
click at [1548, 726] on button "Save" at bounding box center [1536, 735] width 41 height 26
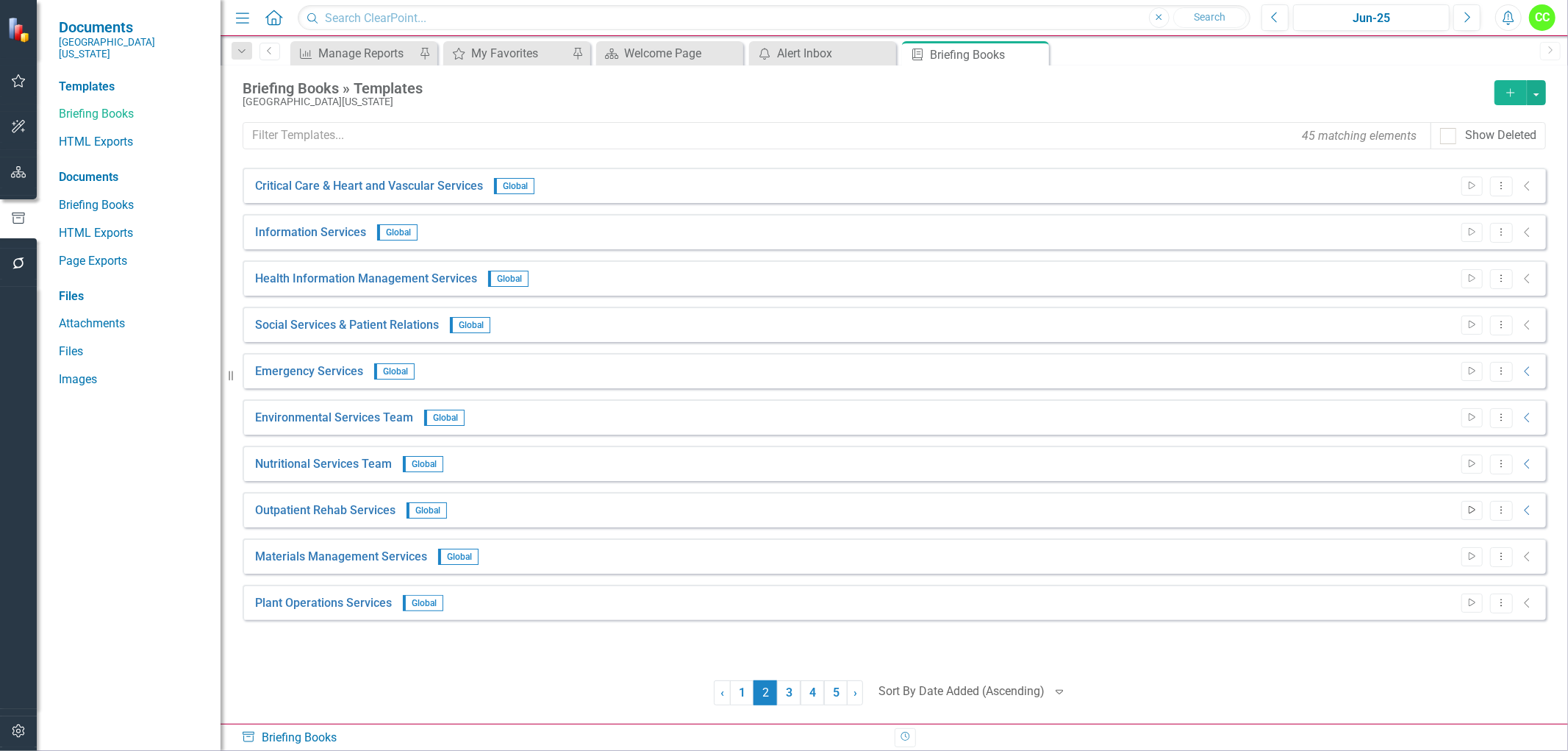
click at [1473, 511] on icon "Start" at bounding box center [1472, 510] width 11 height 9
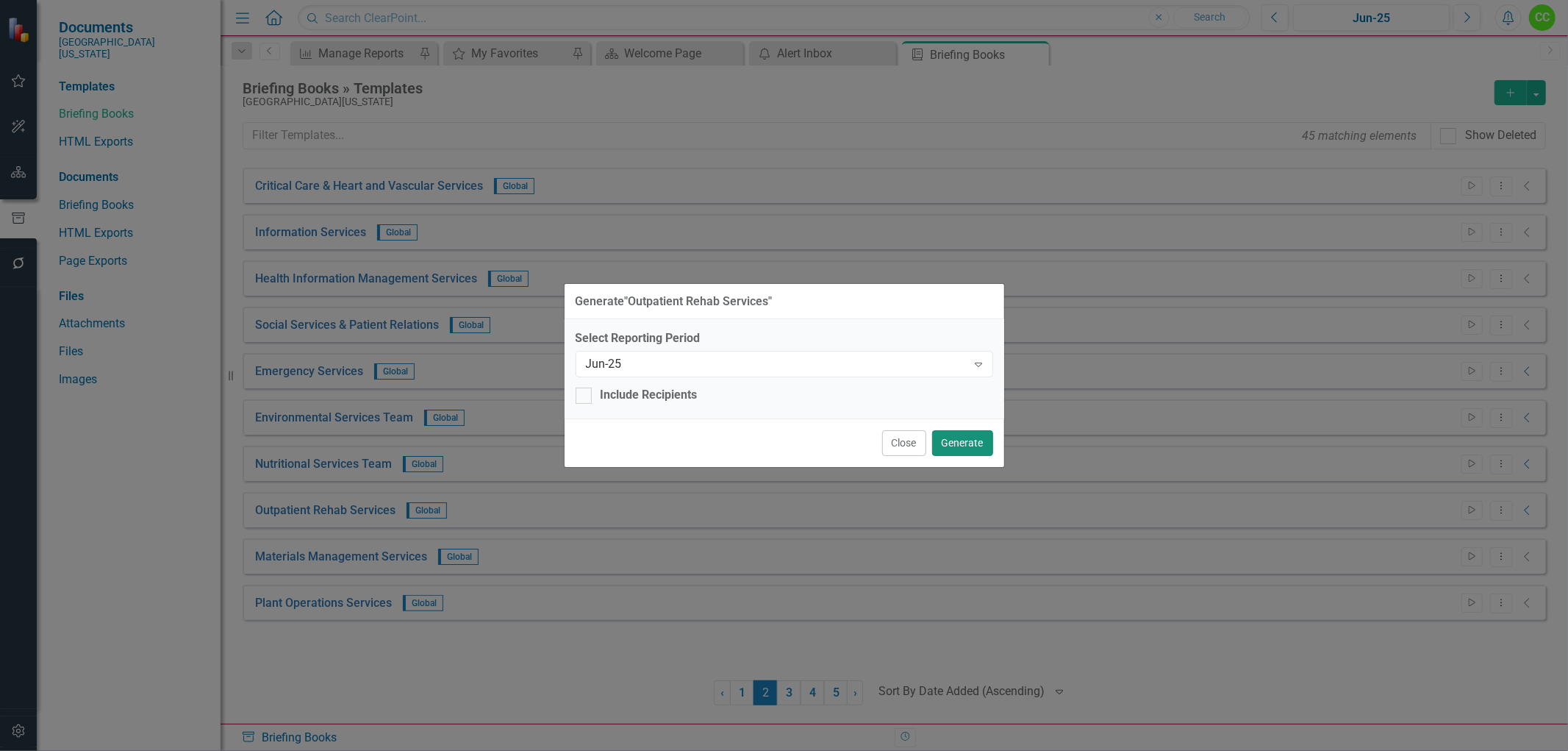
click at [957, 450] on button "Generate" at bounding box center [963, 443] width 61 height 26
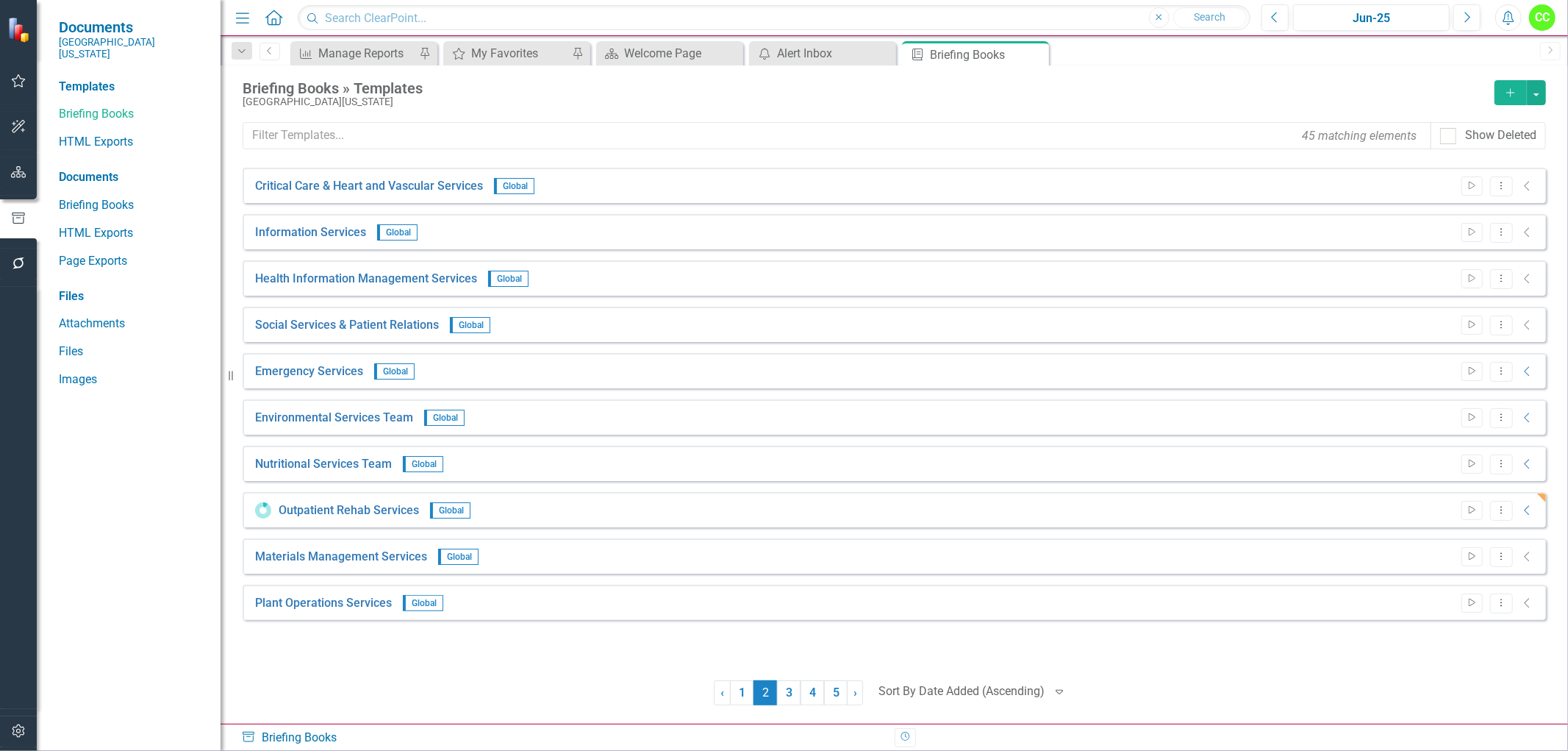
click at [1513, 21] on icon "button" at bounding box center [1509, 18] width 11 height 15
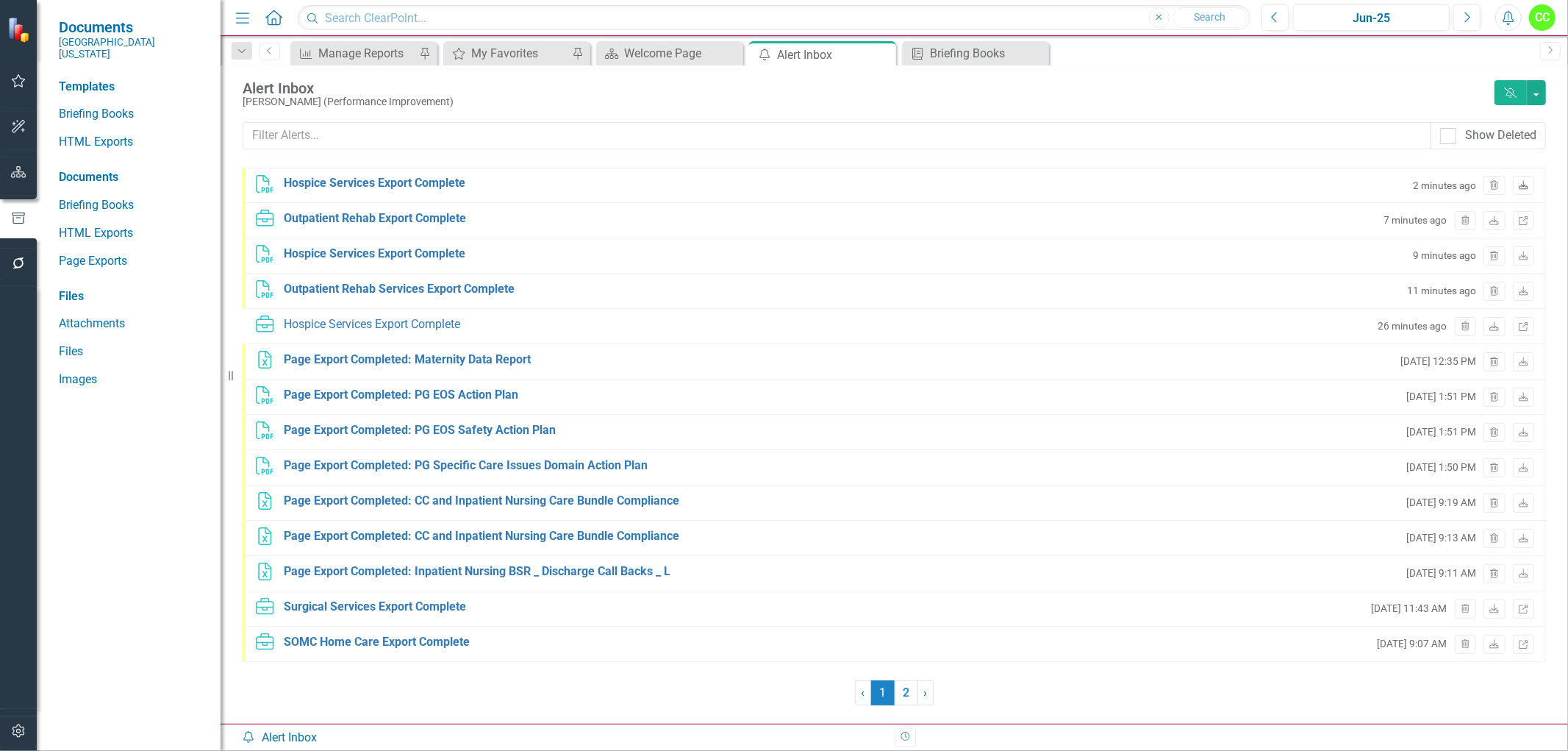
click at [1525, 181] on icon "Download" at bounding box center [1524, 185] width 11 height 9
click at [978, 53] on div "Briefing Books" at bounding box center [978, 53] width 97 height 19
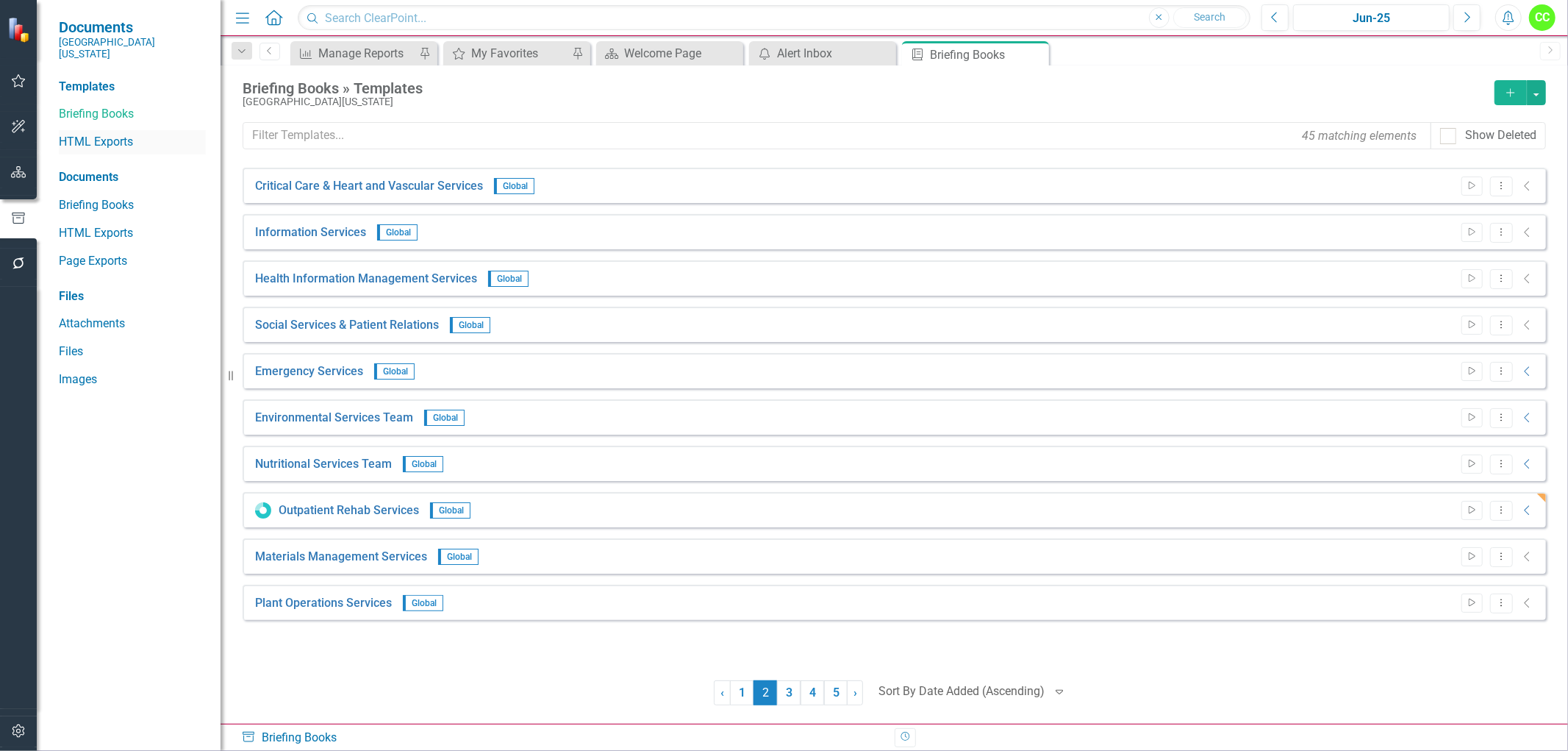
click at [93, 134] on link "HTML Exports" at bounding box center [132, 142] width 147 height 17
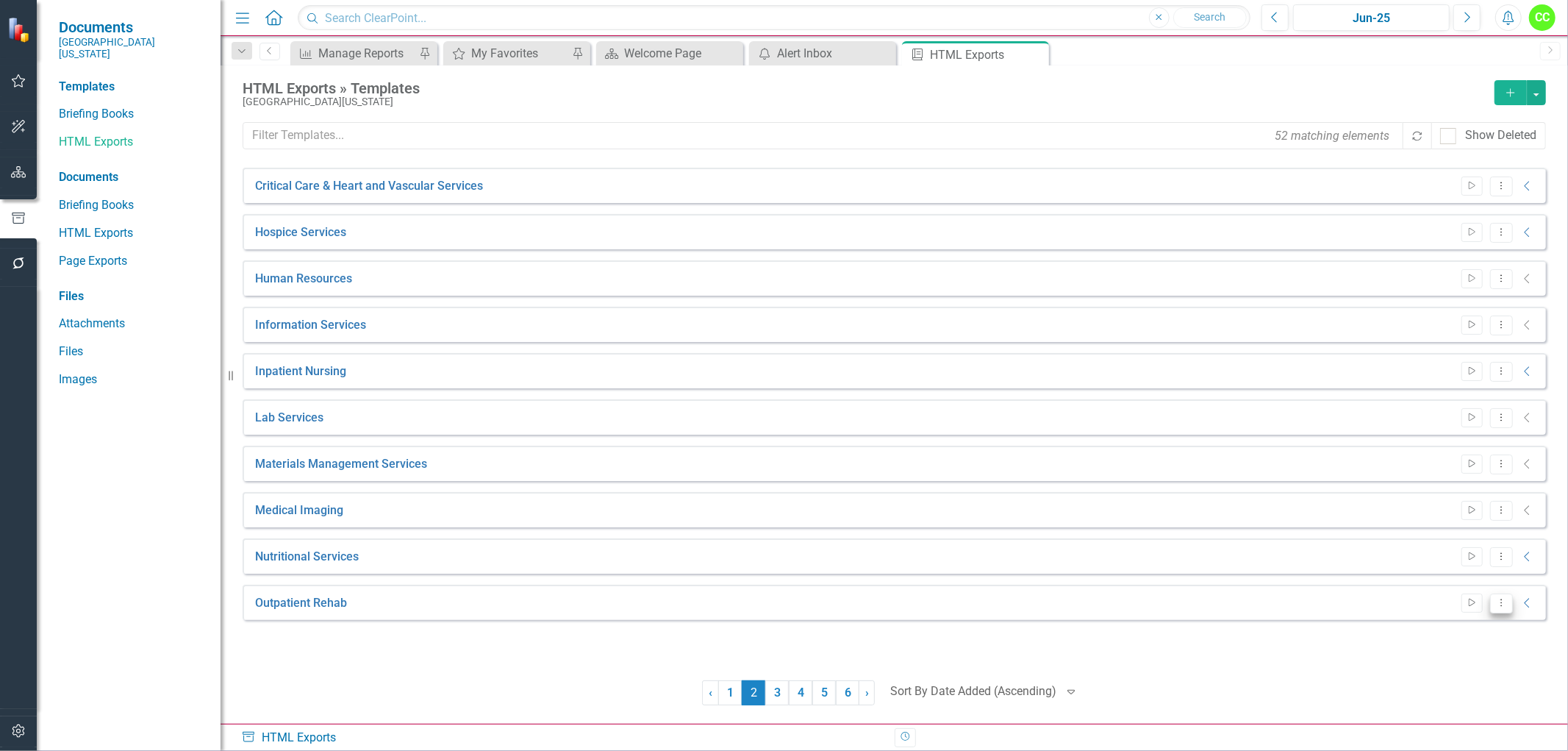
click at [1507, 604] on icon "Dropdown Menu" at bounding box center [1502, 603] width 13 height 10
click at [1449, 679] on link "Edit Edit Template" at bounding box center [1443, 682] width 136 height 27
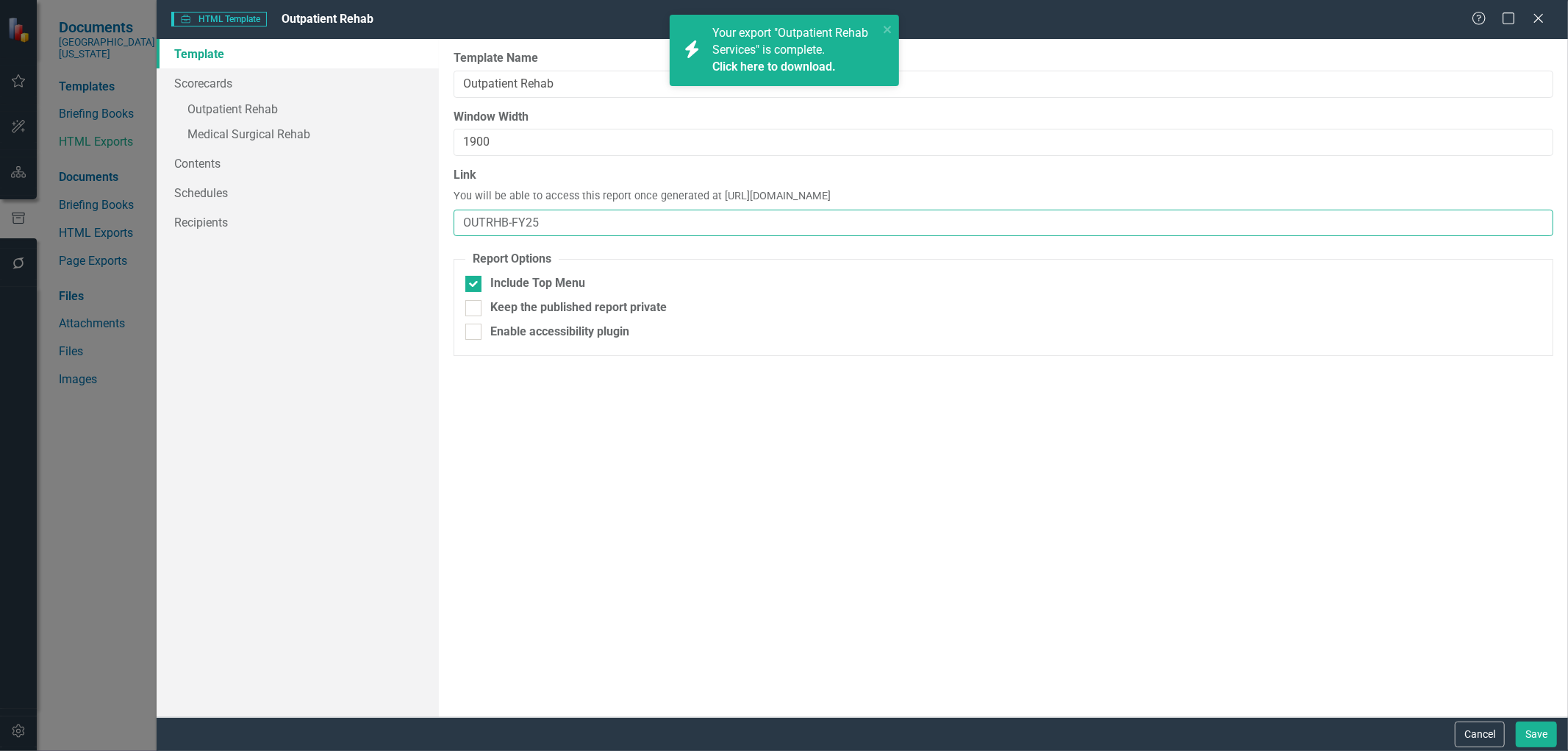
click at [561, 222] on input "OUTRHB-FY25" at bounding box center [1003, 223] width 1100 height 27
type input "OUTRHB"
click at [1540, 724] on button "Save" at bounding box center [1536, 735] width 41 height 26
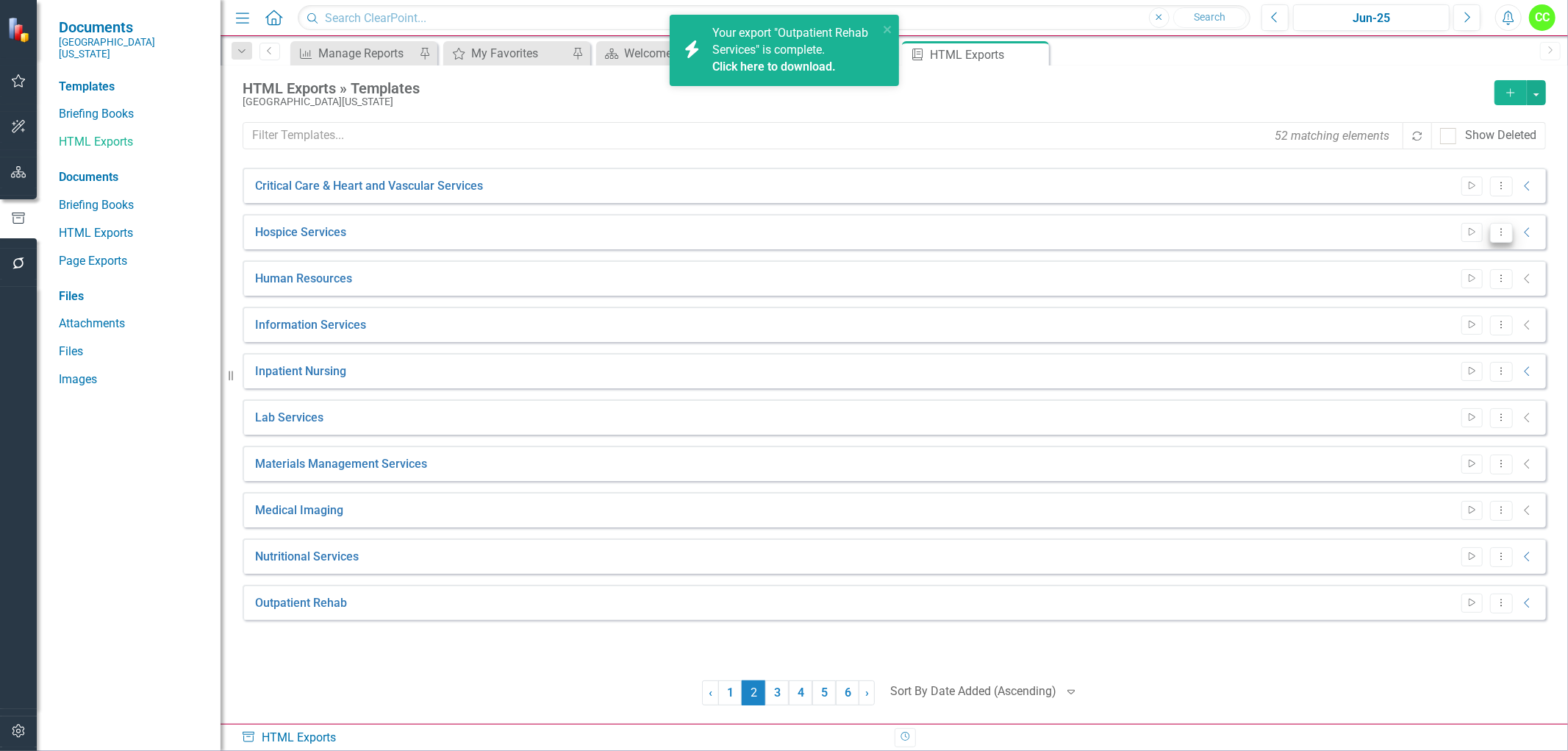
click at [1501, 233] on icon "Dropdown Menu" at bounding box center [1502, 232] width 13 height 10
click at [1427, 313] on link "Edit Edit Template" at bounding box center [1443, 311] width 136 height 27
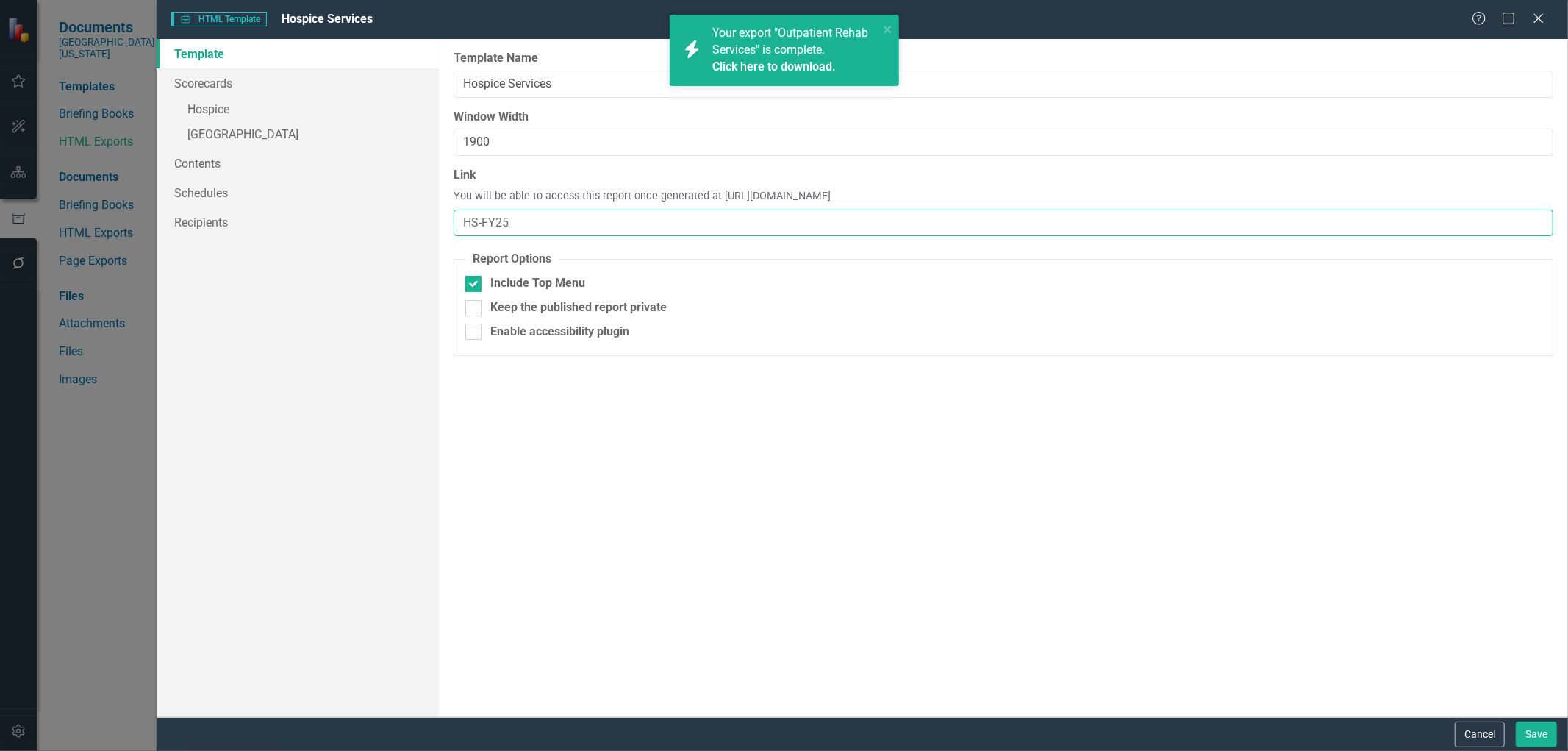
click at [531, 229] on input "HS-FY25" at bounding box center [1003, 223] width 1100 height 27
type input "HS"
click at [1526, 730] on button "Save" at bounding box center [1536, 735] width 41 height 26
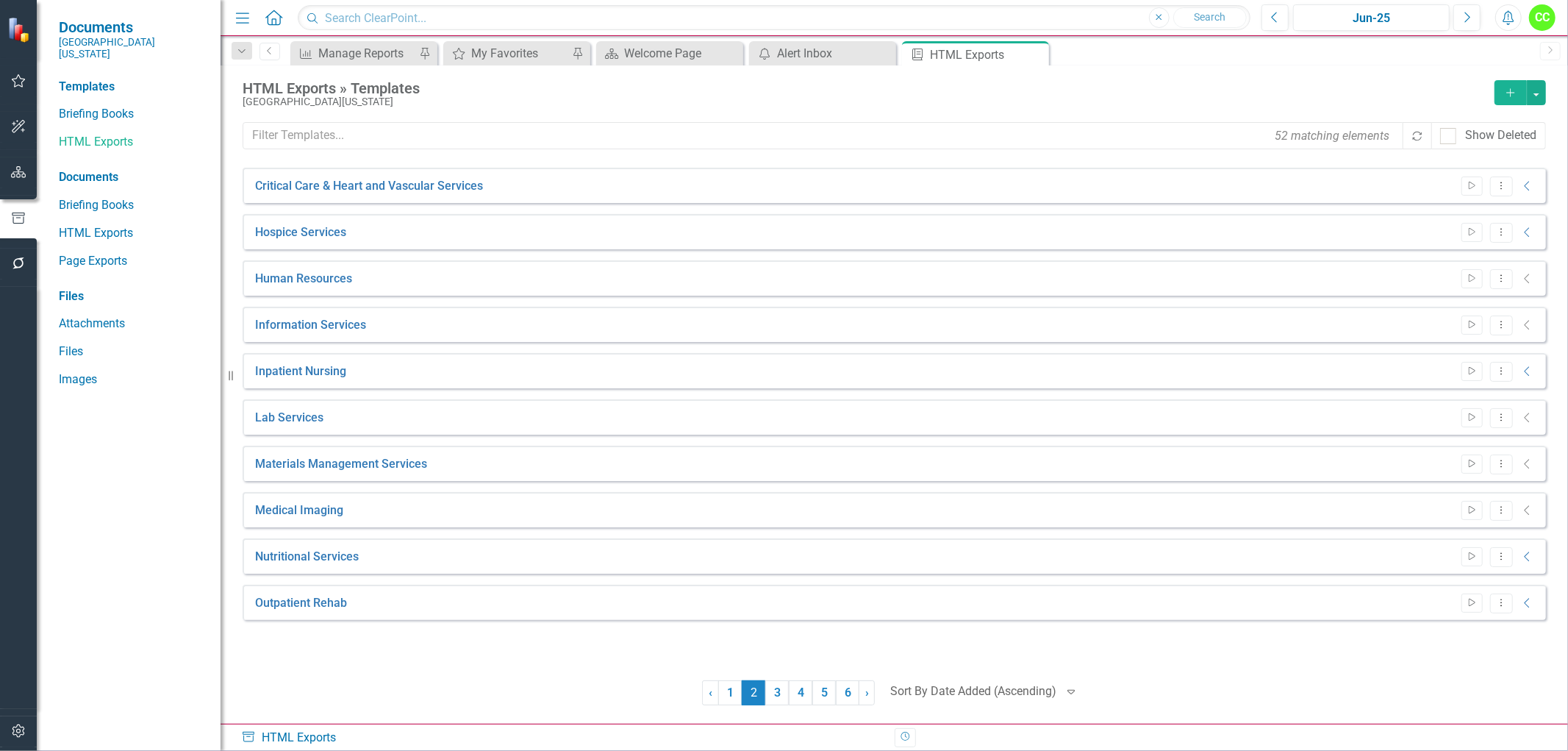
click at [1501, 7] on button "Alerts" at bounding box center [1508, 17] width 27 height 27
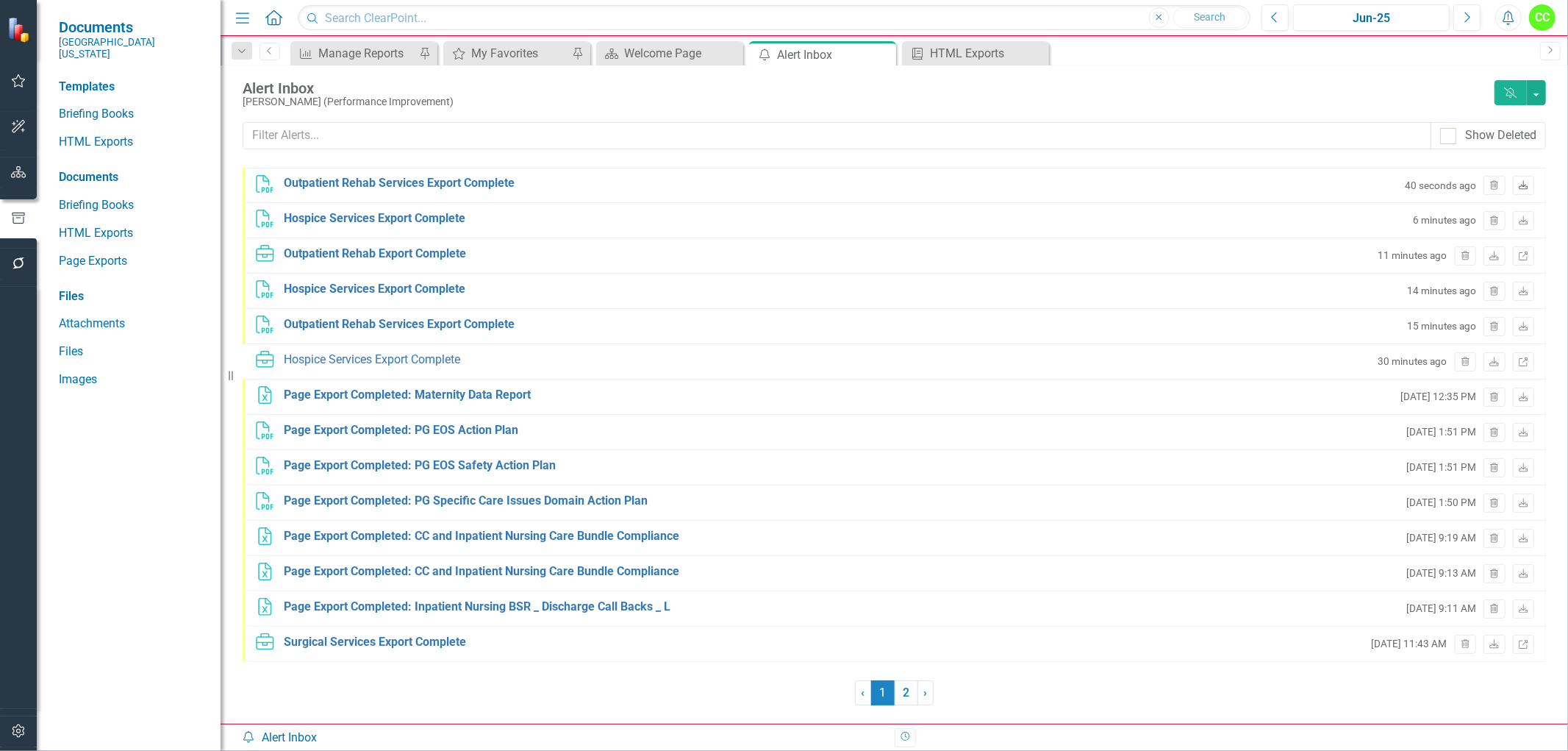
click at [1529, 185] on icon "Download" at bounding box center [1524, 185] width 11 height 9
click at [988, 64] on div "Briefing Book Template HTML Exports Close" at bounding box center [975, 53] width 147 height 24
click at [978, 48] on div "HTML Exports" at bounding box center [978, 53] width 97 height 19
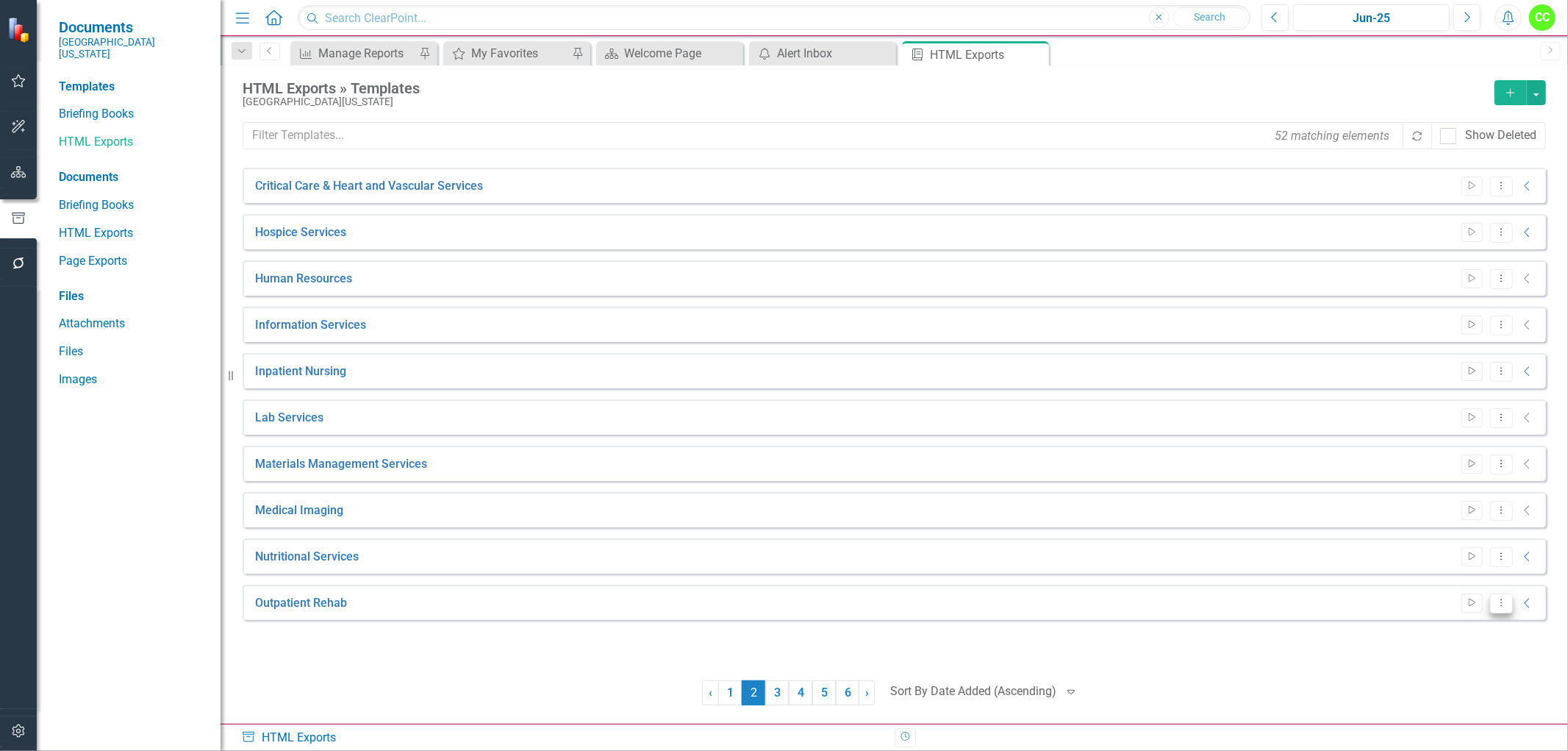
click at [1496, 602] on icon "Dropdown Menu" at bounding box center [1502, 603] width 13 height 10
click at [1446, 684] on link "Edit Edit Template" at bounding box center [1443, 682] width 136 height 27
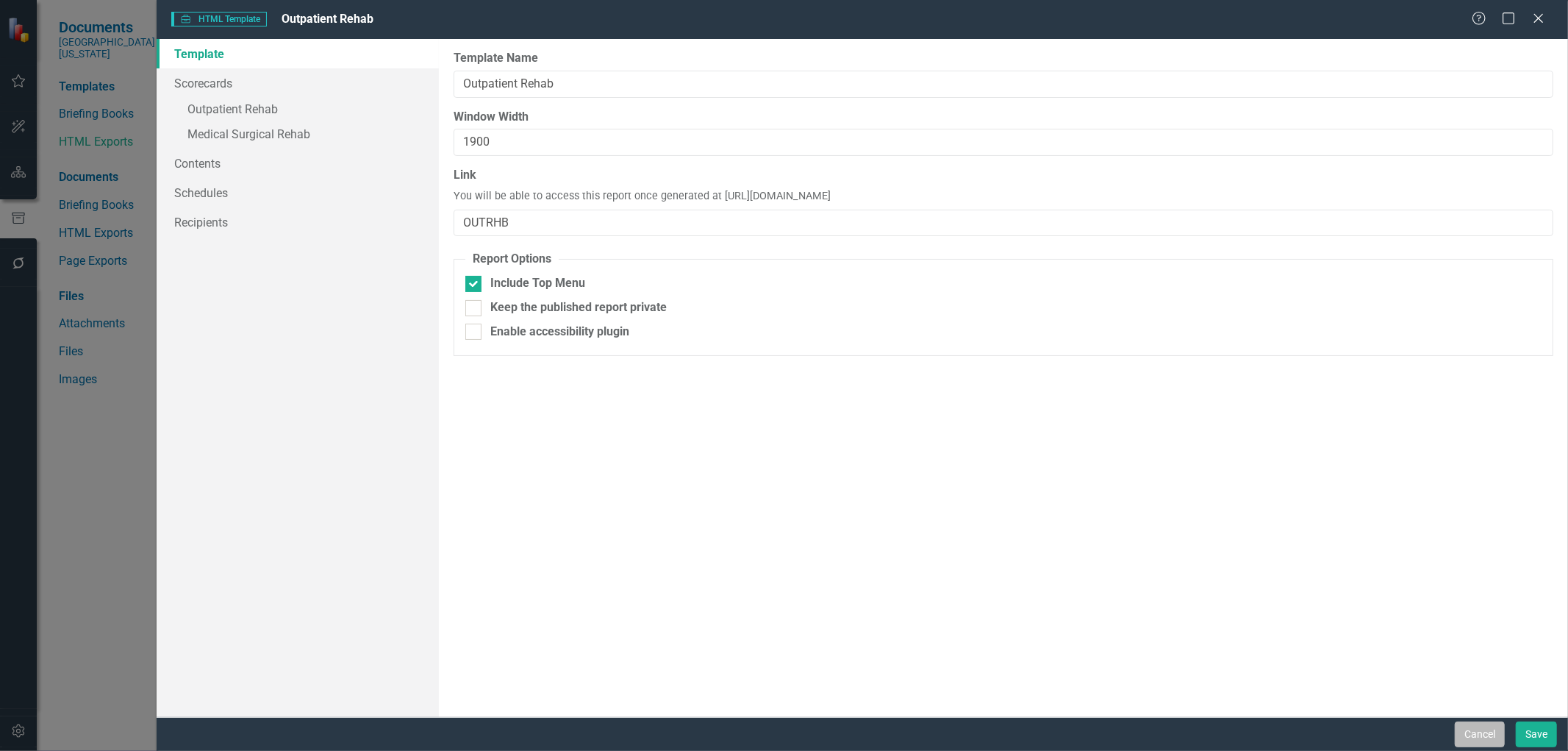
click at [1474, 727] on button "Cancel" at bounding box center [1480, 735] width 50 height 26
